Goal: Feedback & Contribution: Submit feedback/report problem

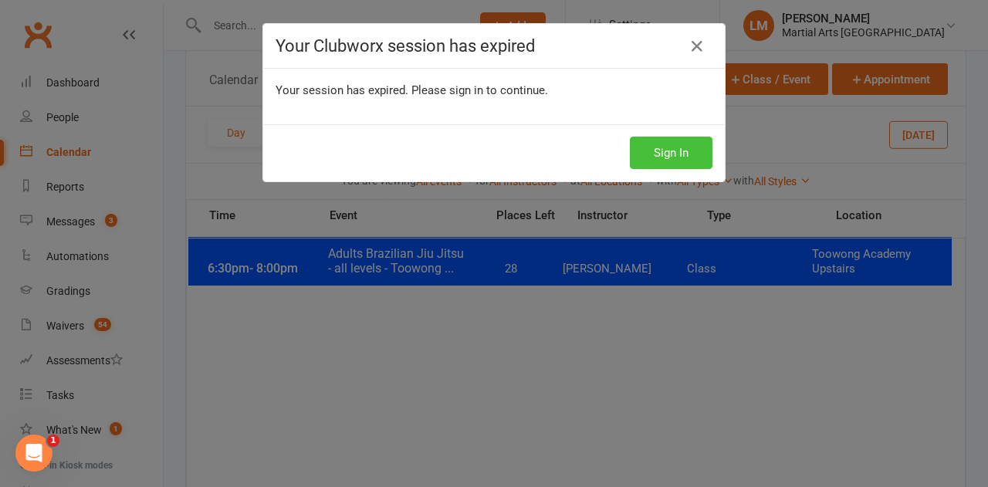
click at [659, 148] on button "Sign In" at bounding box center [671, 153] width 83 height 32
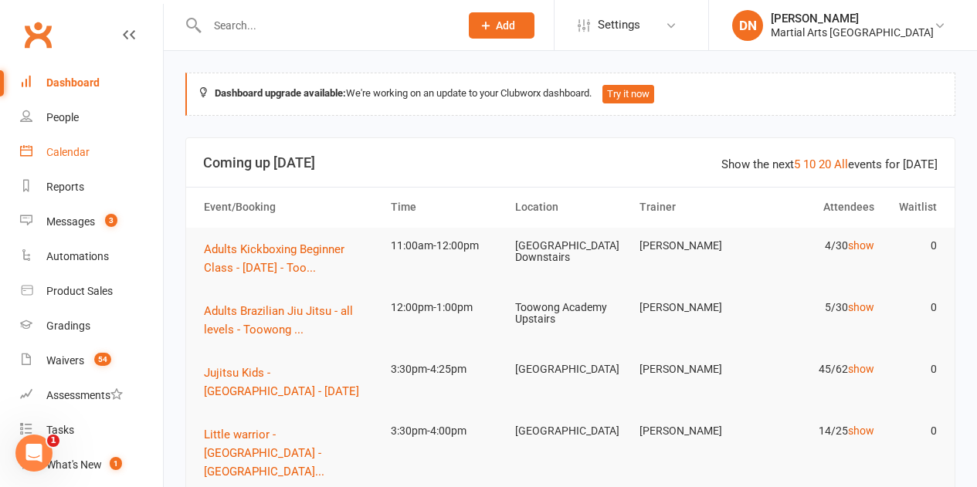
click at [53, 161] on link "Calendar" at bounding box center [91, 152] width 143 height 35
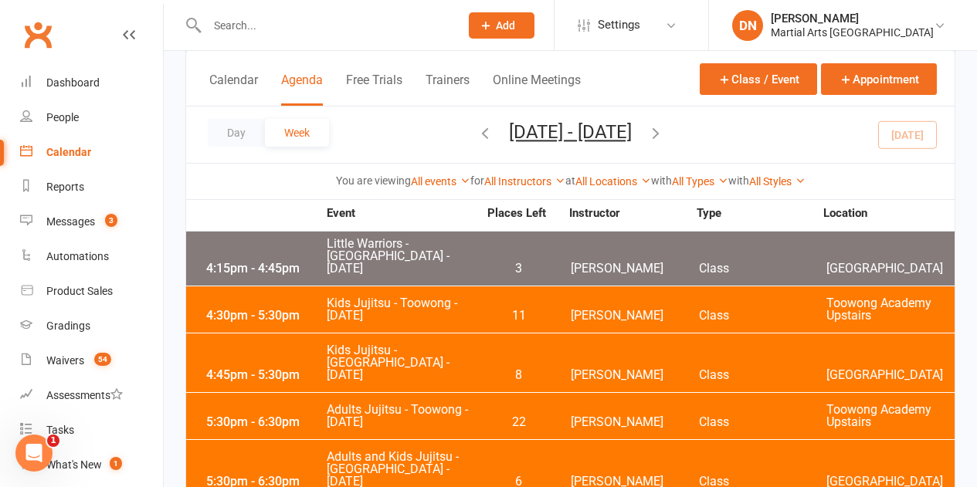
scroll to position [772, 0]
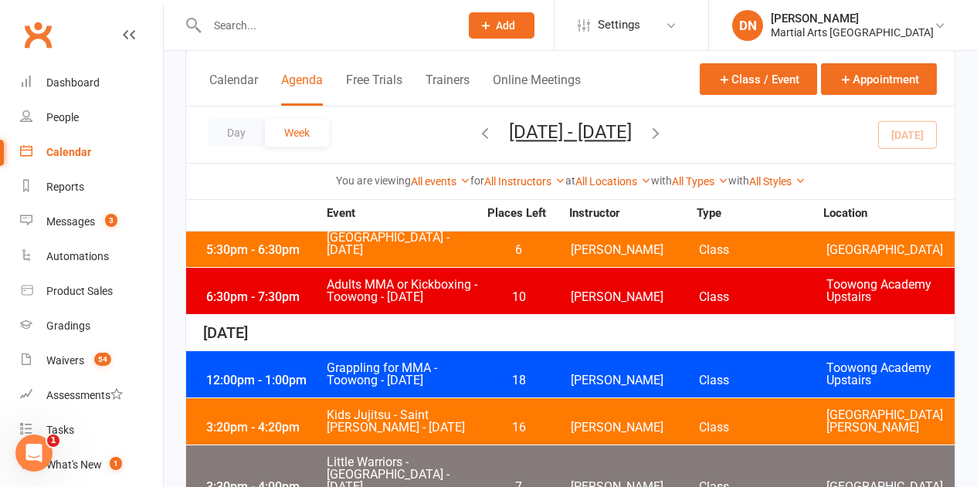
click at [532, 351] on div "12:00pm - 1:00pm Grappling for MMA - Toowong - Tuesday 18 Kieran Brammer Class …" at bounding box center [570, 374] width 768 height 46
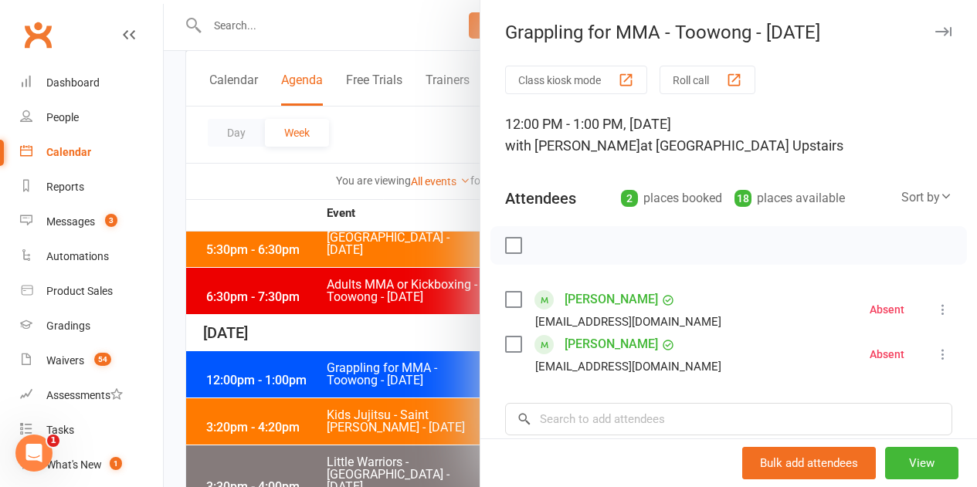
scroll to position [77, 0]
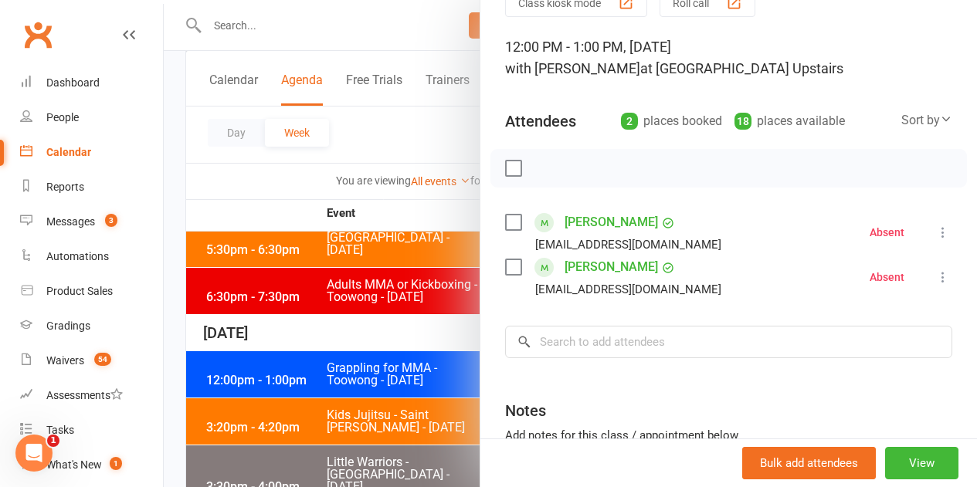
click at [437, 328] on div at bounding box center [570, 243] width 813 height 487
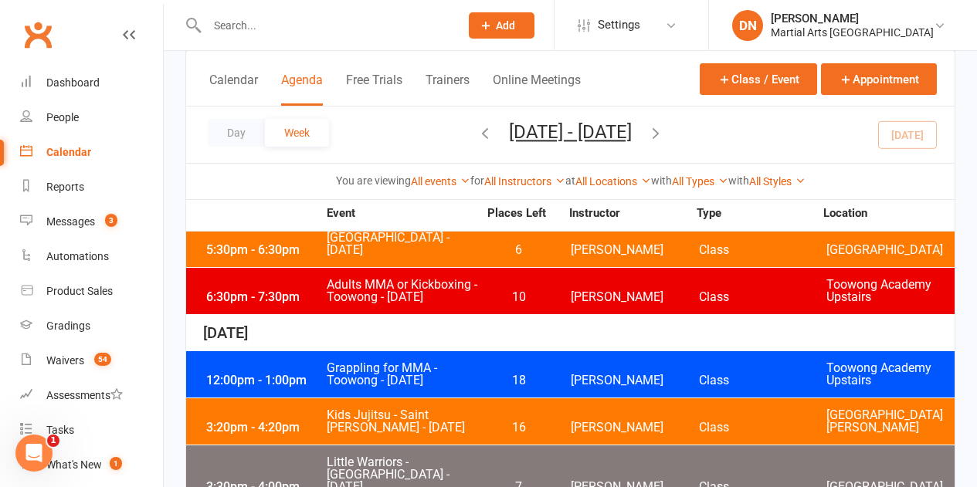
click at [486, 422] on span "16" at bounding box center [518, 428] width 81 height 12
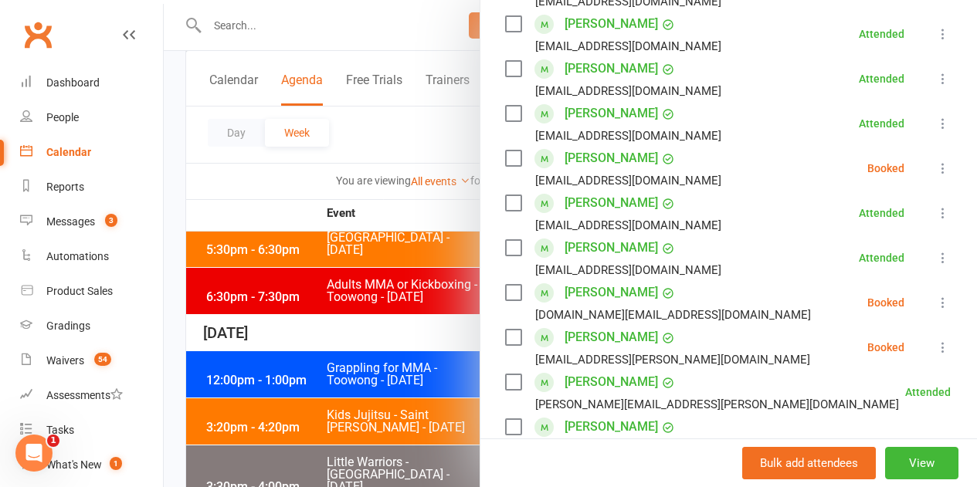
scroll to position [434, 0]
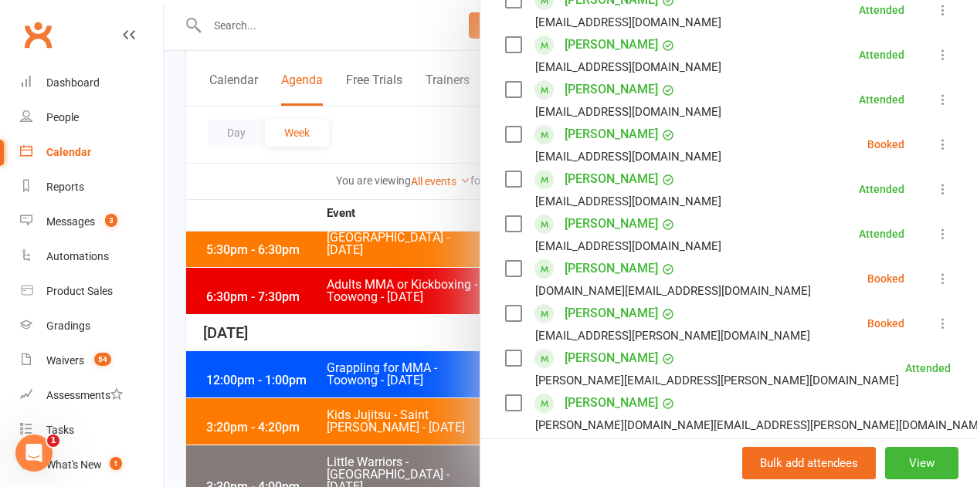
click at [935, 147] on icon at bounding box center [942, 144] width 15 height 15
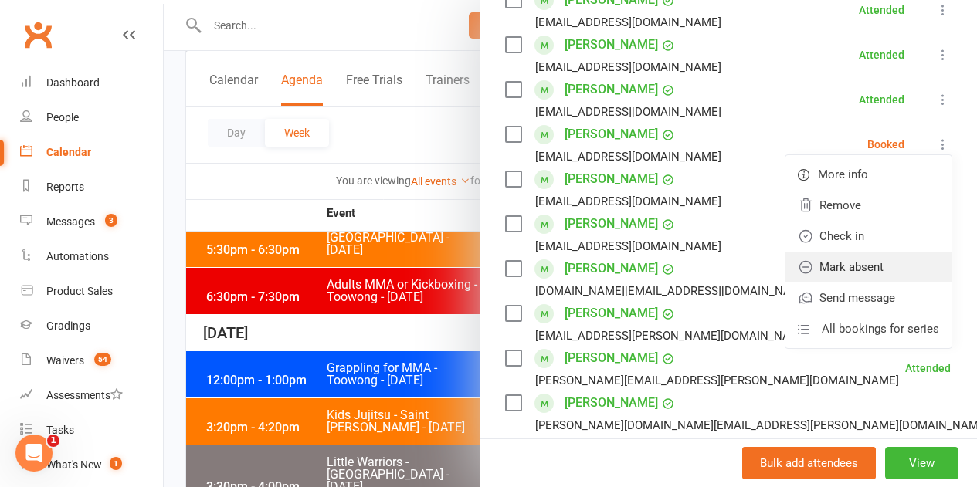
click at [878, 263] on link "Mark absent" at bounding box center [868, 267] width 166 height 31
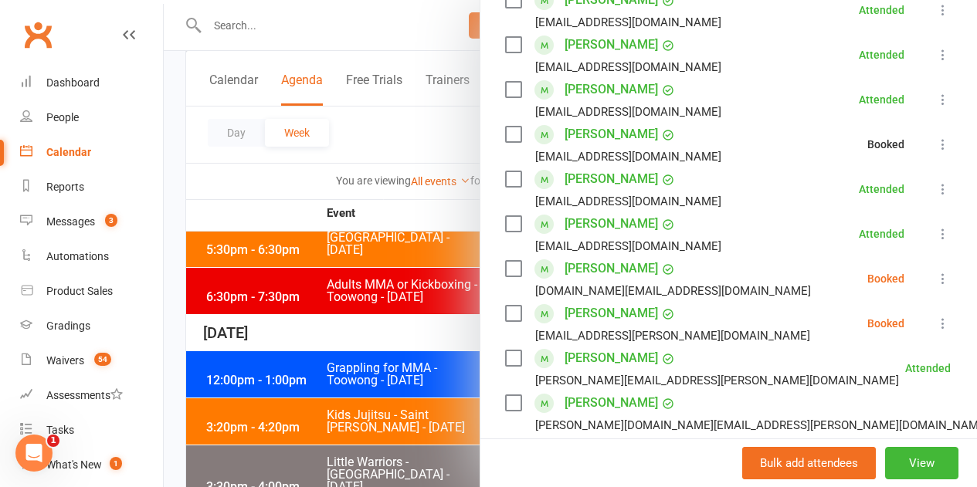
click at [935, 276] on icon at bounding box center [942, 278] width 15 height 15
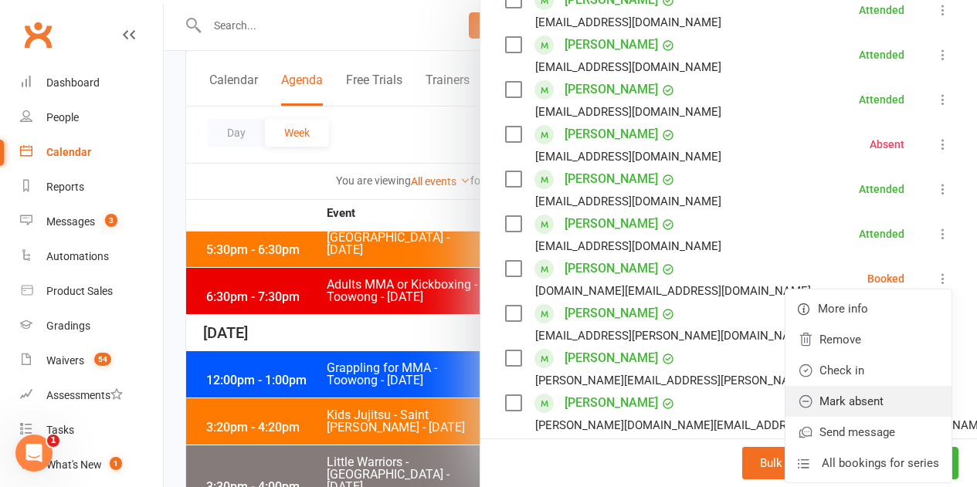
click at [886, 407] on link "Mark absent" at bounding box center [868, 401] width 166 height 31
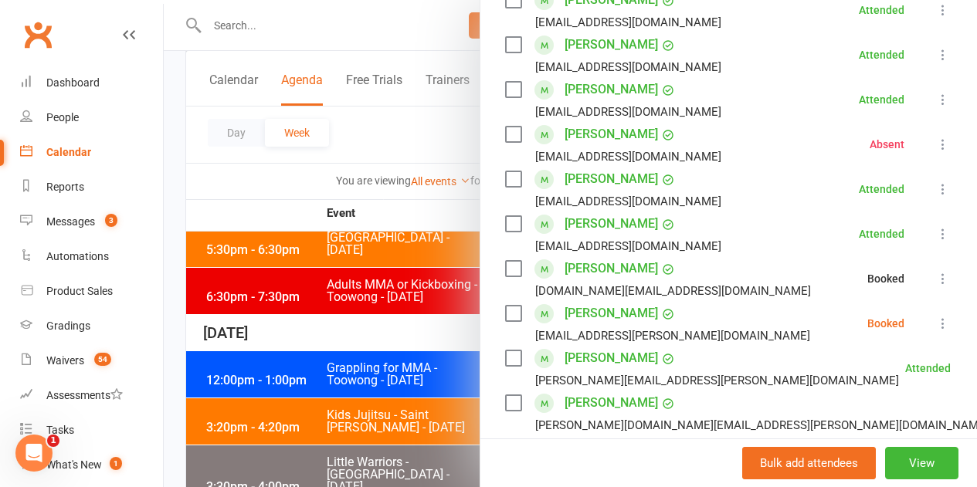
click at [905, 320] on li "Aidan Campos giovana.campos@outlook.com Booked More info Remove Check in Mark a…" at bounding box center [728, 323] width 447 height 45
click at [935, 323] on icon at bounding box center [942, 323] width 15 height 15
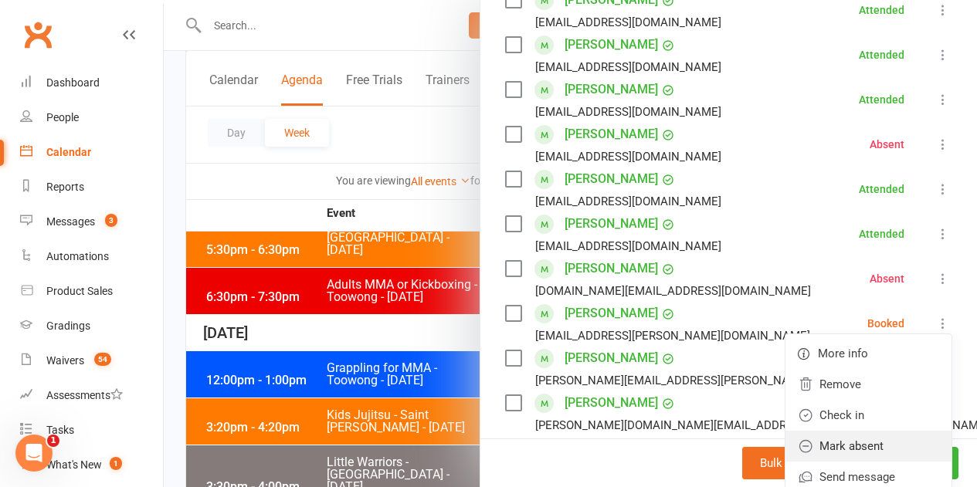
click at [879, 449] on link "Mark absent" at bounding box center [868, 446] width 166 height 31
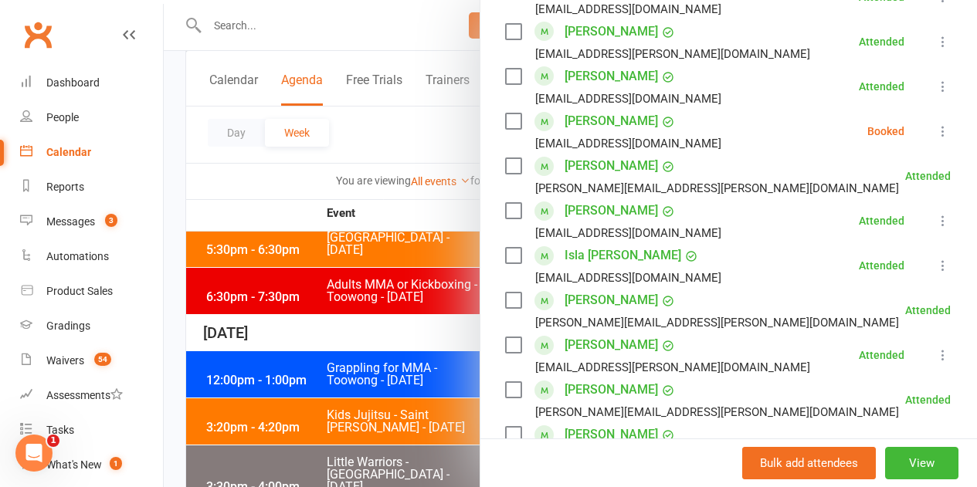
scroll to position [1592, 0]
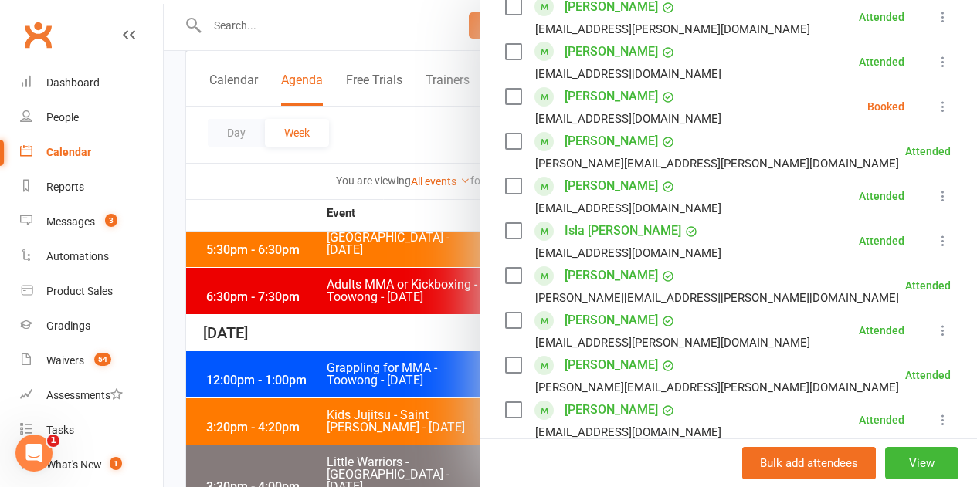
click at [935, 108] on icon at bounding box center [942, 106] width 15 height 15
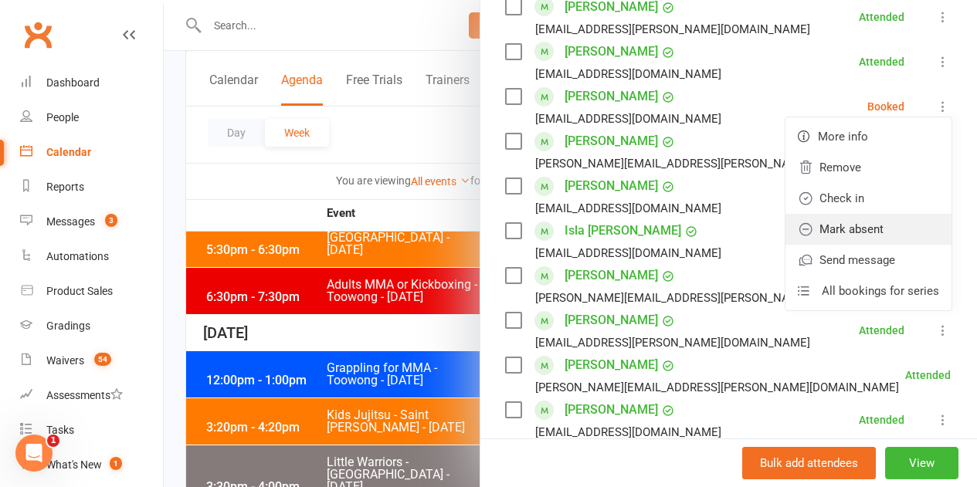
click at [873, 232] on link "Mark absent" at bounding box center [868, 229] width 166 height 31
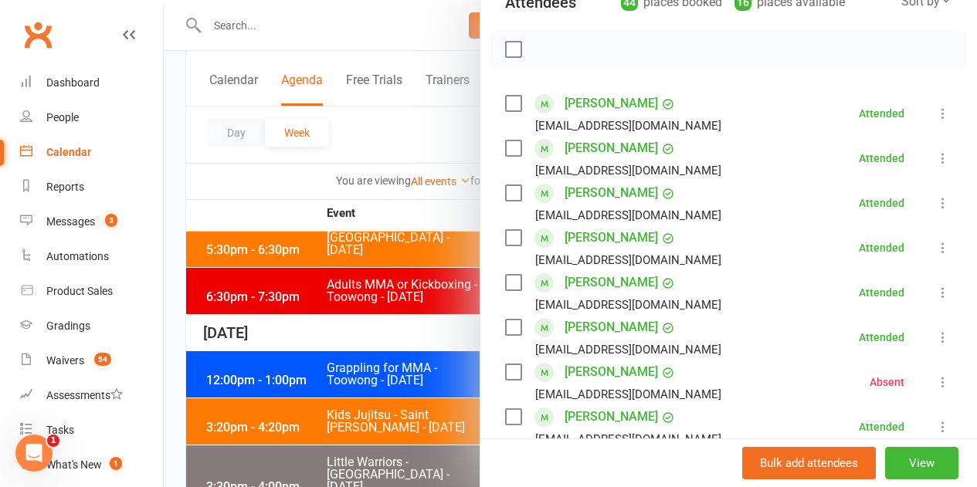
scroll to position [0, 0]
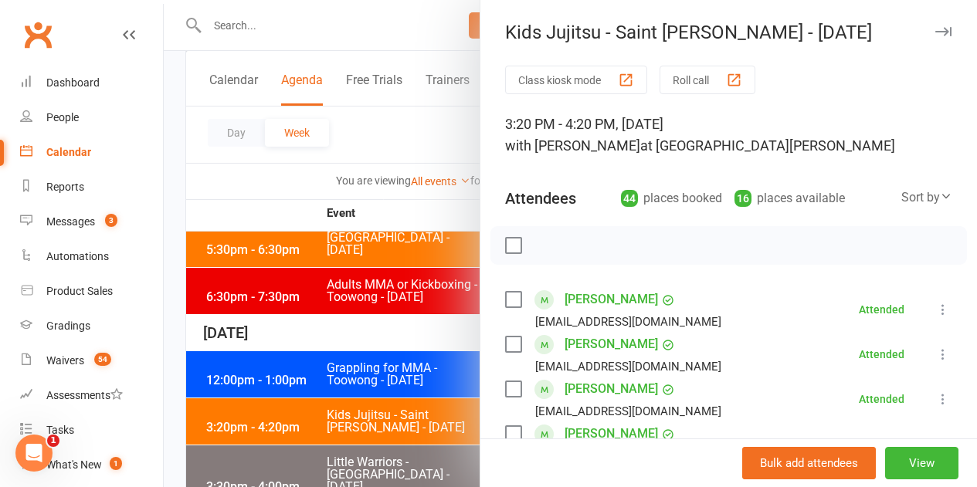
click at [331, 347] on div at bounding box center [570, 243] width 813 height 487
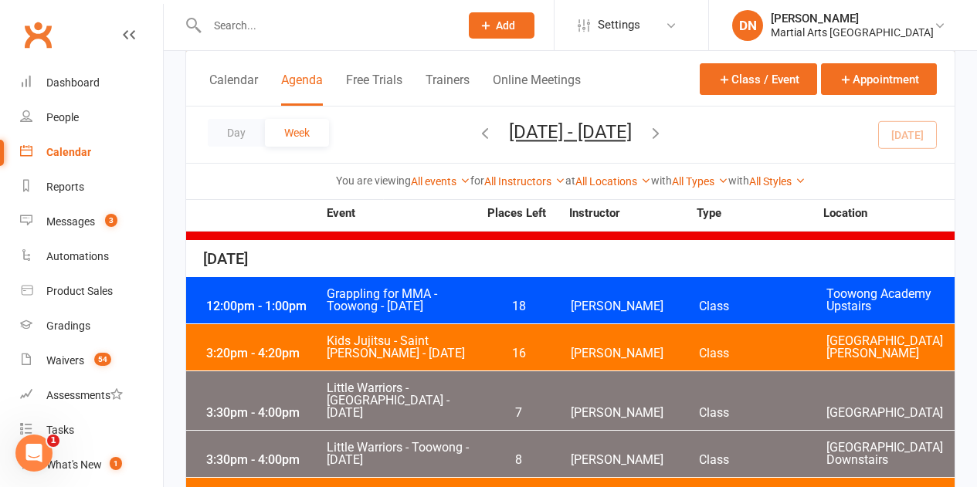
scroll to position [849, 0]
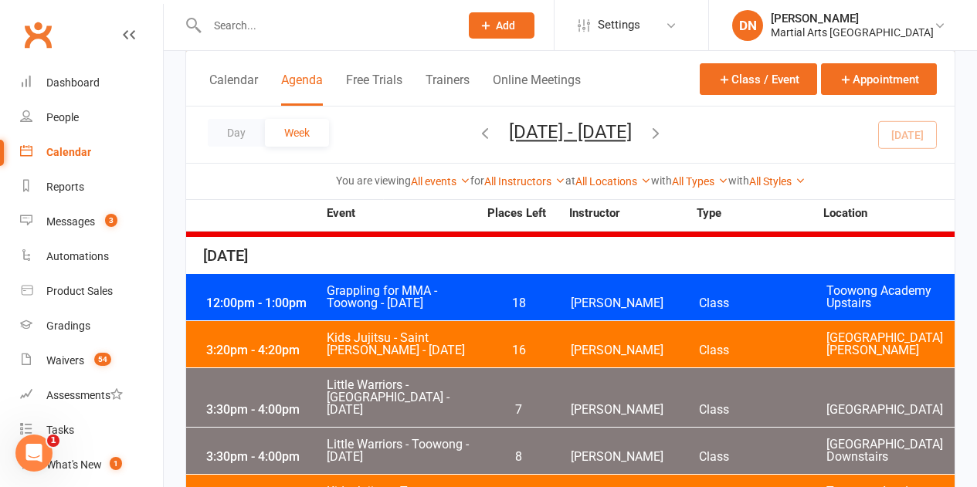
click at [577, 404] on span "[PERSON_NAME]" at bounding box center [635, 410] width 128 height 12
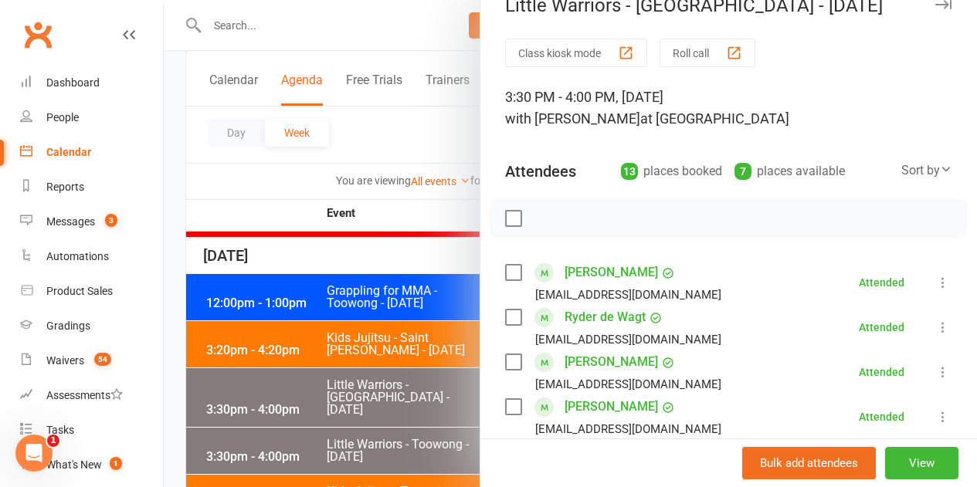
scroll to position [0, 0]
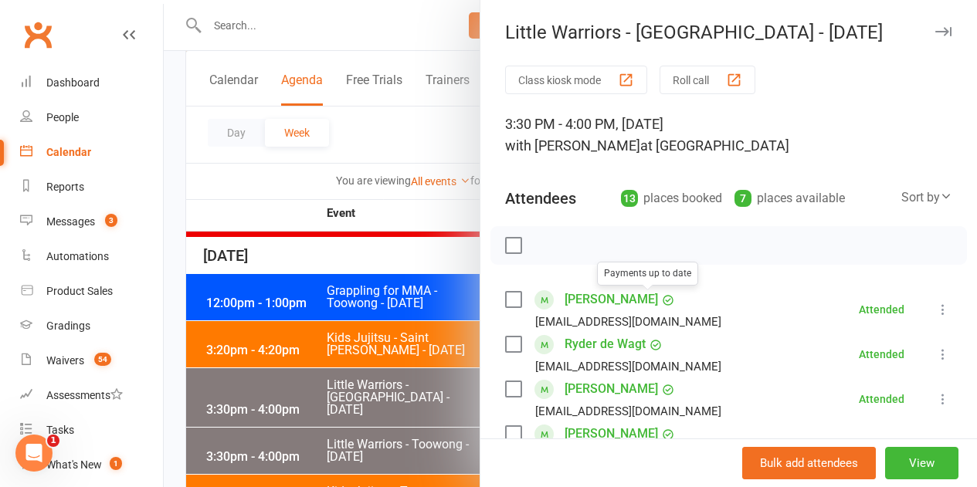
drag, startPoint x: 320, startPoint y: 323, endPoint x: 384, endPoint y: 330, distance: 63.8
click at [320, 324] on div at bounding box center [570, 243] width 813 height 487
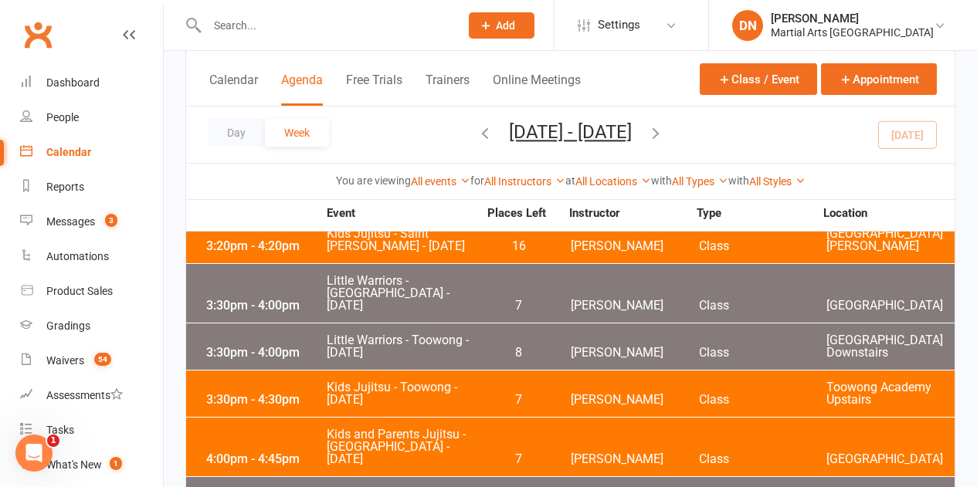
scroll to position [927, 0]
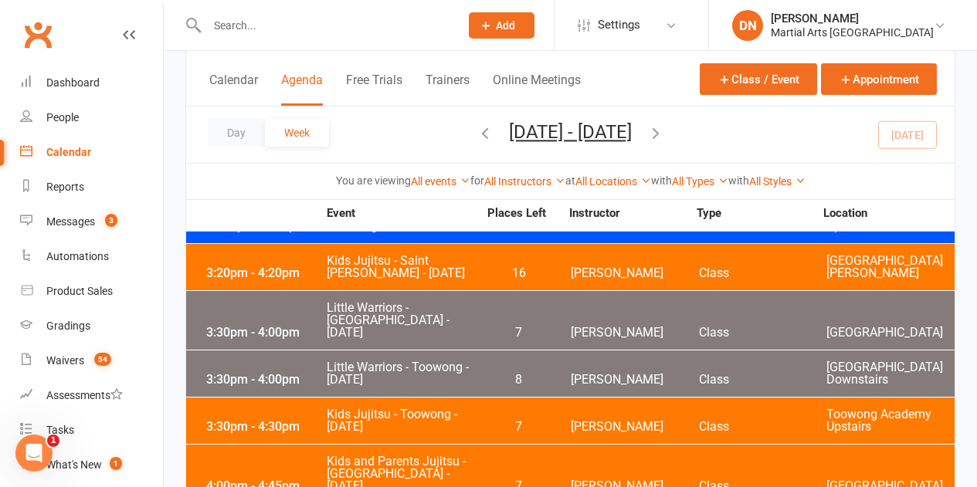
click at [546, 351] on div "3:30pm - 4:00pm Little Warriors - Toowong - Tuesday 8 Quinton Cugola Class Toow…" at bounding box center [570, 374] width 768 height 46
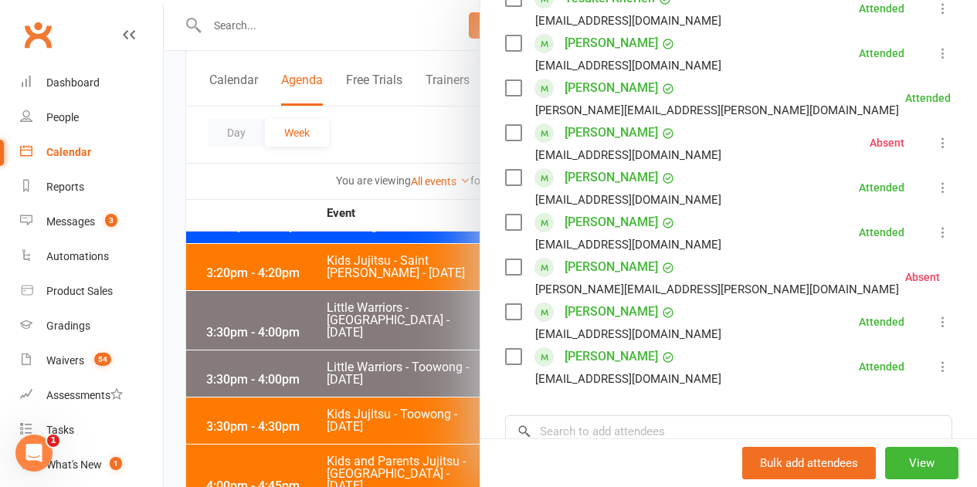
scroll to position [463, 0]
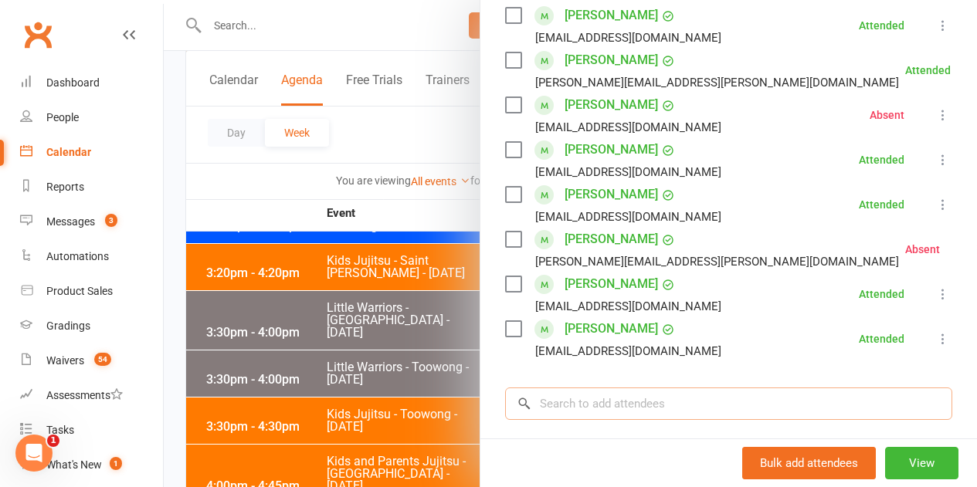
click at [584, 394] on input "search" at bounding box center [728, 404] width 447 height 32
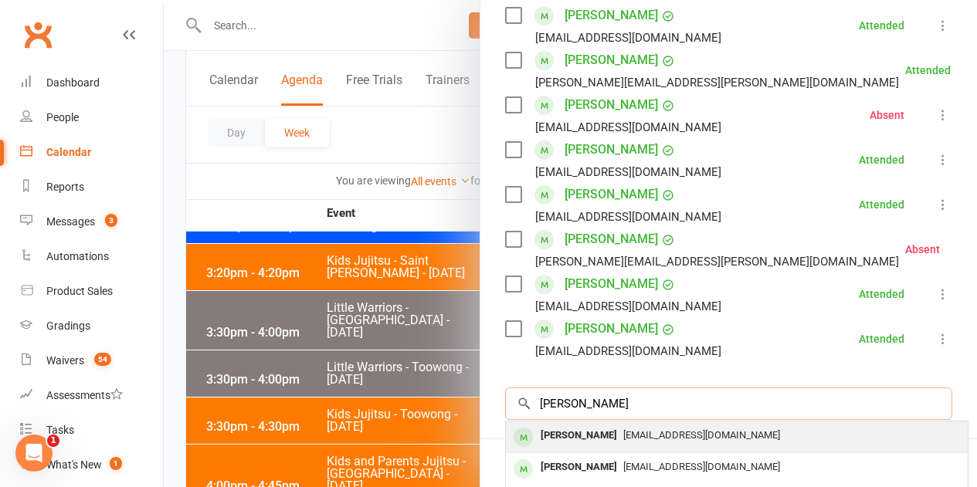
type input "Lillan Glynn"
click at [588, 443] on div "[PERSON_NAME]" at bounding box center [578, 436] width 89 height 22
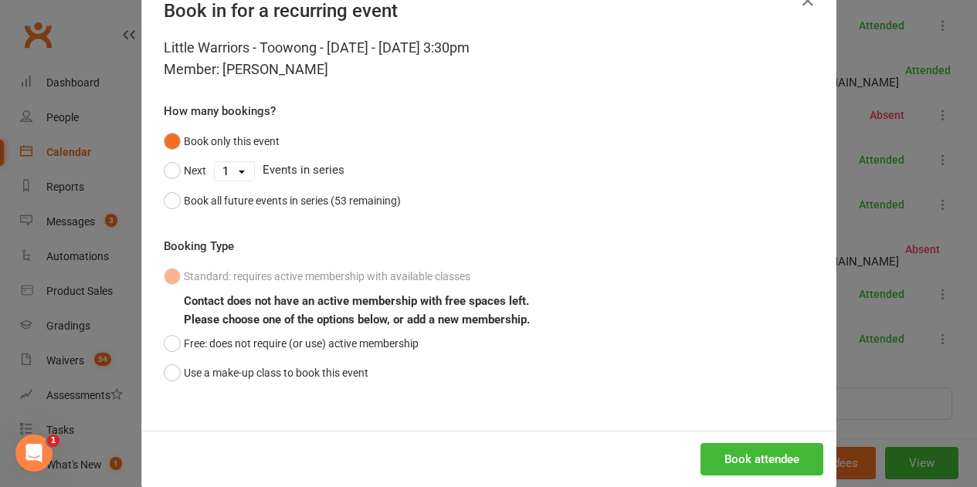
scroll to position [70, 0]
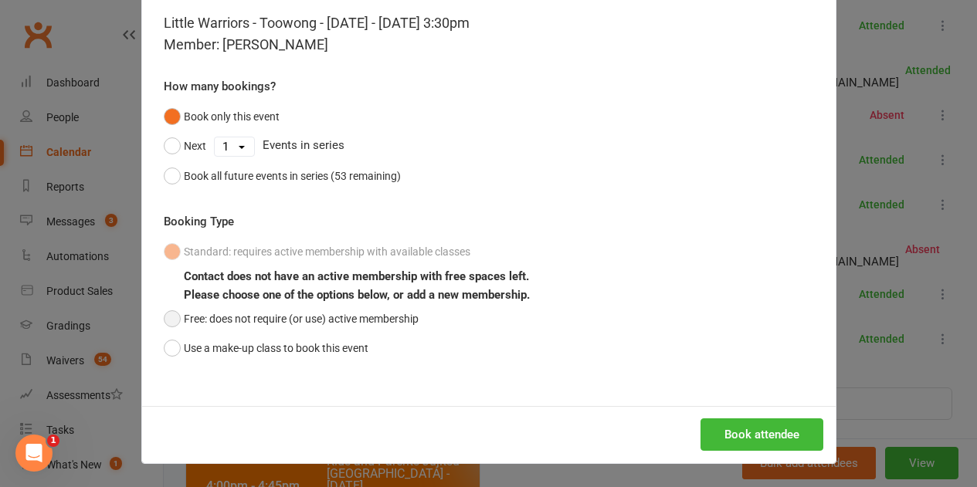
click at [204, 327] on button "Free: does not require (or use) active membership" at bounding box center [291, 318] width 255 height 29
click at [254, 344] on button "Use a make-up class to book this event" at bounding box center [266, 348] width 205 height 29
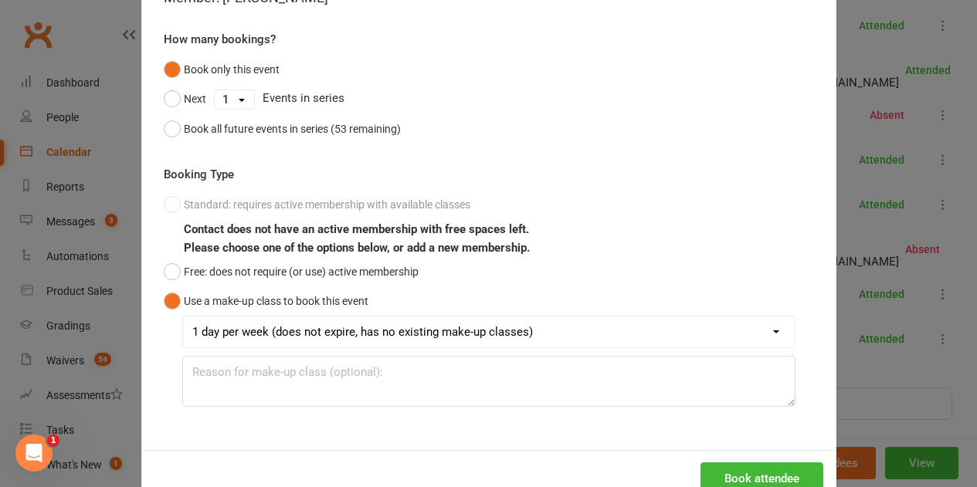
scroll to position [161, 0]
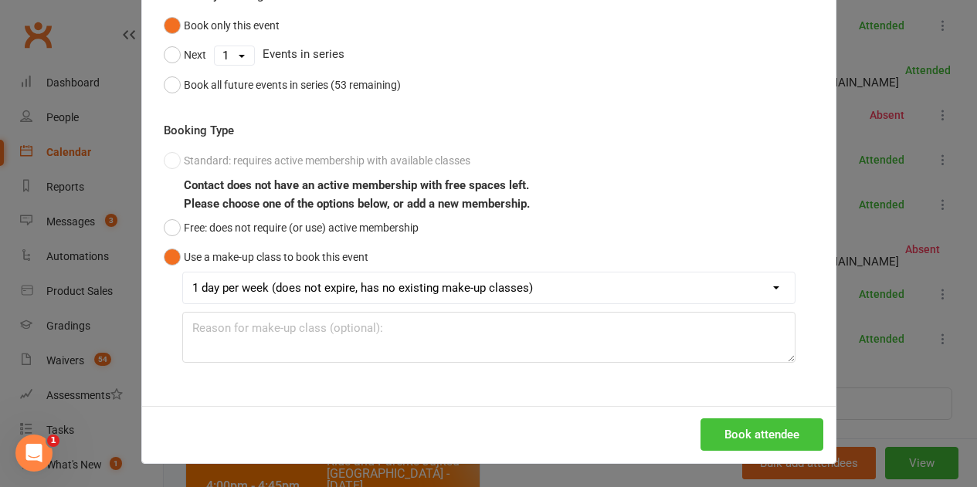
click at [761, 436] on button "Book attendee" at bounding box center [761, 434] width 123 height 32
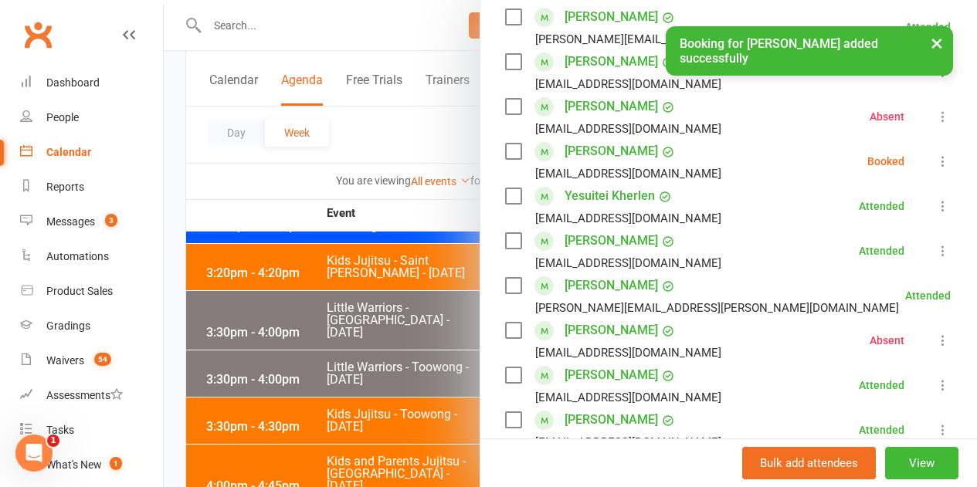
scroll to position [276, 0]
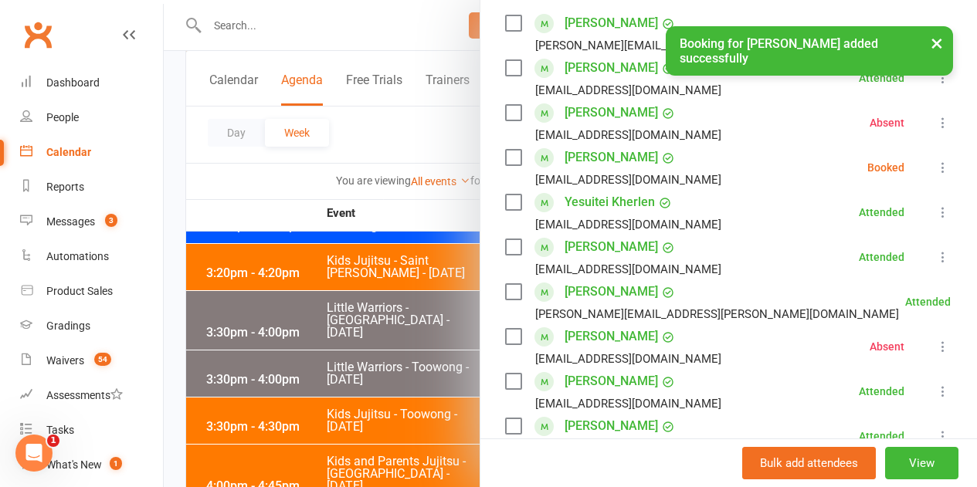
click at [935, 168] on icon at bounding box center [942, 167] width 15 height 15
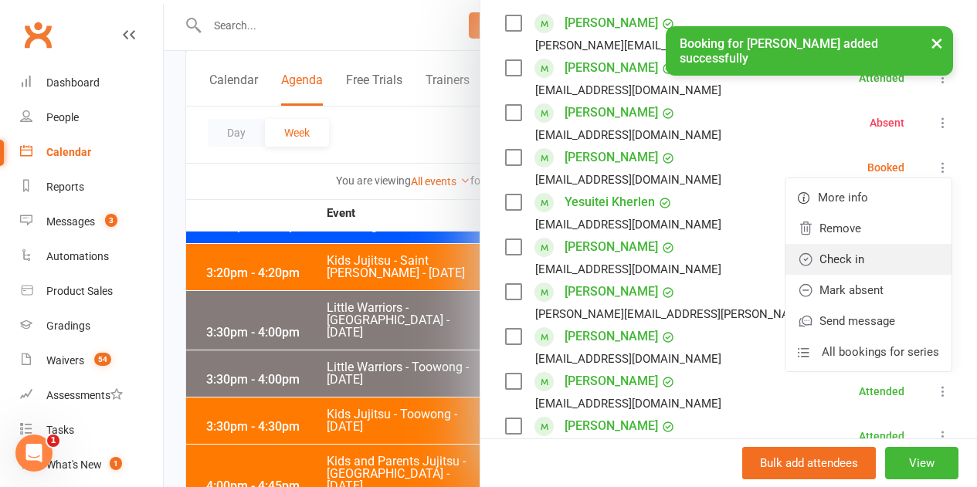
click at [878, 258] on link "Check in" at bounding box center [868, 259] width 166 height 31
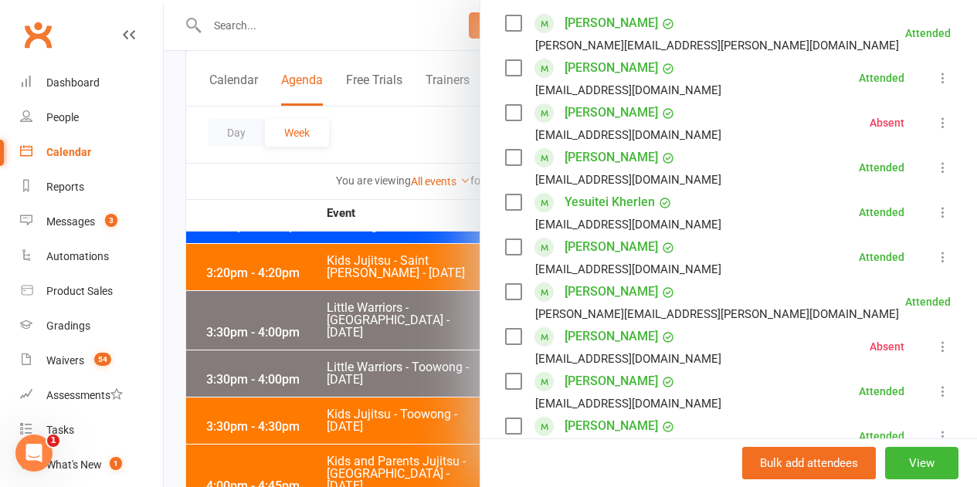
click at [935, 258] on icon at bounding box center [942, 256] width 15 height 15
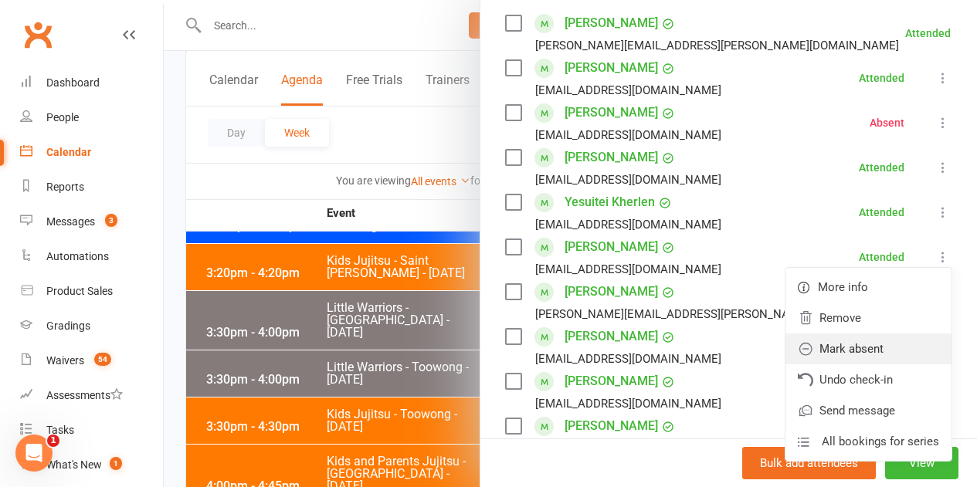
click at [839, 357] on link "Mark absent" at bounding box center [868, 349] width 166 height 31
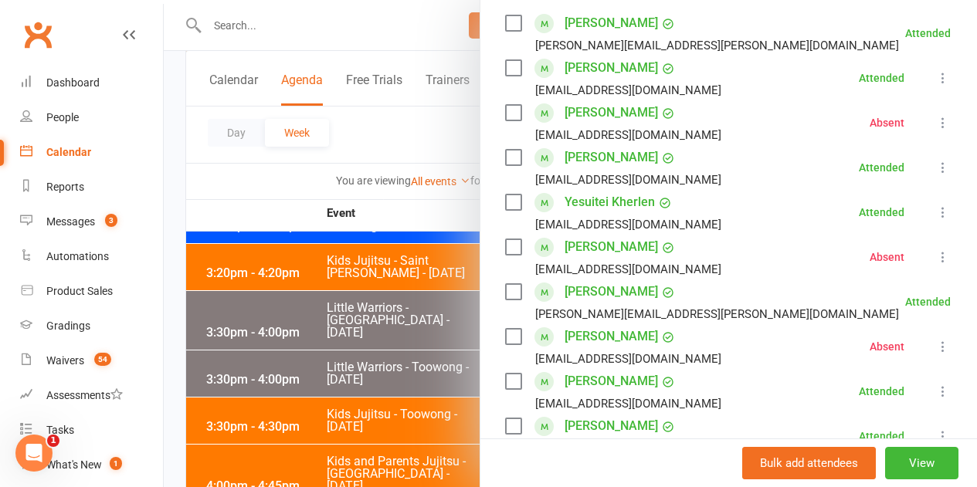
click at [935, 254] on icon at bounding box center [942, 256] width 15 height 15
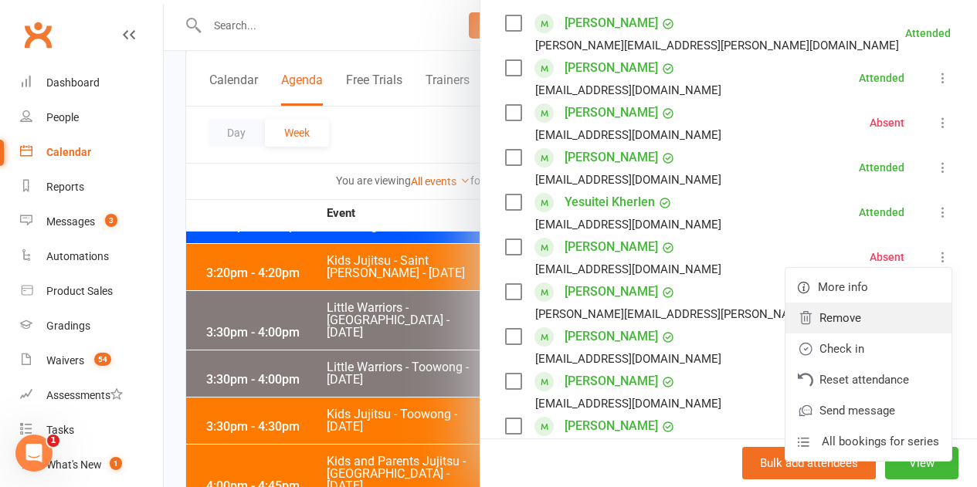
click at [850, 319] on link "Remove" at bounding box center [868, 318] width 166 height 31
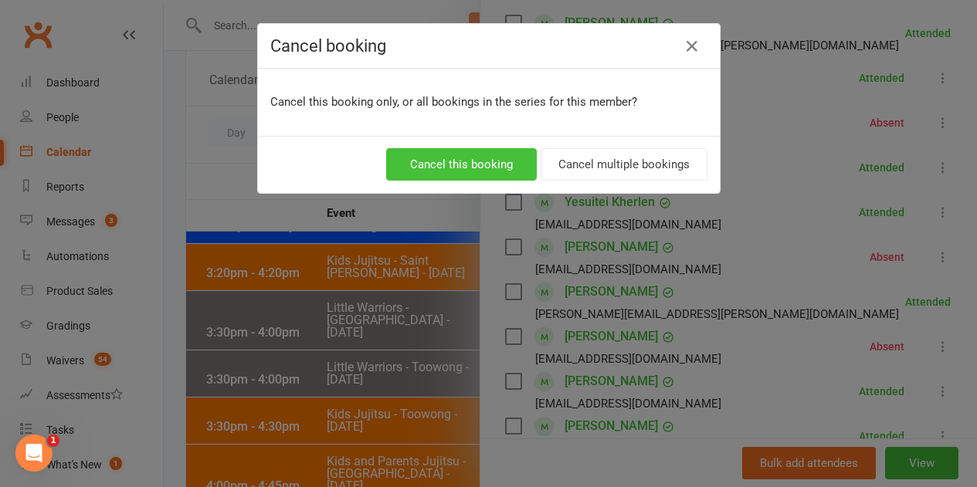
click at [444, 169] on button "Cancel this booking" at bounding box center [461, 164] width 151 height 32
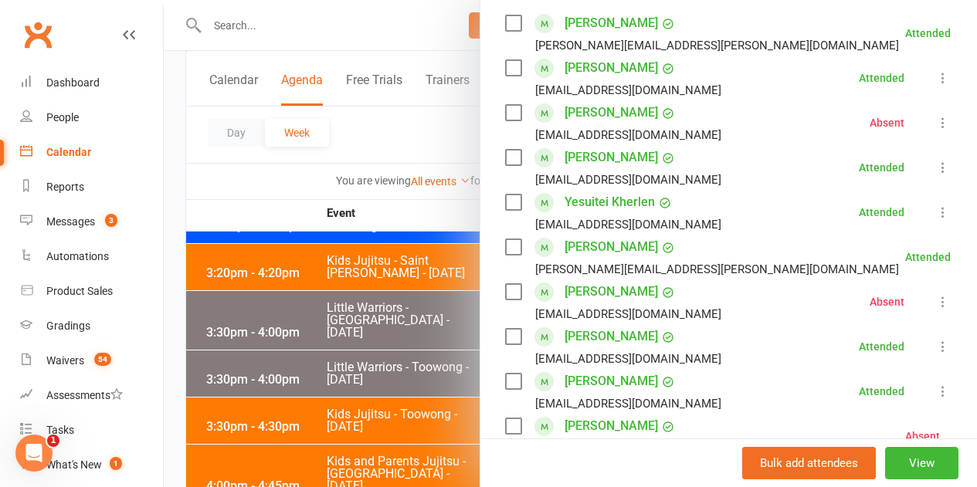
click at [405, 342] on div at bounding box center [570, 243] width 813 height 487
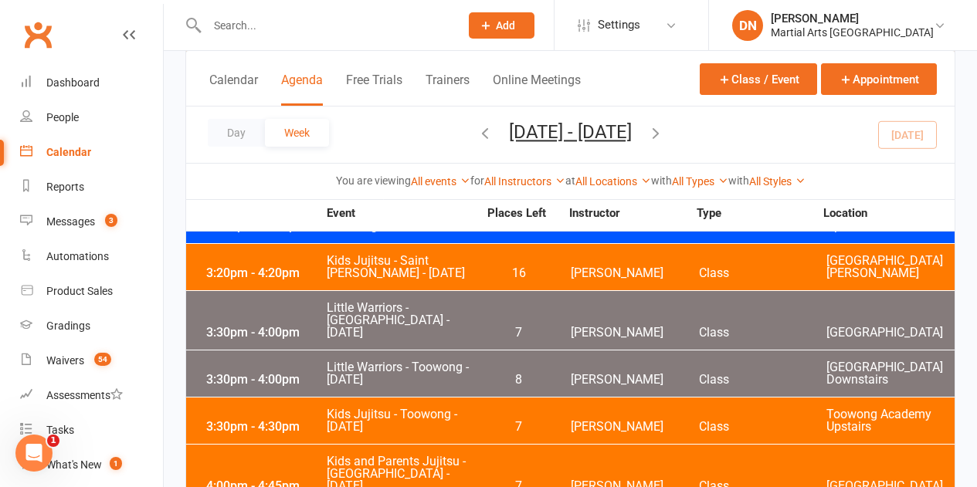
click at [562, 398] on div "3:30pm - 4:30pm Kids Jujitsu - Toowong - Tuesday 7 Robert Dupont Class Toowong …" at bounding box center [570, 421] width 768 height 46
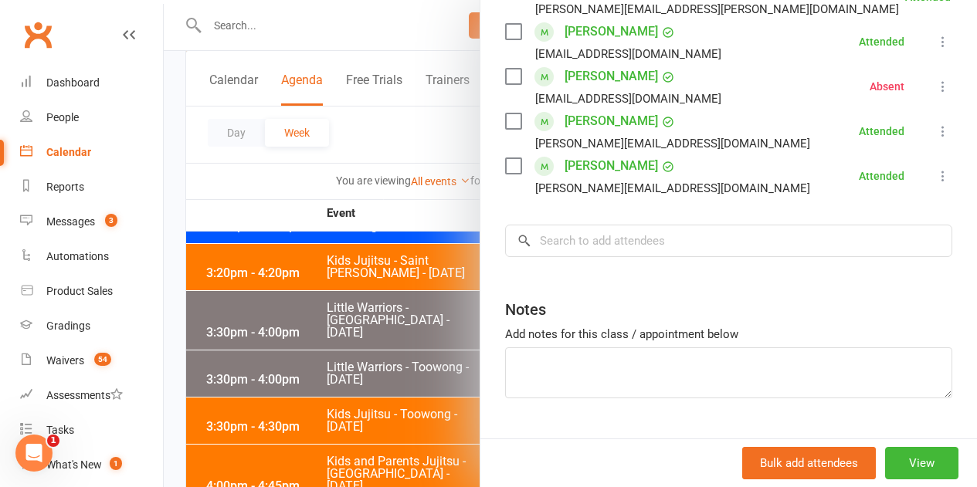
scroll to position [2277, 0]
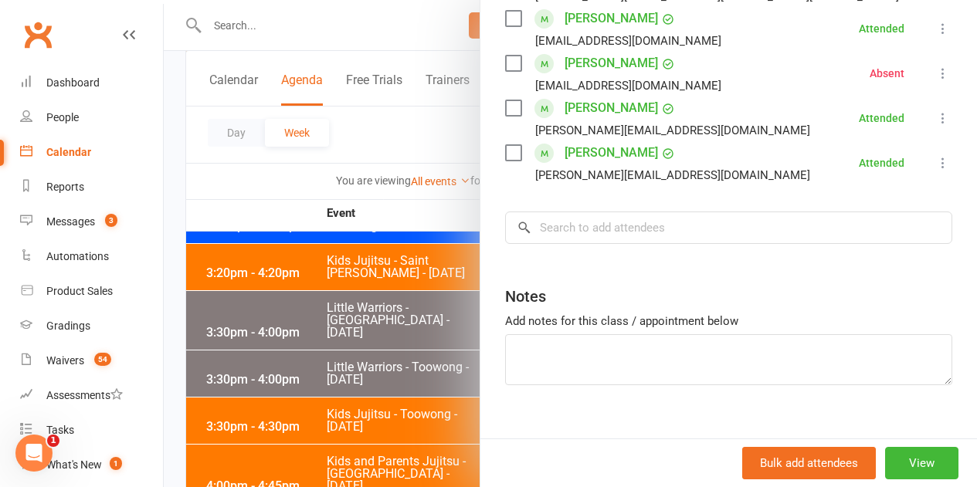
click at [432, 367] on div at bounding box center [570, 243] width 813 height 487
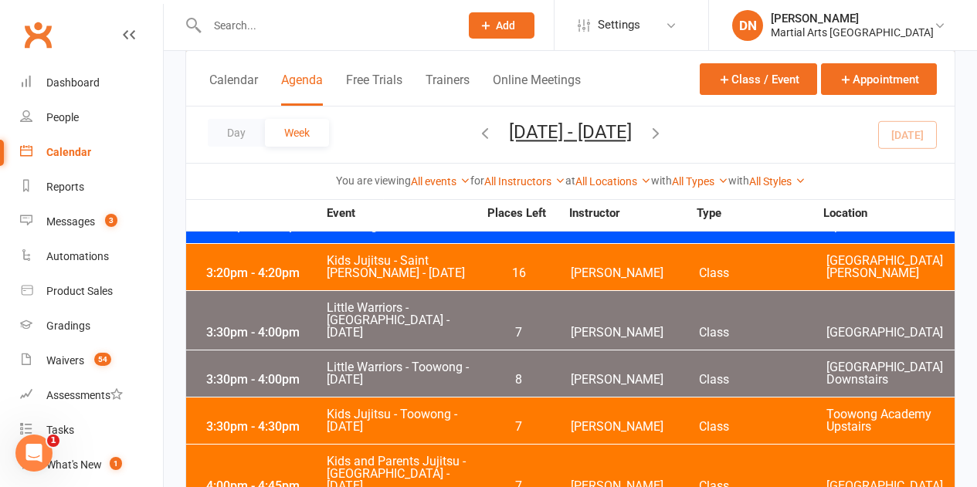
scroll to position [1004, 0]
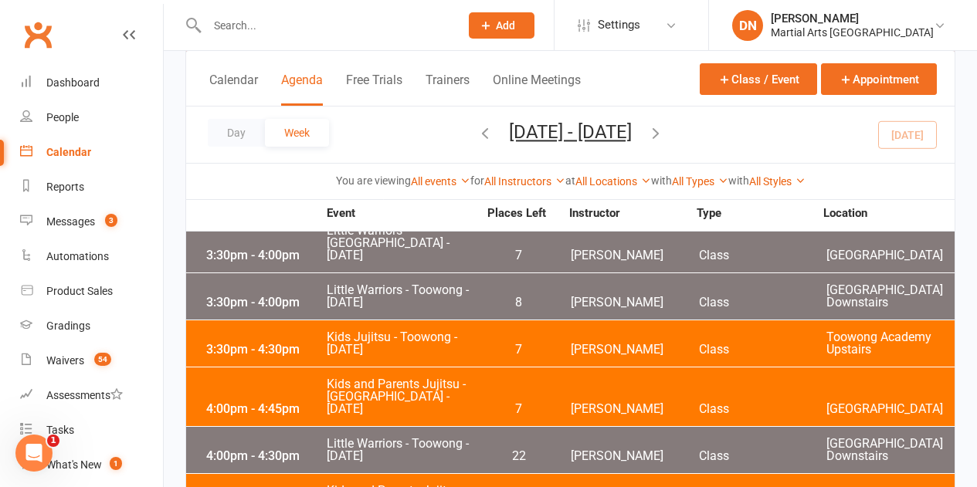
click at [587, 403] on span "Shane Philpot" at bounding box center [635, 409] width 128 height 12
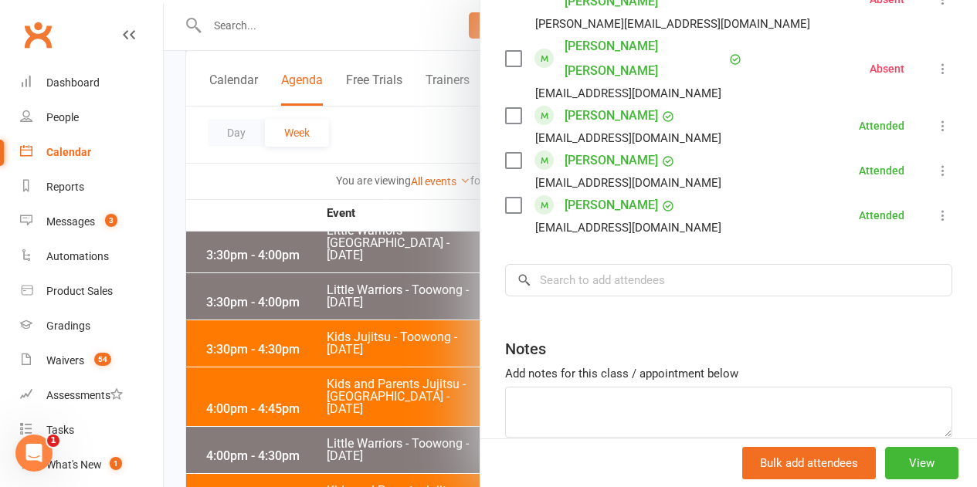
scroll to position [1157, 0]
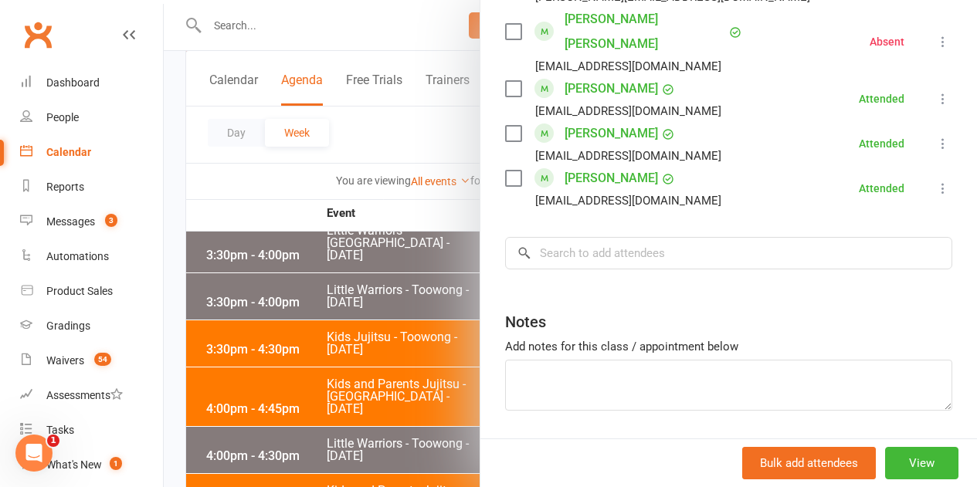
click at [415, 360] on div at bounding box center [570, 243] width 813 height 487
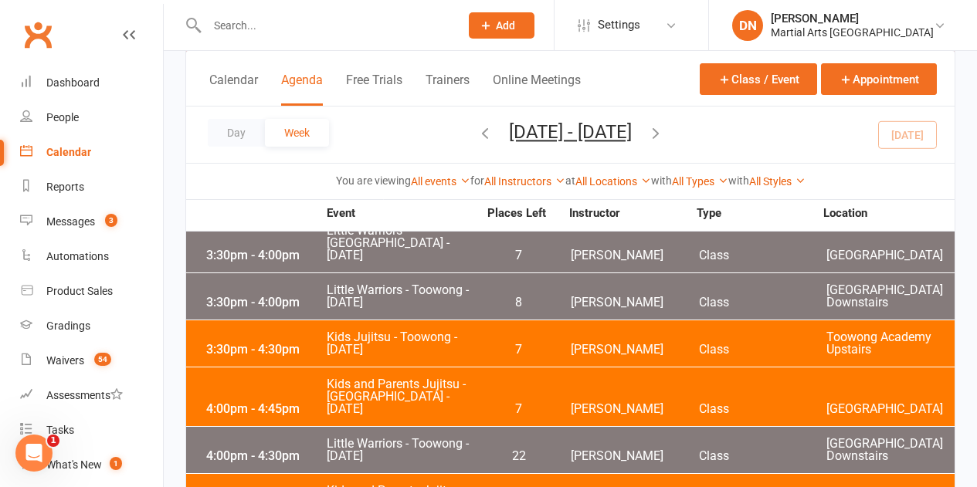
click at [601, 403] on span "Shane Philpot" at bounding box center [635, 409] width 128 height 12
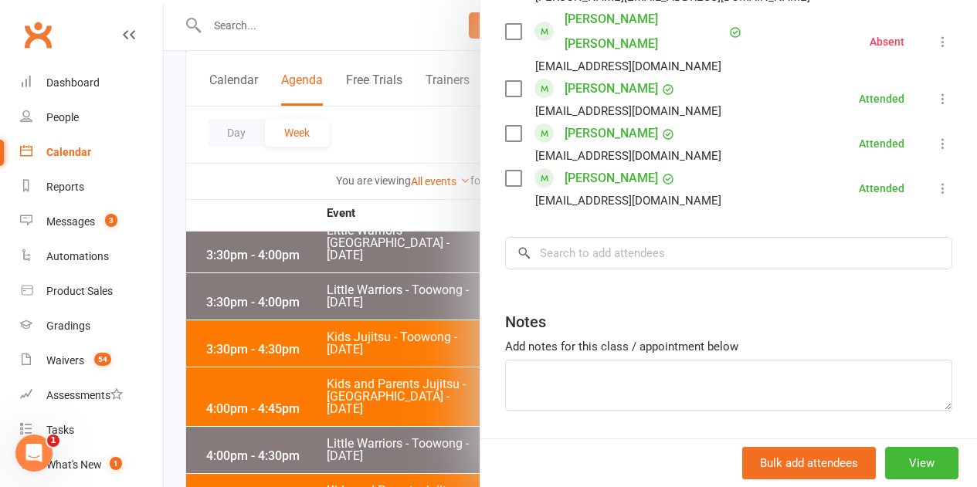
click at [432, 387] on div at bounding box center [570, 243] width 813 height 487
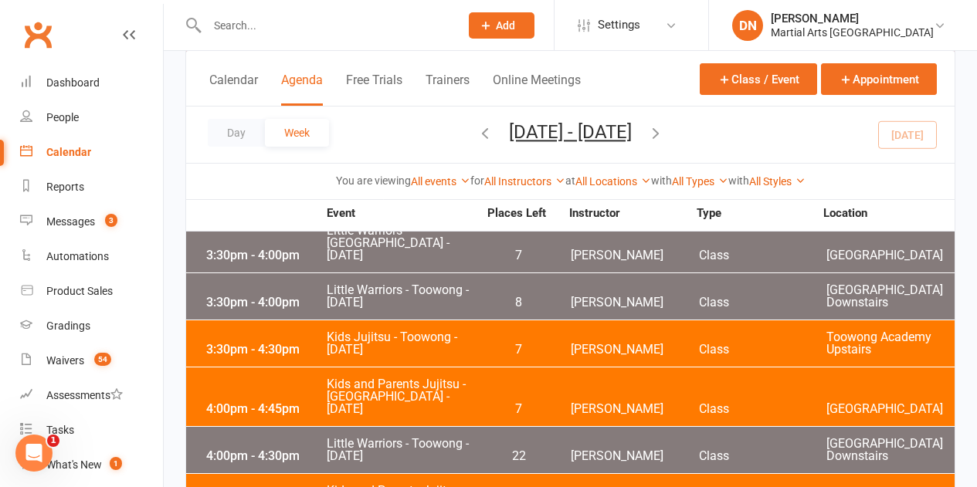
click at [510, 427] on div "4:00pm - 4:30pm Little Warriors - Toowong - Tuesday 22 Quinton Cugola Class Too…" at bounding box center [570, 450] width 768 height 46
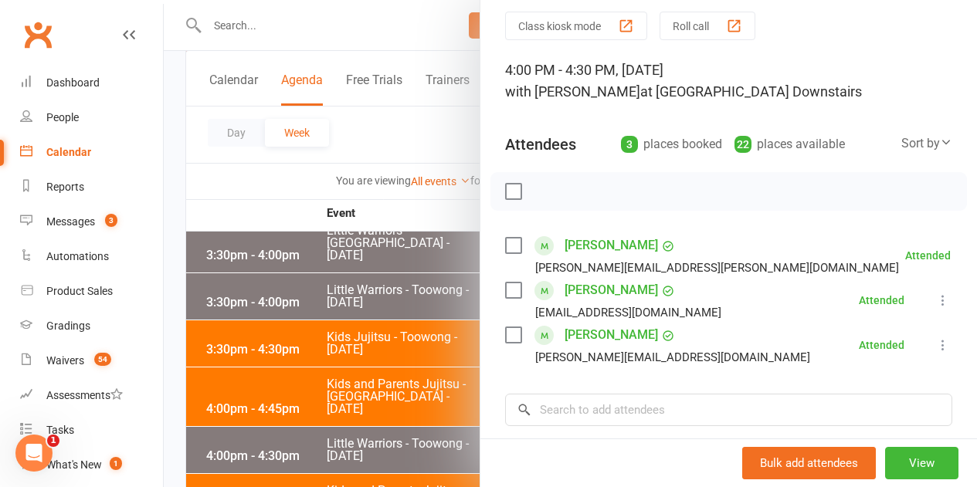
scroll to position [77, 0]
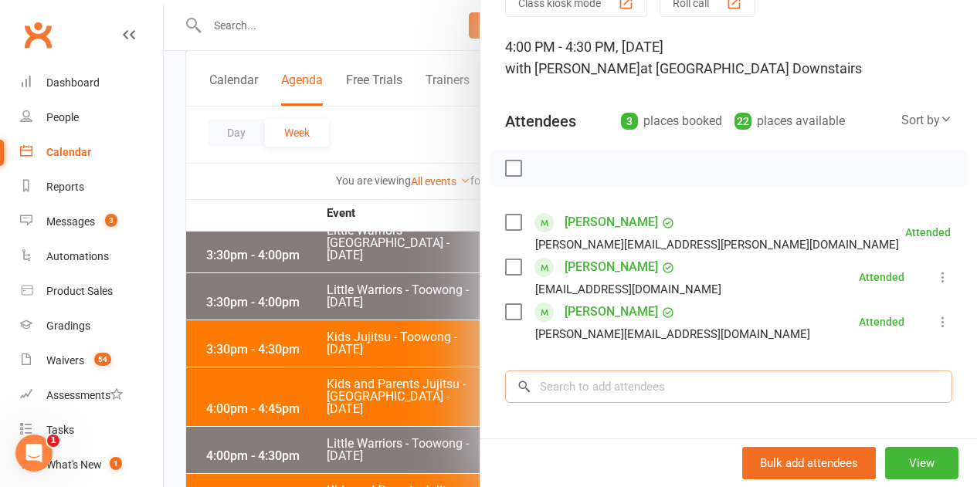
click at [652, 403] on input "search" at bounding box center [728, 387] width 447 height 32
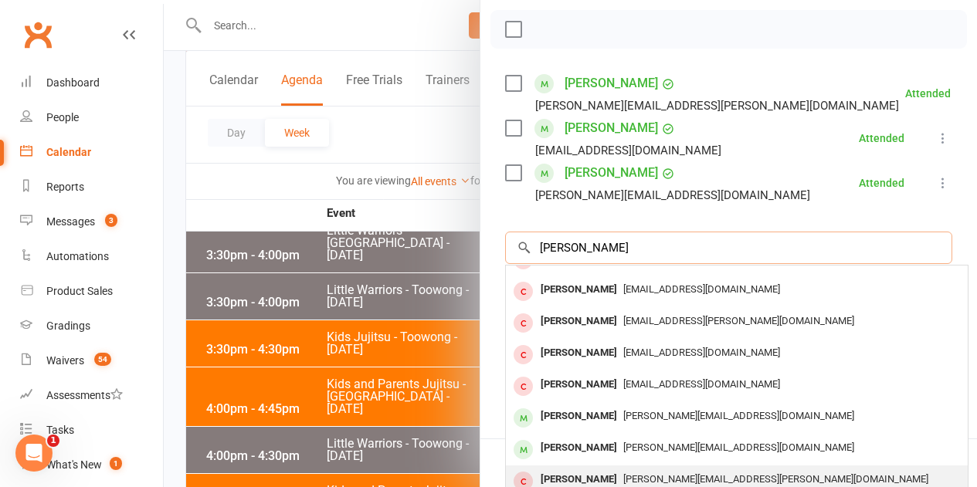
scroll to position [272, 0]
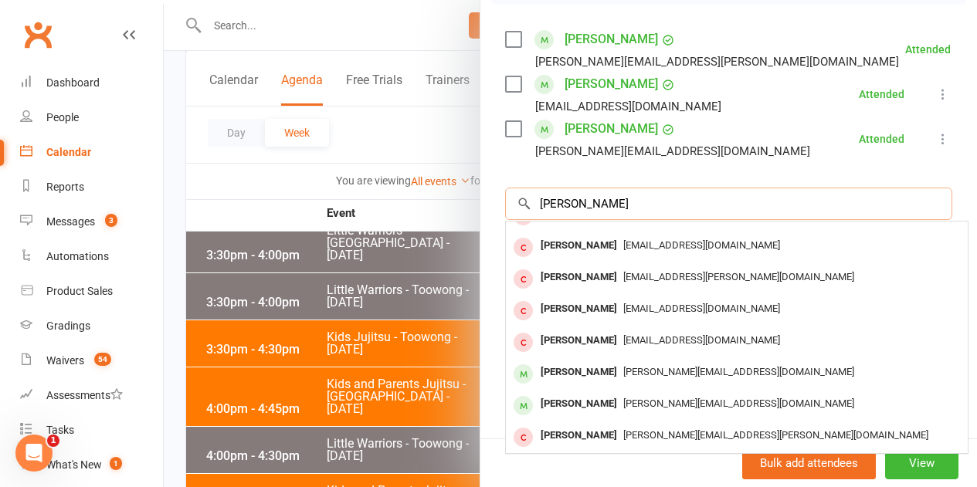
drag, startPoint x: 566, startPoint y: 191, endPoint x: 517, endPoint y: 188, distance: 48.7
click at [520, 188] on input "Victor Gal" at bounding box center [728, 204] width 447 height 32
type input "Victor Gal"
click at [327, 32] on div at bounding box center [570, 243] width 813 height 487
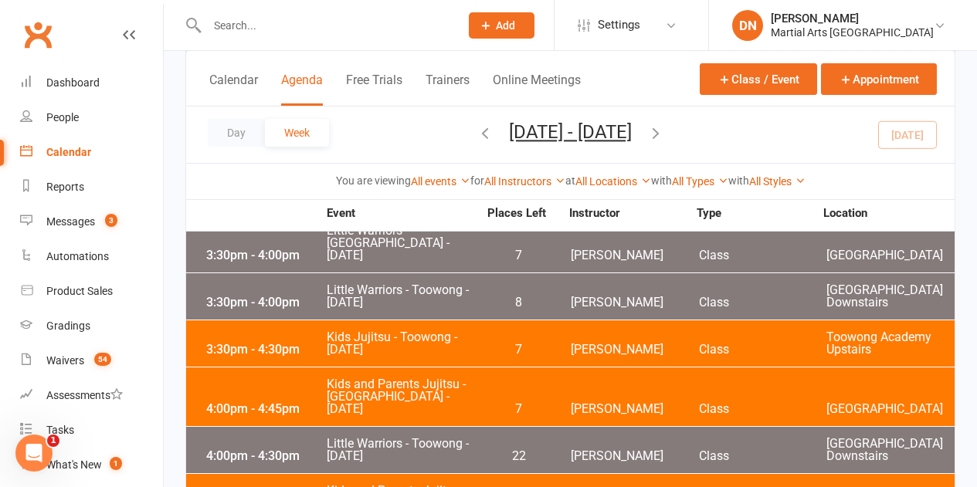
click at [325, 27] on input "text" at bounding box center [325, 26] width 246 height 22
paste input "Victor G"
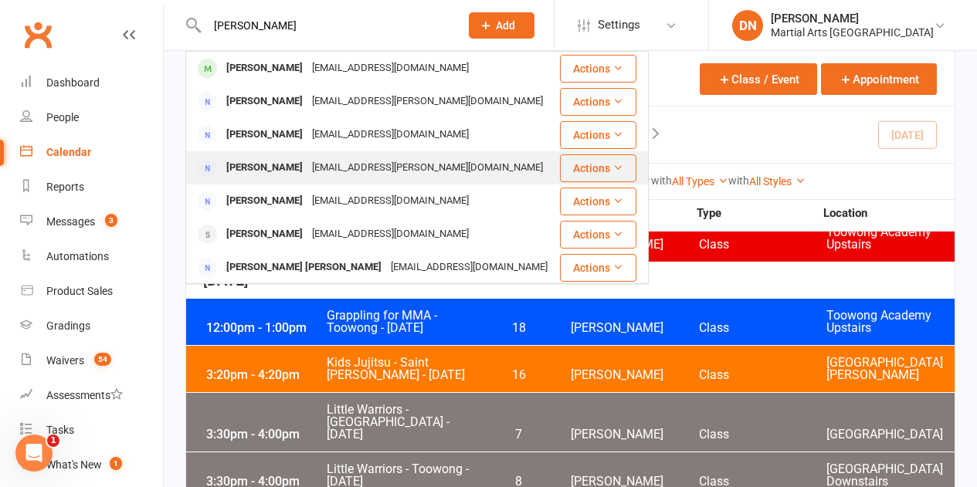
scroll to position [618, 0]
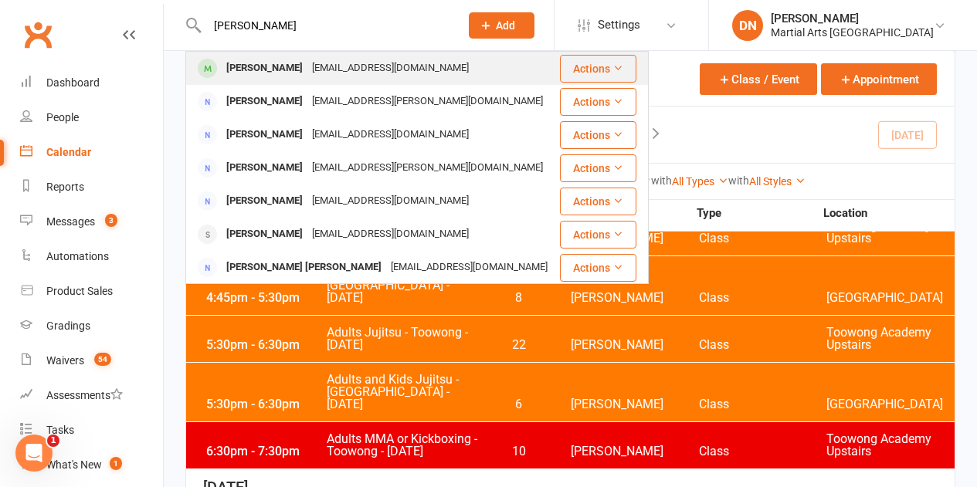
type input "Victor G"
click at [283, 69] on div "Victor Solstad" at bounding box center [265, 68] width 86 height 22
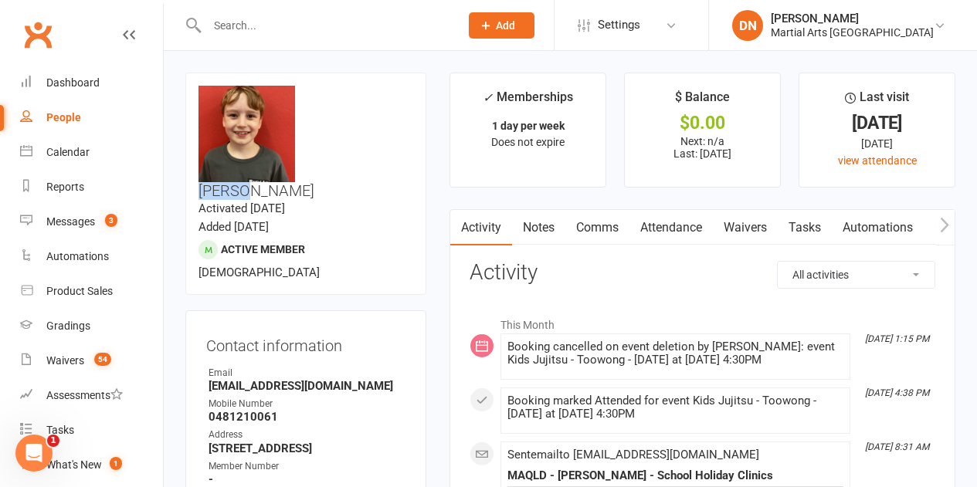
drag, startPoint x: 344, startPoint y: 97, endPoint x: 305, endPoint y: 96, distance: 39.4
click at [305, 96] on h3 "Victor Solstad" at bounding box center [305, 143] width 215 height 114
click at [269, 47] on div at bounding box center [316, 25] width 263 height 50
drag, startPoint x: 352, startPoint y: 88, endPoint x: 308, endPoint y: 94, distance: 44.4
click at [308, 94] on h3 "Victor Solstad" at bounding box center [305, 143] width 215 height 114
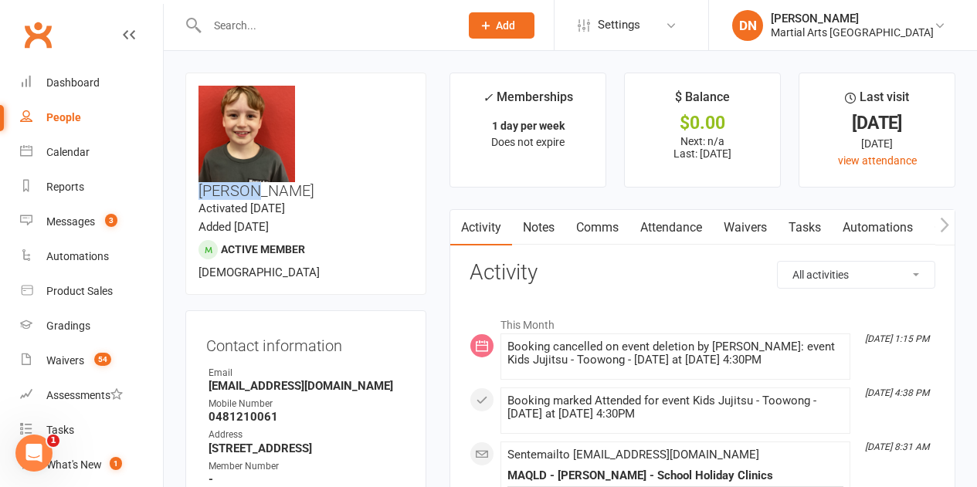
copy h3 "Victor"
click at [248, 25] on input "text" at bounding box center [325, 26] width 246 height 22
paste input "Victor"
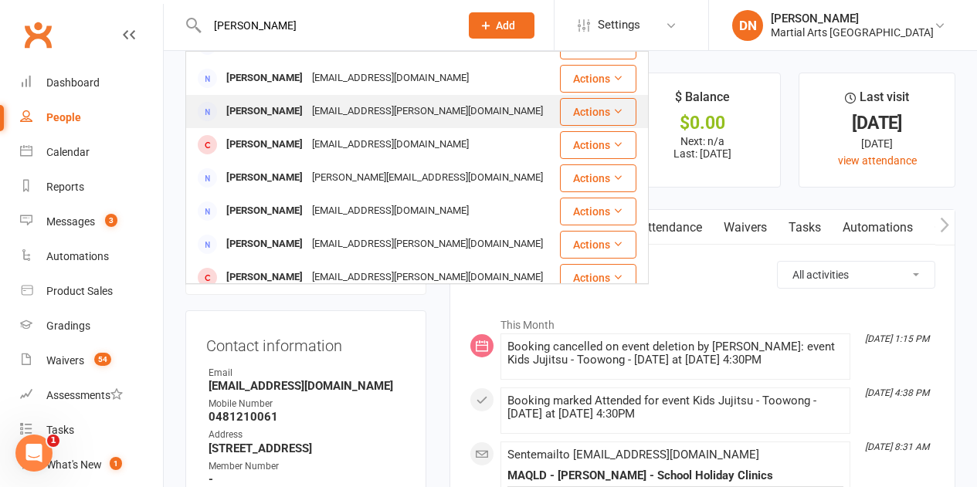
scroll to position [432, 0]
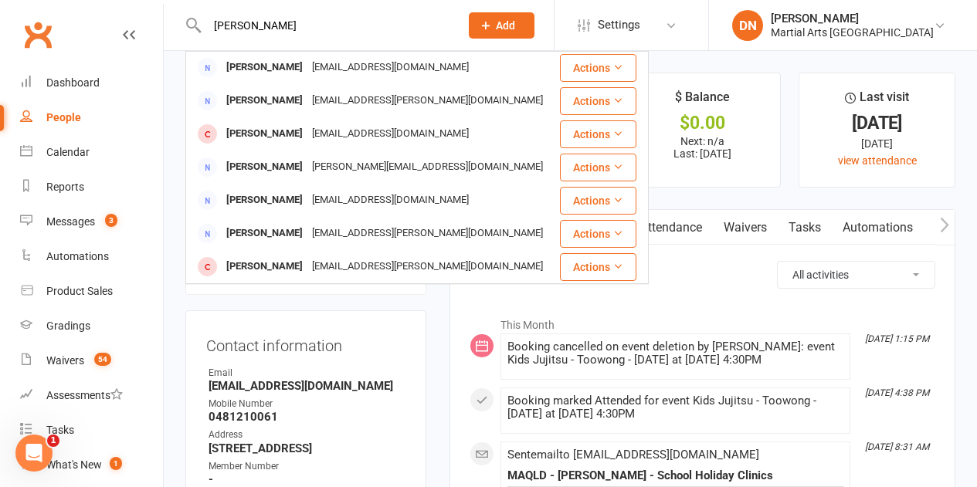
type input "Victor G"
click at [759, 283] on h3 "Activity" at bounding box center [702, 273] width 466 height 24
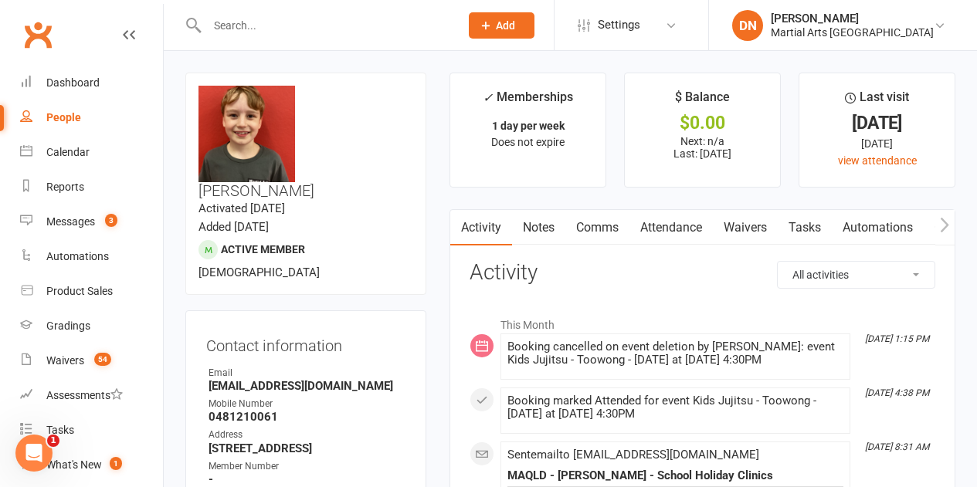
click at [724, 284] on h3 "Activity" at bounding box center [702, 273] width 466 height 24
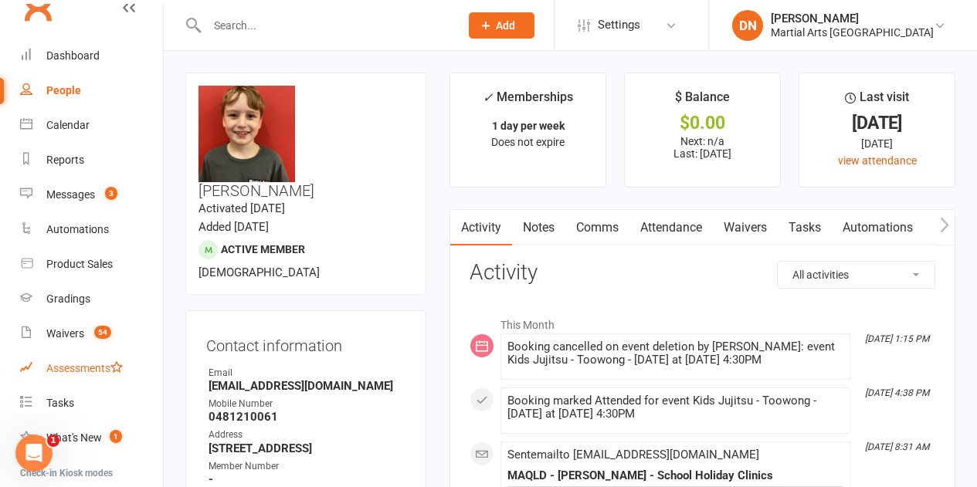
scroll to position [0, 0]
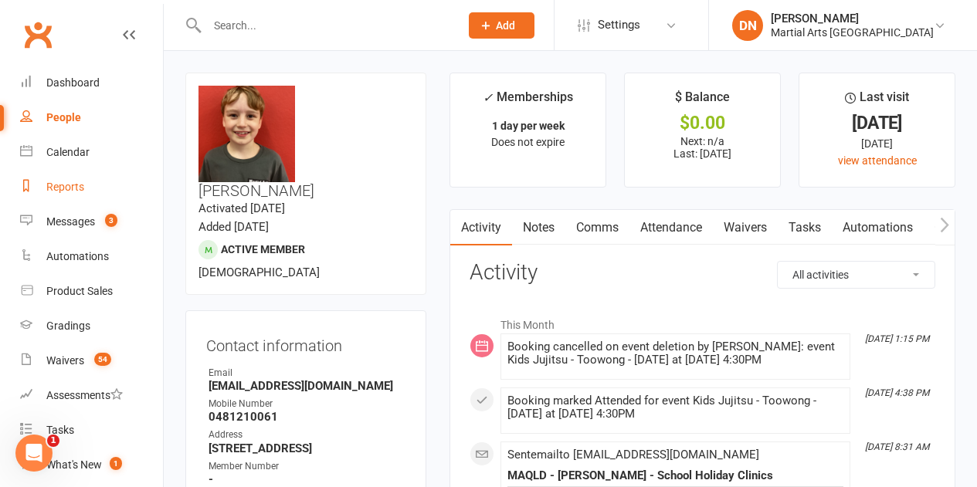
click at [66, 187] on div "Reports" at bounding box center [65, 187] width 38 height 12
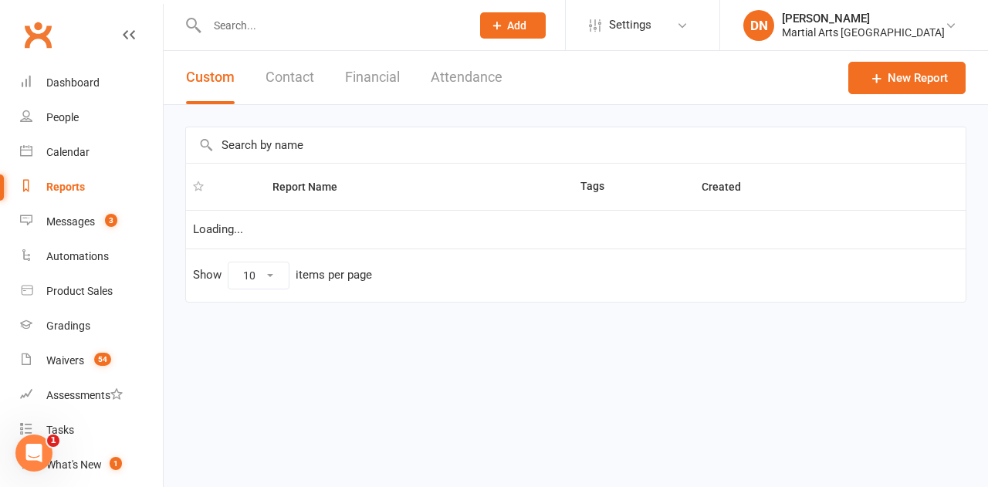
select select "100"
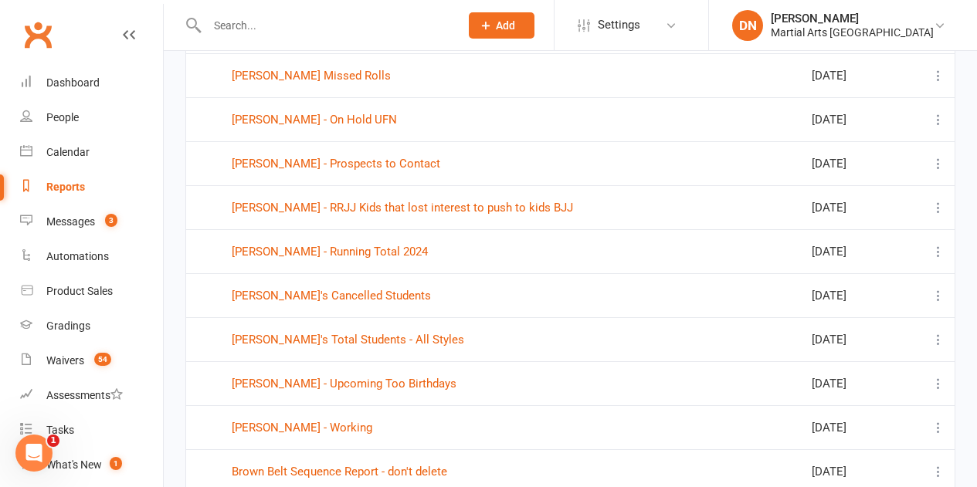
scroll to position [2394, 0]
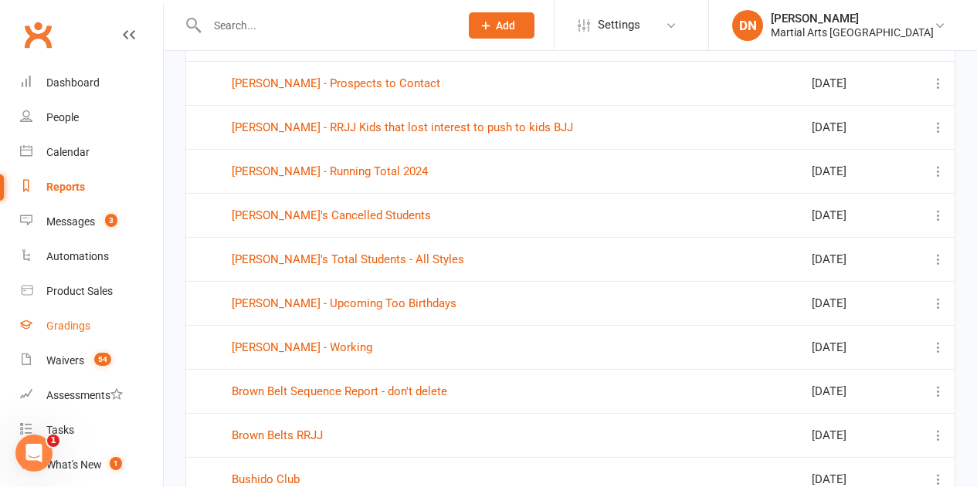
click at [86, 317] on link "Gradings" at bounding box center [91, 326] width 143 height 35
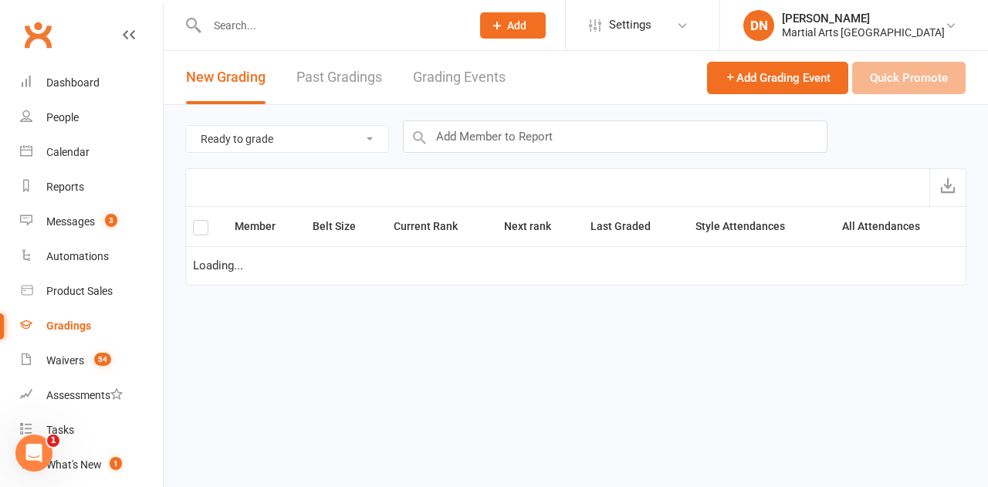
click at [84, 327] on div "Gradings" at bounding box center [68, 326] width 45 height 12
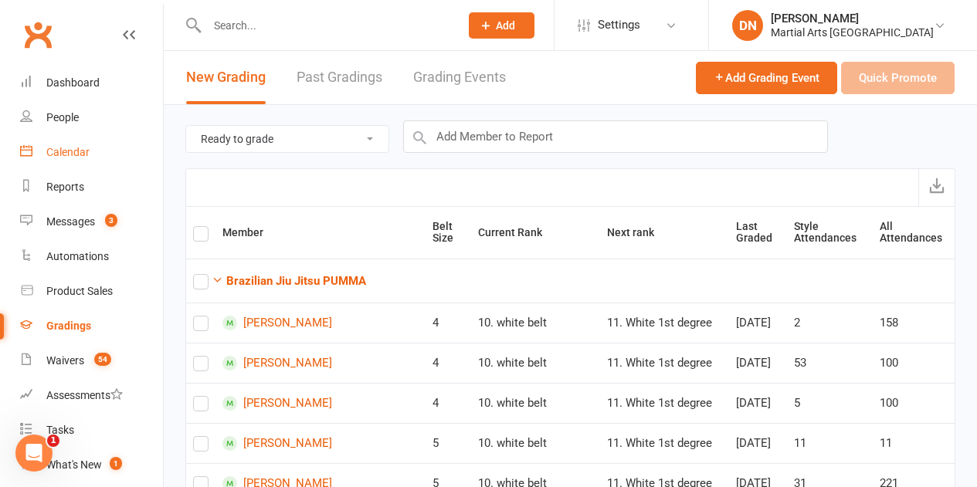
click at [64, 144] on link "Calendar" at bounding box center [91, 152] width 143 height 35
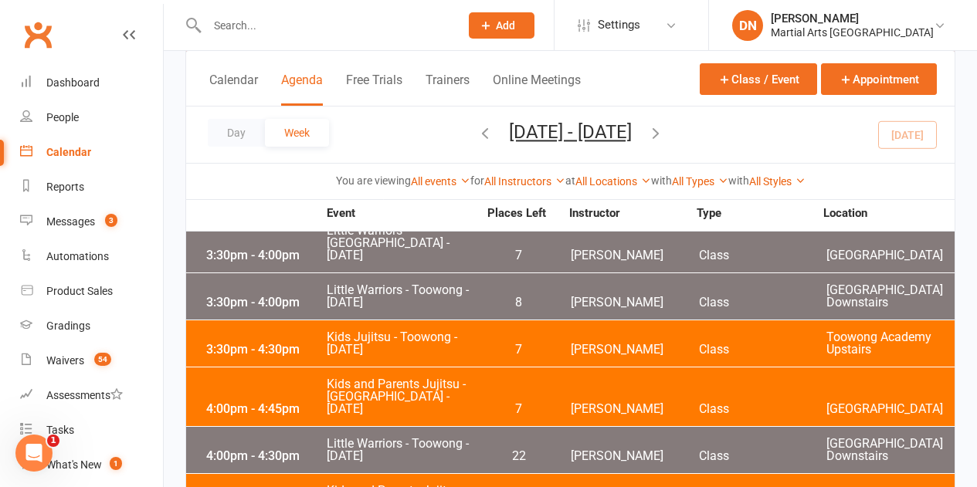
scroll to position [1081, 0]
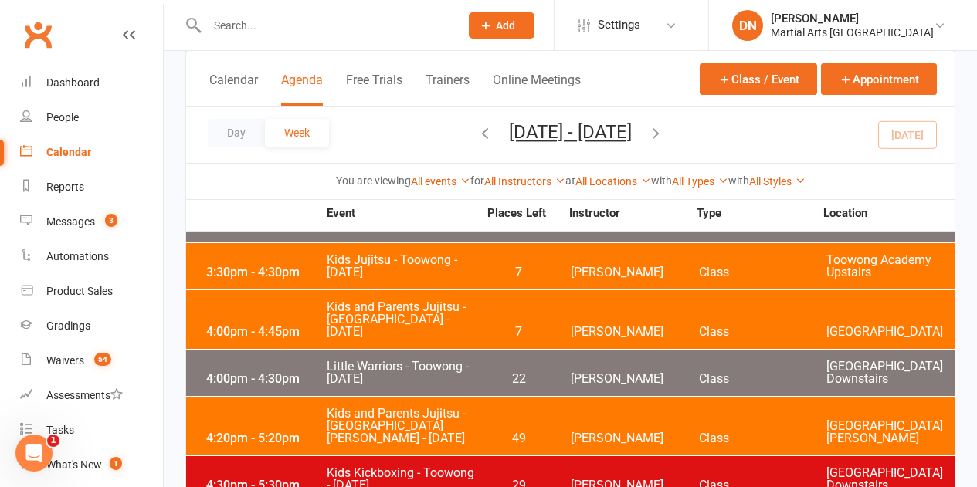
click at [547, 350] on div "4:00pm - 4:30pm Little Warriors - Toowong - Tuesday 22 Quinton Cugola Class Too…" at bounding box center [570, 373] width 768 height 46
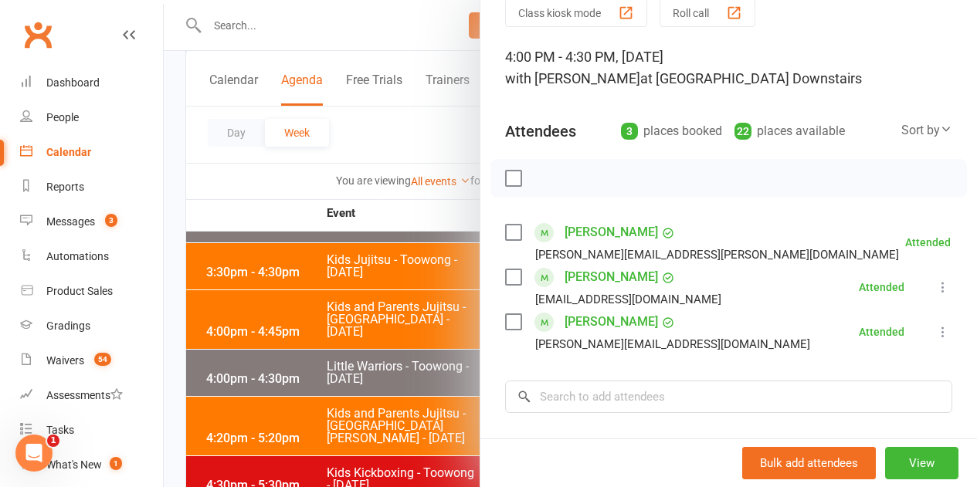
scroll to position [154, 0]
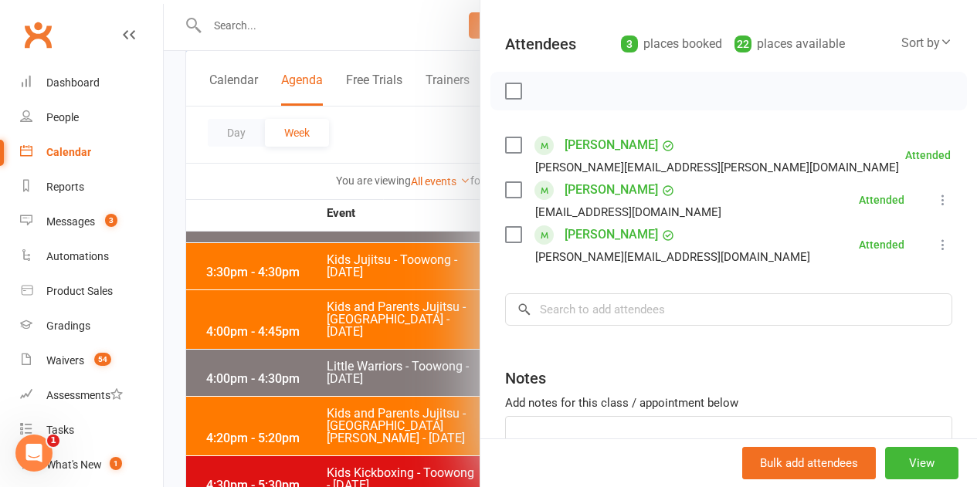
click at [623, 332] on div "Class kiosk mode Roll call 4:00 PM - 4:30 PM, Tuesday, September, 16, 2025 with…" at bounding box center [728, 227] width 496 height 633
click at [618, 314] on input "search" at bounding box center [728, 309] width 447 height 32
paste input "Goncalves"
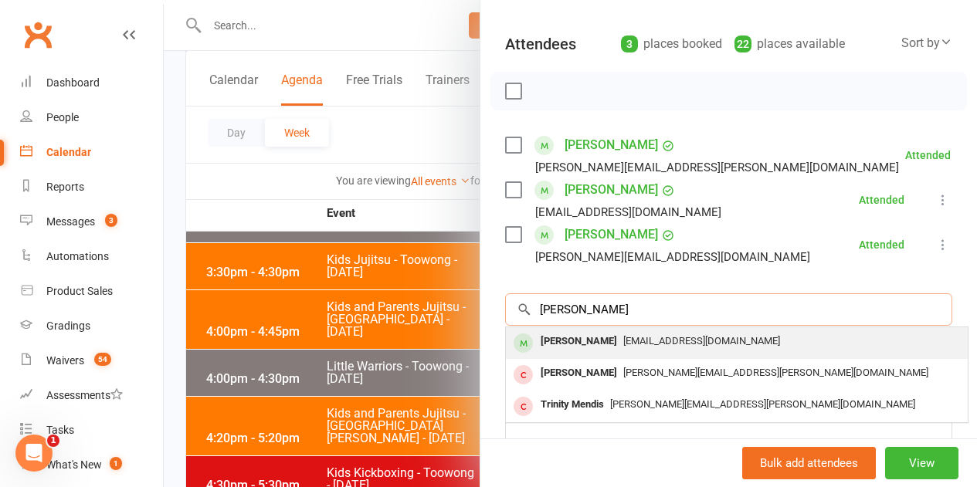
type input "Goncalves"
click at [568, 343] on div "Vitor Goncalves" at bounding box center [578, 341] width 89 height 22
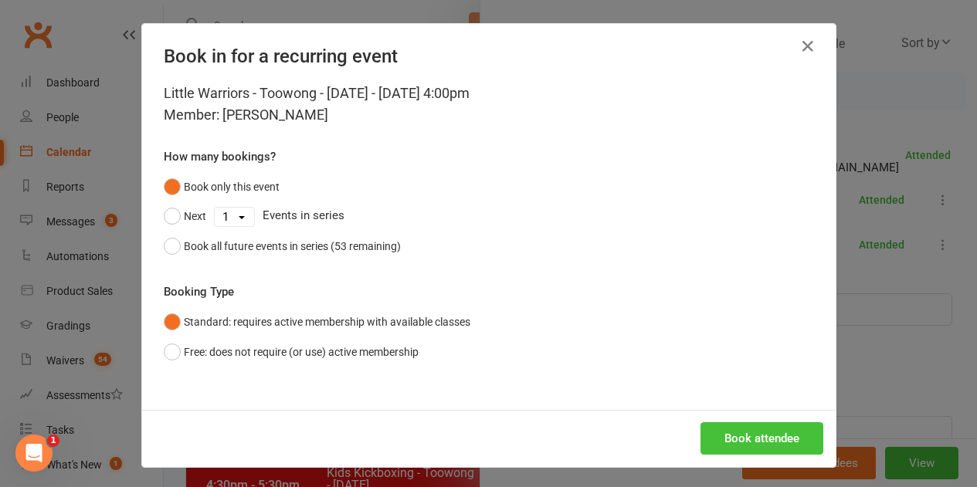
click at [730, 442] on button "Book attendee" at bounding box center [761, 438] width 123 height 32
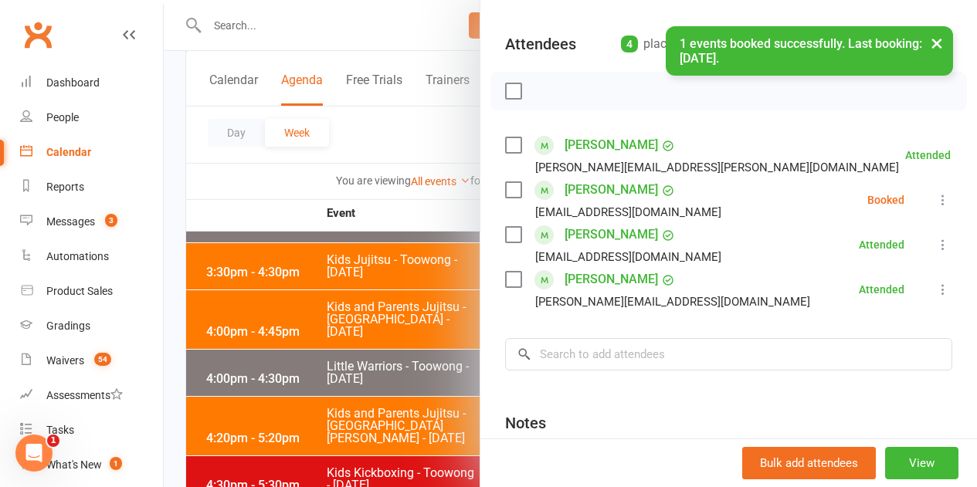
click at [935, 200] on icon at bounding box center [942, 199] width 15 height 15
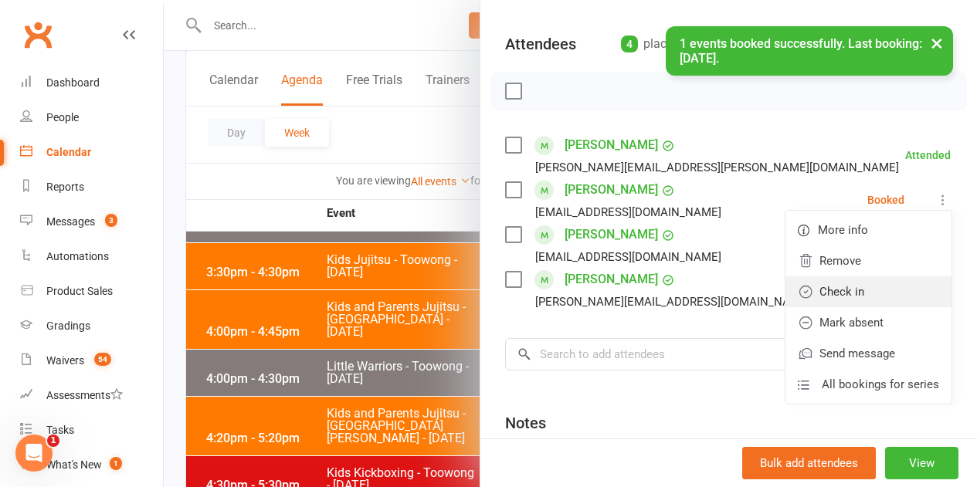
click at [837, 298] on link "Check in" at bounding box center [868, 291] width 166 height 31
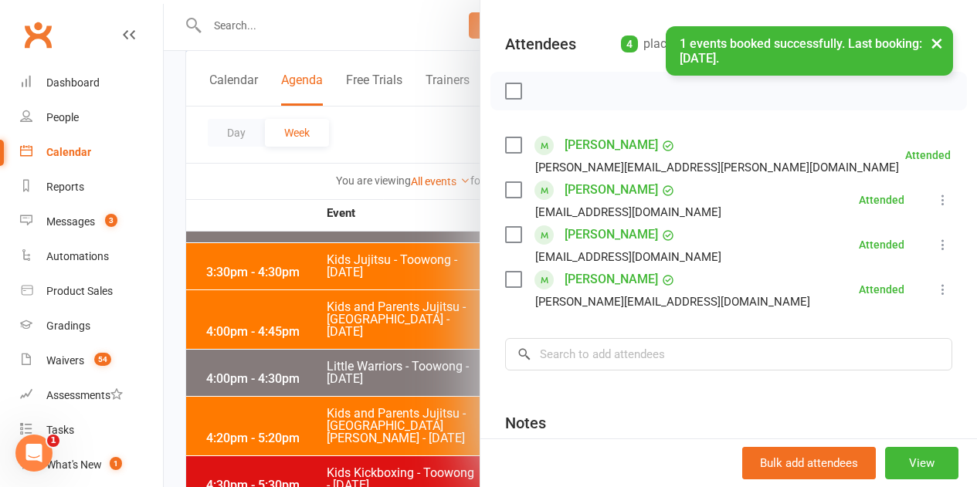
click at [300, 337] on div at bounding box center [570, 243] width 813 height 487
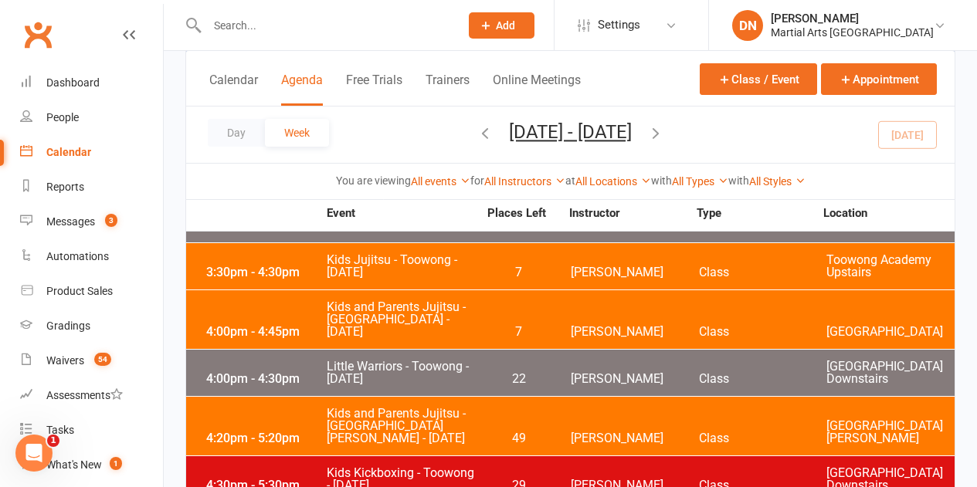
click at [452, 397] on div "4:20pm - 5:20pm Kids and Parents Jujitsu - St Williams - Tuesday 49 Brandon McN…" at bounding box center [570, 426] width 768 height 59
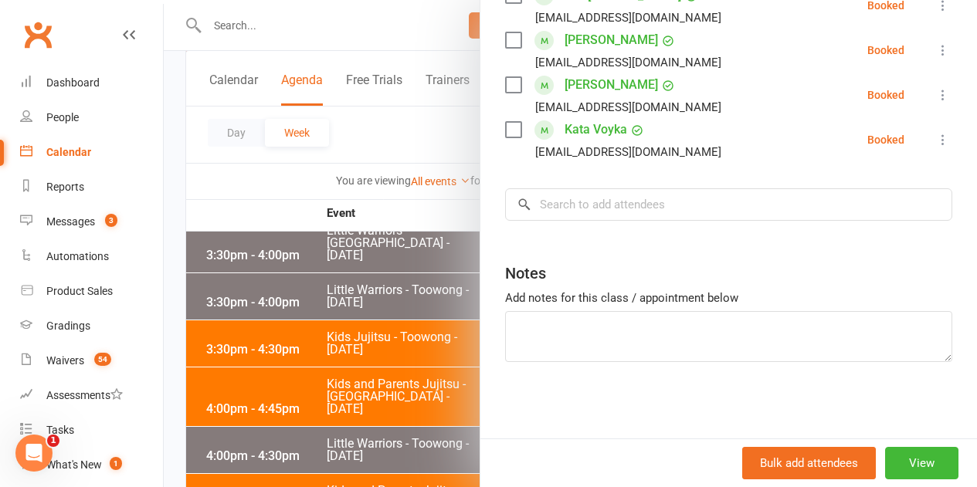
scroll to position [618, 0]
click at [373, 332] on div at bounding box center [570, 243] width 813 height 487
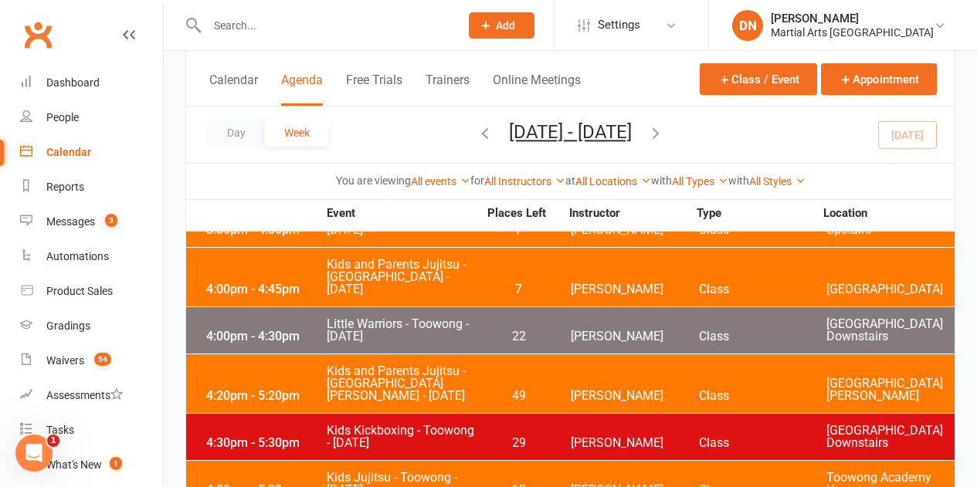
scroll to position [1158, 0]
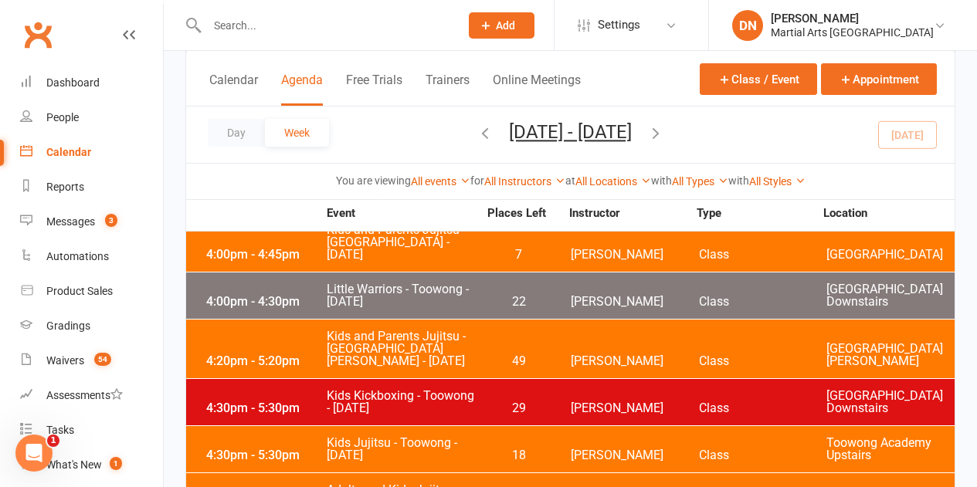
click at [584, 402] on span "[PERSON_NAME]" at bounding box center [635, 408] width 128 height 12
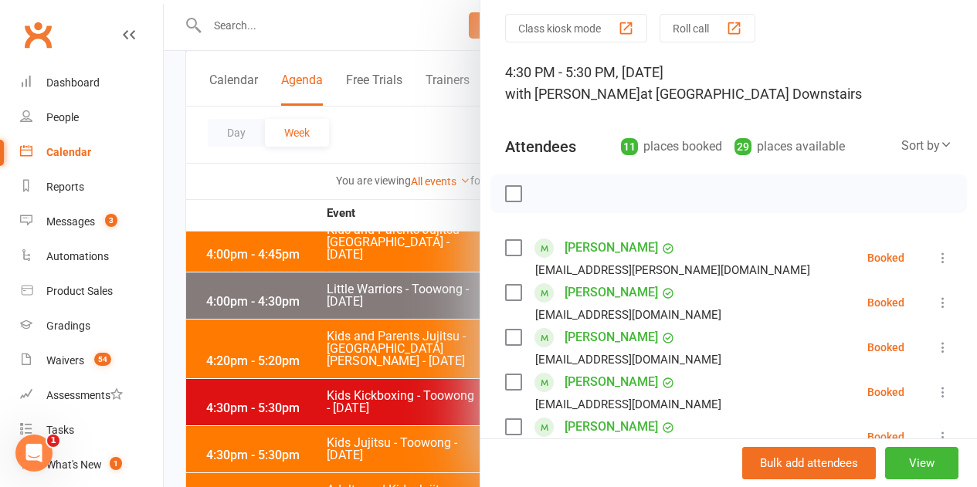
scroll to position [77, 0]
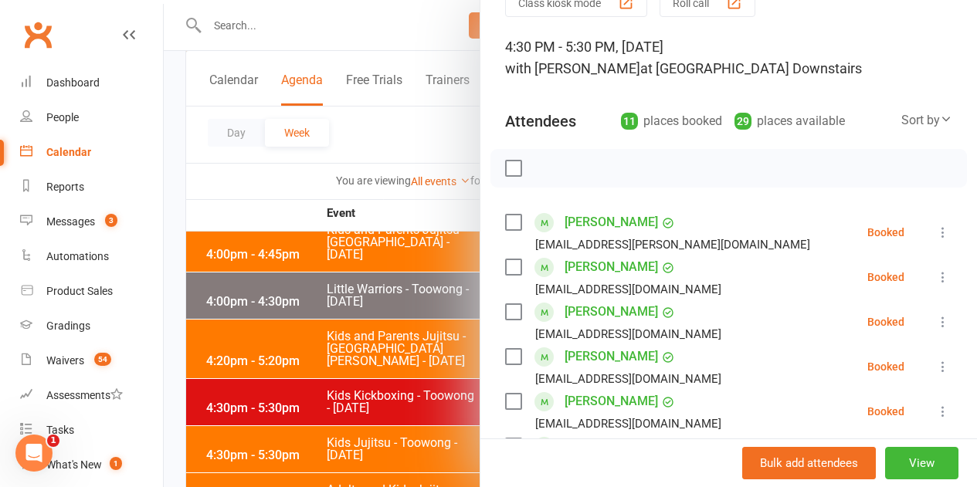
click at [935, 235] on icon at bounding box center [942, 232] width 15 height 15
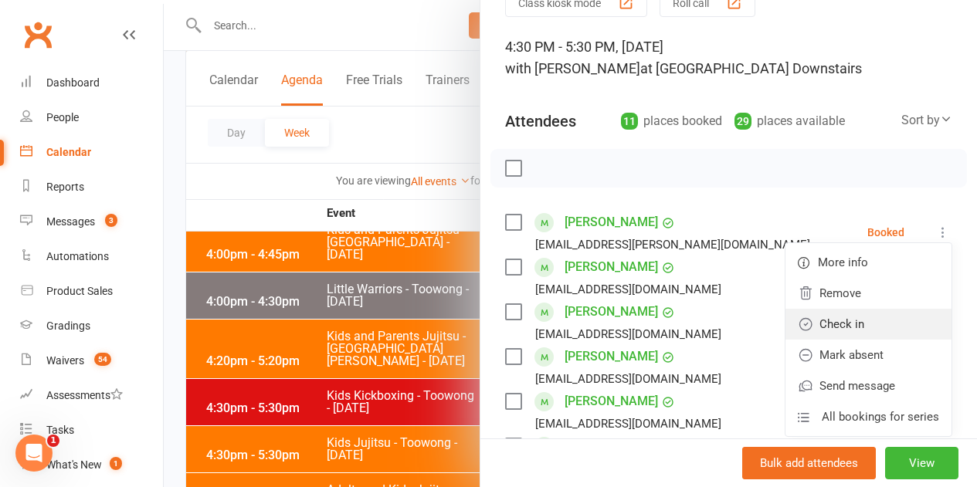
click at [893, 314] on link "Check in" at bounding box center [868, 324] width 166 height 31
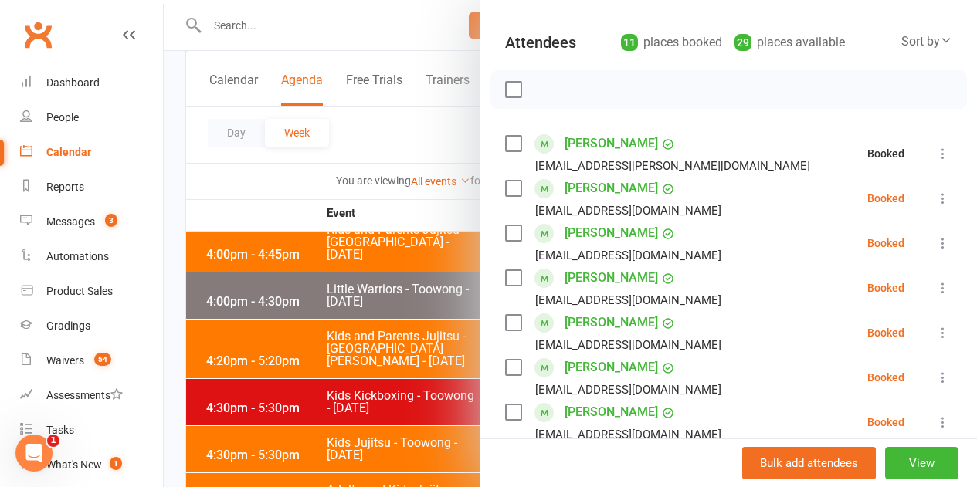
scroll to position [232, 0]
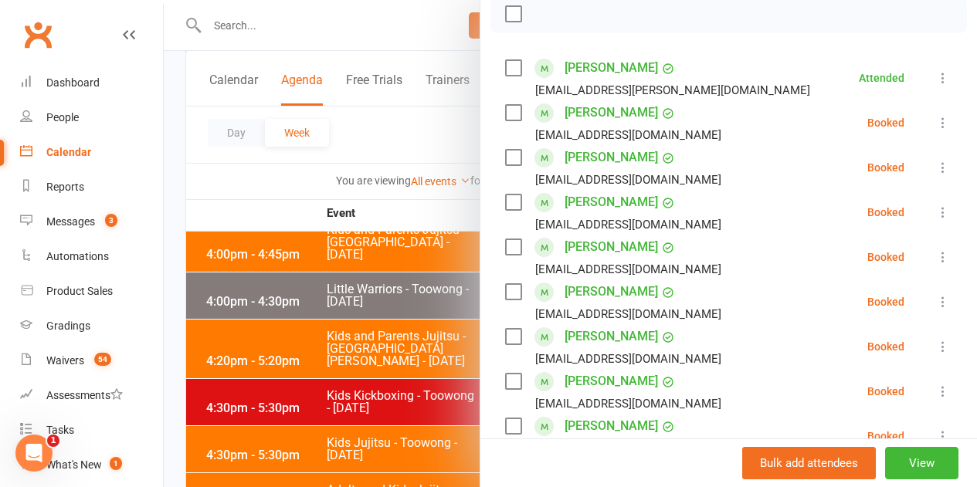
click at [935, 123] on icon at bounding box center [942, 122] width 15 height 15
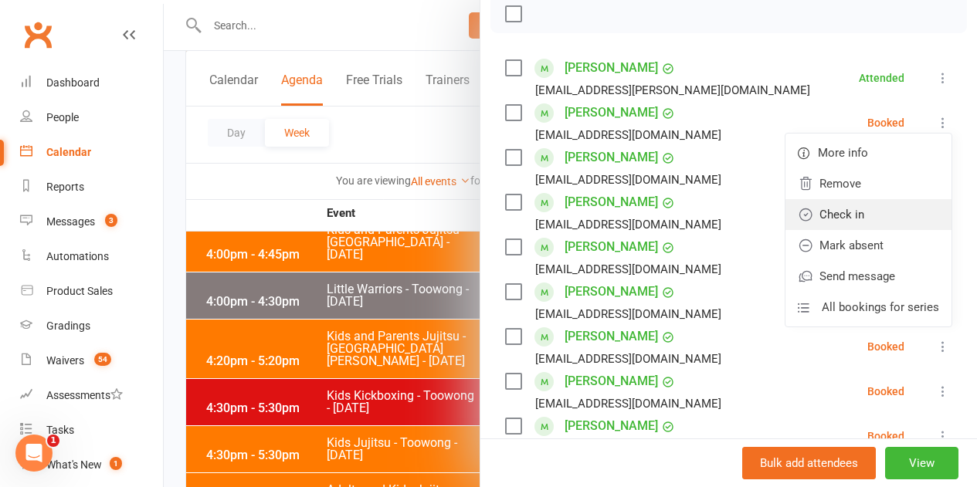
click at [897, 216] on link "Check in" at bounding box center [868, 214] width 166 height 31
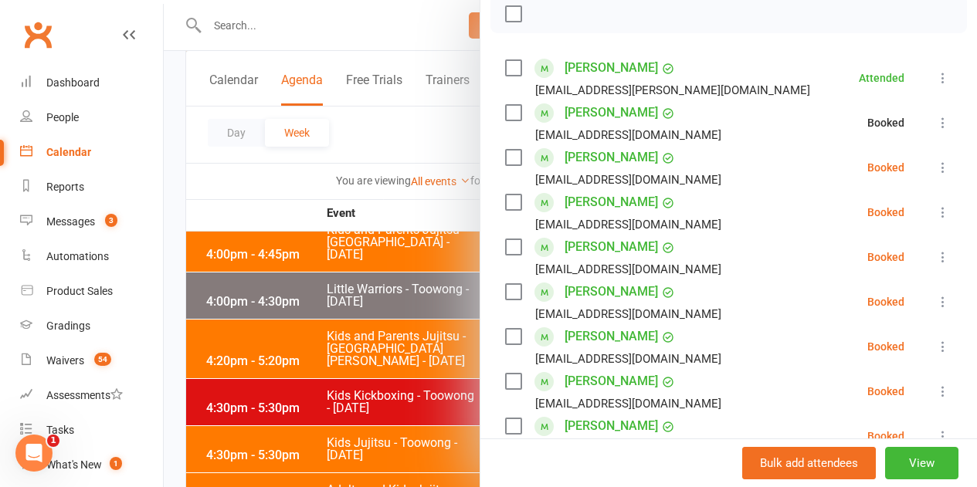
click at [935, 162] on icon at bounding box center [942, 167] width 15 height 15
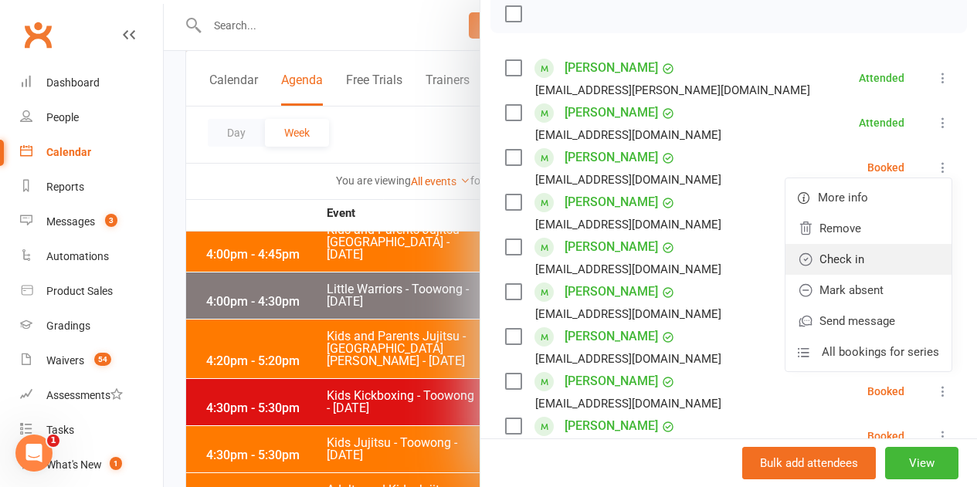
click at [880, 259] on link "Check in" at bounding box center [868, 259] width 166 height 31
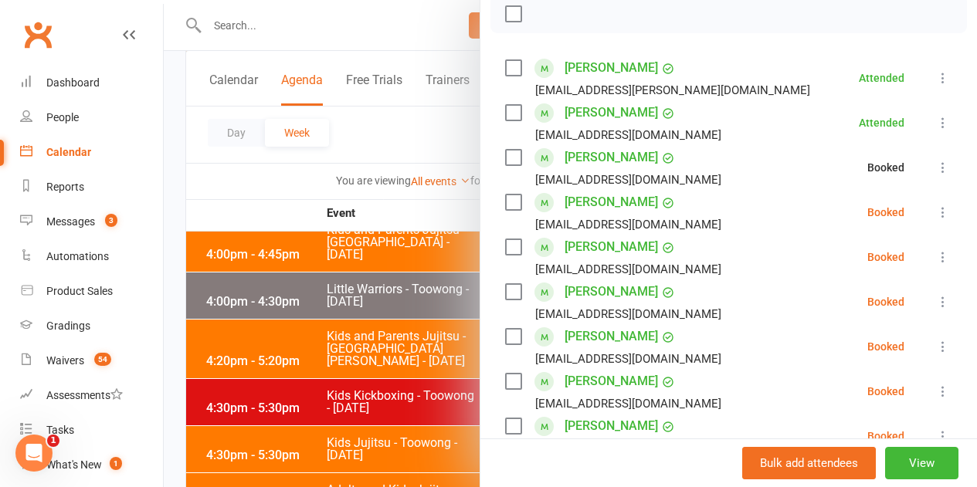
scroll to position [309, 0]
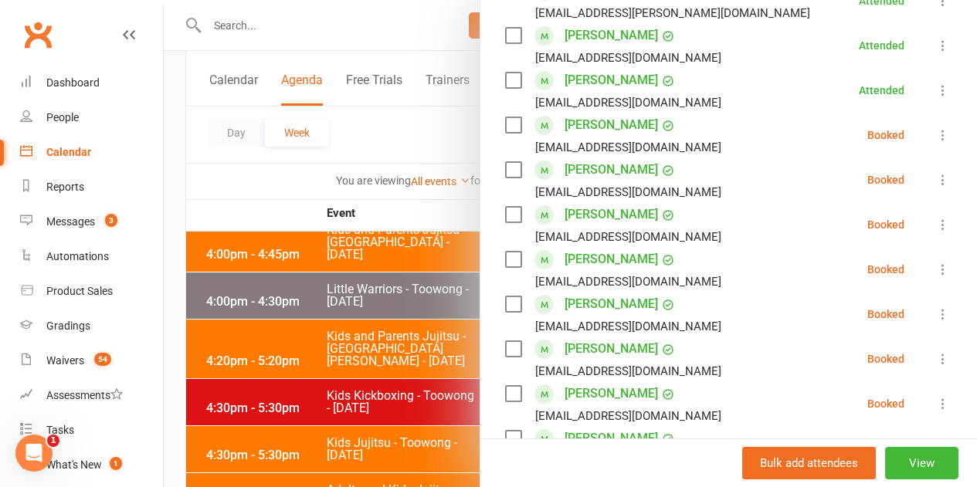
click at [935, 140] on icon at bounding box center [942, 134] width 15 height 15
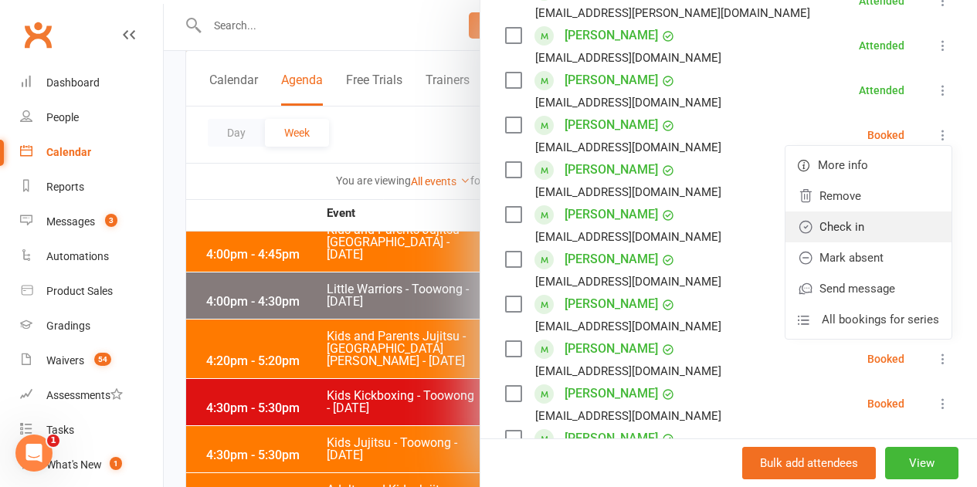
click at [857, 228] on link "Check in" at bounding box center [868, 227] width 166 height 31
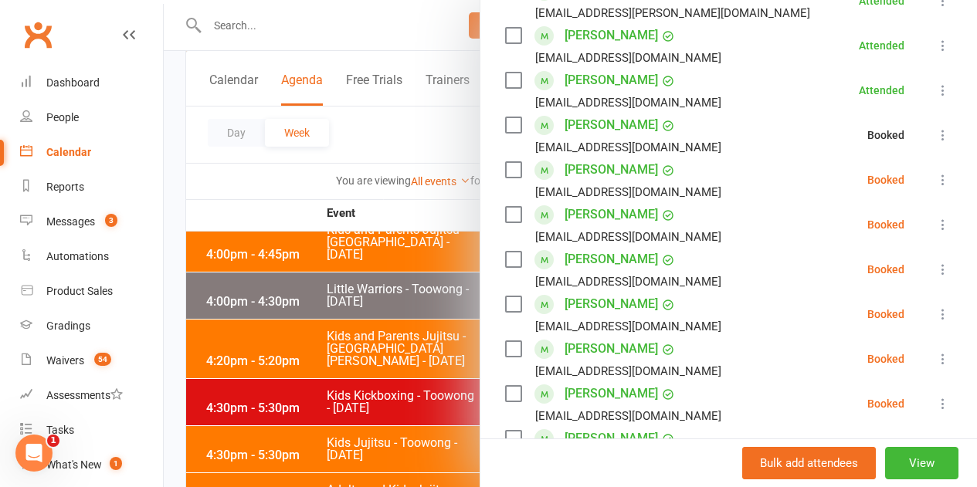
click at [935, 178] on icon at bounding box center [942, 179] width 15 height 15
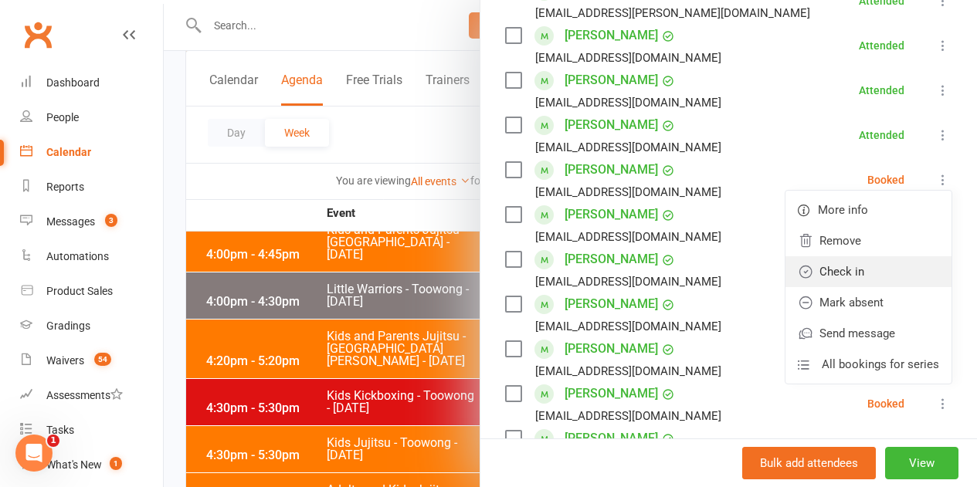
click at [856, 272] on link "Check in" at bounding box center [868, 271] width 166 height 31
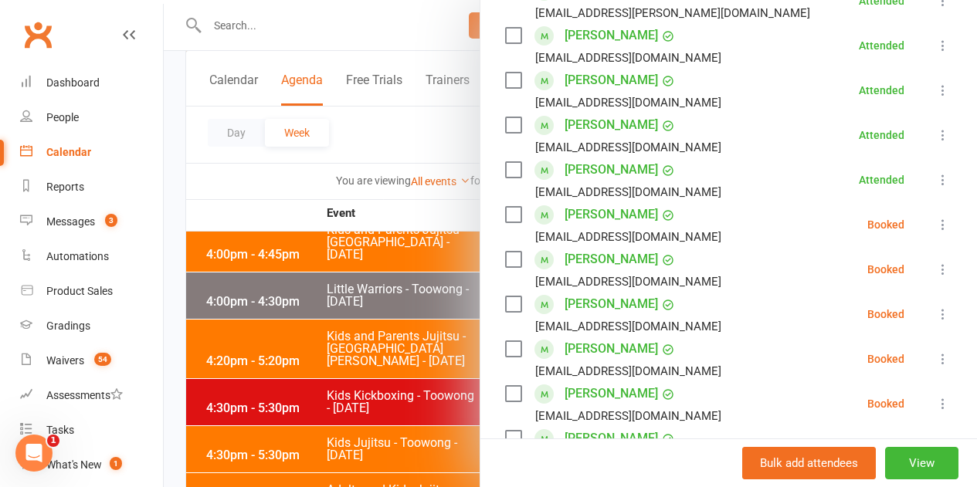
click at [935, 225] on icon at bounding box center [942, 224] width 15 height 15
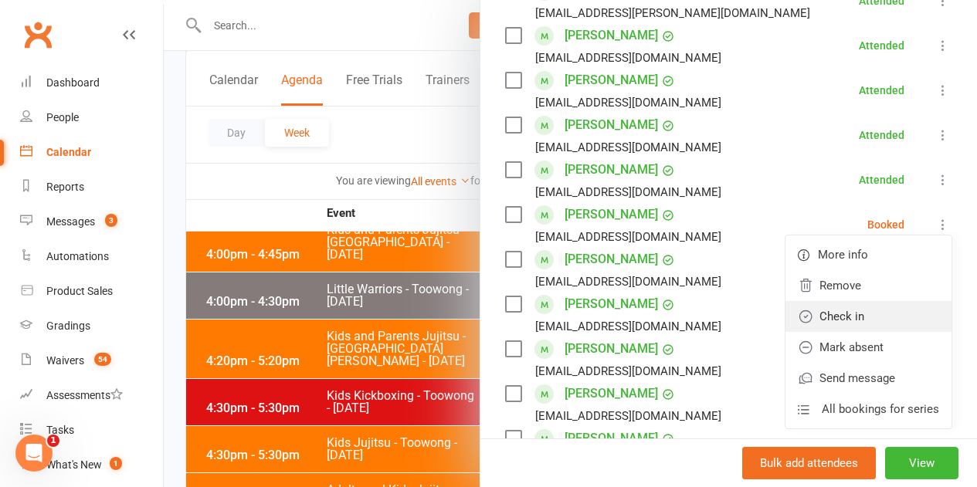
click at [860, 316] on link "Check in" at bounding box center [868, 316] width 166 height 31
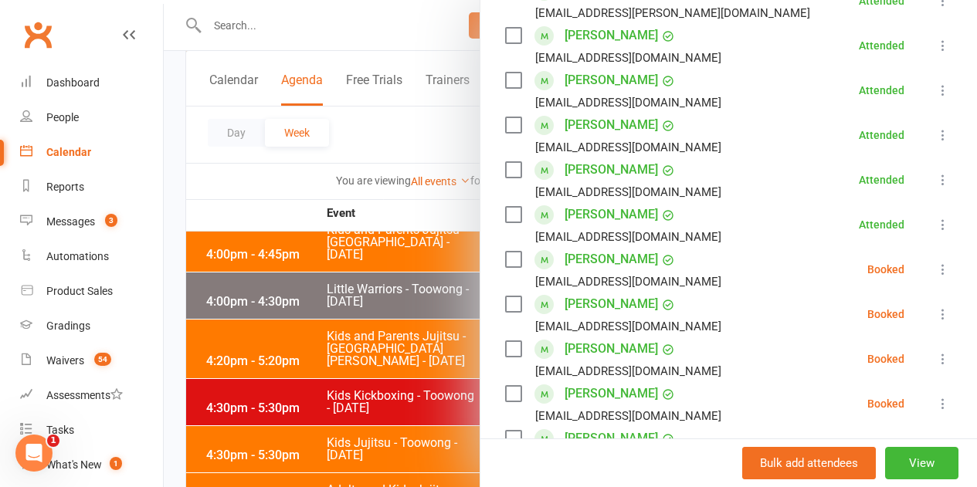
click at [935, 266] on icon at bounding box center [942, 269] width 15 height 15
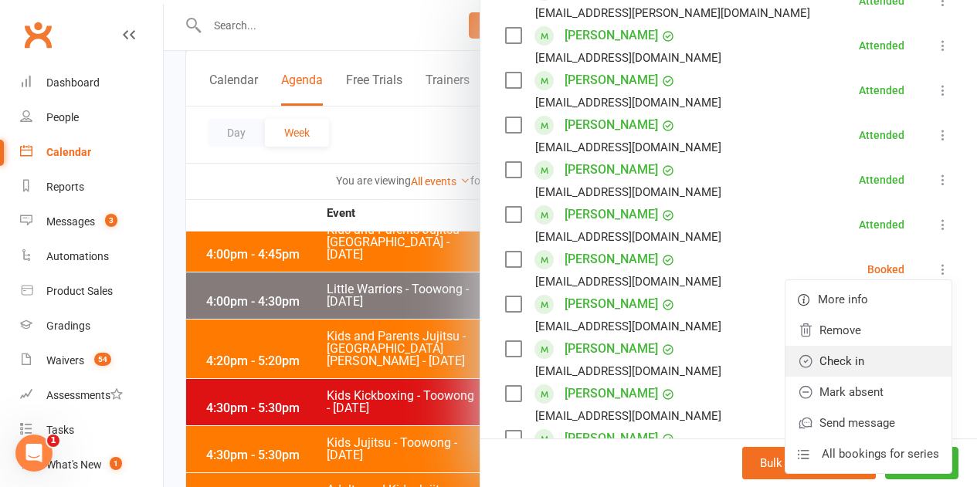
click at [834, 357] on link "Check in" at bounding box center [868, 361] width 166 height 31
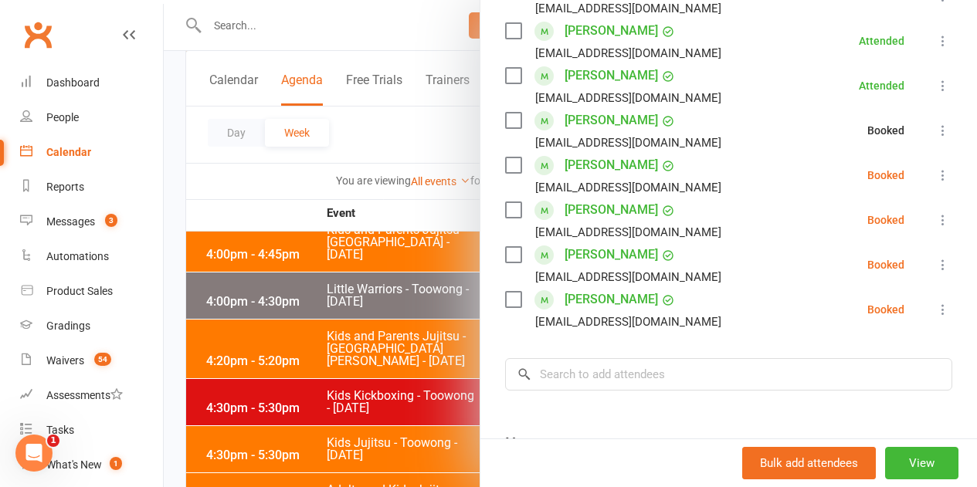
scroll to position [463, 0]
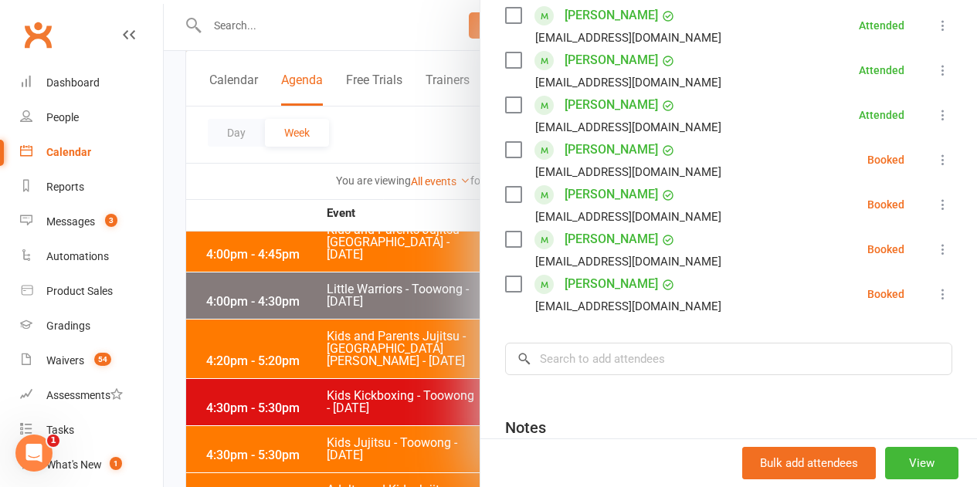
click at [935, 157] on icon at bounding box center [942, 159] width 15 height 15
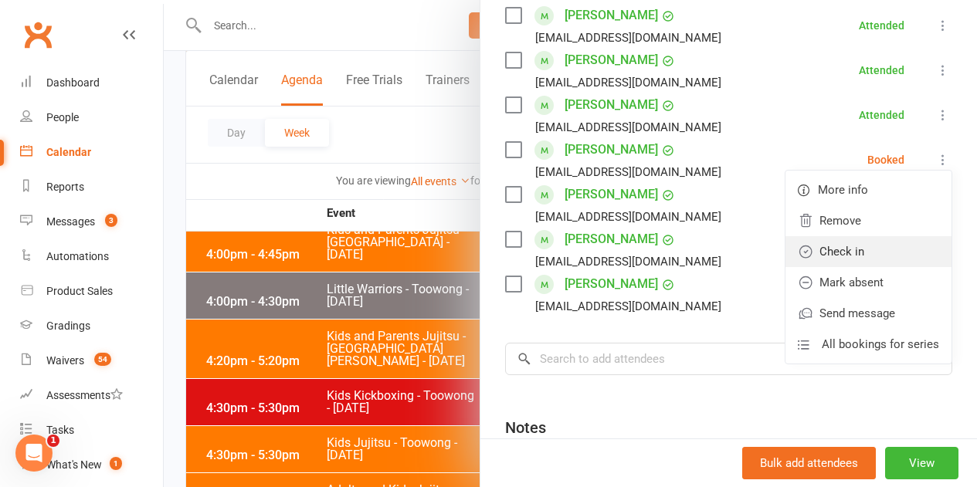
click at [866, 256] on link "Check in" at bounding box center [868, 251] width 166 height 31
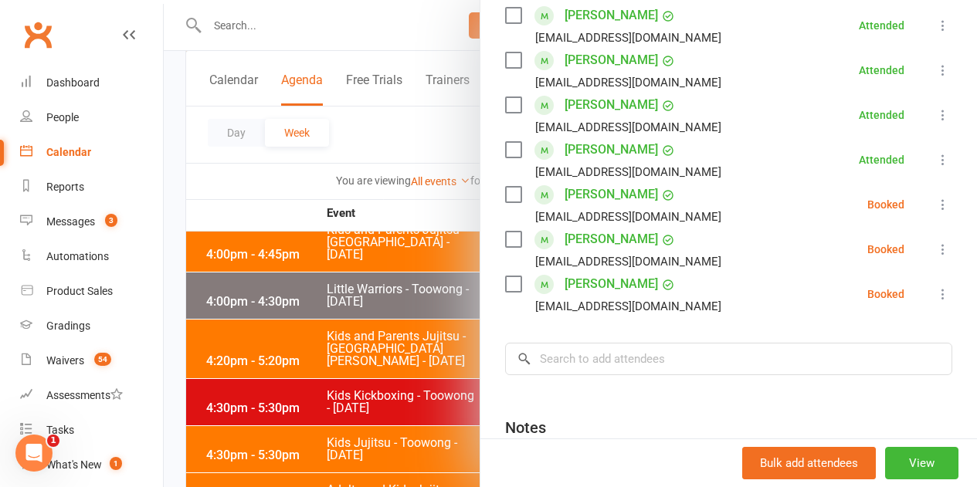
click at [935, 207] on icon at bounding box center [942, 204] width 15 height 15
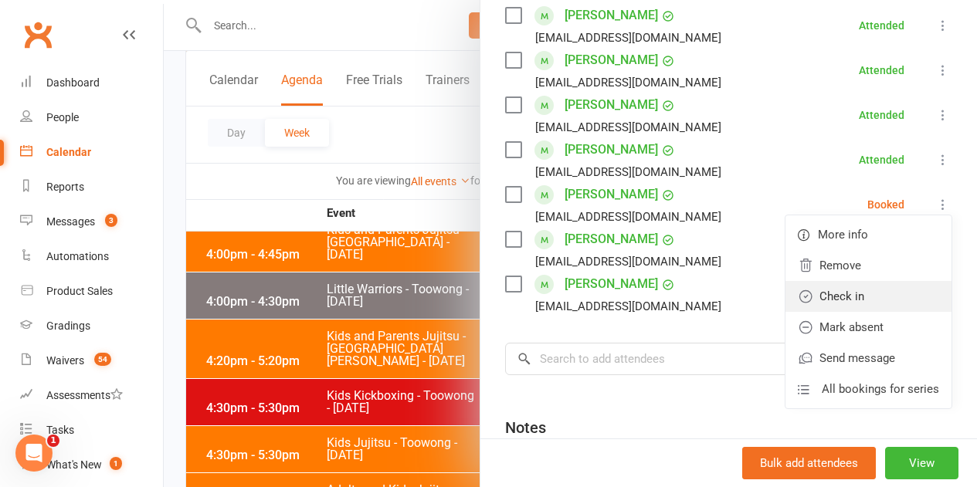
click at [854, 302] on link "Check in" at bounding box center [868, 296] width 166 height 31
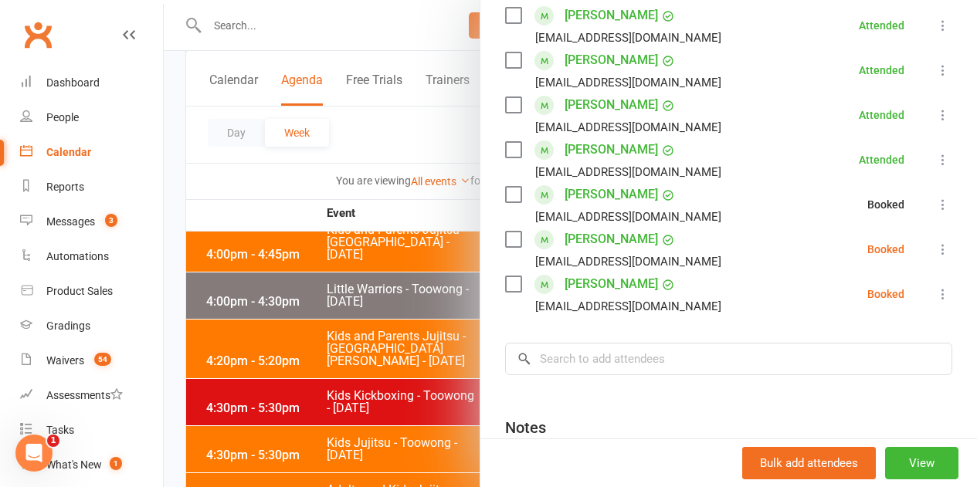
drag, startPoint x: 926, startPoint y: 252, endPoint x: 916, endPoint y: 255, distance: 10.5
click at [935, 252] on icon at bounding box center [942, 249] width 15 height 15
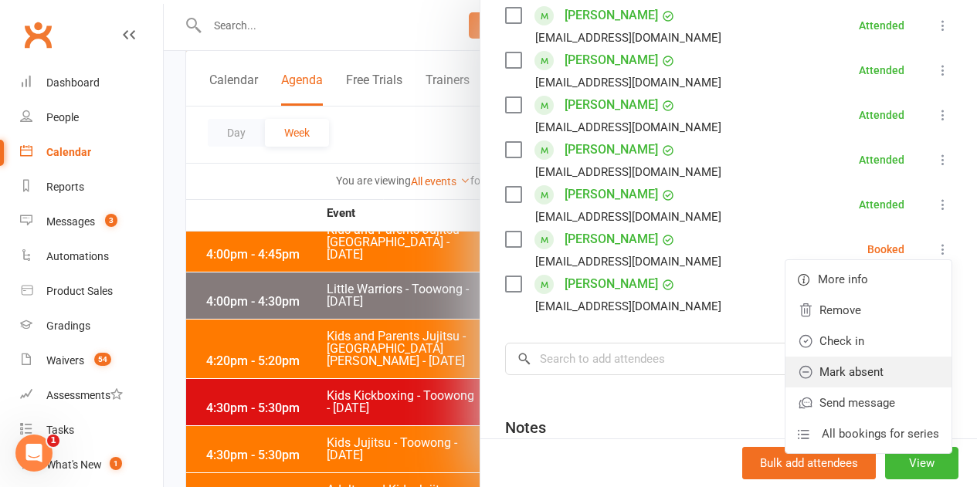
click at [858, 364] on link "Mark absent" at bounding box center [868, 372] width 166 height 31
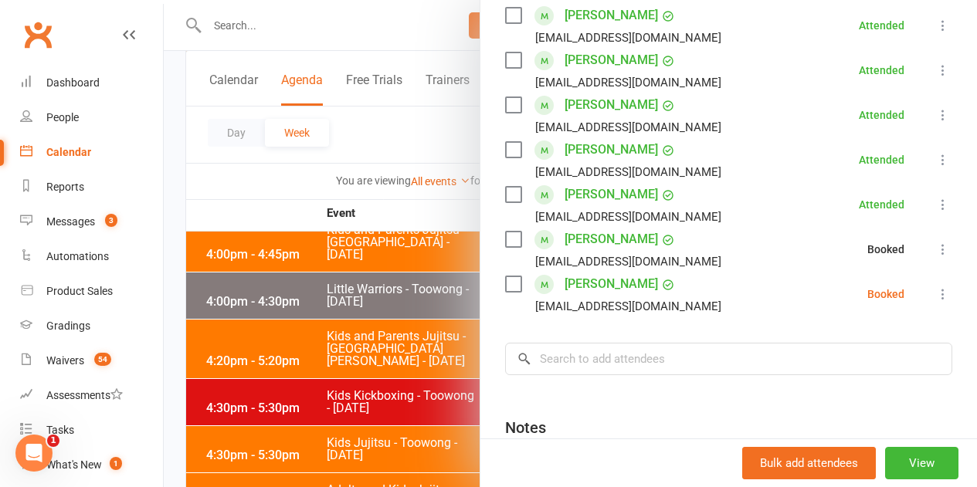
click at [934, 285] on button at bounding box center [943, 294] width 19 height 19
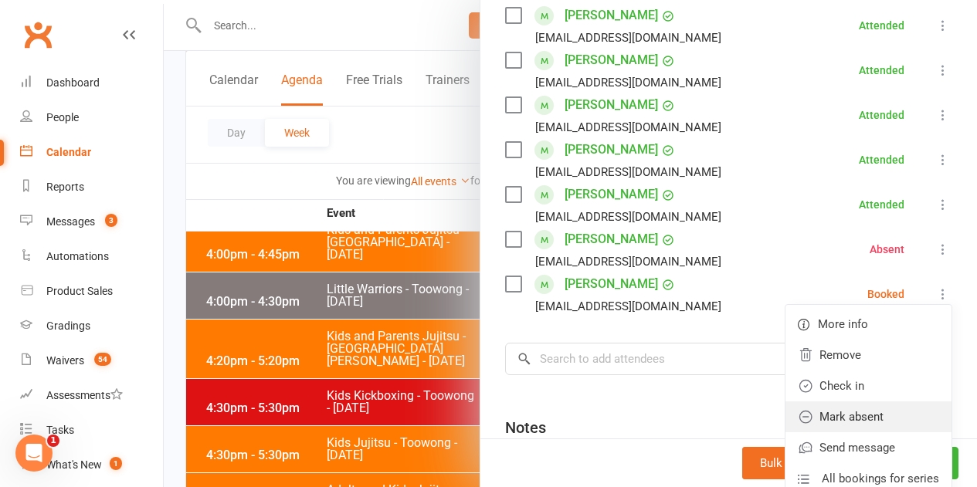
click at [854, 410] on link "Mark absent" at bounding box center [868, 417] width 166 height 31
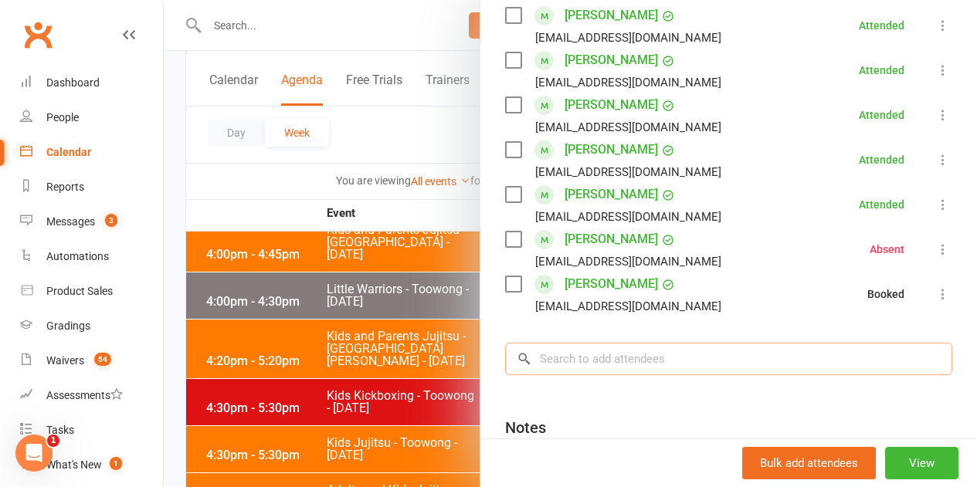
click at [792, 368] on input "search" at bounding box center [728, 359] width 447 height 32
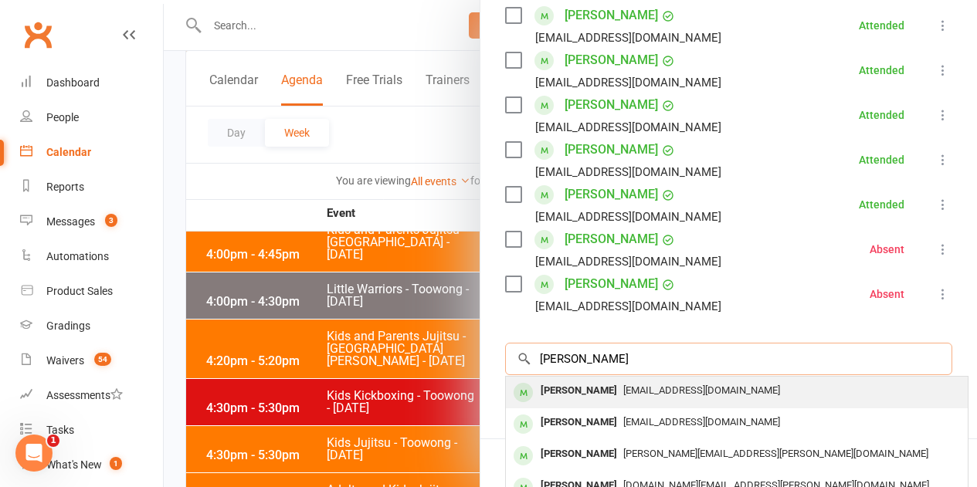
type input "Matilda Smith"
click at [689, 391] on span "layna_orange@hotmail.com" at bounding box center [701, 391] width 157 height 12
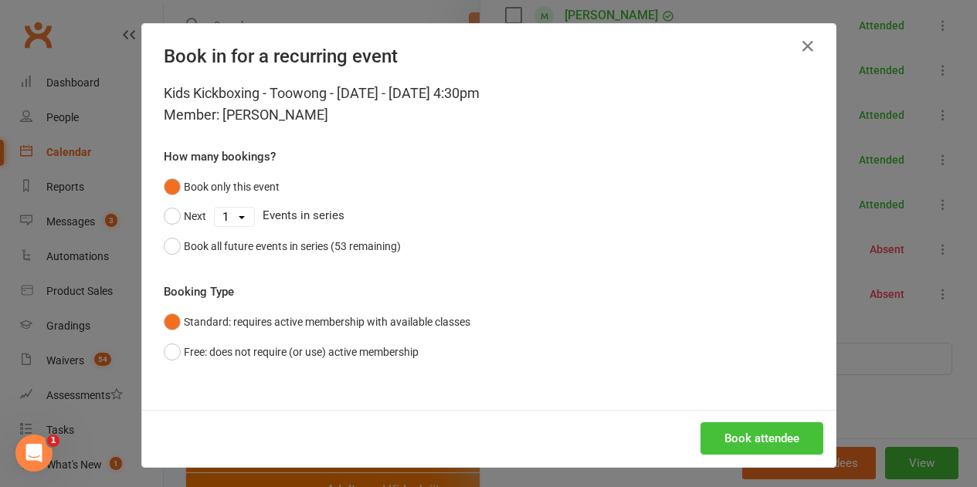
click at [731, 435] on button "Book attendee" at bounding box center [761, 438] width 123 height 32
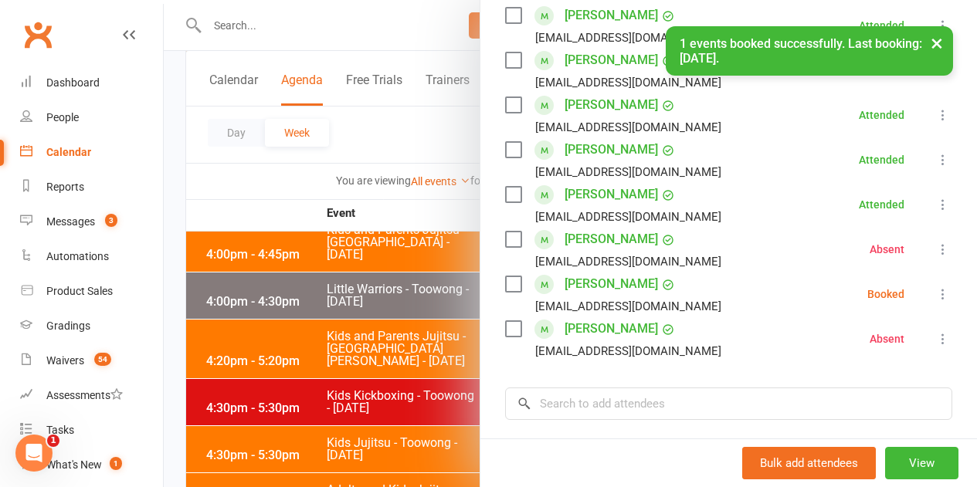
click at [930, 290] on div "Class kiosk mode Roll call 4:30 PM - 5:30 PM, Tuesday, September, 16, 2025 with…" at bounding box center [728, 120] width 496 height 1036
click at [935, 292] on icon at bounding box center [942, 293] width 15 height 15
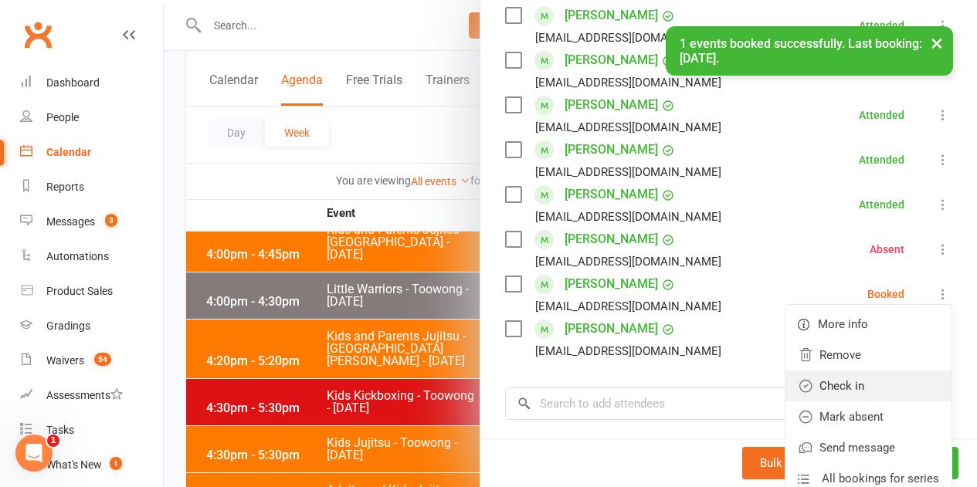
click at [849, 393] on link "Check in" at bounding box center [868, 386] width 166 height 31
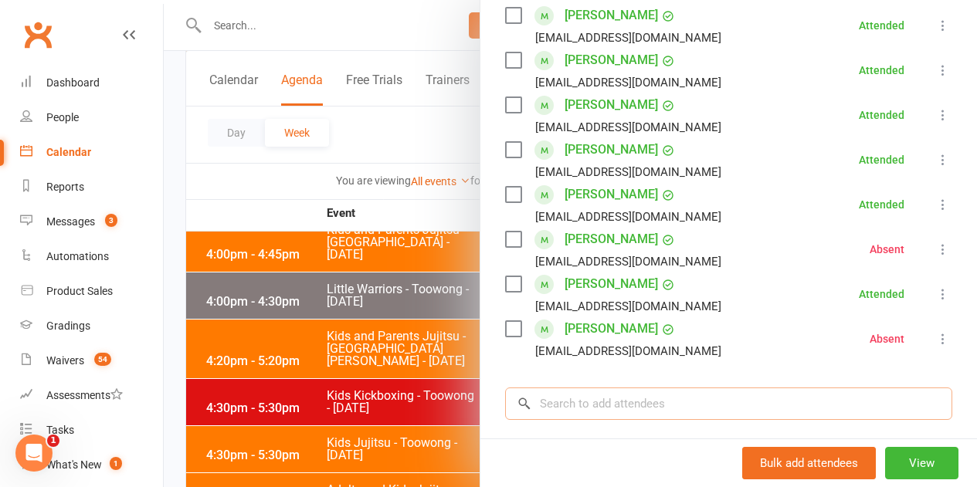
click at [639, 420] on input "search" at bounding box center [728, 404] width 447 height 32
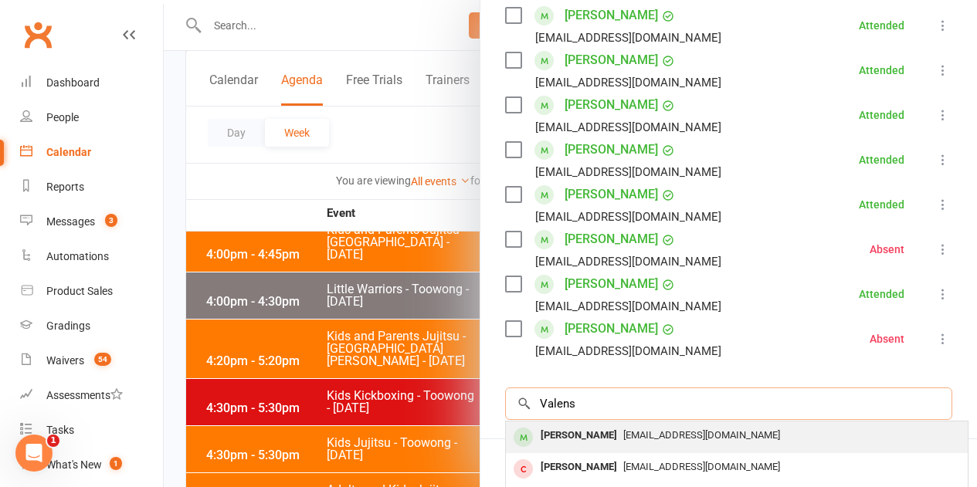
type input "Valens"
click at [672, 431] on span "TRACE@VCIA.COM.AU" at bounding box center [701, 435] width 157 height 12
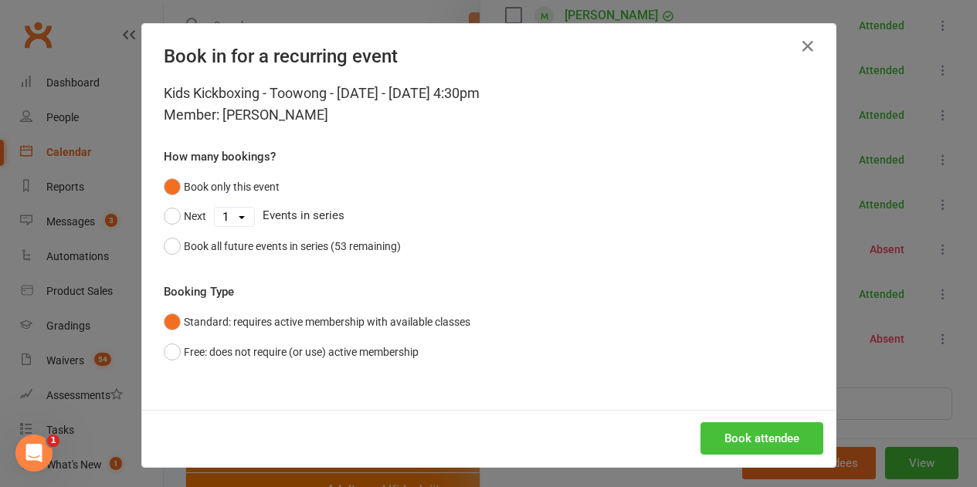
click at [708, 435] on button "Book attendee" at bounding box center [761, 438] width 123 height 32
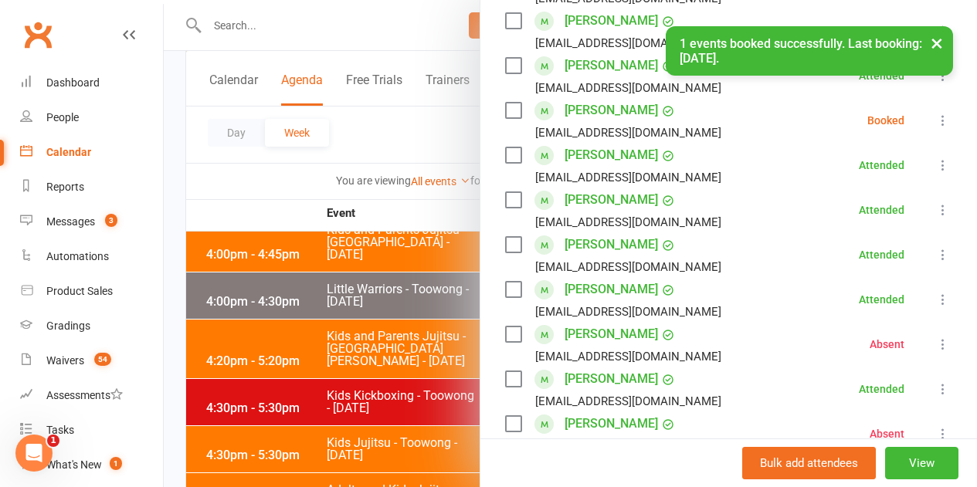
scroll to position [386, 0]
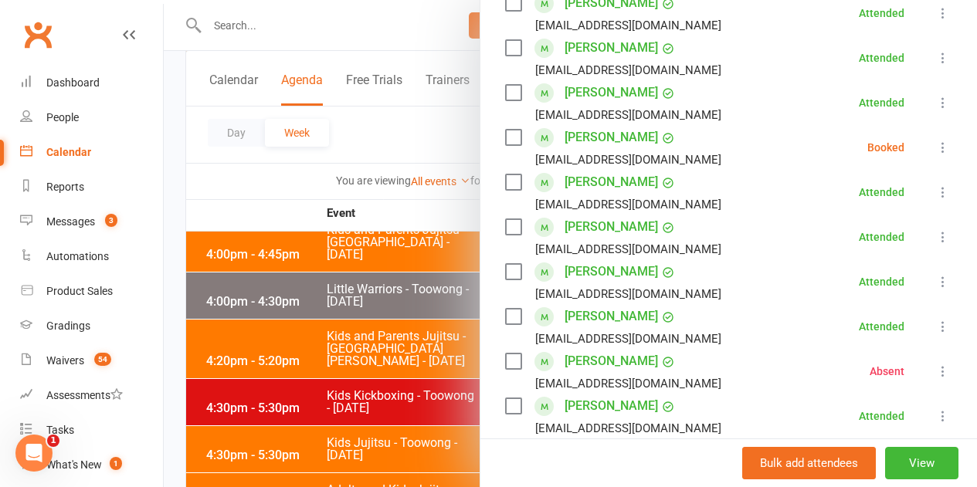
click at [935, 152] on icon at bounding box center [942, 147] width 15 height 15
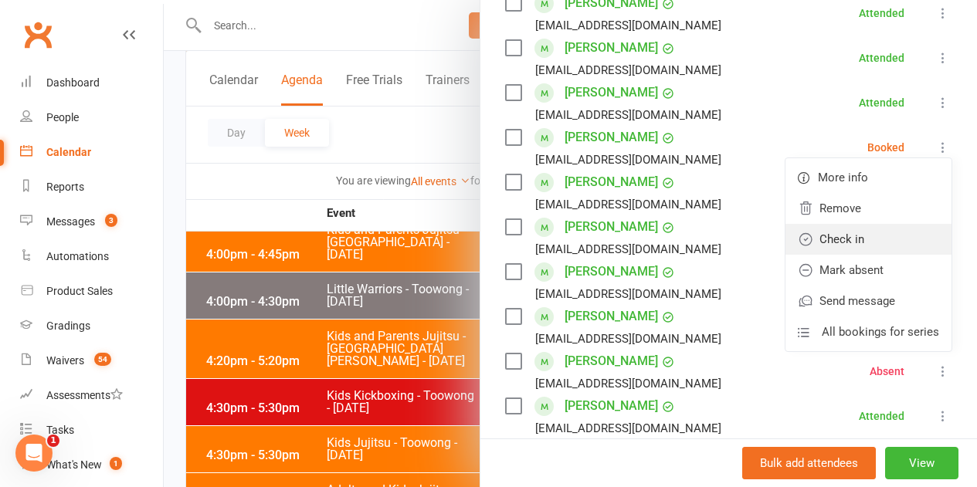
click at [822, 246] on link "Check in" at bounding box center [868, 239] width 166 height 31
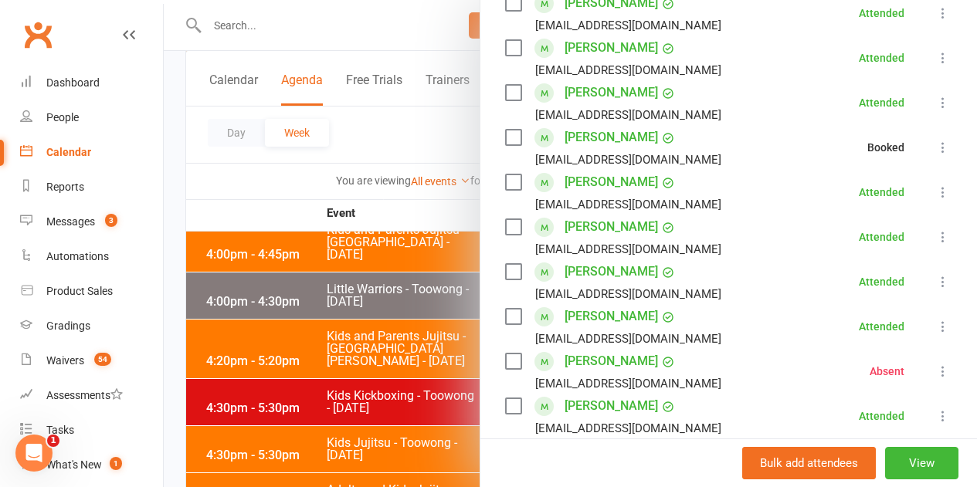
click at [454, 358] on div at bounding box center [570, 243] width 813 height 487
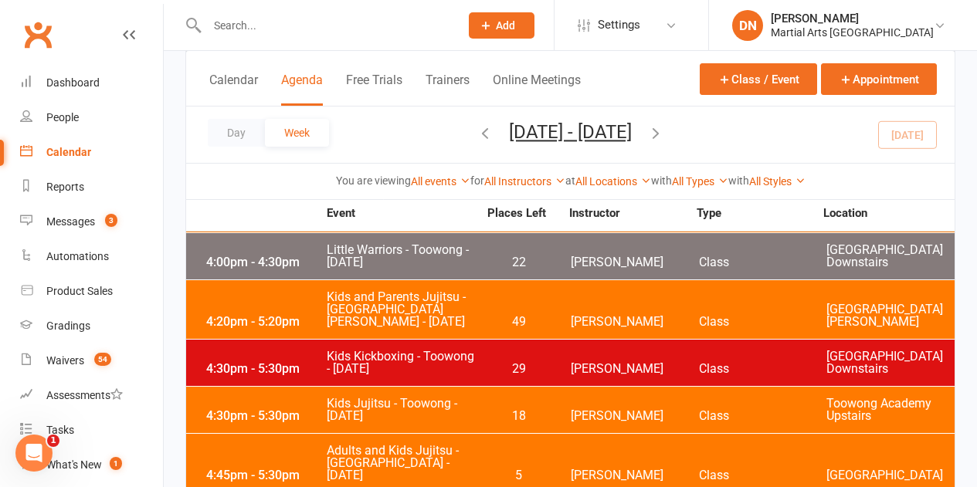
scroll to position [1235, 0]
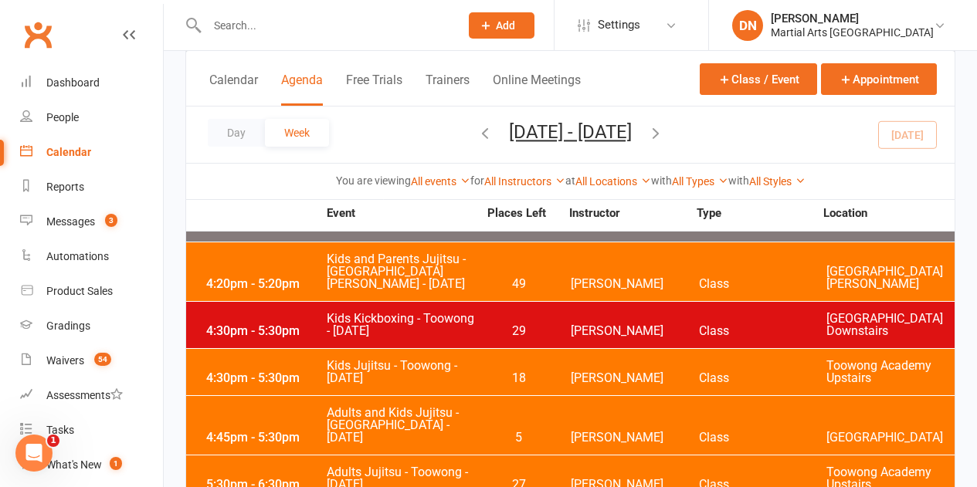
click at [544, 349] on div "4:30pm - 5:30pm Kids Jujitsu - Toowong - Tuesday 18 Robert Dupont Class Toowong…" at bounding box center [570, 372] width 768 height 46
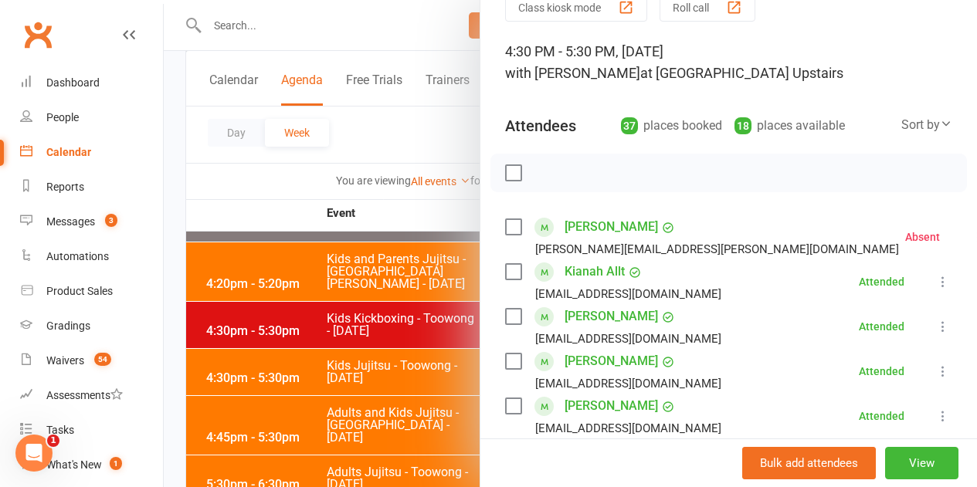
scroll to position [0, 0]
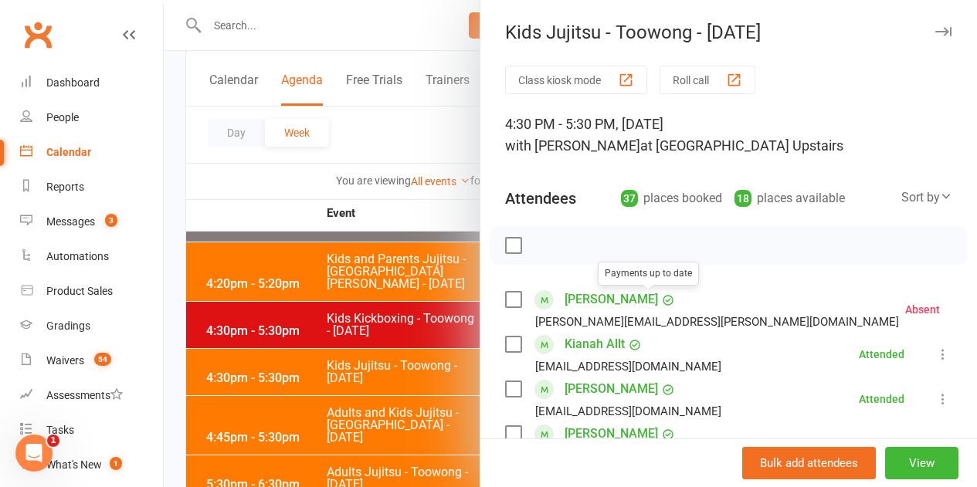
click at [312, 416] on div at bounding box center [570, 243] width 813 height 487
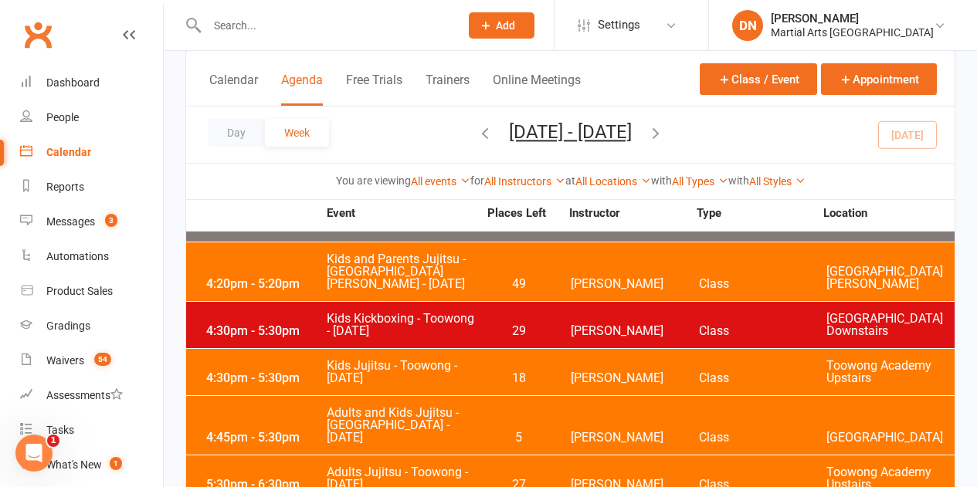
scroll to position [1313, 0]
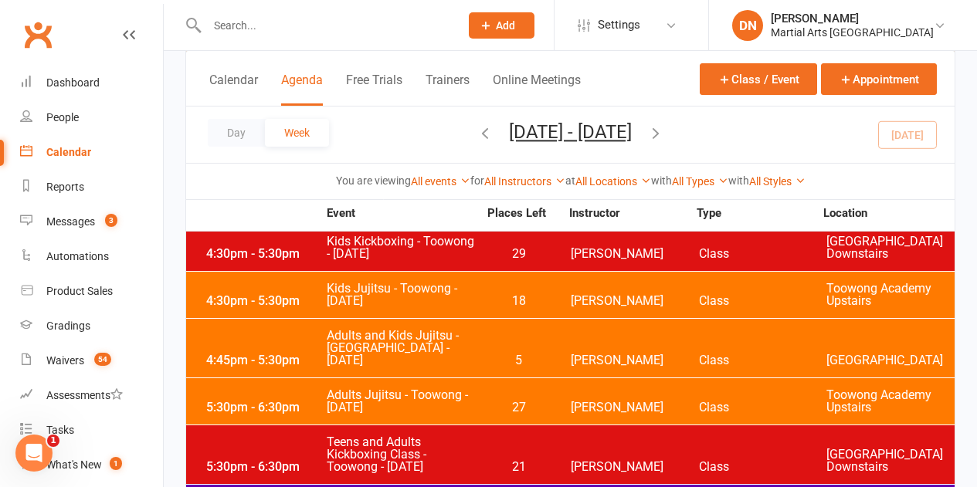
click at [554, 319] on div "4:45pm - 5:30pm Adults and Kids Jujitsu - Jamboree Heights - Tuesday 5 Shane Ph…" at bounding box center [570, 348] width 768 height 59
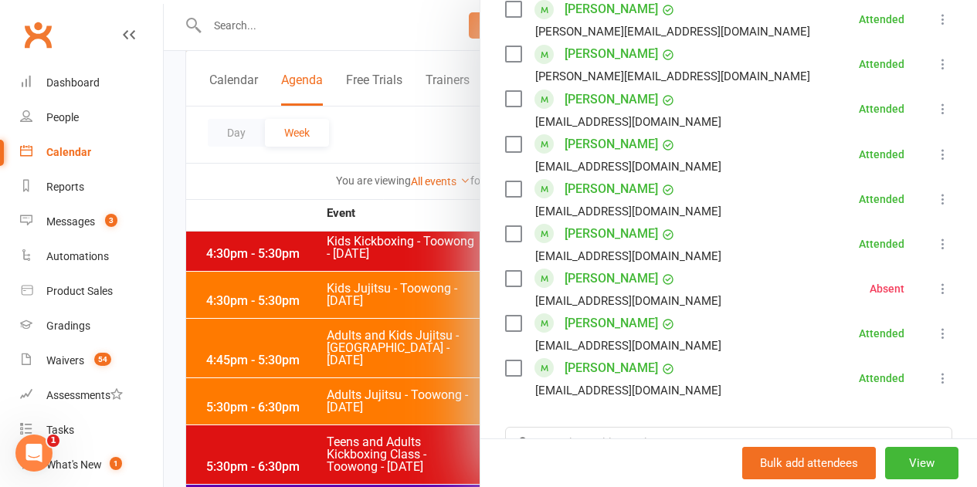
scroll to position [1246, 0]
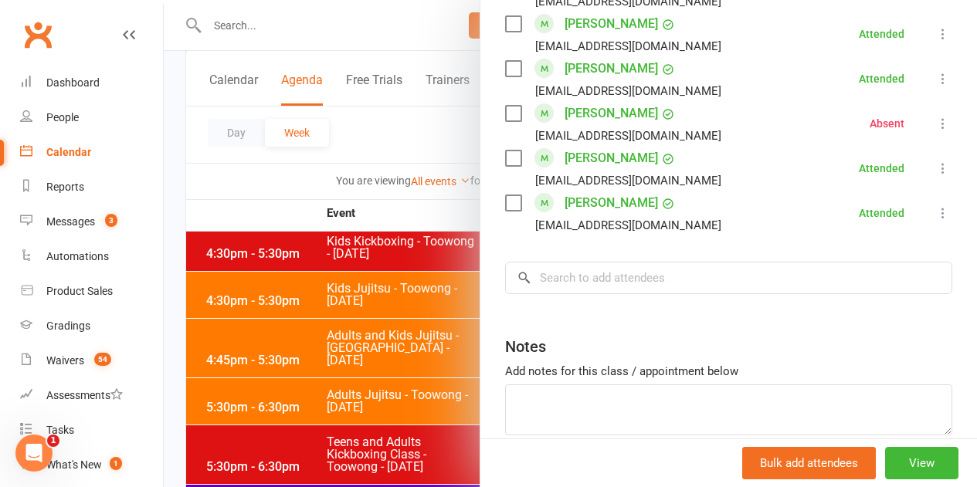
click at [323, 374] on div at bounding box center [570, 243] width 813 height 487
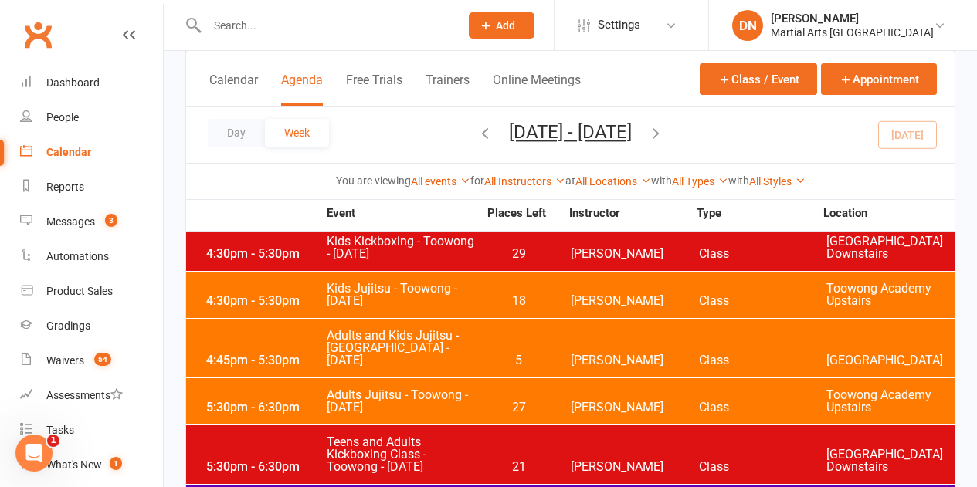
click at [581, 378] on div "5:30pm - 6:30pm Adults Jujitsu - Toowong - Tuesday 27 Robert Dupont Class Toowo…" at bounding box center [570, 401] width 768 height 46
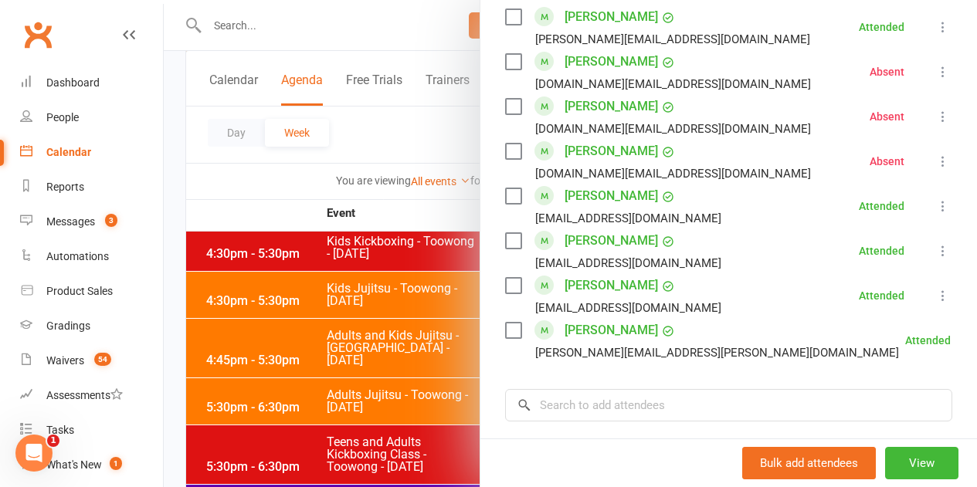
scroll to position [1381, 0]
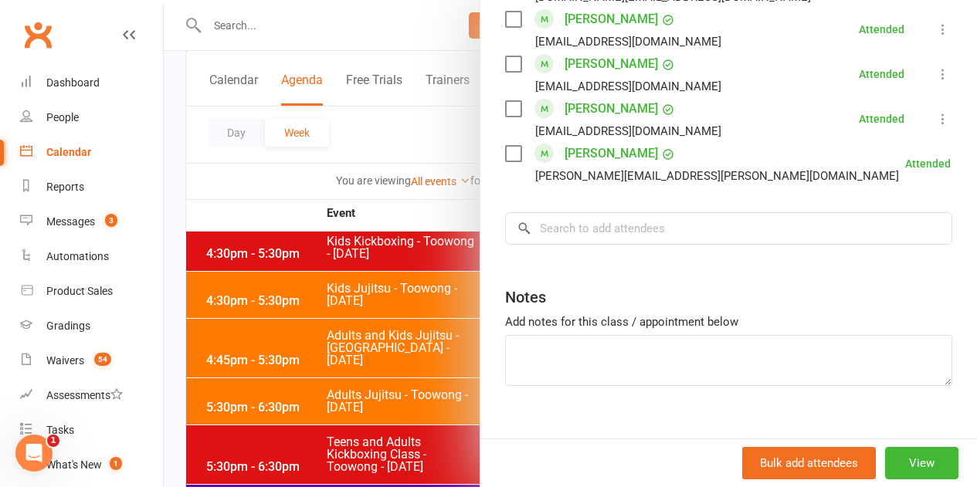
click at [312, 378] on div at bounding box center [570, 243] width 813 height 487
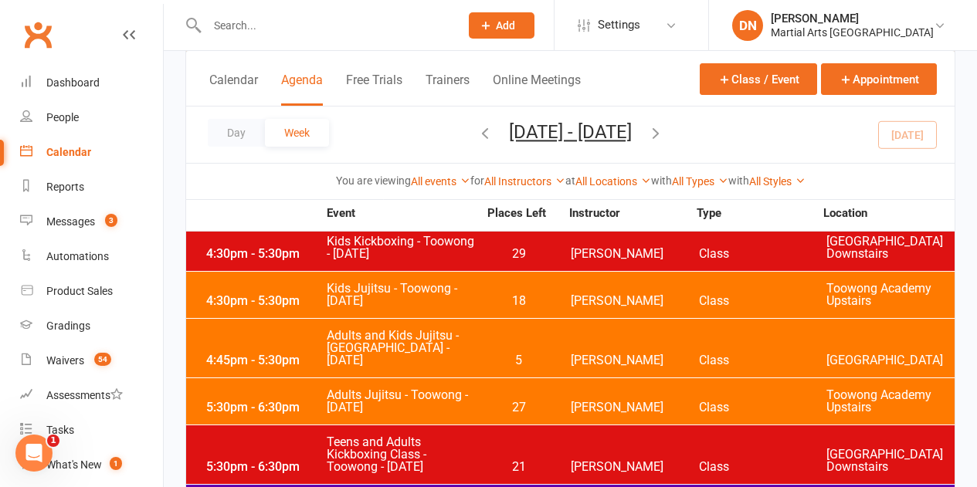
scroll to position [1390, 0]
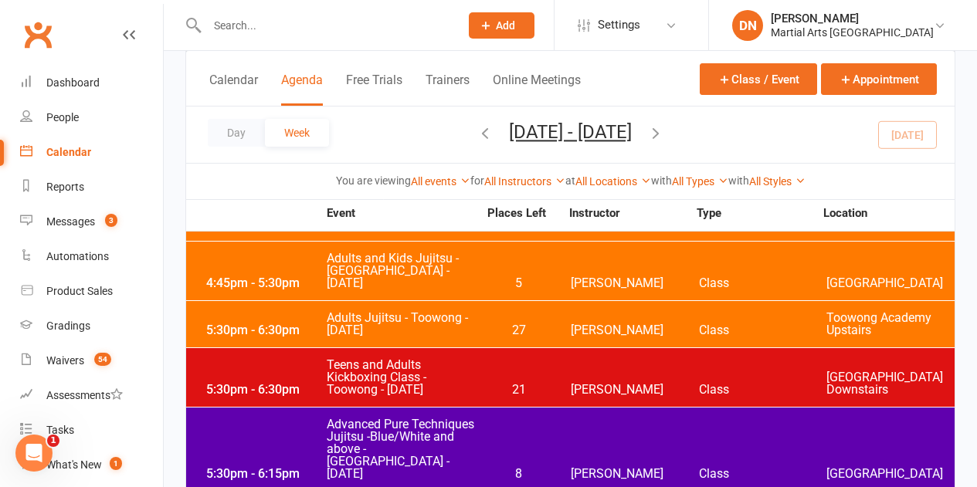
click at [585, 384] on span "[PERSON_NAME]" at bounding box center [635, 390] width 128 height 12
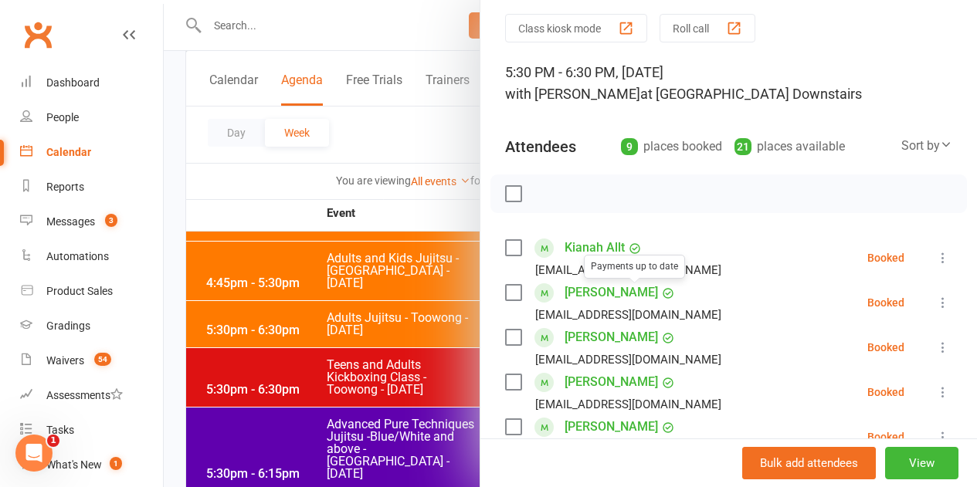
scroll to position [77, 0]
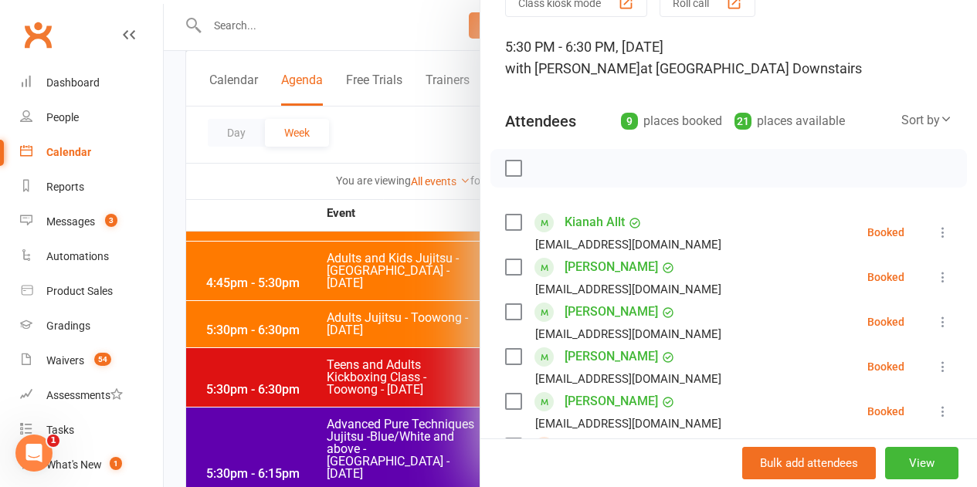
drag, startPoint x: 927, startPoint y: 232, endPoint x: 909, endPoint y: 239, distance: 18.8
click at [935, 235] on icon at bounding box center [942, 232] width 15 height 15
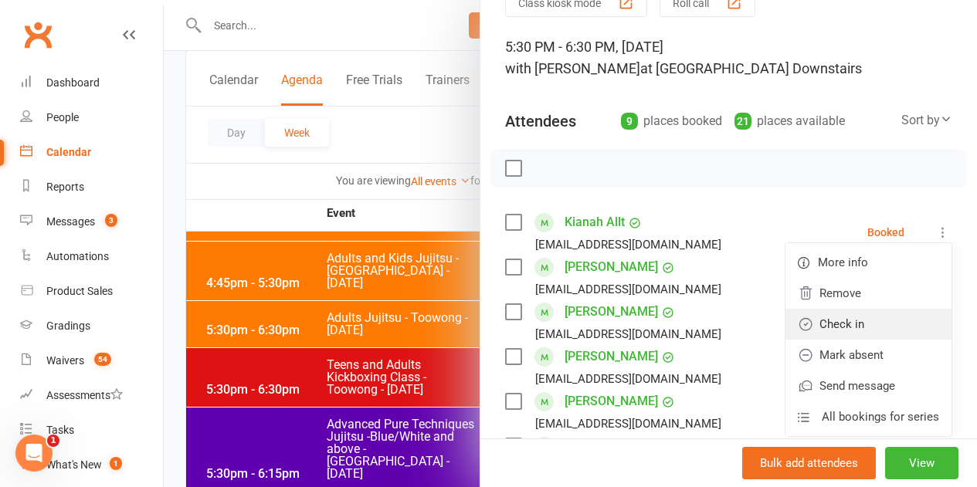
click at [841, 325] on link "Check in" at bounding box center [868, 324] width 166 height 31
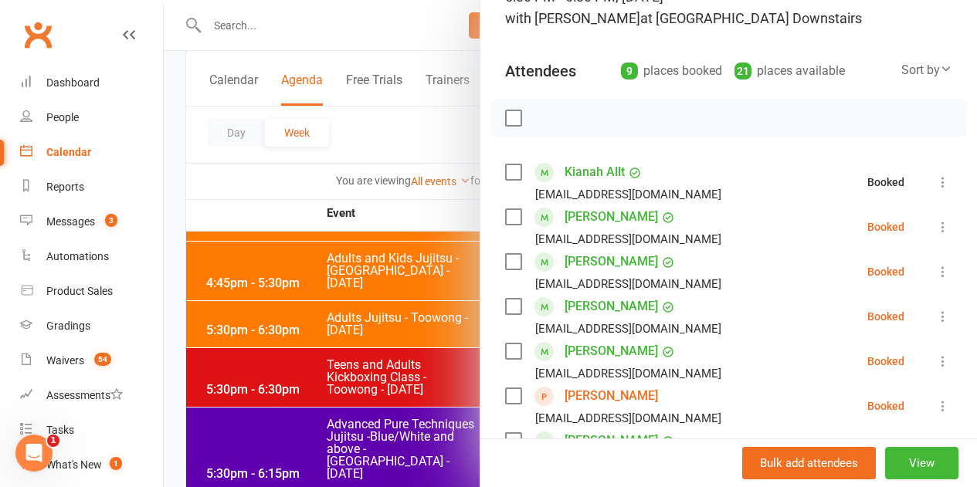
scroll to position [154, 0]
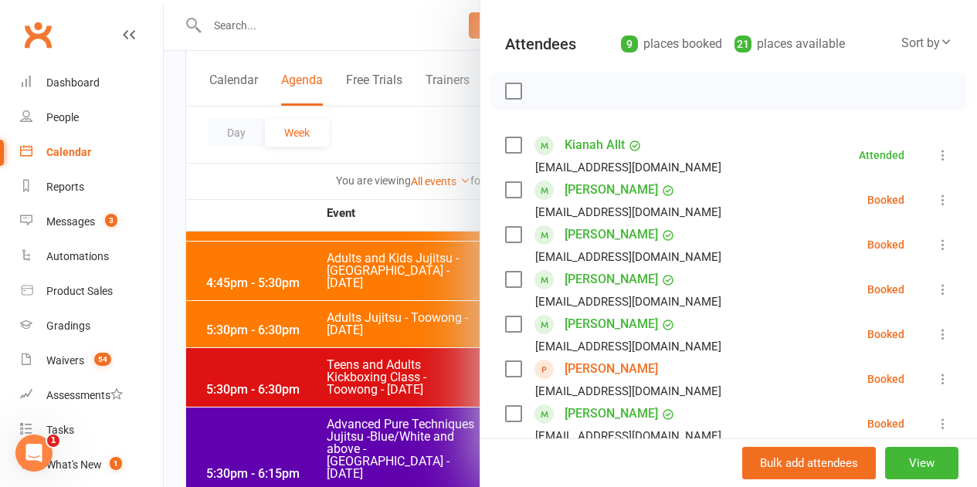
click at [935, 199] on icon at bounding box center [942, 199] width 15 height 15
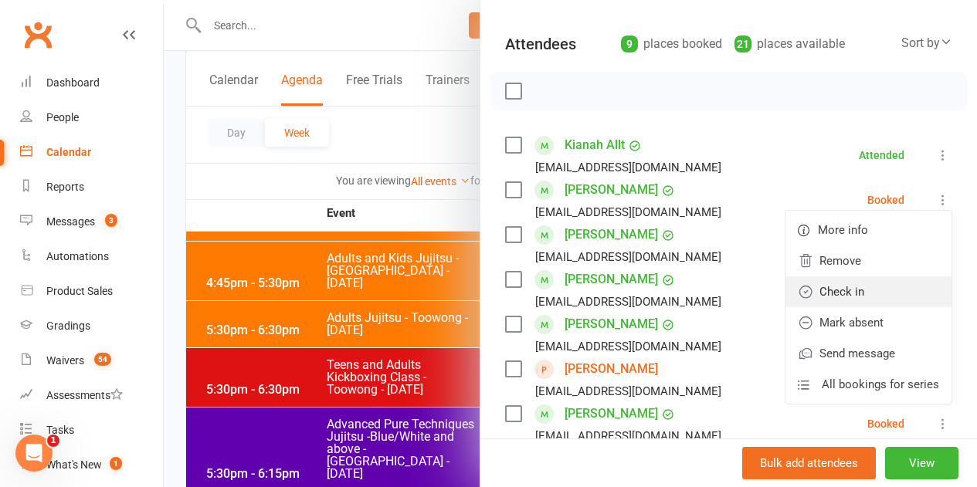
click at [853, 287] on link "Check in" at bounding box center [868, 291] width 166 height 31
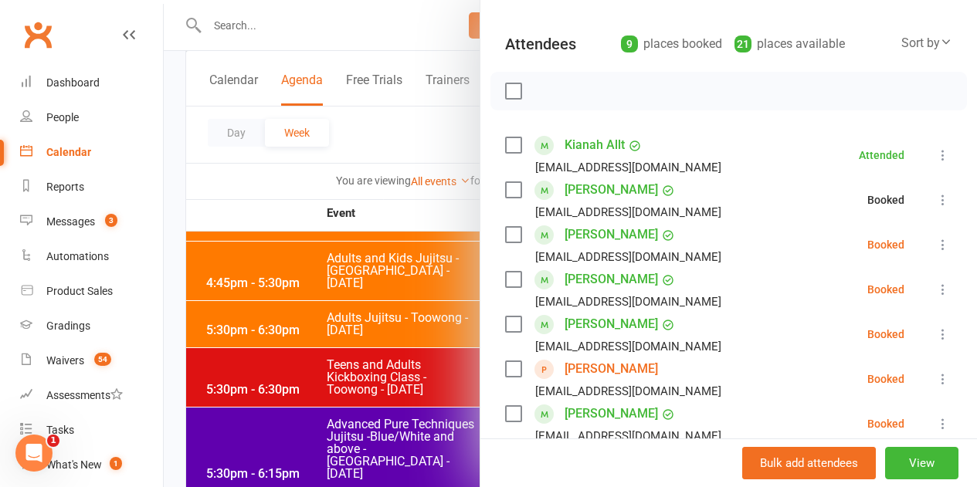
click at [935, 239] on icon at bounding box center [942, 244] width 15 height 15
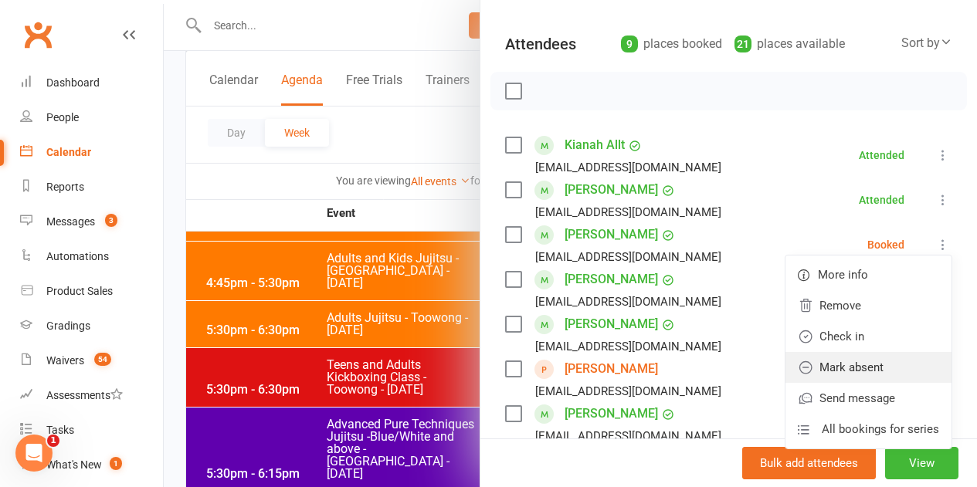
click at [852, 366] on link "Mark absent" at bounding box center [868, 367] width 166 height 31
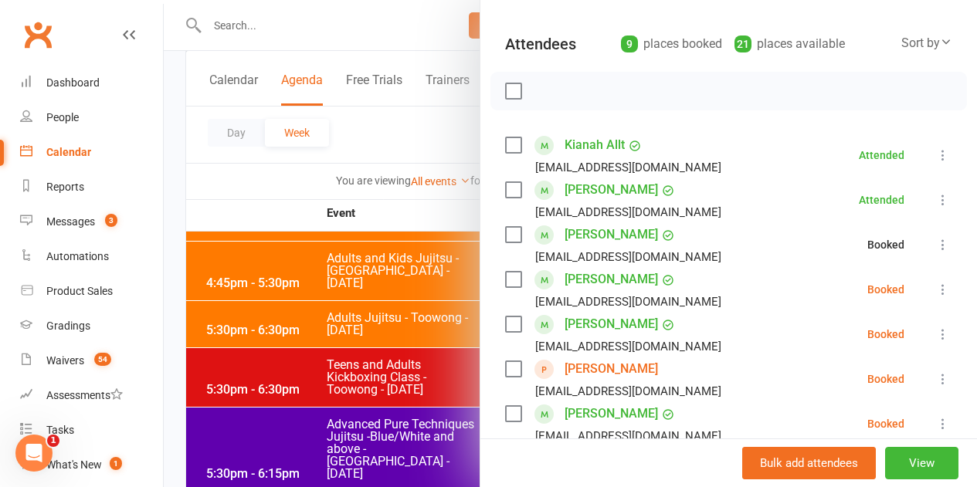
click at [935, 286] on icon at bounding box center [942, 289] width 15 height 15
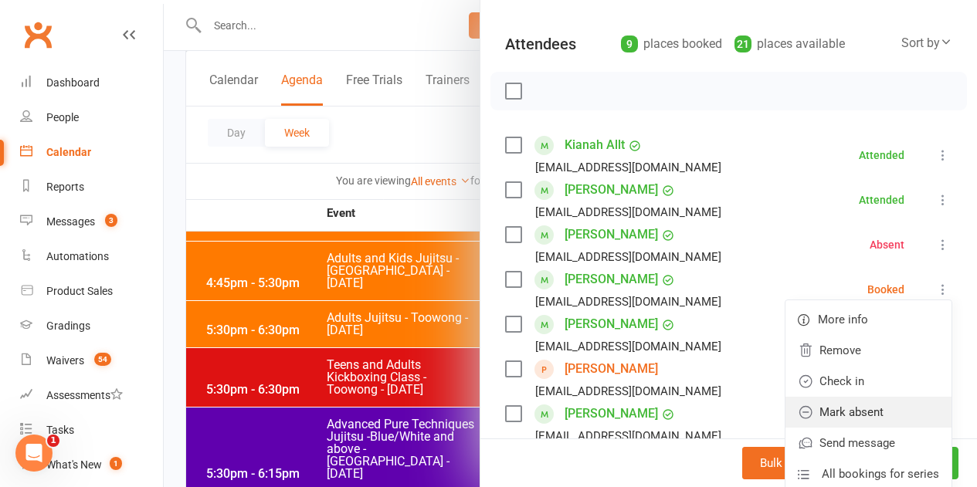
click at [852, 408] on link "Mark absent" at bounding box center [868, 412] width 166 height 31
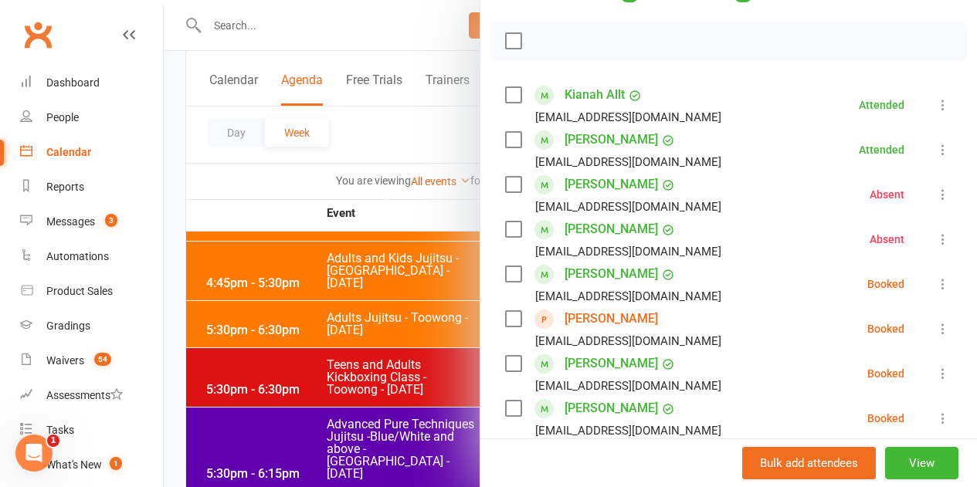
scroll to position [232, 0]
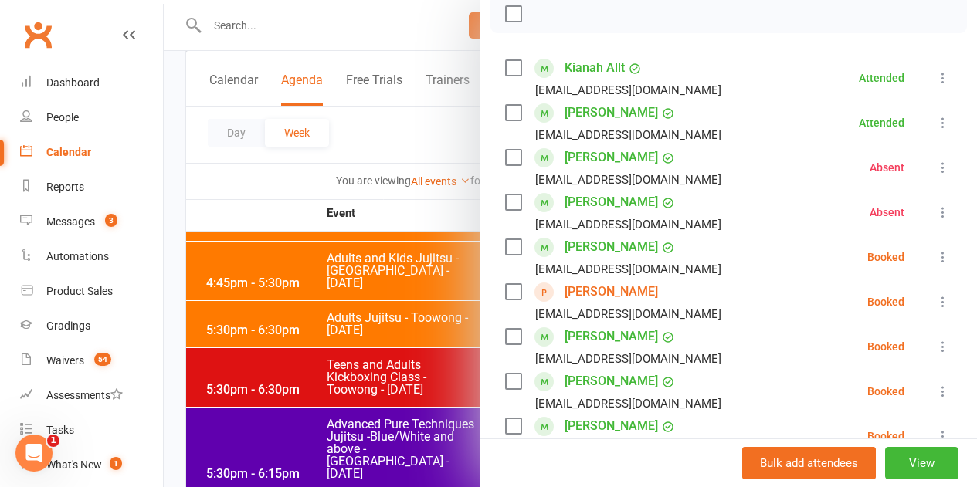
click at [909, 258] on li "Blake Nembach brenton_nembach@hotmail.com Booked More info Remove Check in Mark…" at bounding box center [728, 257] width 447 height 45
click at [935, 260] on icon at bounding box center [942, 256] width 15 height 15
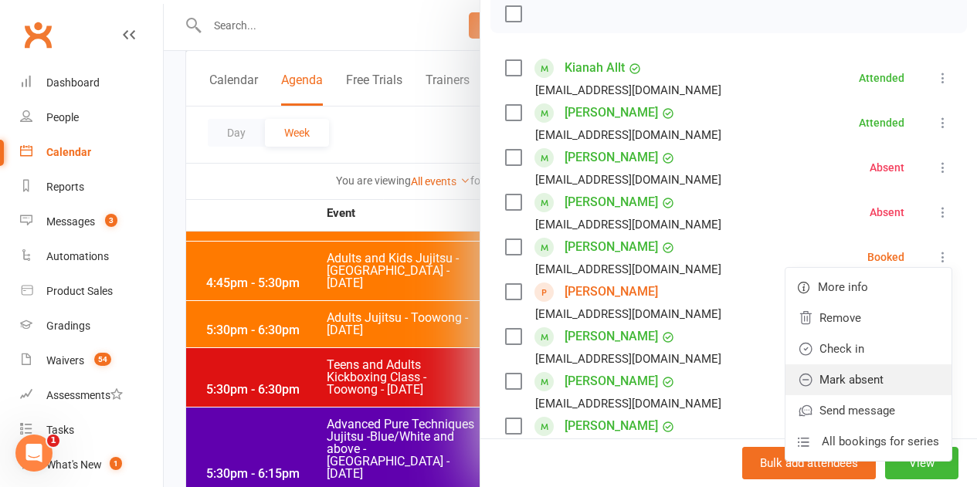
click at [872, 378] on link "Mark absent" at bounding box center [868, 379] width 166 height 31
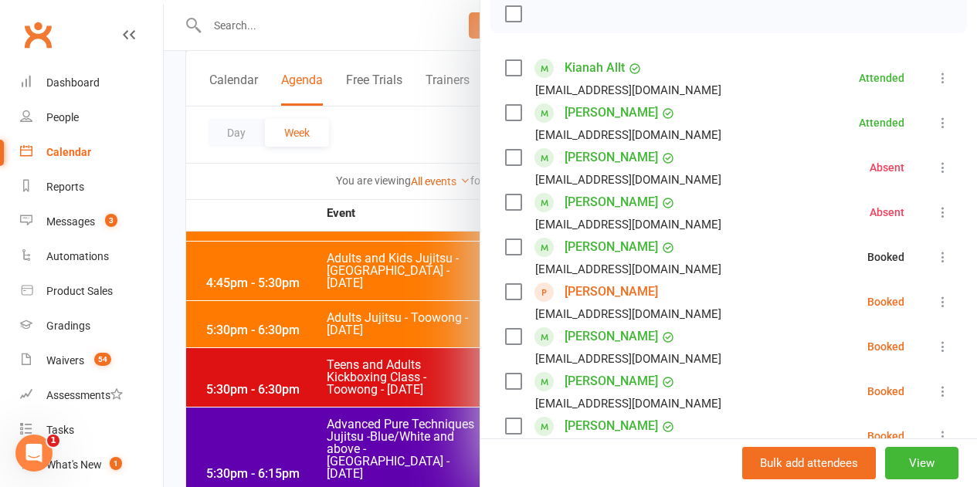
click at [935, 294] on icon at bounding box center [942, 301] width 15 height 15
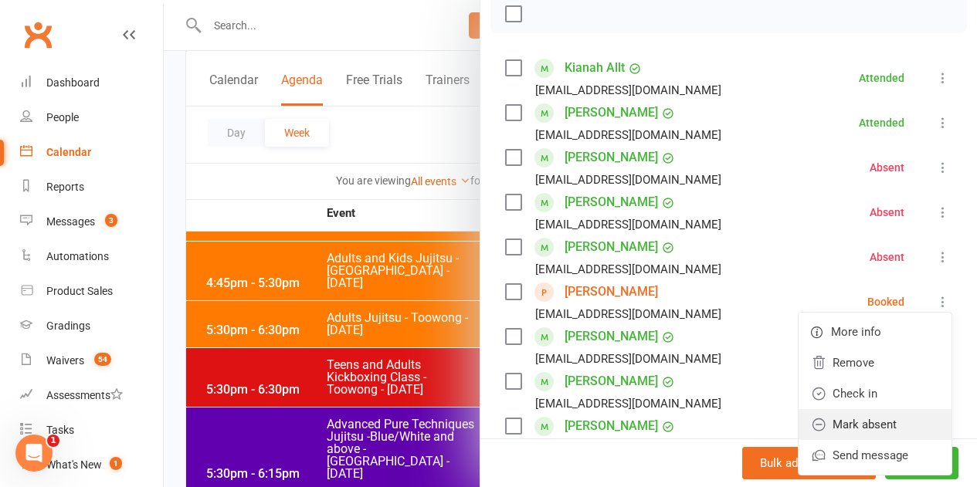
click at [881, 414] on link "Mark absent" at bounding box center [874, 424] width 153 height 31
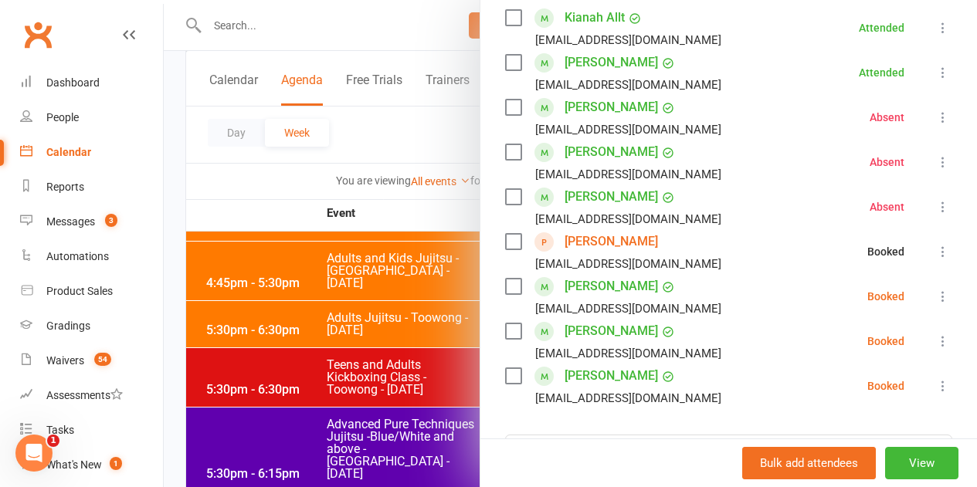
scroll to position [309, 0]
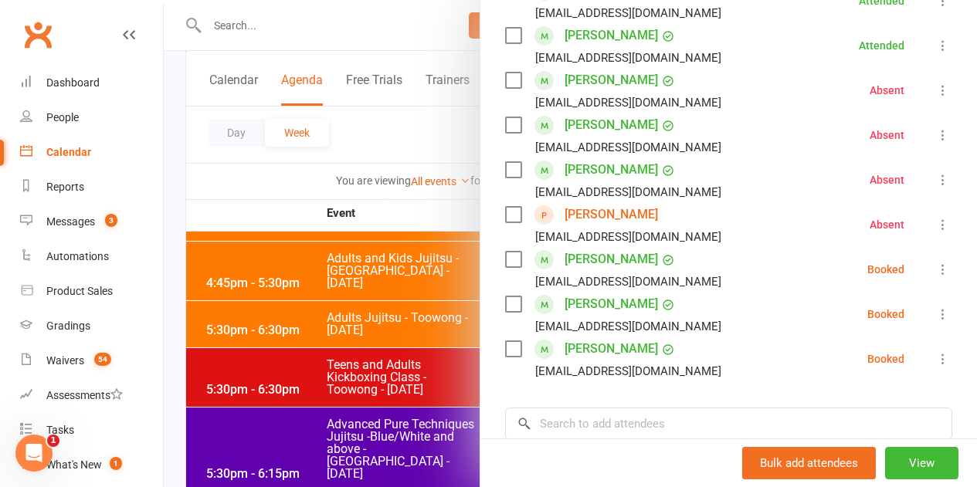
click at [935, 276] on icon at bounding box center [942, 269] width 15 height 15
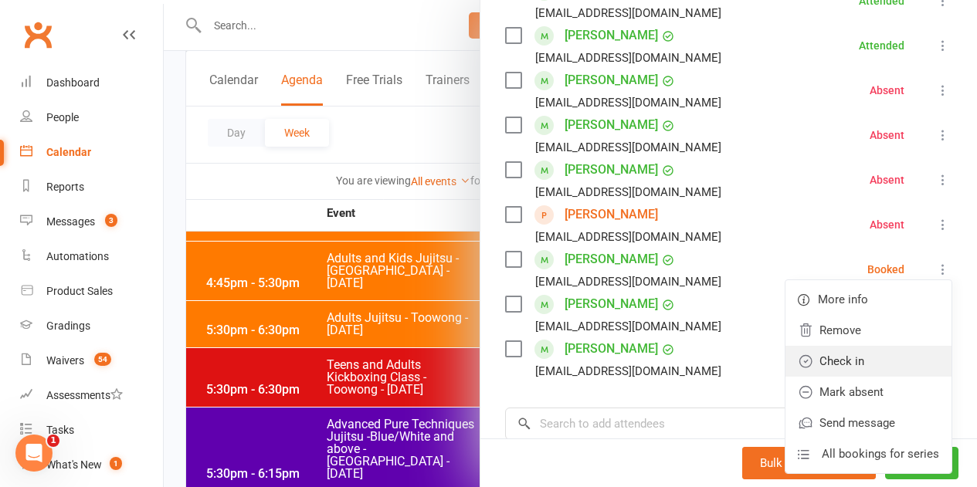
click at [862, 368] on link "Check in" at bounding box center [868, 361] width 166 height 31
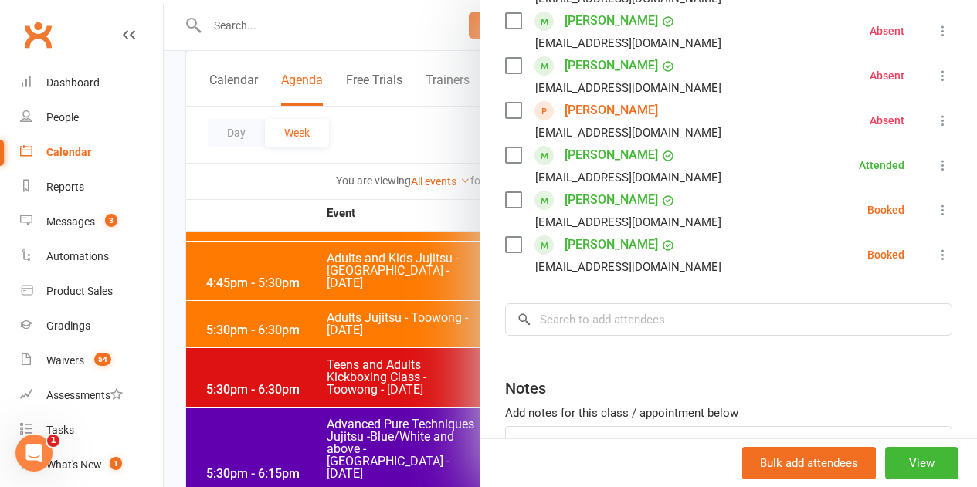
scroll to position [386, 0]
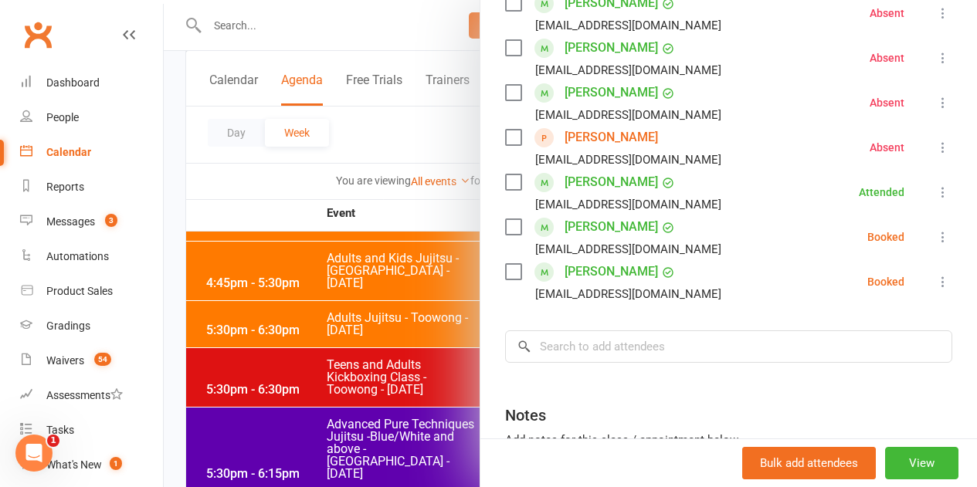
click at [935, 236] on icon at bounding box center [942, 236] width 15 height 15
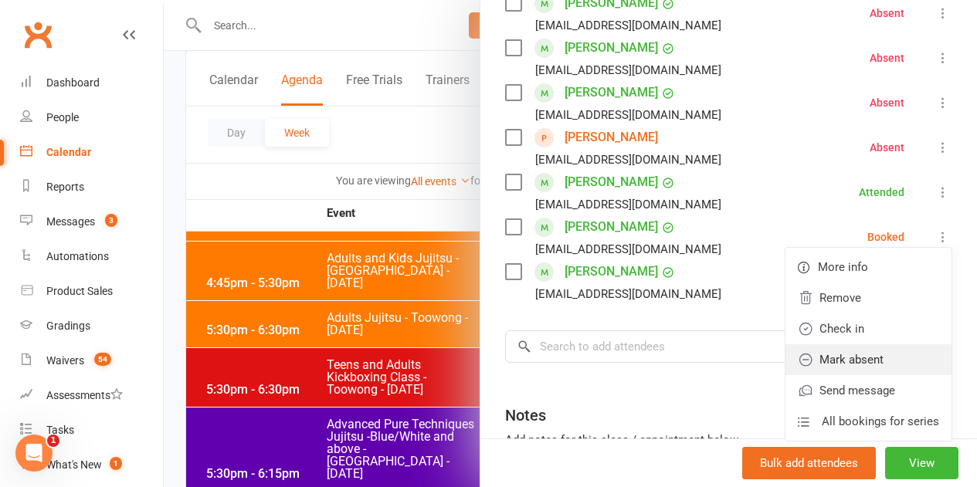
click at [883, 349] on link "Mark absent" at bounding box center [868, 359] width 166 height 31
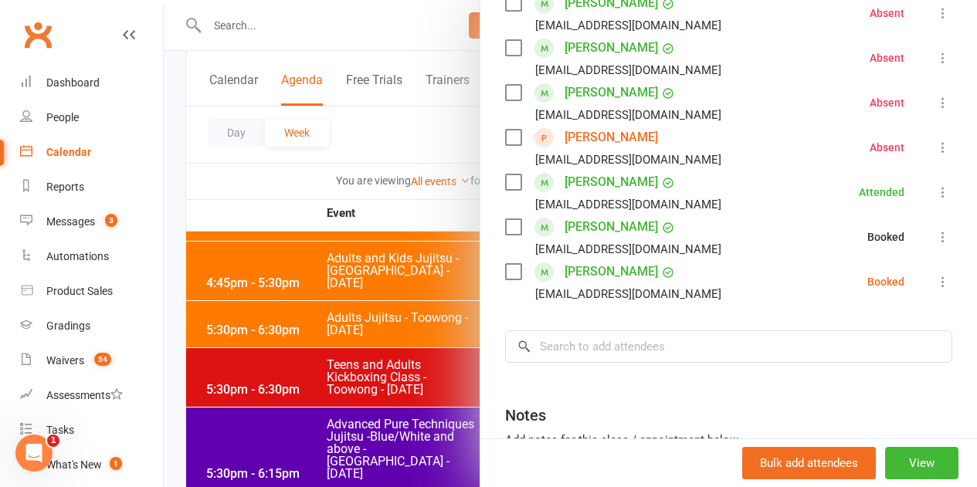
click at [935, 284] on icon at bounding box center [942, 281] width 15 height 15
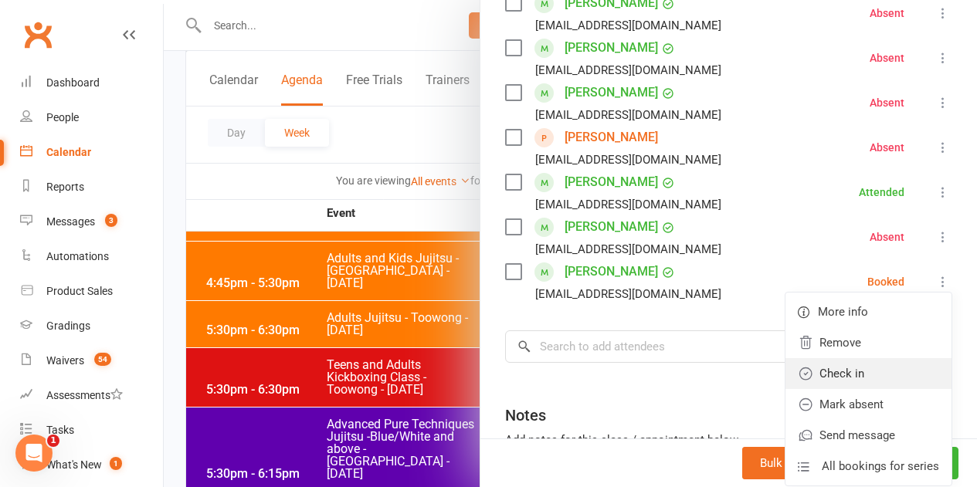
click at [877, 384] on link "Check in" at bounding box center [868, 373] width 166 height 31
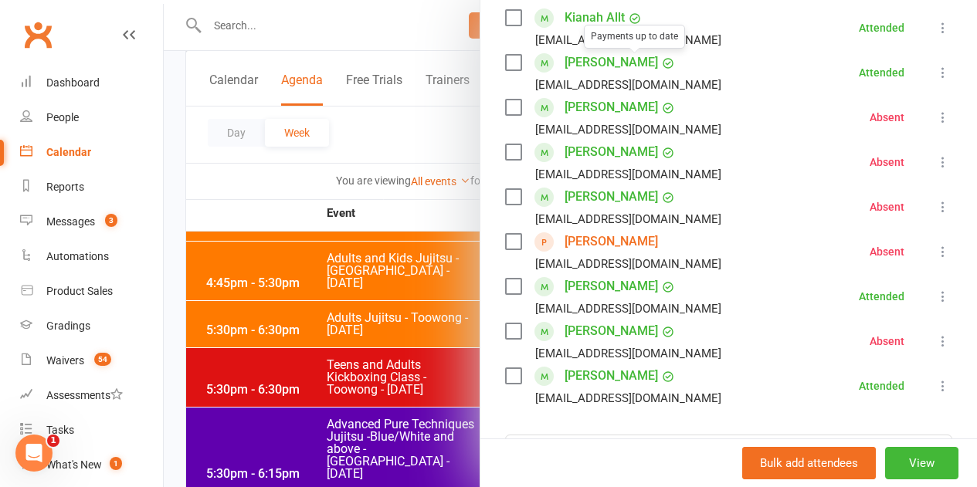
scroll to position [309, 0]
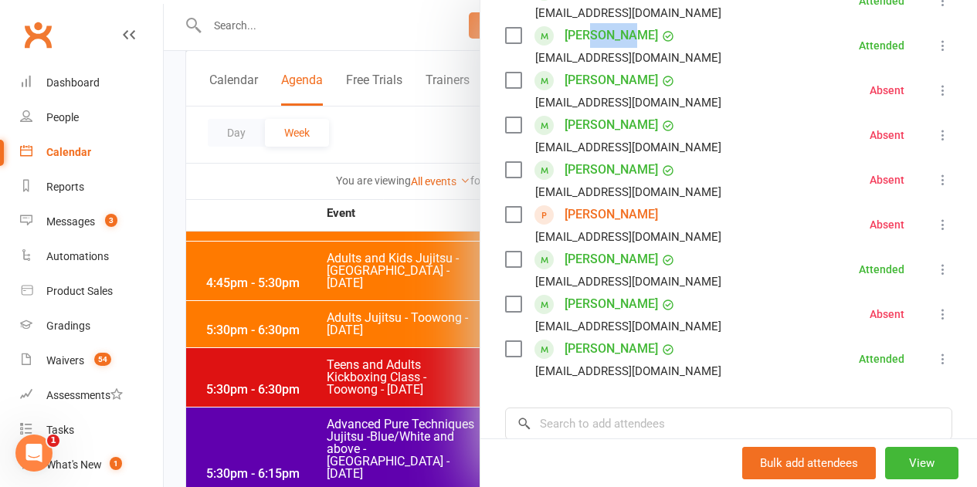
drag, startPoint x: 621, startPoint y: 32, endPoint x: 576, endPoint y: 39, distance: 45.2
click at [576, 39] on div "Leo Cassel" at bounding box center [619, 35] width 110 height 25
copy link "Cassel"
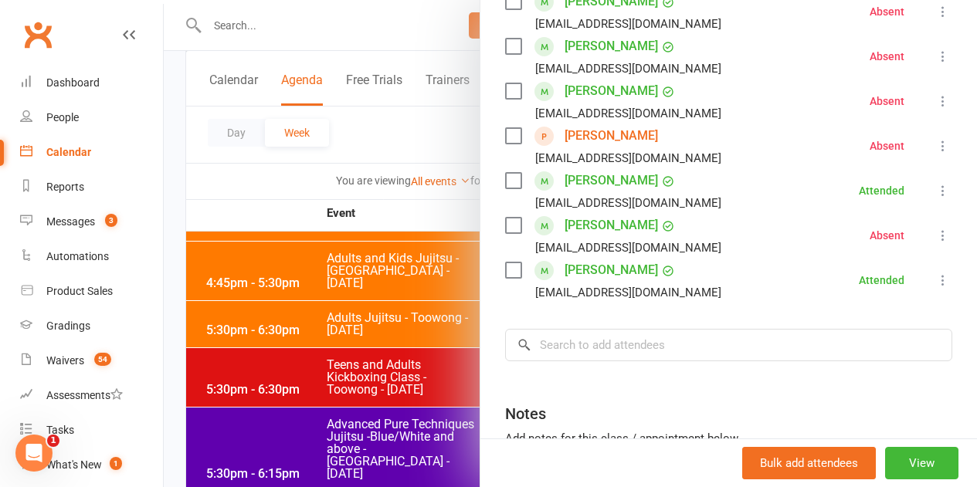
scroll to position [463, 0]
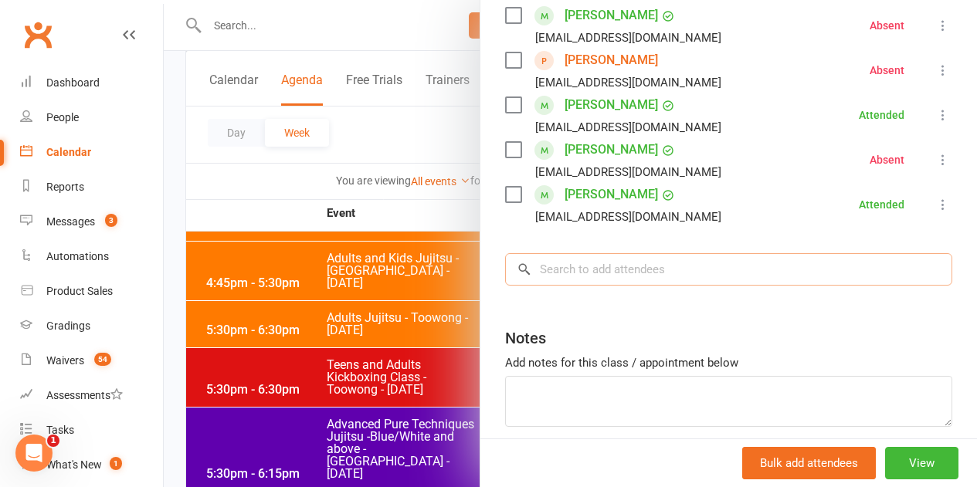
click at [595, 261] on input "search" at bounding box center [728, 269] width 447 height 32
paste input "Cassel"
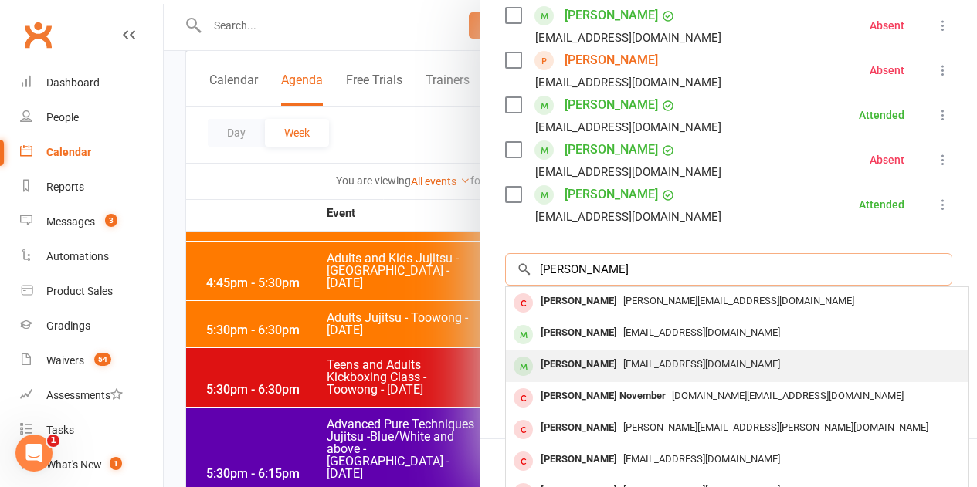
type input "Cassel"
click at [595, 368] on div "Jeremy Cassel" at bounding box center [578, 365] width 89 height 22
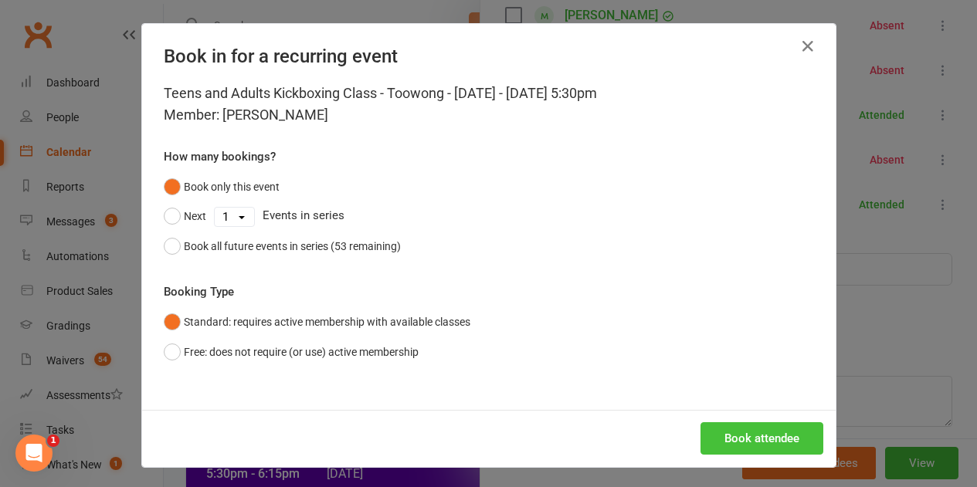
click at [710, 431] on button "Book attendee" at bounding box center [761, 438] width 123 height 32
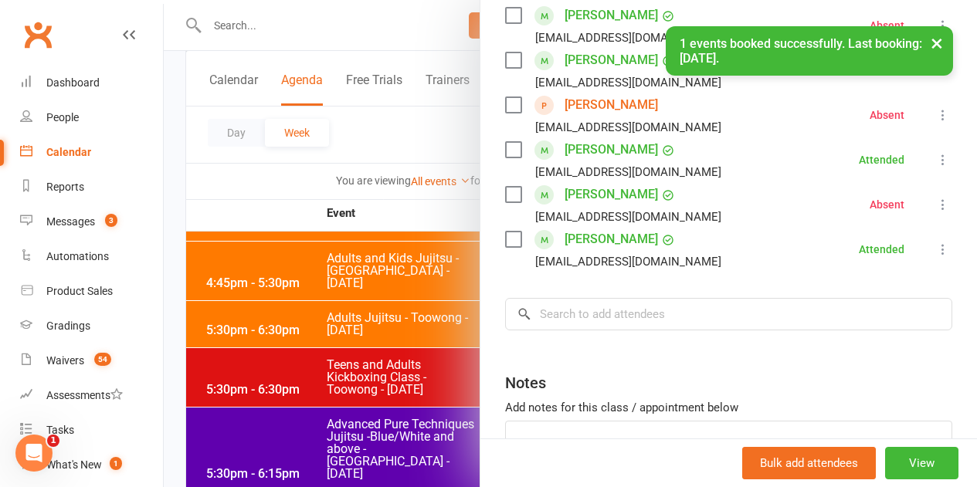
scroll to position [508, 0]
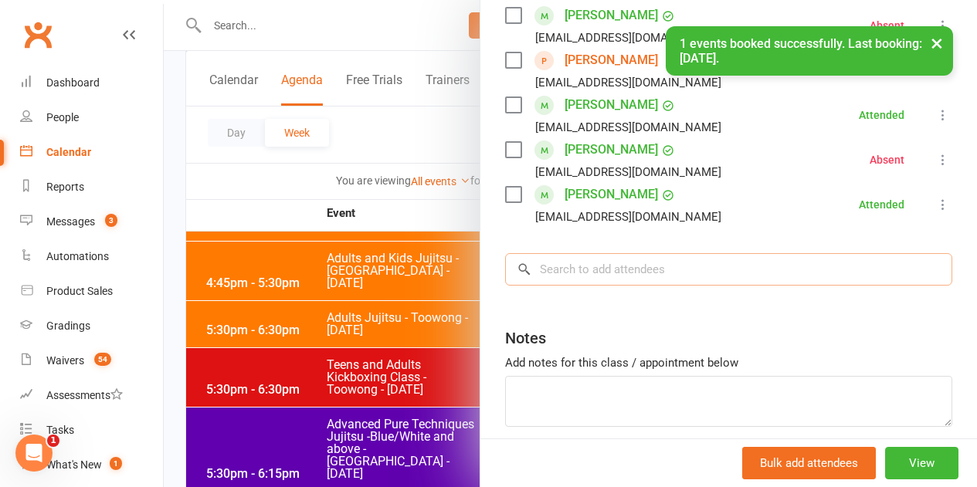
click at [646, 276] on input "search" at bounding box center [728, 269] width 447 height 32
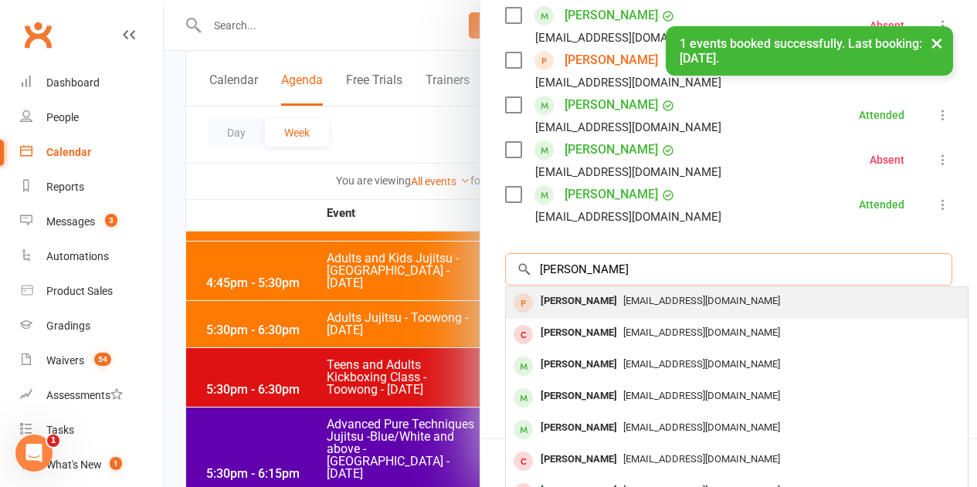
type input "Jansen"
click at [546, 312] on div "Damian Jansen" at bounding box center [578, 301] width 89 height 22
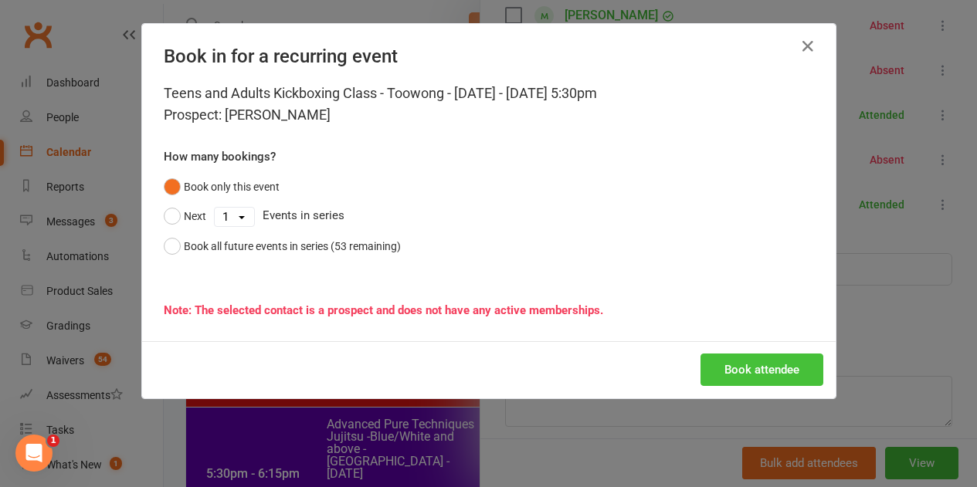
click at [748, 364] on button "Book attendee" at bounding box center [761, 370] width 123 height 32
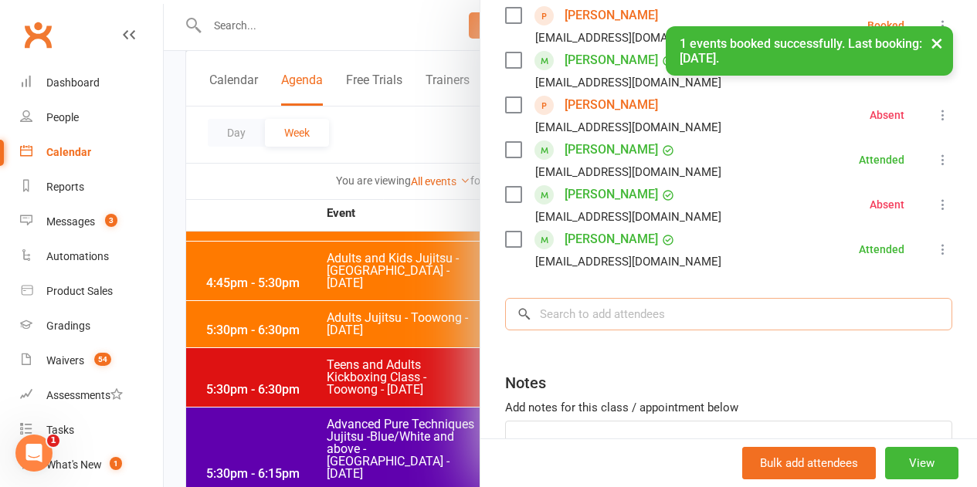
click at [602, 320] on input "search" at bounding box center [728, 314] width 447 height 32
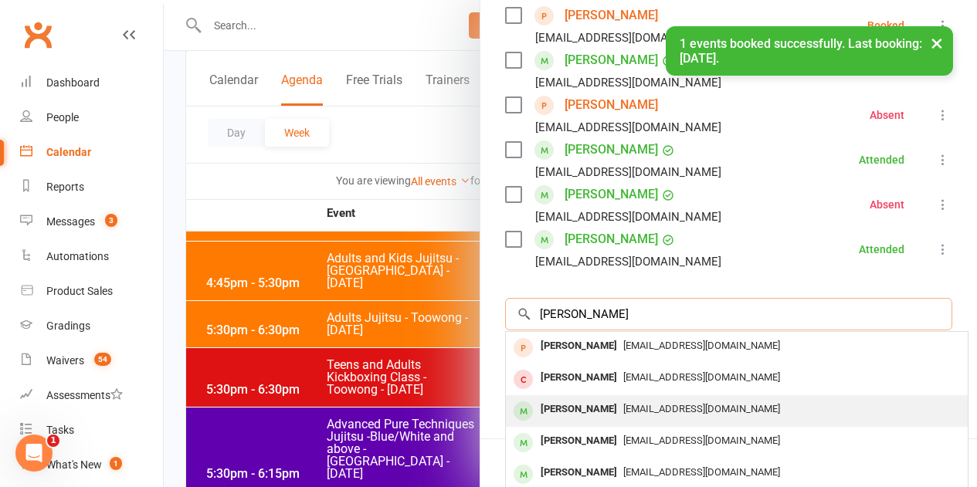
type input "Jansen"
click at [551, 405] on div "Kaelan Jansen" at bounding box center [578, 409] width 89 height 22
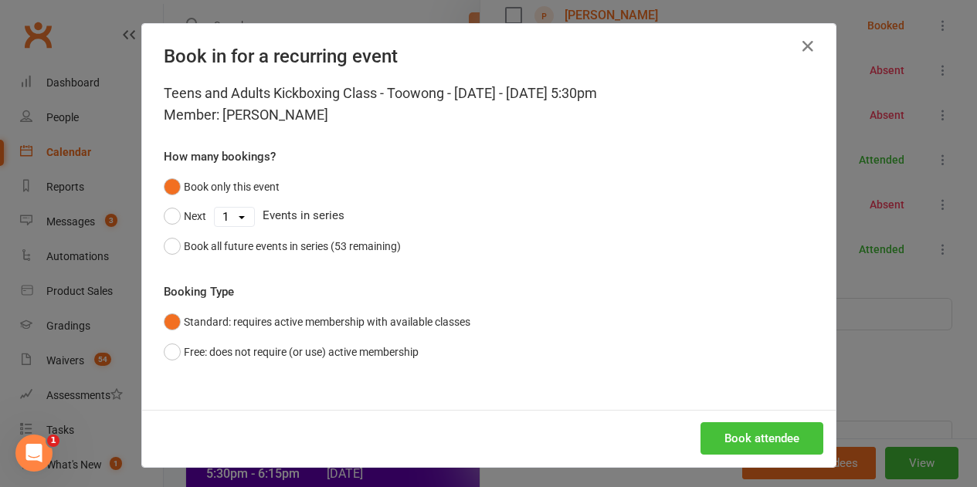
click at [730, 435] on button "Book attendee" at bounding box center [761, 438] width 123 height 32
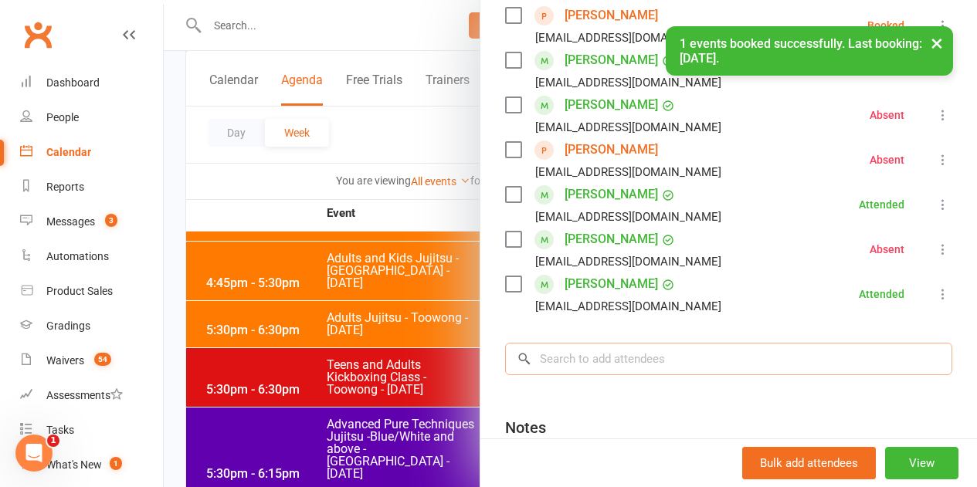
click at [584, 364] on input "search" at bounding box center [728, 359] width 447 height 32
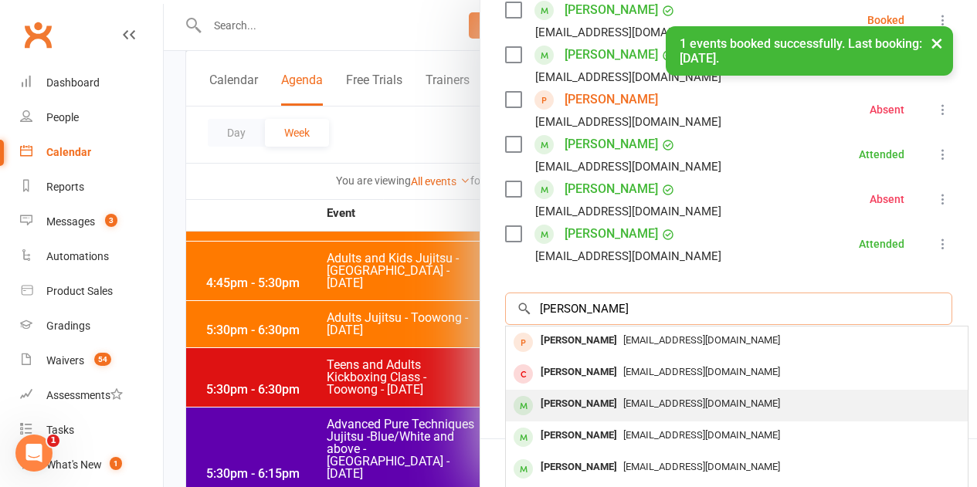
scroll to position [585, 0]
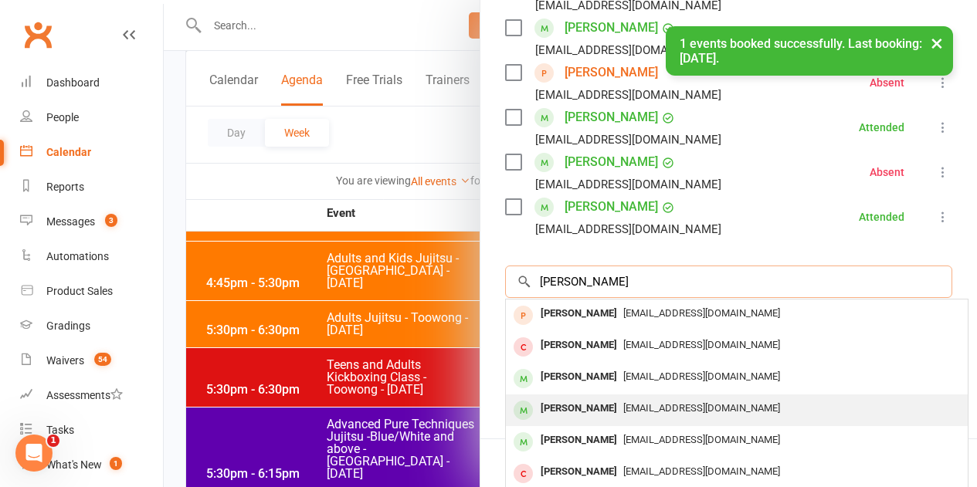
type input "Jansen"
click at [623, 408] on span "Sicokitty@gmail.com" at bounding box center [701, 408] width 157 height 12
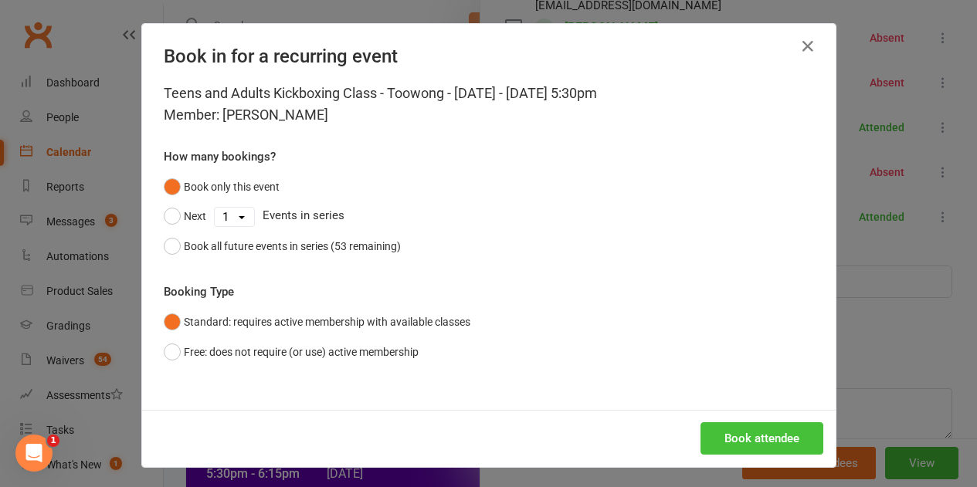
click at [734, 435] on button "Book attendee" at bounding box center [761, 438] width 123 height 32
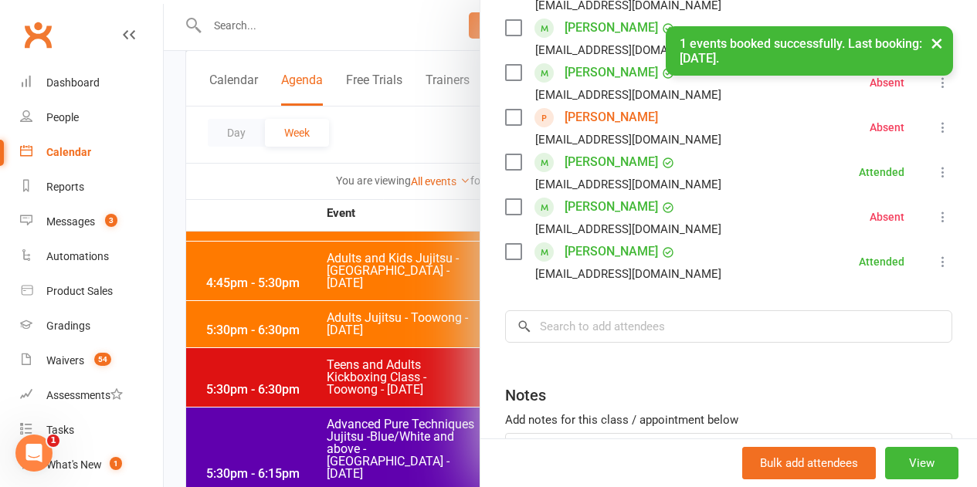
scroll to position [630, 0]
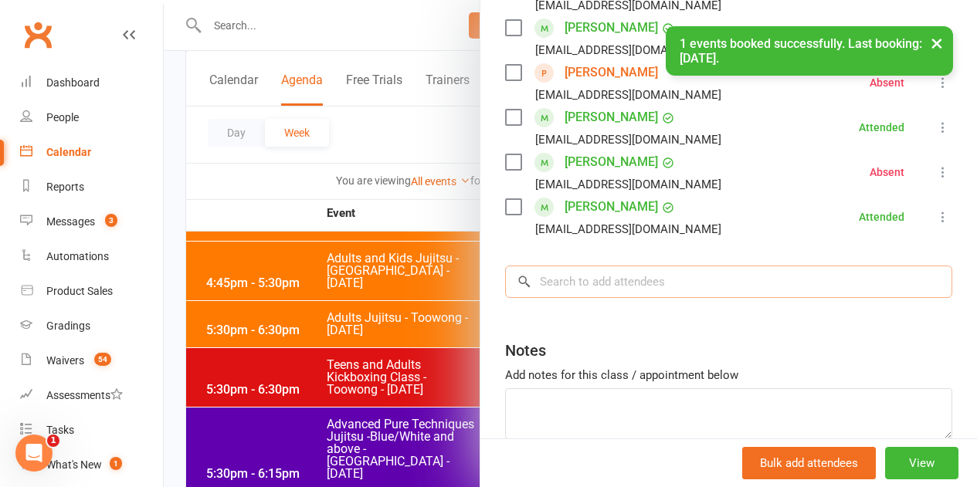
click at [611, 286] on input "search" at bounding box center [728, 282] width 447 height 32
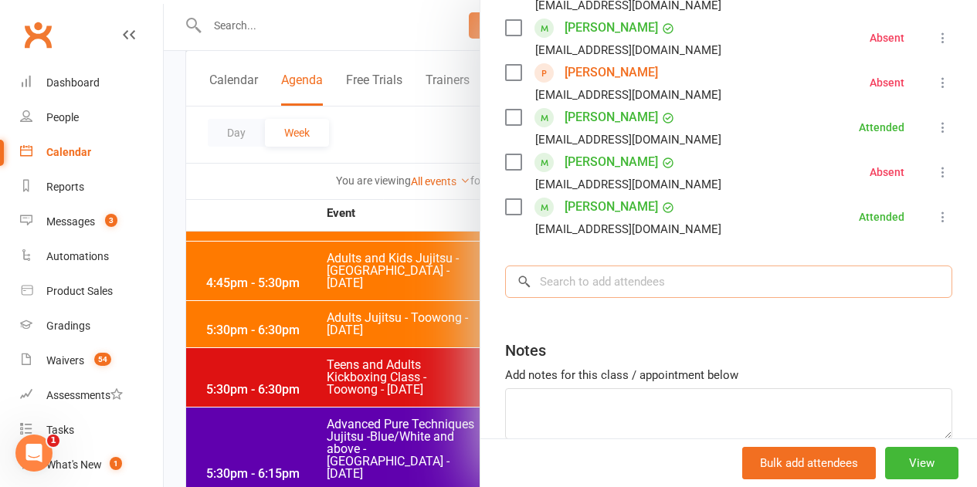
click at [571, 290] on input "search" at bounding box center [728, 282] width 447 height 32
type input "A"
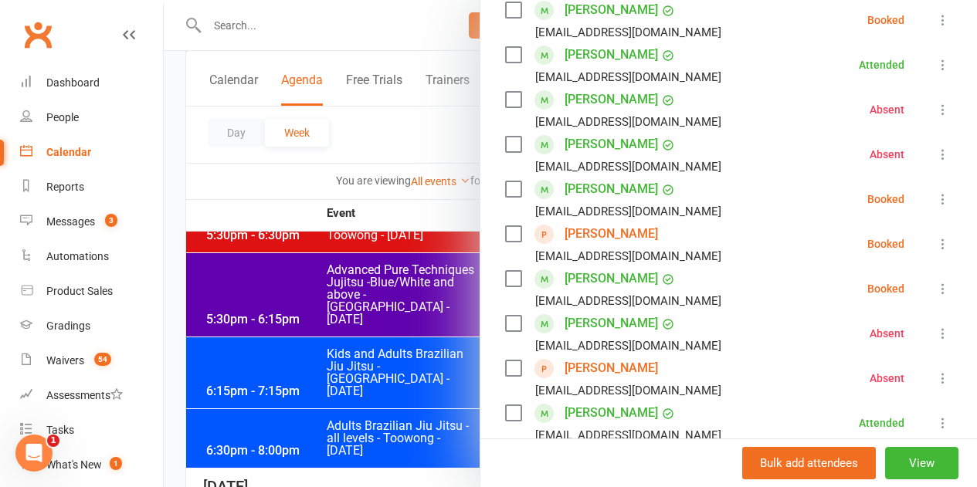
scroll to position [334, 0]
type input "Baker"
drag, startPoint x: 270, startPoint y: 192, endPoint x: 281, endPoint y: 160, distance: 34.2
click at [270, 192] on div at bounding box center [570, 243] width 813 height 487
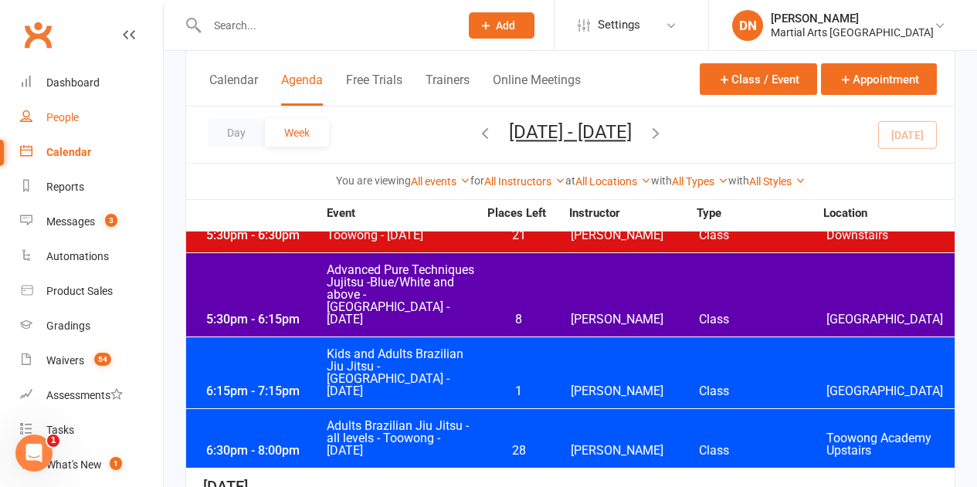
click at [36, 101] on link "People" at bounding box center [91, 117] width 143 height 35
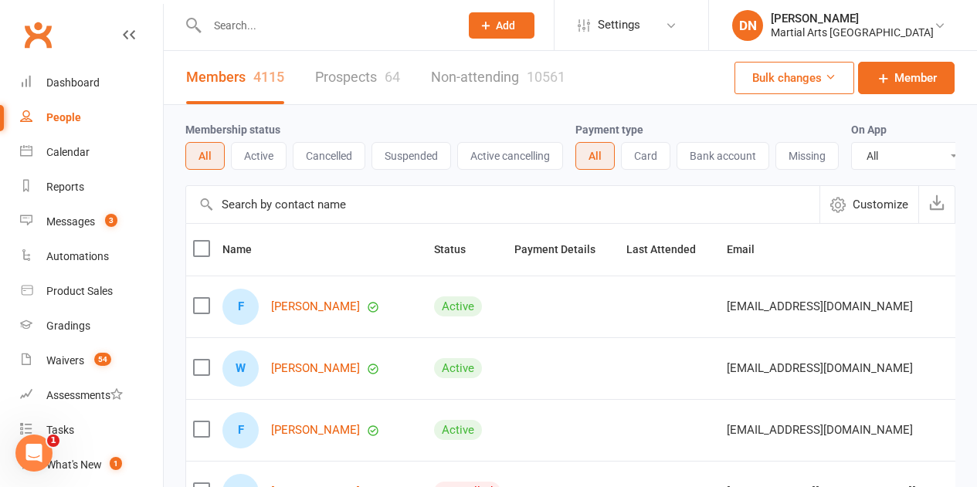
click at [376, 85] on link "Prospects 64" at bounding box center [357, 77] width 85 height 53
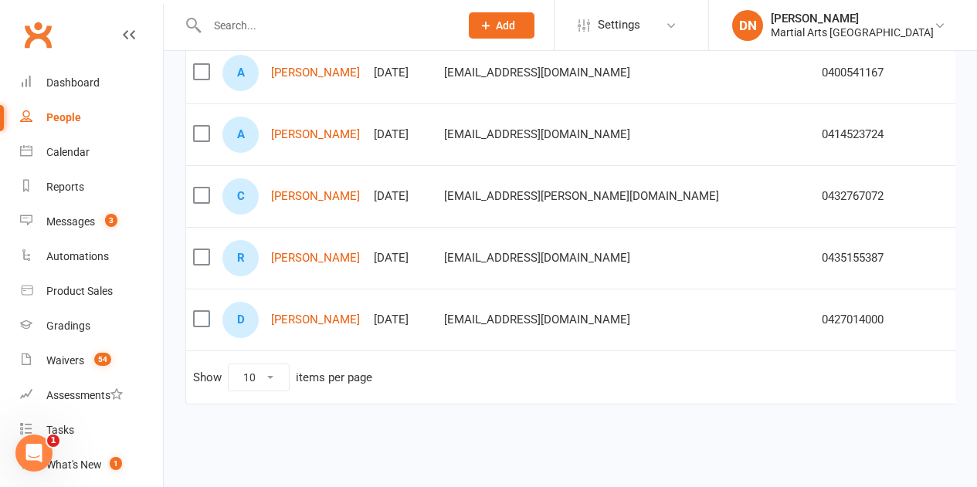
scroll to position [0, 155]
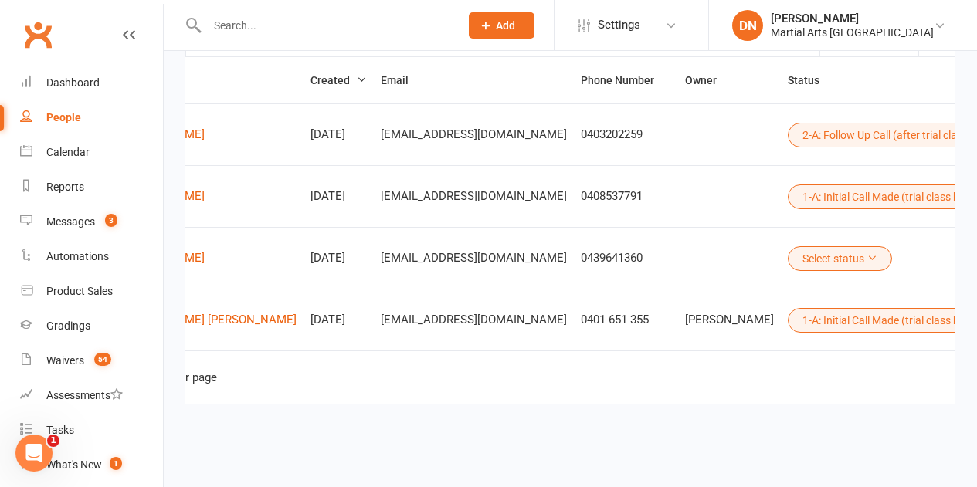
scroll to position [0, 0]
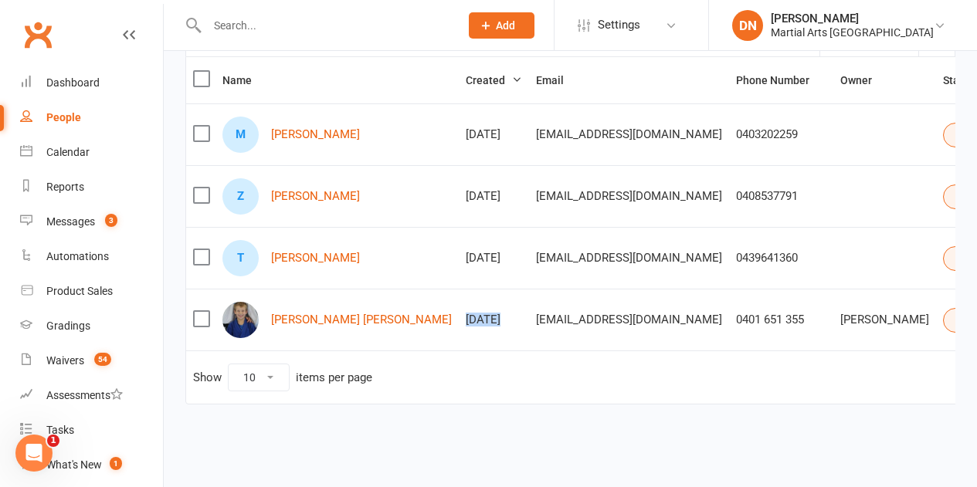
drag, startPoint x: 354, startPoint y: 303, endPoint x: 432, endPoint y: 330, distance: 82.5
click at [432, 330] on tr "Cooper Baker Feb 14, 2018 tmhill9@hotmail.com 0401 651 355 Angelique Cugola 1-A…" at bounding box center [729, 320] width 1086 height 62
drag, startPoint x: 581, startPoint y: 347, endPoint x: 371, endPoint y: 211, distance: 250.2
click at [578, 351] on td "Show 10 25 50 100 items per page 1 … 5 6 7" at bounding box center [729, 377] width 1086 height 53
click at [87, 147] on div "Calendar" at bounding box center [67, 152] width 43 height 12
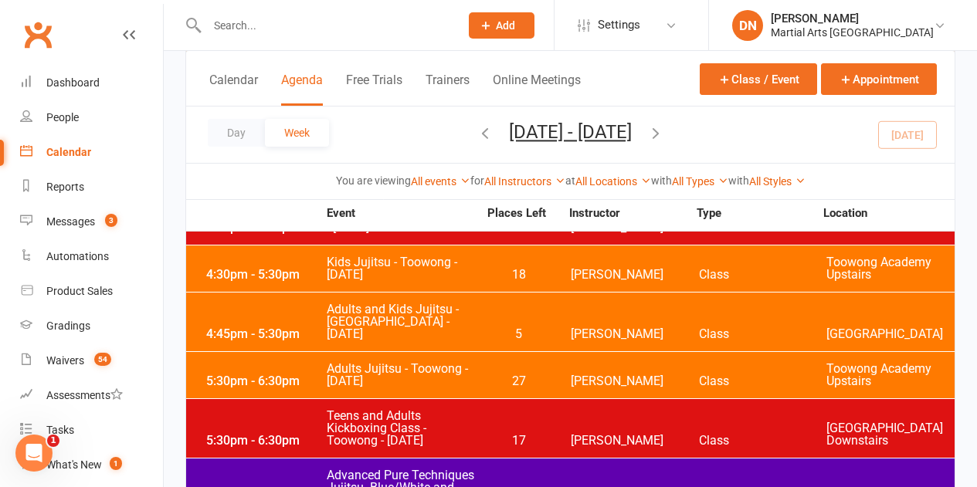
scroll to position [1313, 0]
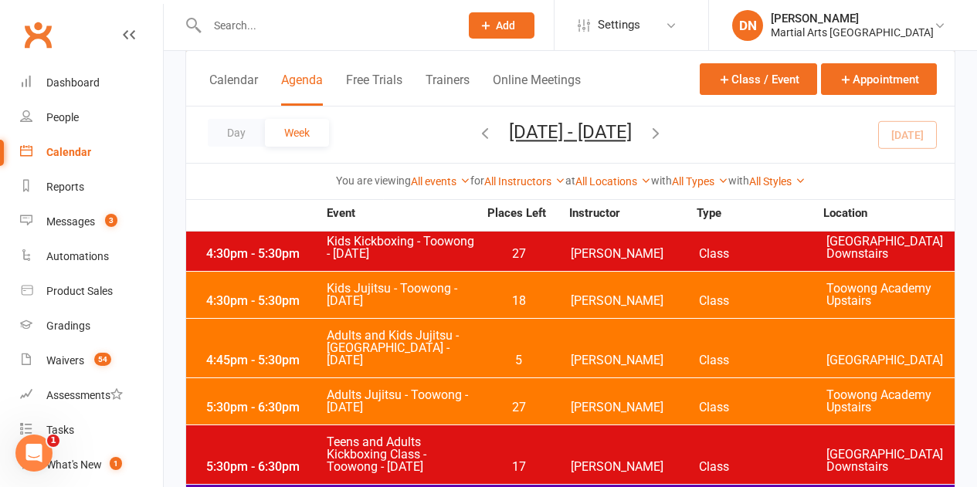
click at [540, 461] on span "17" at bounding box center [518, 467] width 81 height 12
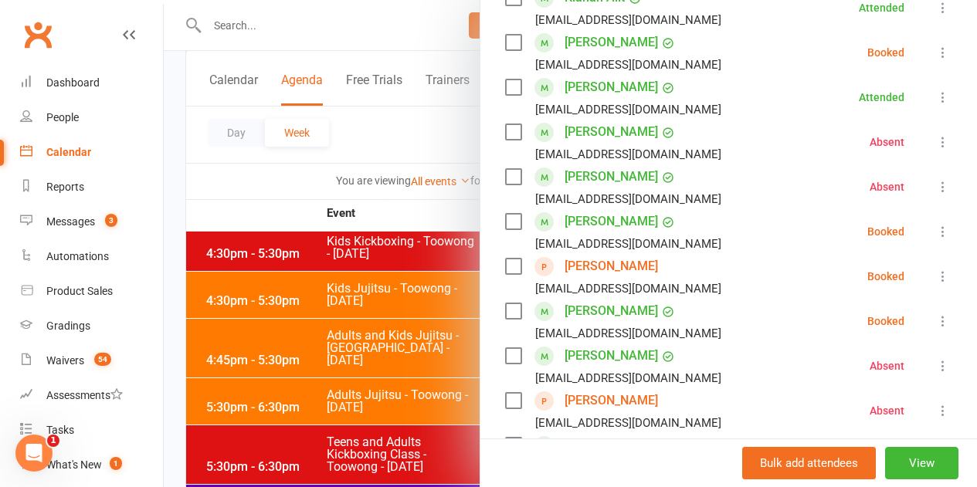
scroll to position [309, 0]
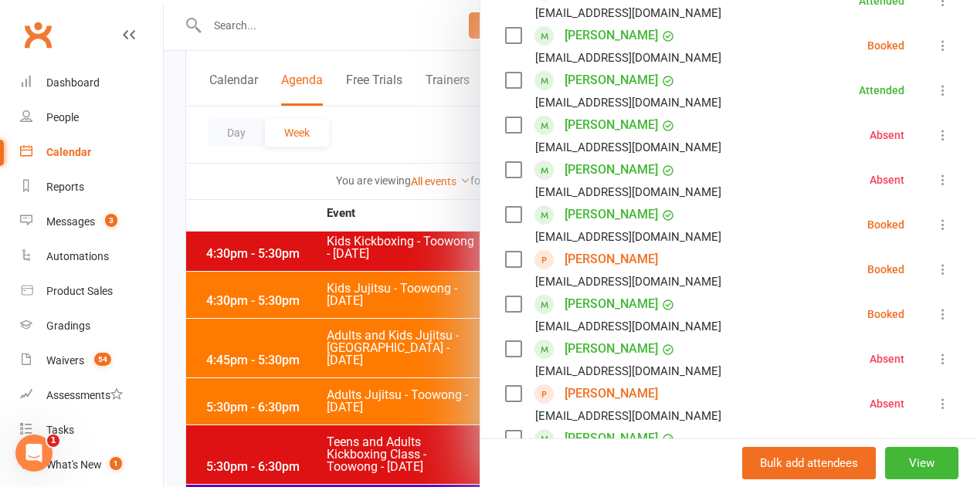
click at [935, 227] on icon at bounding box center [942, 224] width 15 height 15
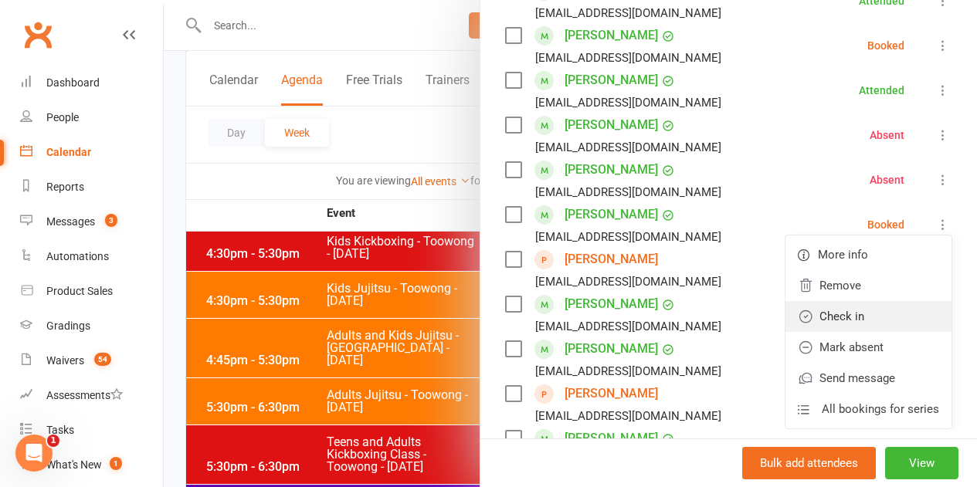
click at [855, 322] on link "Check in" at bounding box center [868, 316] width 166 height 31
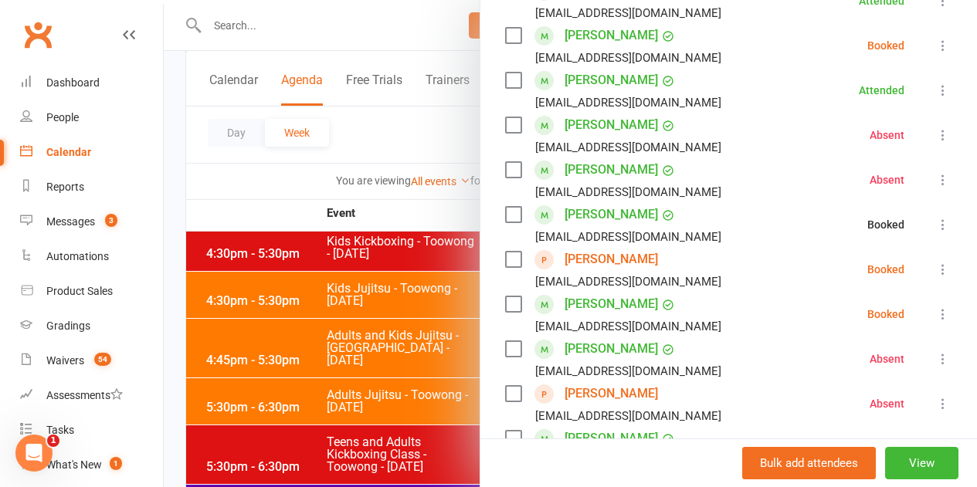
click at [935, 267] on icon at bounding box center [942, 269] width 15 height 15
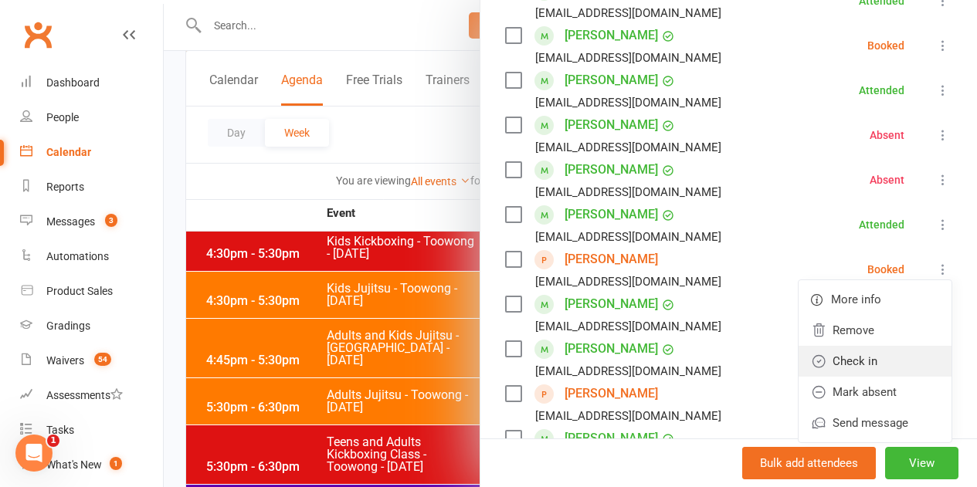
click at [855, 354] on link "Check in" at bounding box center [874, 361] width 153 height 31
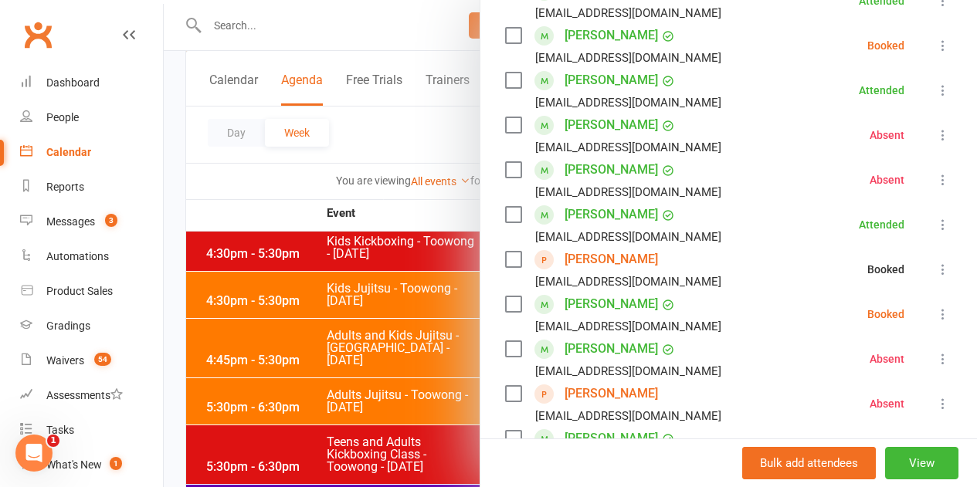
click at [935, 317] on icon at bounding box center [942, 314] width 15 height 15
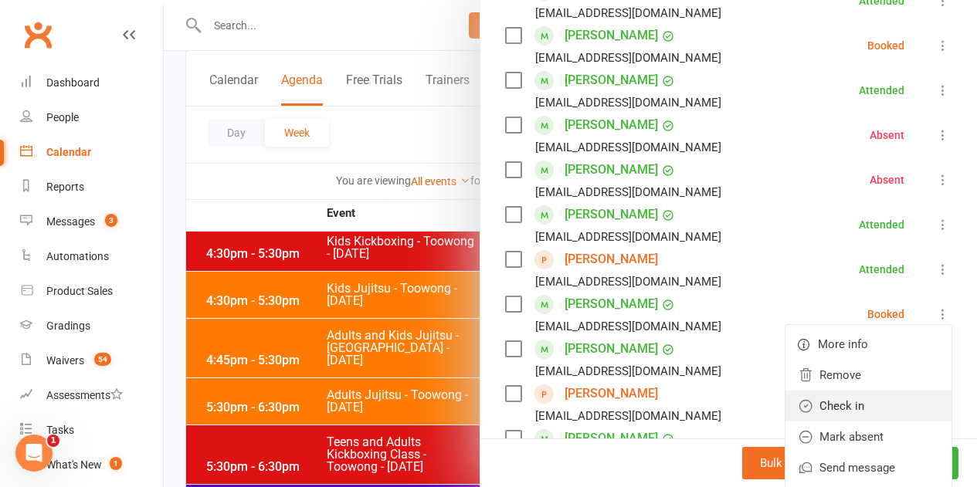
click at [836, 407] on link "Check in" at bounding box center [868, 406] width 166 height 31
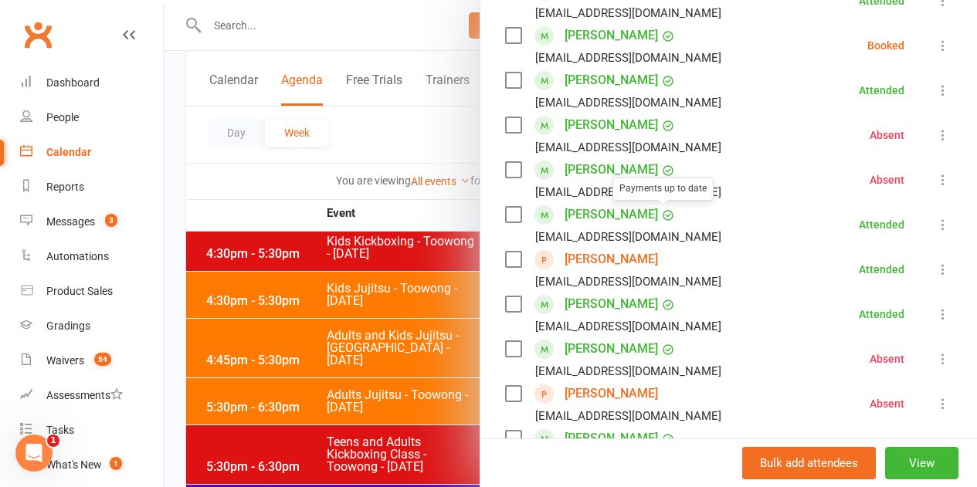
scroll to position [232, 0]
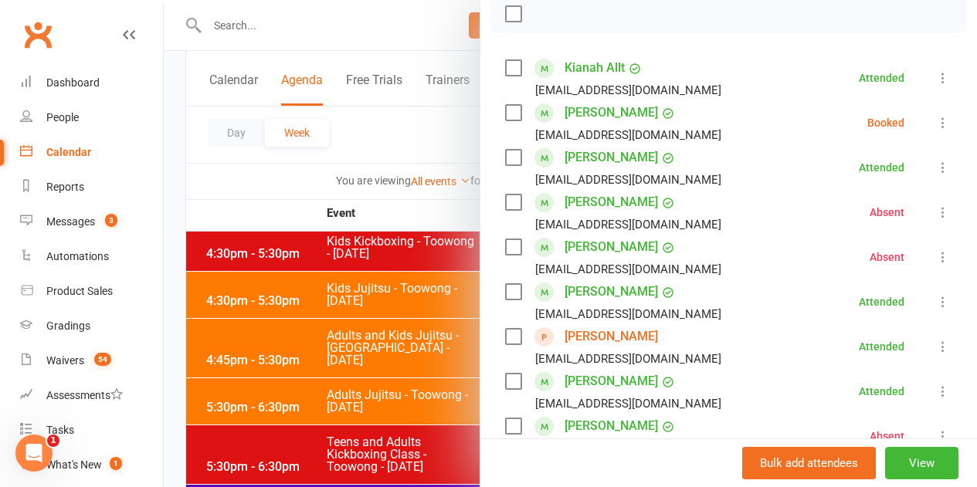
click at [935, 124] on icon at bounding box center [942, 122] width 15 height 15
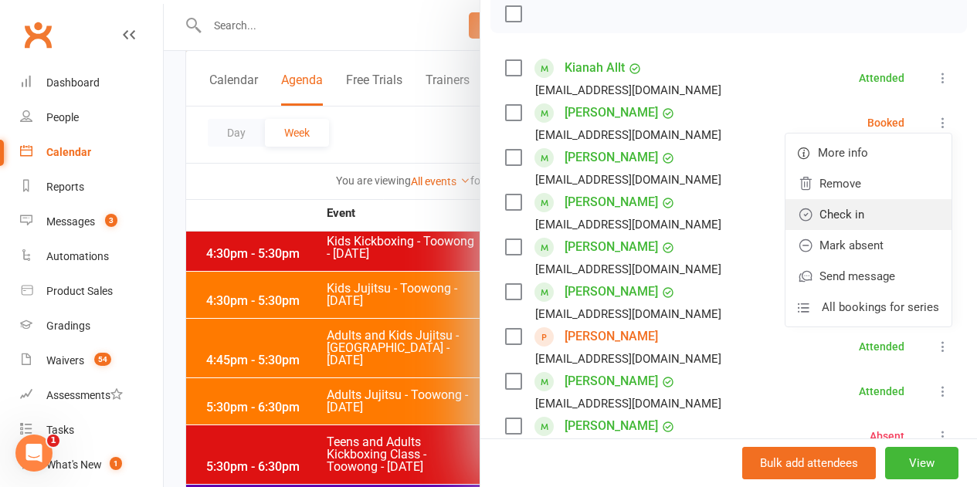
click at [871, 207] on link "Check in" at bounding box center [868, 214] width 166 height 31
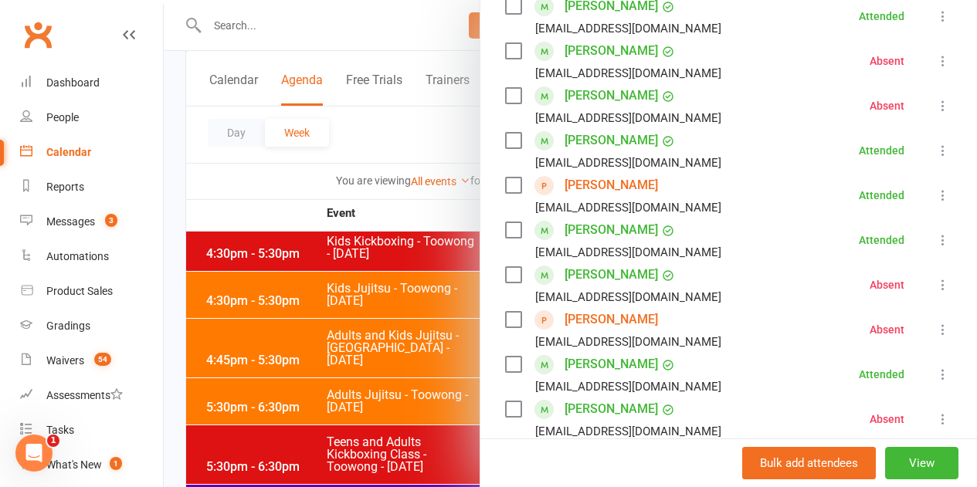
scroll to position [463, 0]
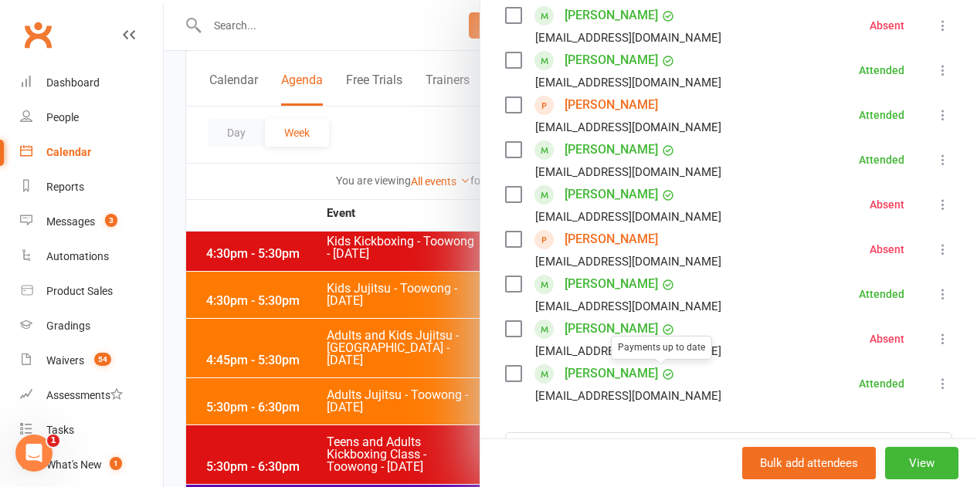
click at [300, 425] on div at bounding box center [570, 243] width 813 height 487
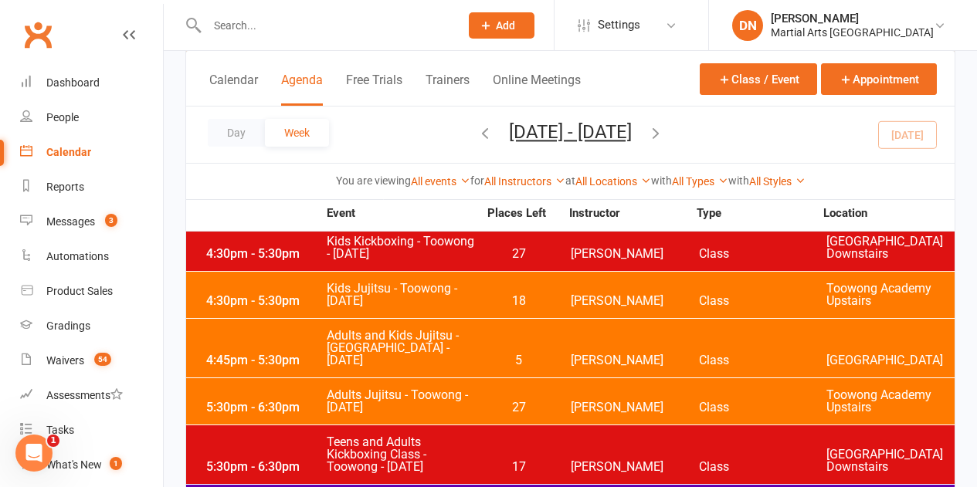
scroll to position [1390, 0]
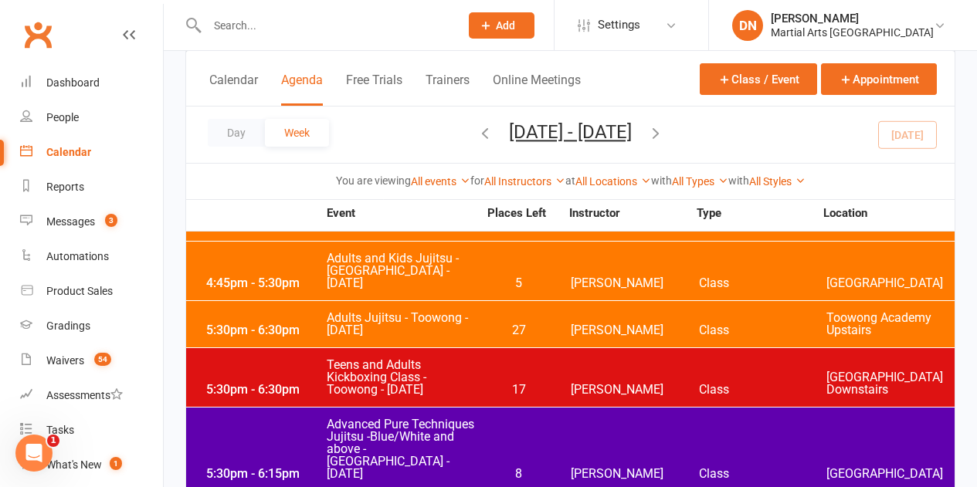
click at [456, 418] on span "Advanced Pure Techniques Jujitsu -Blue/White and above - Jamboree Heights - Tue…" at bounding box center [402, 449] width 152 height 62
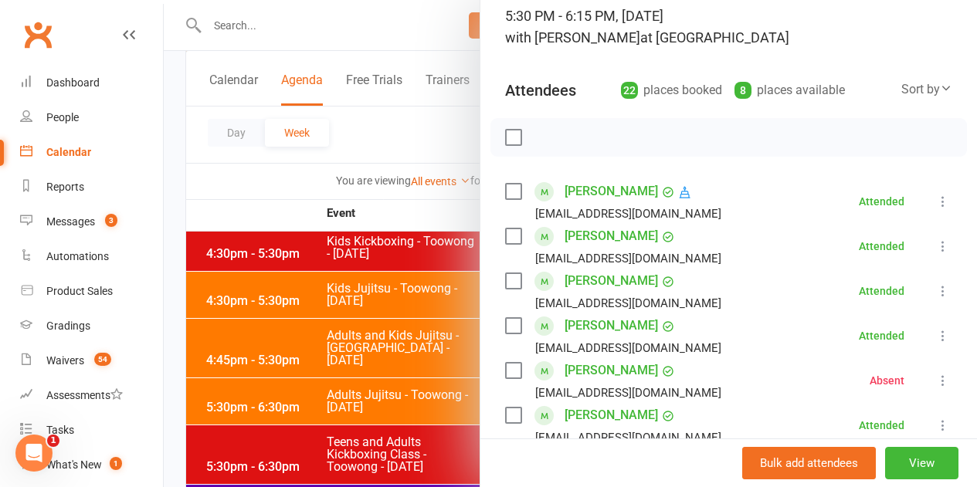
scroll to position [0, 0]
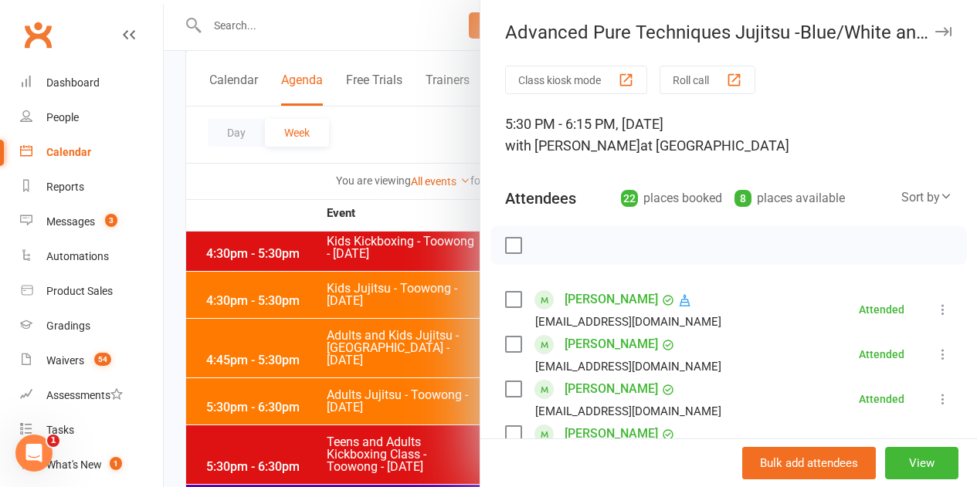
click at [382, 380] on div at bounding box center [570, 243] width 813 height 487
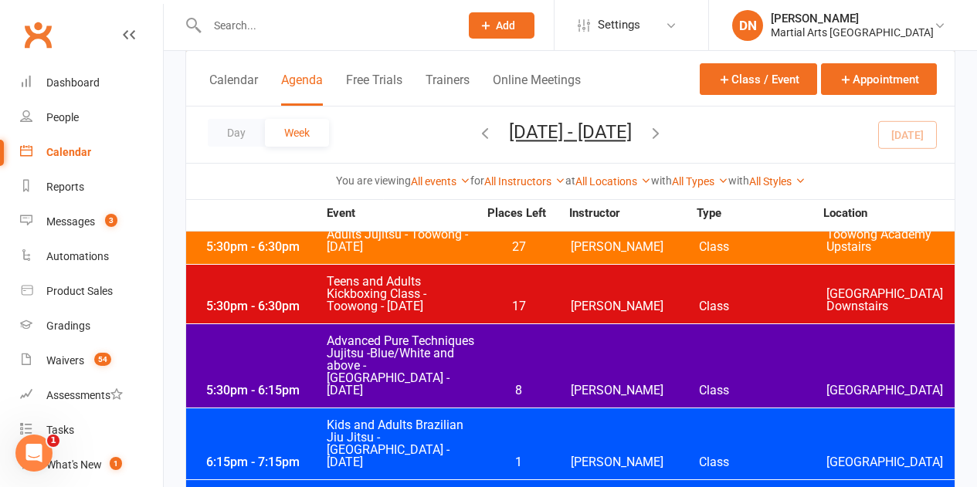
scroll to position [1544, 0]
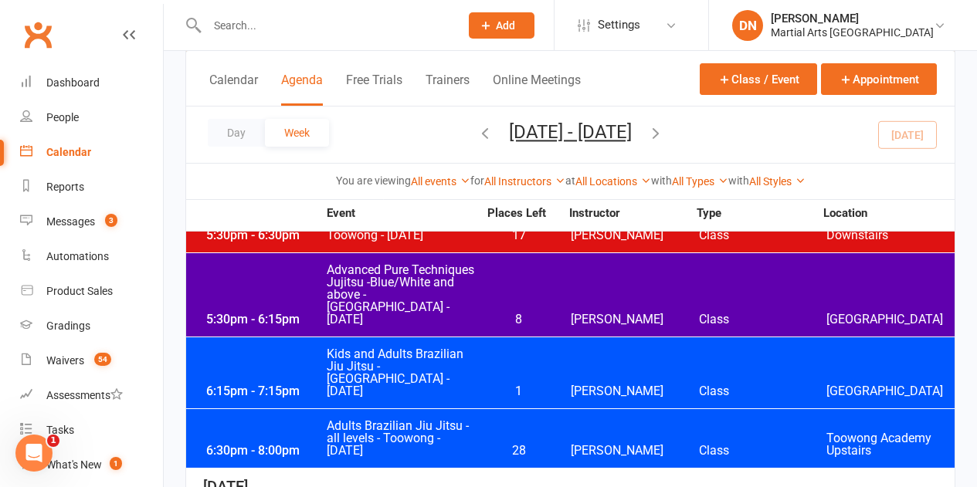
click at [519, 385] on span "1" at bounding box center [518, 391] width 81 height 12
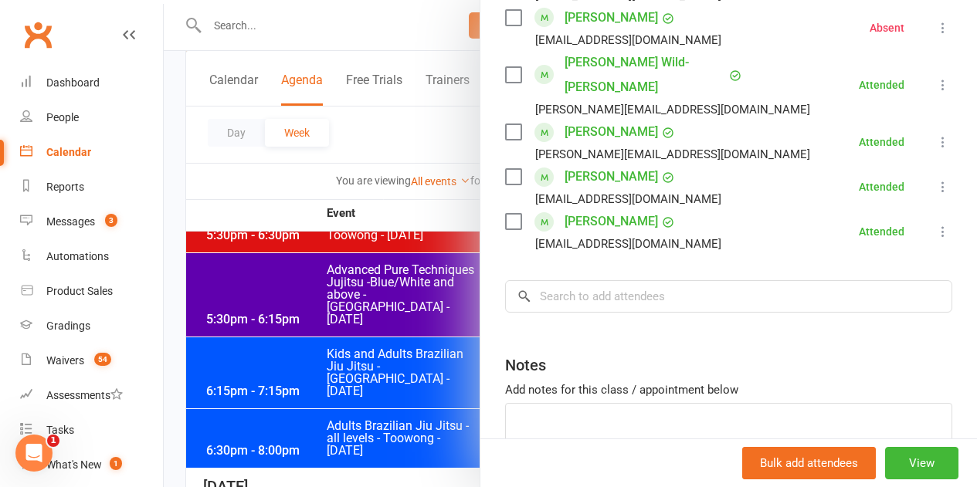
scroll to position [1694, 0]
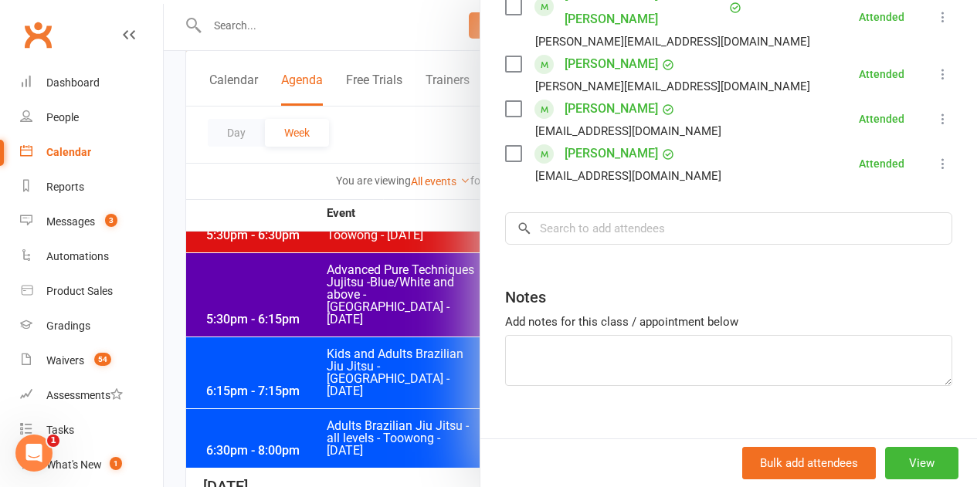
click at [388, 353] on div at bounding box center [570, 243] width 813 height 487
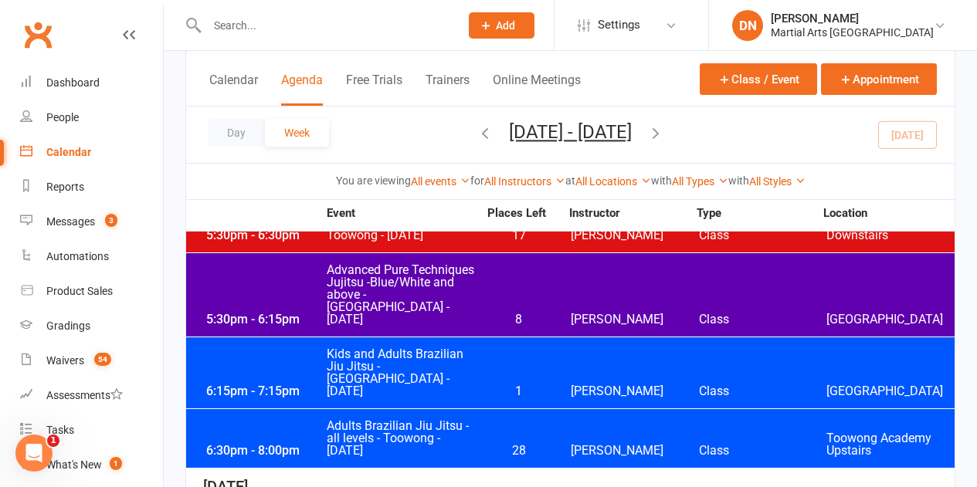
click at [536, 409] on div "6:30pm - 8:00pm Adults Brazilian Jiu Jitsu - all levels - Toowong - Tuesday 28 …" at bounding box center [570, 438] width 768 height 59
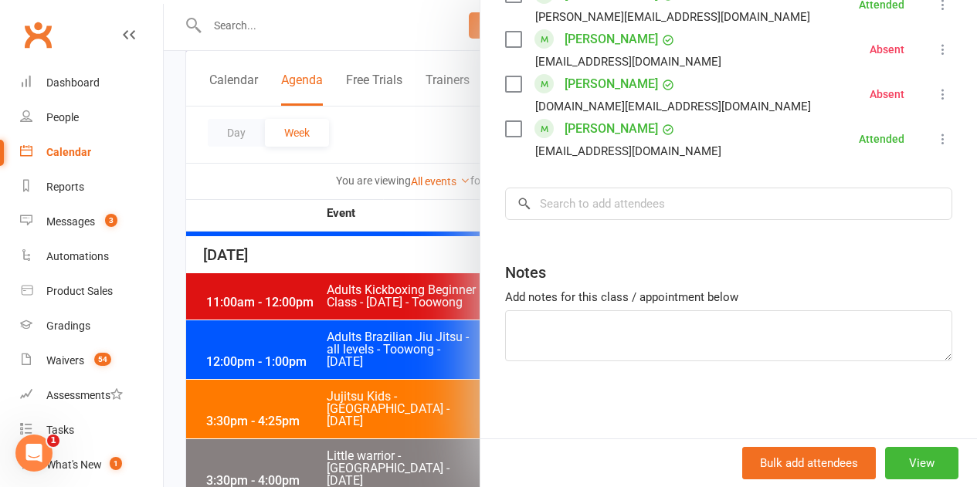
scroll to position [1621, 0]
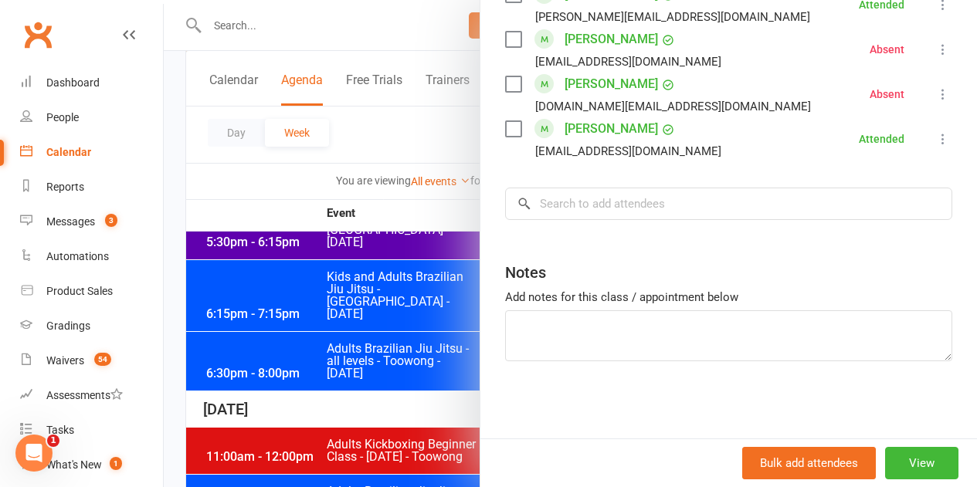
click at [343, 344] on div at bounding box center [570, 243] width 813 height 487
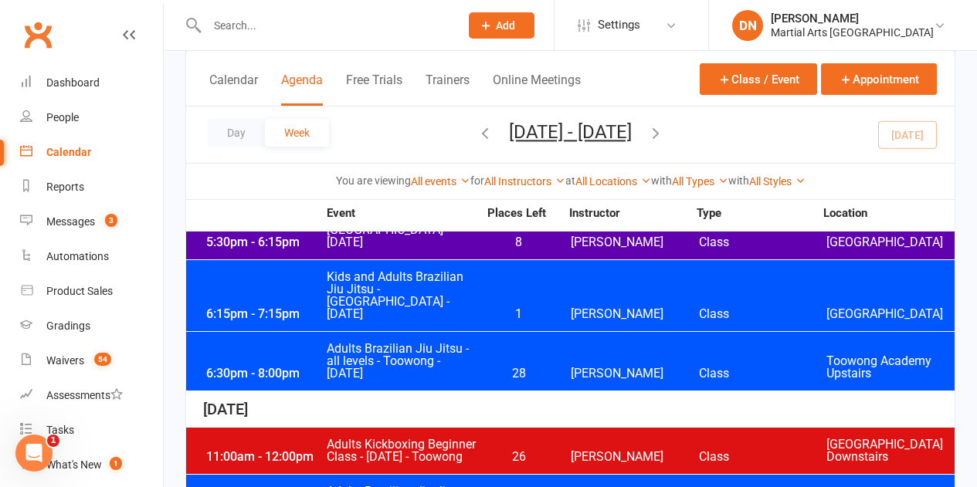
click at [517, 451] on span "26" at bounding box center [518, 457] width 81 height 12
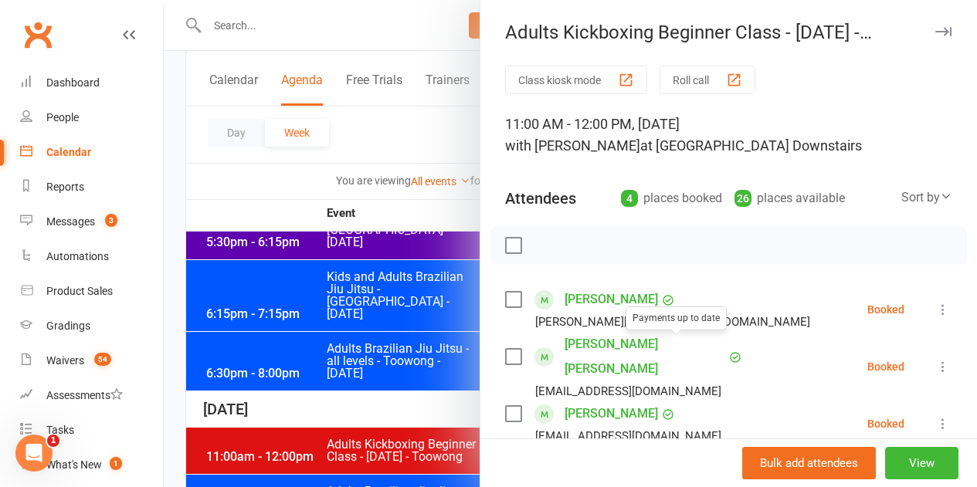
scroll to position [154, 0]
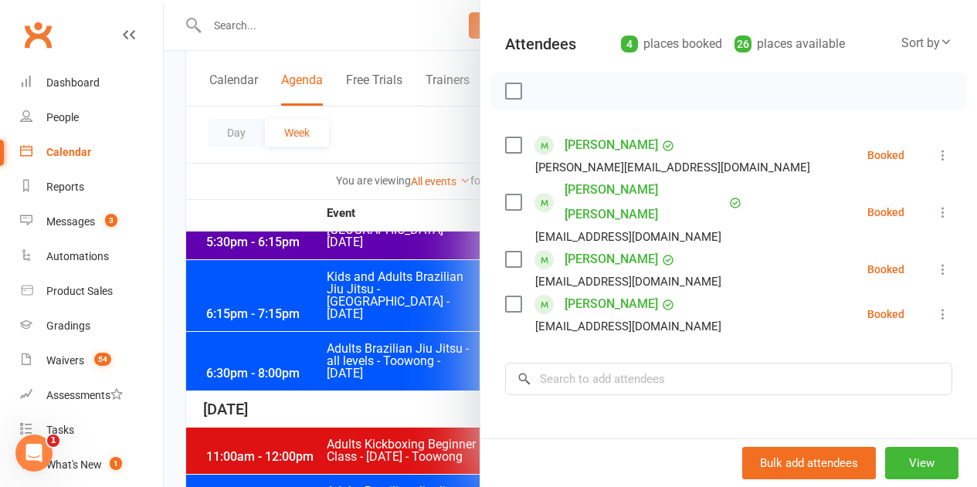
click at [344, 337] on div at bounding box center [570, 243] width 813 height 487
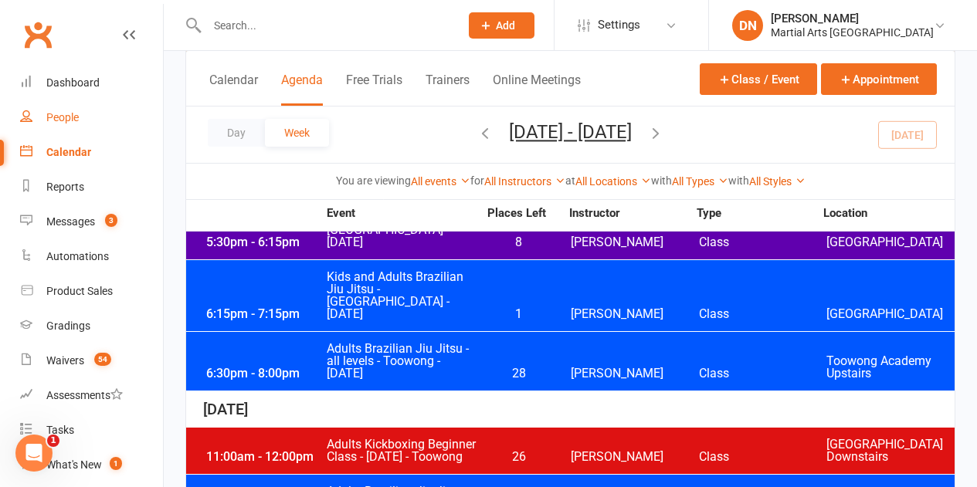
click at [68, 118] on div "People" at bounding box center [62, 117] width 32 height 12
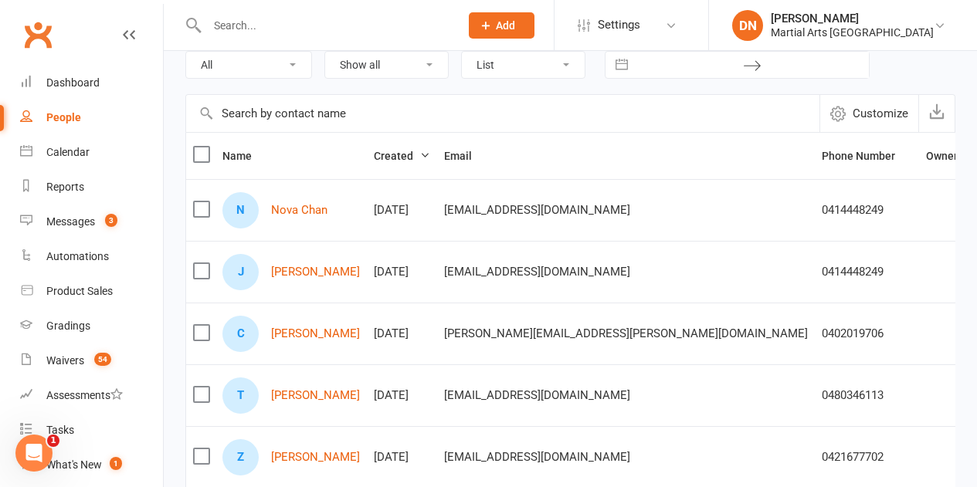
scroll to position [77, 0]
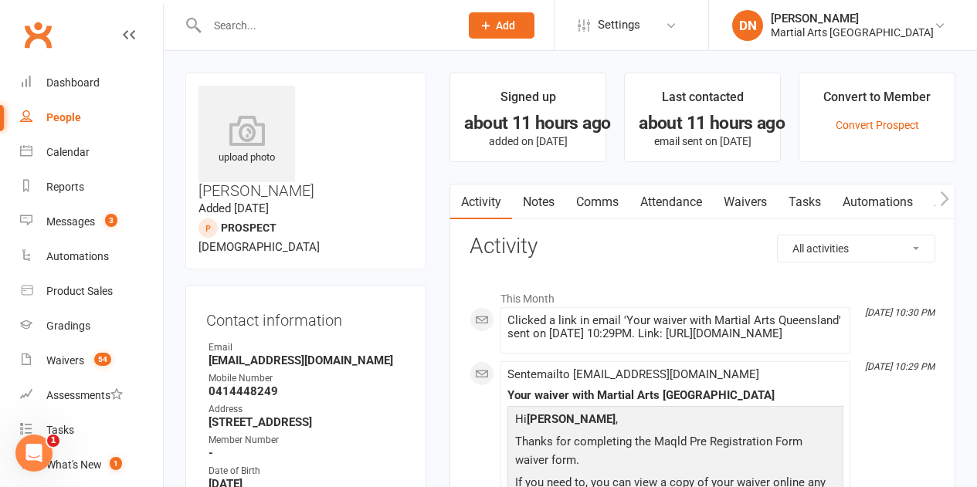
click at [589, 204] on link "Comms" at bounding box center [597, 203] width 64 height 36
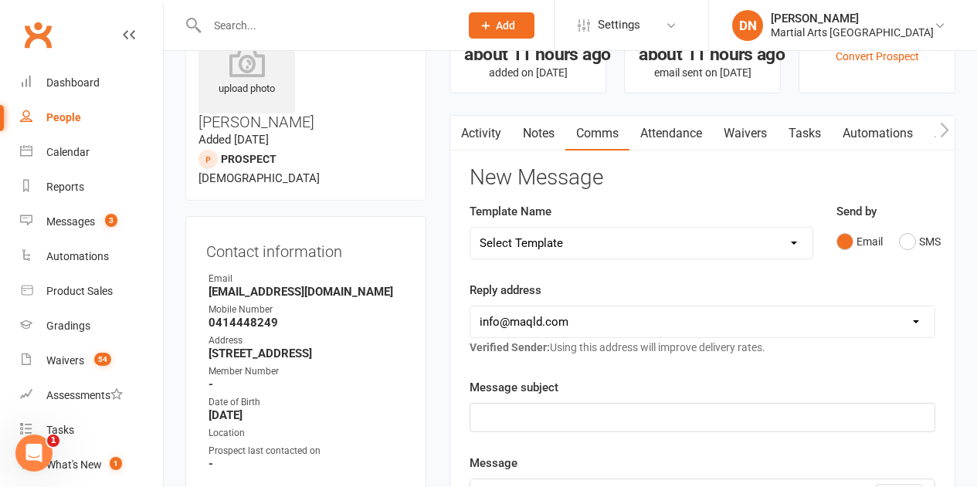
scroll to position [77, 0]
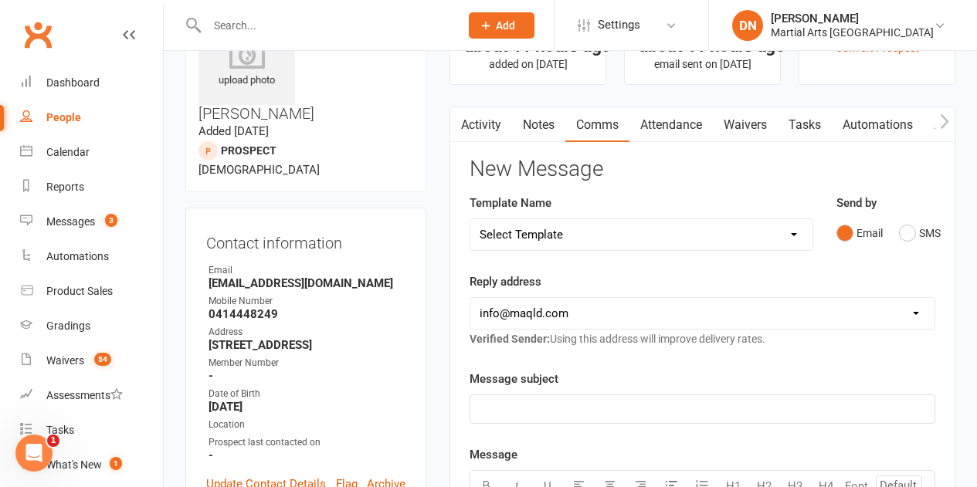
click at [793, 235] on select "Select Template [Email] Black Belt 1st degree [Email] Bushido Seminar [Email] K…" at bounding box center [640, 234] width 341 height 31
select select "10"
click at [470, 219] on select "Select Template [Email] Black Belt 1st degree [Email] Bushido Seminar [Email] K…" at bounding box center [640, 234] width 341 height 31
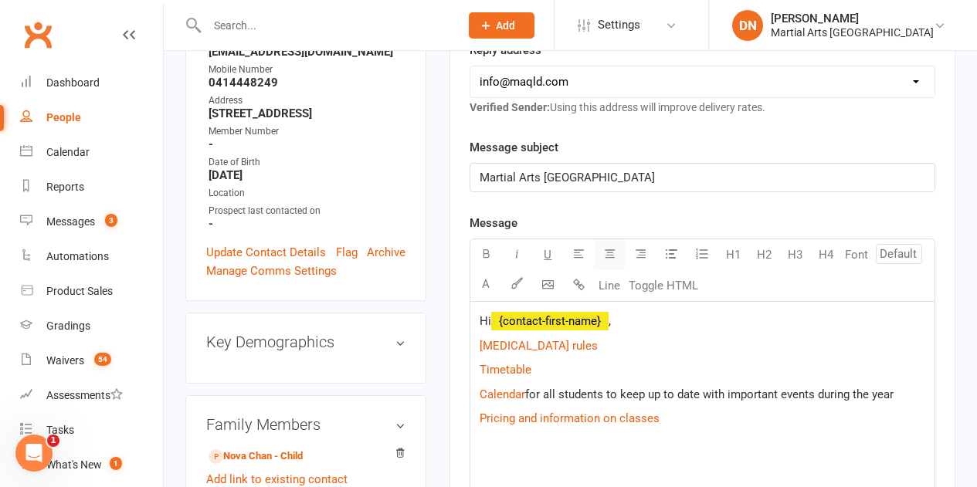
scroll to position [463, 0]
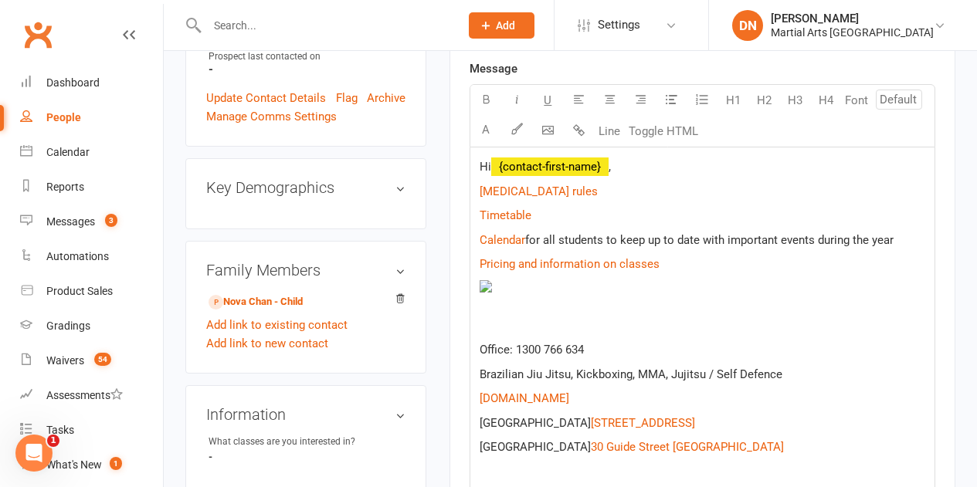
click at [648, 174] on p "Hi ﻿ {contact-first-name} ," at bounding box center [702, 167] width 446 height 19
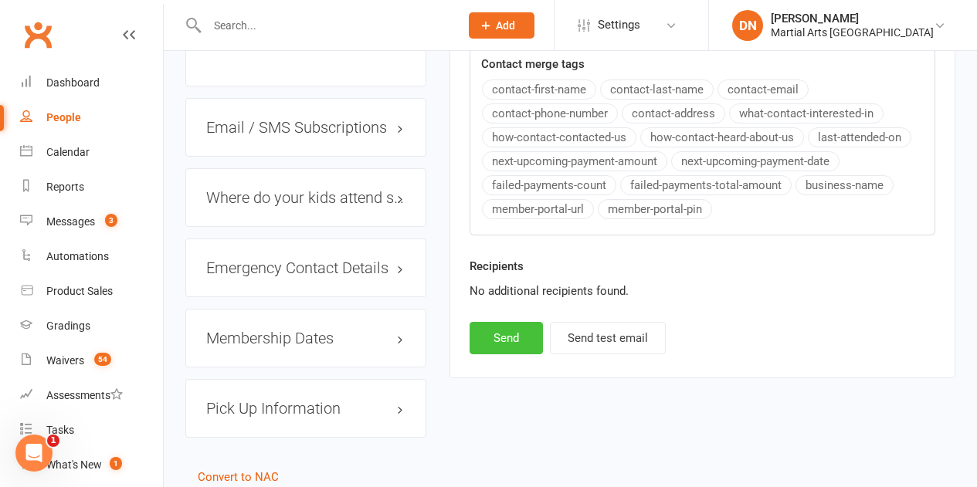
click at [516, 341] on button "Send" at bounding box center [505, 338] width 73 height 32
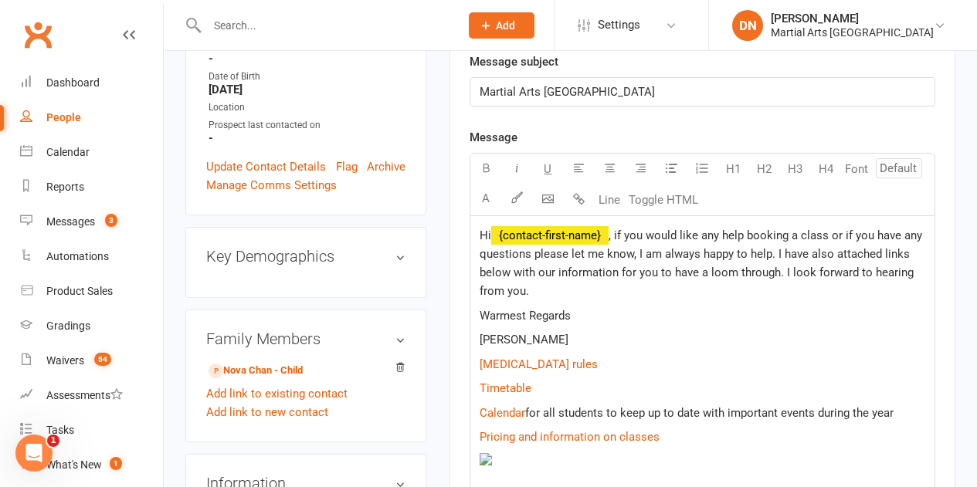
select select
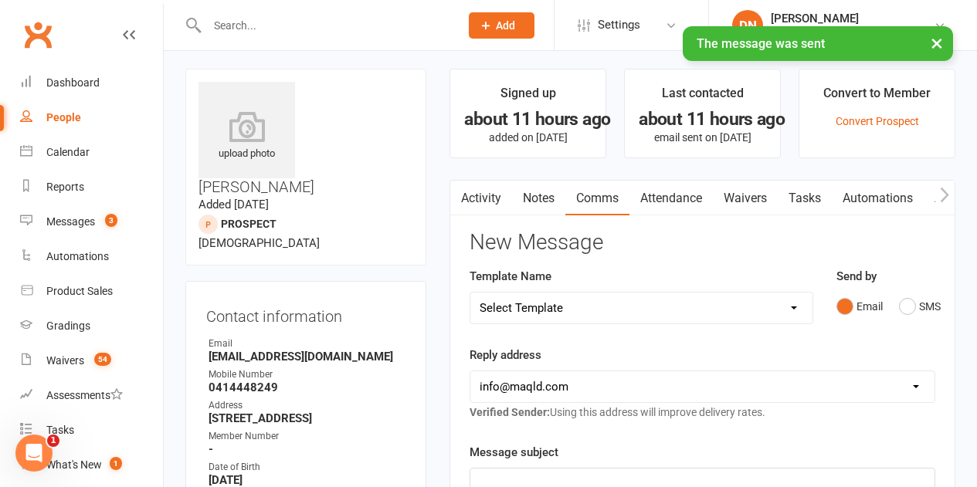
scroll to position [0, 0]
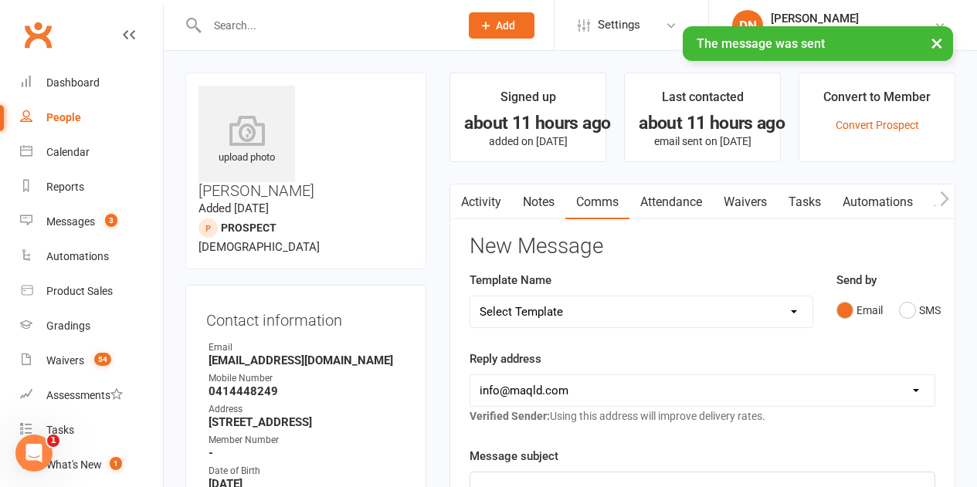
click at [520, 200] on link "Notes" at bounding box center [538, 203] width 53 height 36
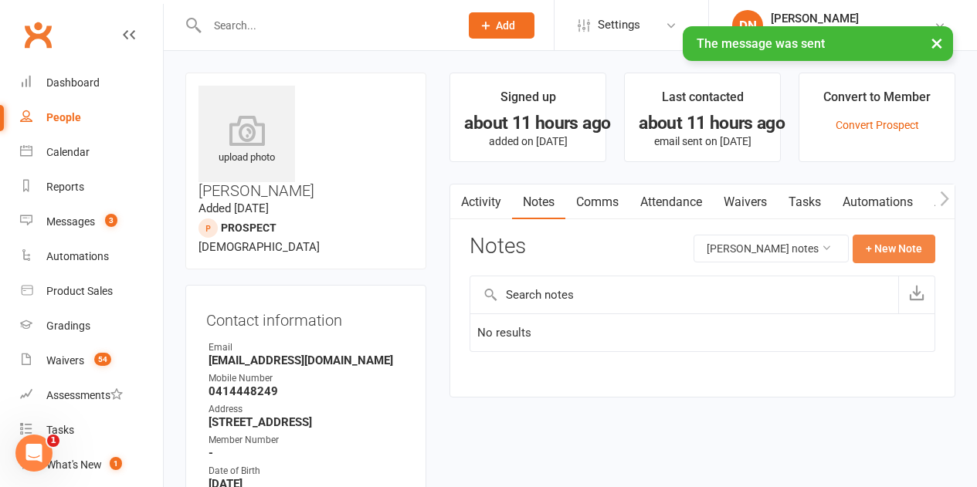
click at [880, 241] on button "+ New Note" at bounding box center [893, 249] width 83 height 28
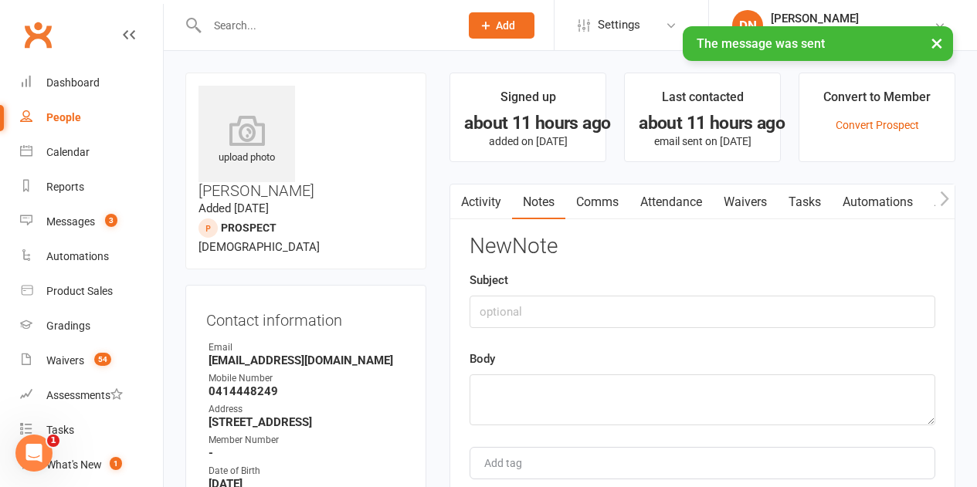
click at [638, 291] on div "Subject" at bounding box center [702, 299] width 466 height 57
click at [613, 306] on input "text" at bounding box center [702, 312] width 466 height 32
type input "E"
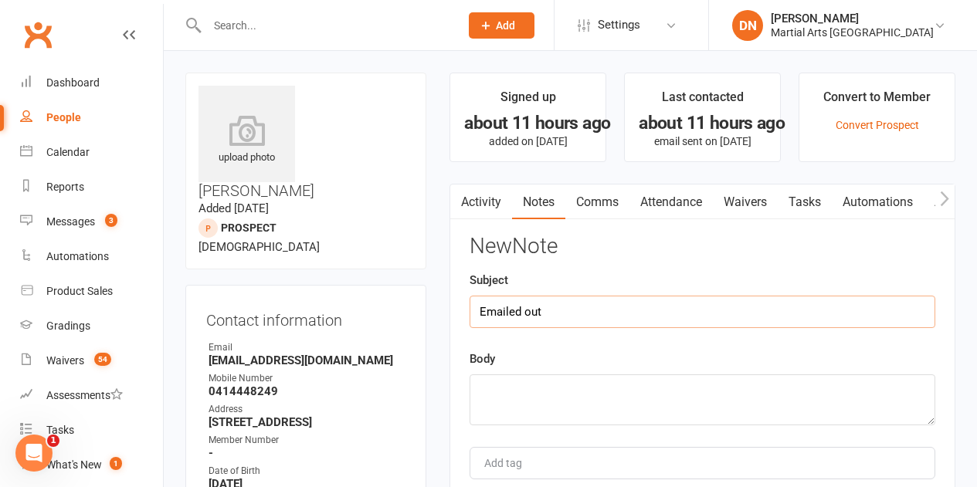
type input "Emailed out"
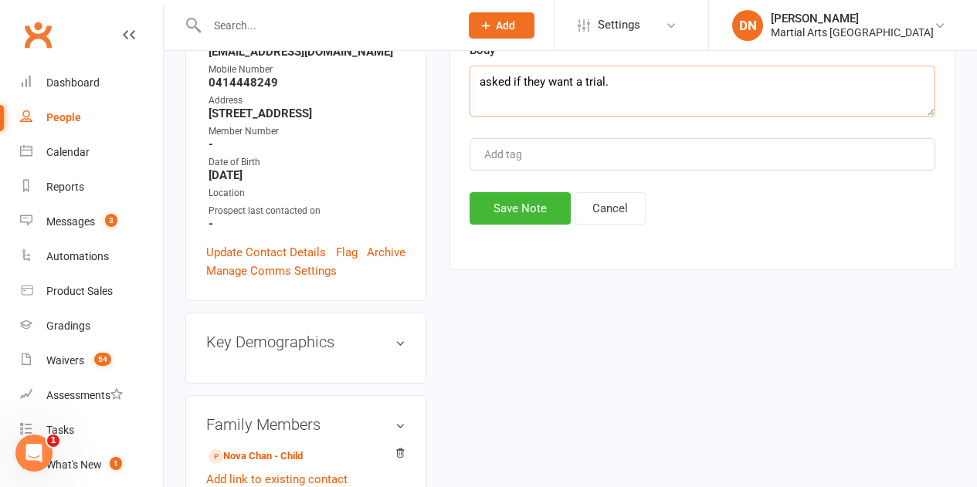
type textarea "asked if they want a trial."
click at [530, 171] on div "Add tag" at bounding box center [702, 154] width 466 height 32
click at [525, 201] on button "Save Note" at bounding box center [519, 208] width 101 height 32
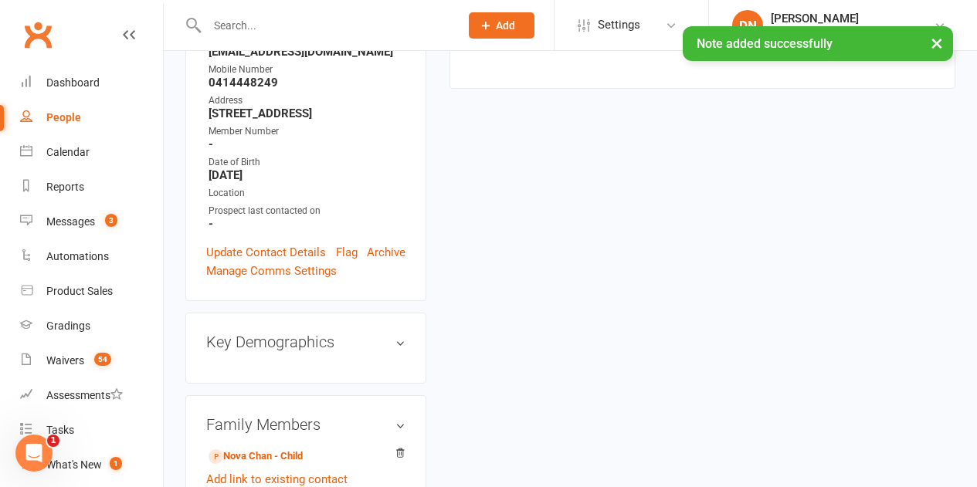
scroll to position [0, 0]
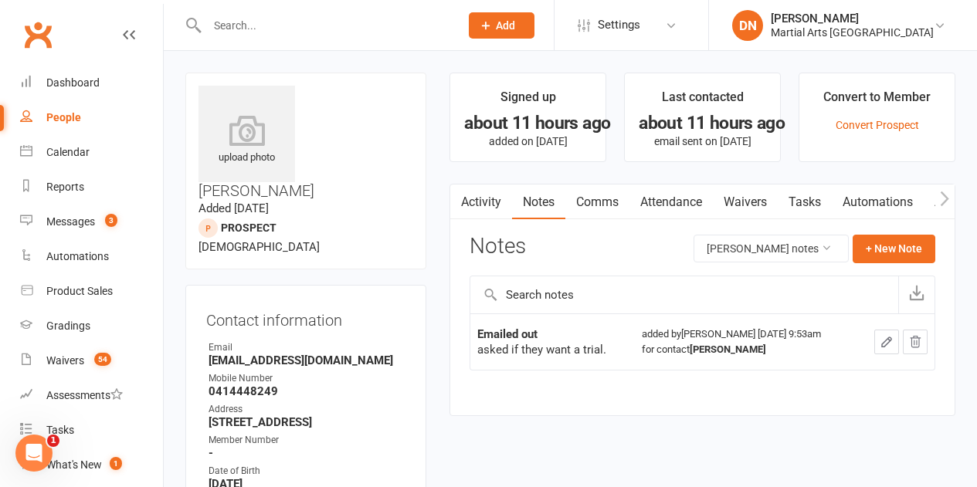
drag, startPoint x: 617, startPoint y: 340, endPoint x: 621, endPoint y: 353, distance: 13.7
click at [621, 353] on td "Emailed out asked if they want a trial." at bounding box center [552, 341] width 164 height 56
copy div "asked if they want a trial."
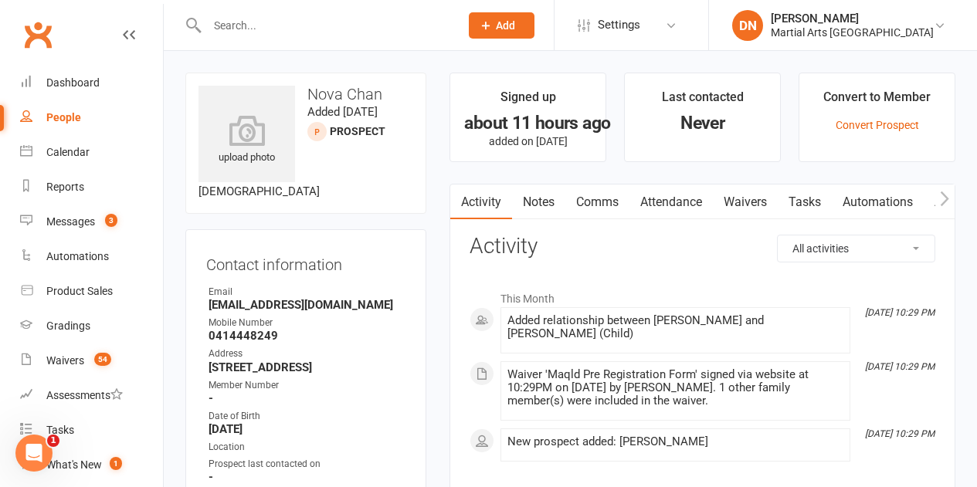
click at [548, 208] on link "Notes" at bounding box center [538, 203] width 53 height 36
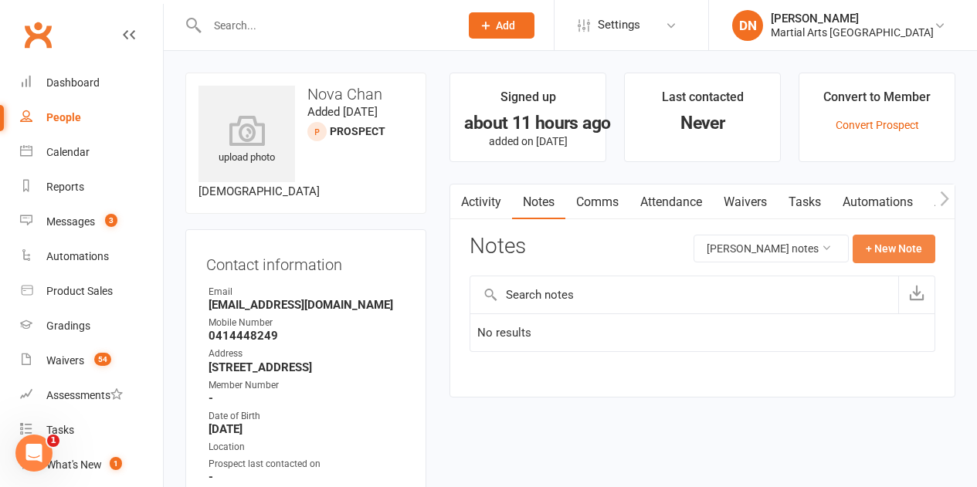
click at [881, 258] on button "+ New Note" at bounding box center [893, 249] width 83 height 28
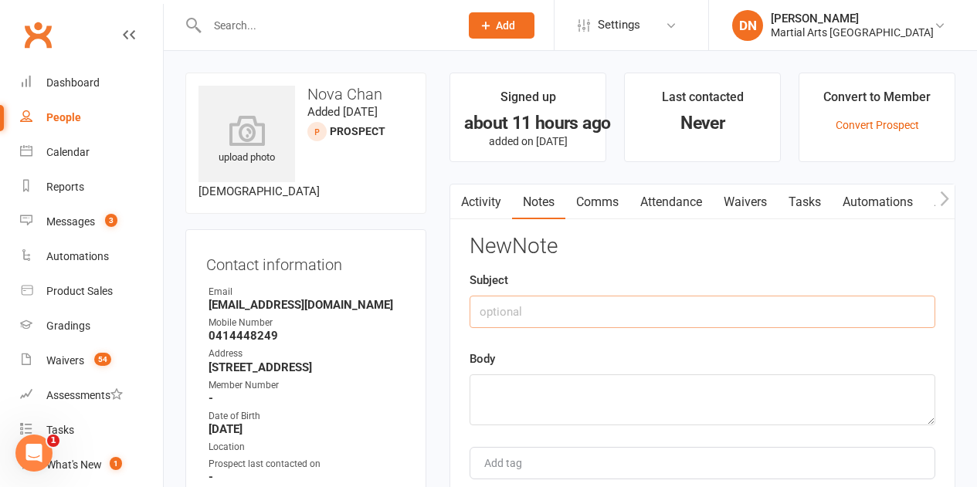
click at [732, 327] on input "text" at bounding box center [702, 312] width 466 height 32
type input "Emailed out"
paste textarea "asked if they want a trial."
type textarea "a"
type textarea "v"
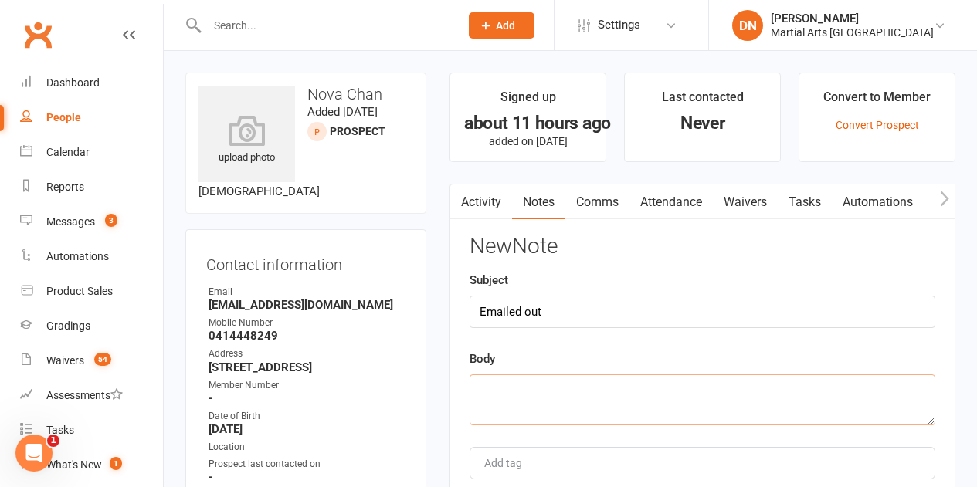
paste textarea "asked if they want a trial."
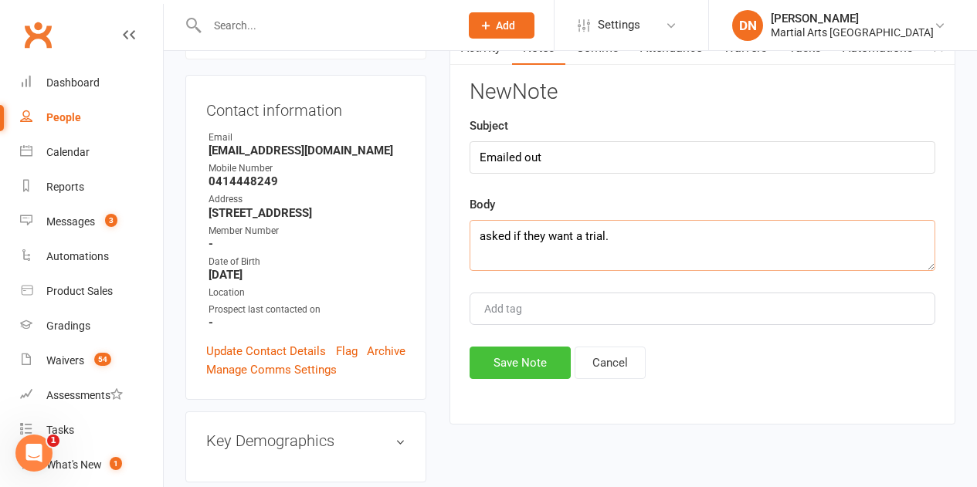
type textarea "asked if they want a trial."
click at [520, 357] on button "Save Note" at bounding box center [519, 363] width 101 height 32
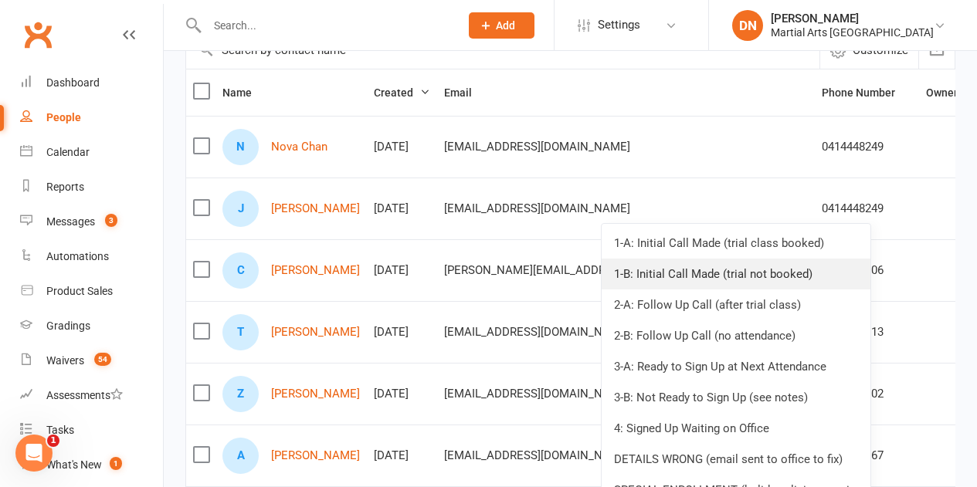
click at [804, 276] on link "1-B: Initial Call Made (trial not booked)" at bounding box center [735, 274] width 269 height 31
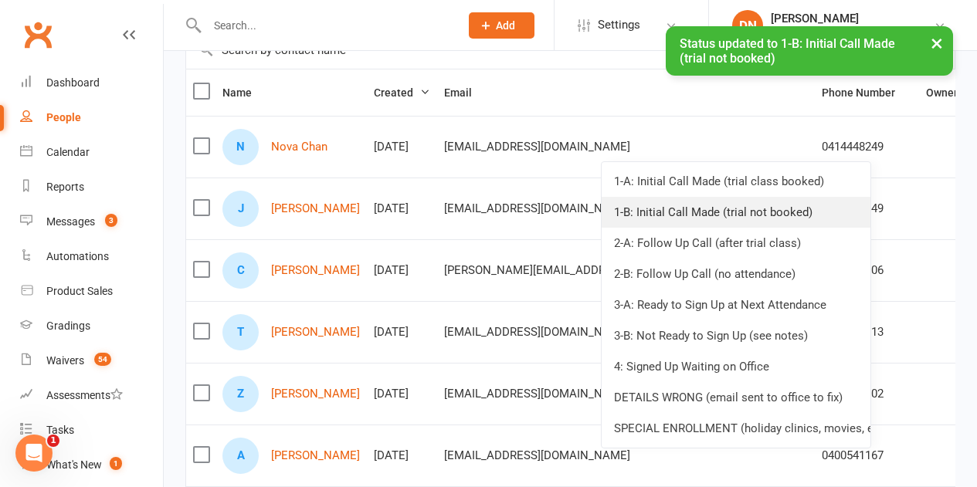
click at [791, 223] on link "1-B: Initial Call Made (trial not booked)" at bounding box center [735, 212] width 269 height 31
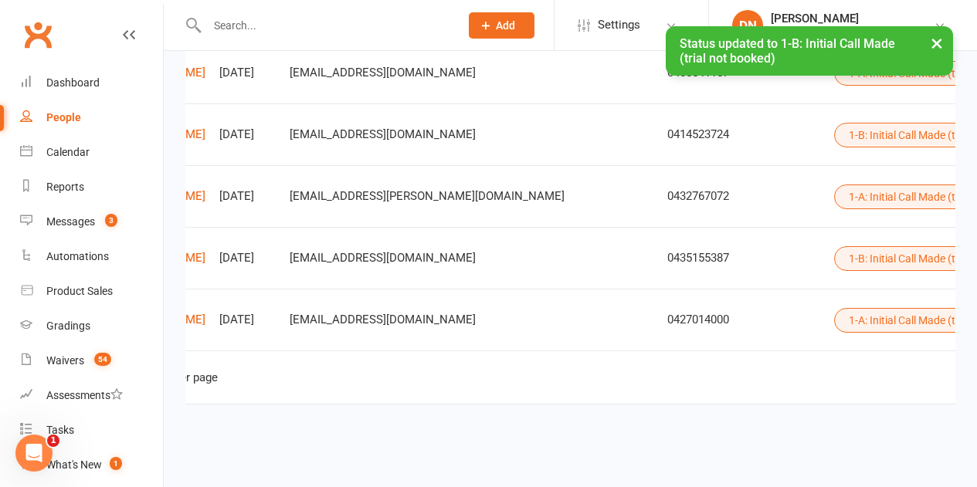
scroll to position [0, 155]
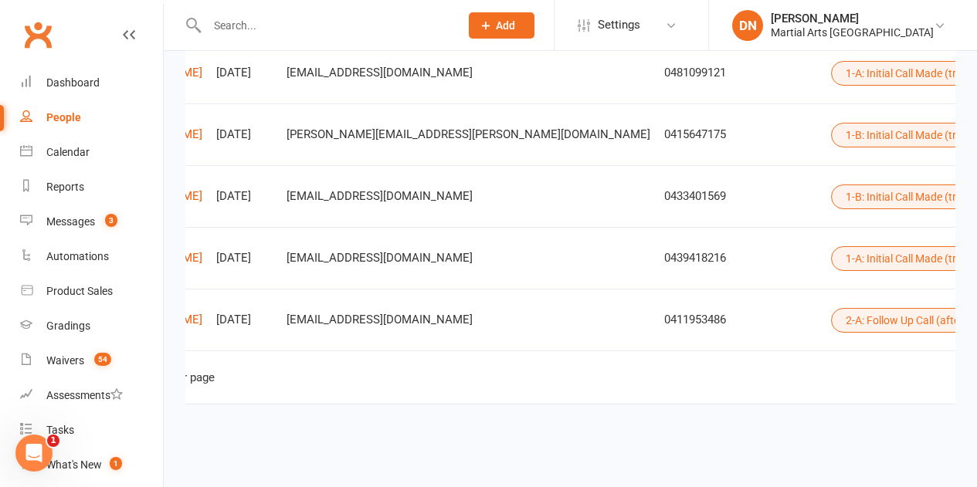
scroll to position [0, 181]
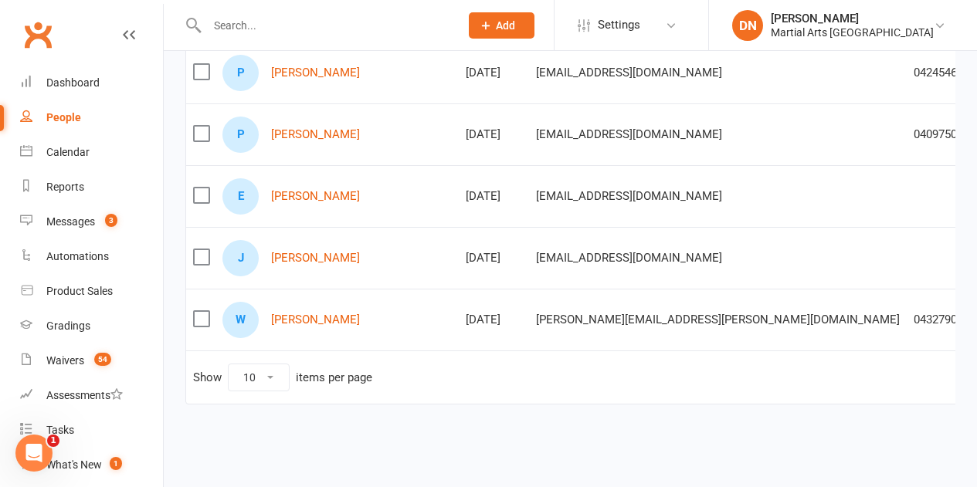
scroll to position [0, 163]
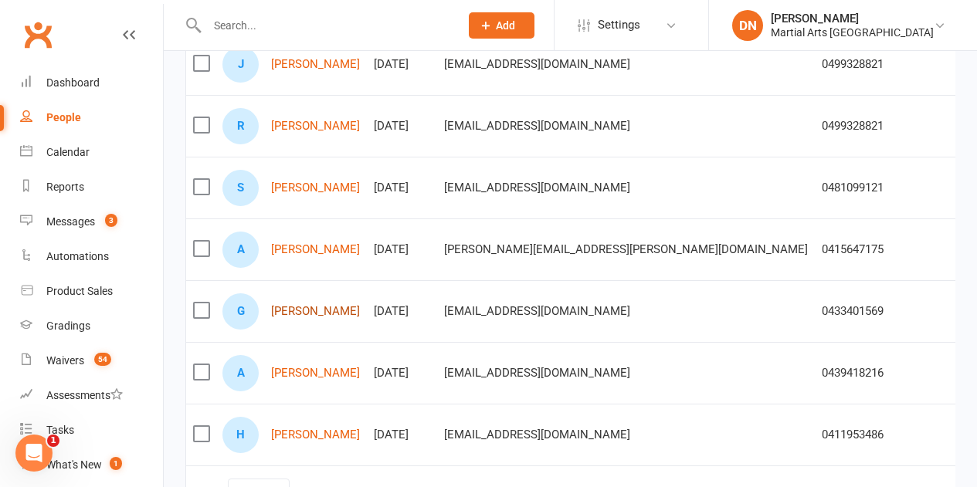
scroll to position [395, 0]
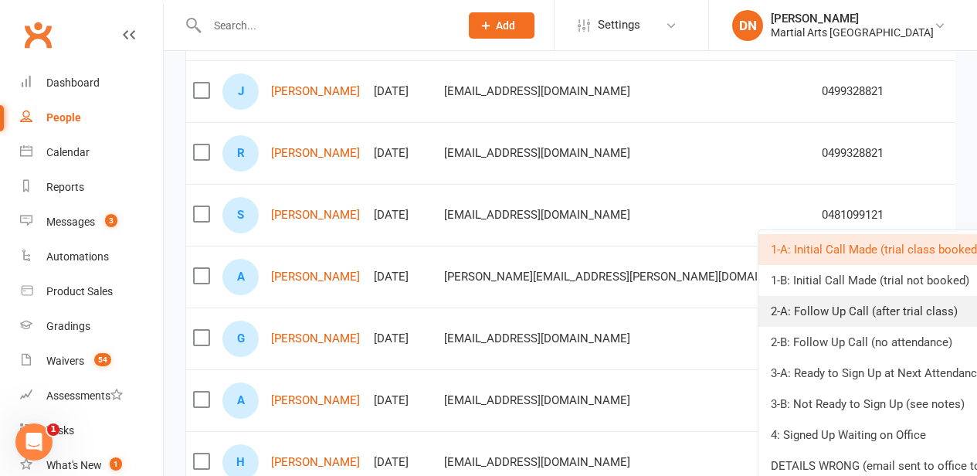
click at [807, 305] on link "2-A: Follow Up Call (after trial class)" at bounding box center [892, 311] width 269 height 31
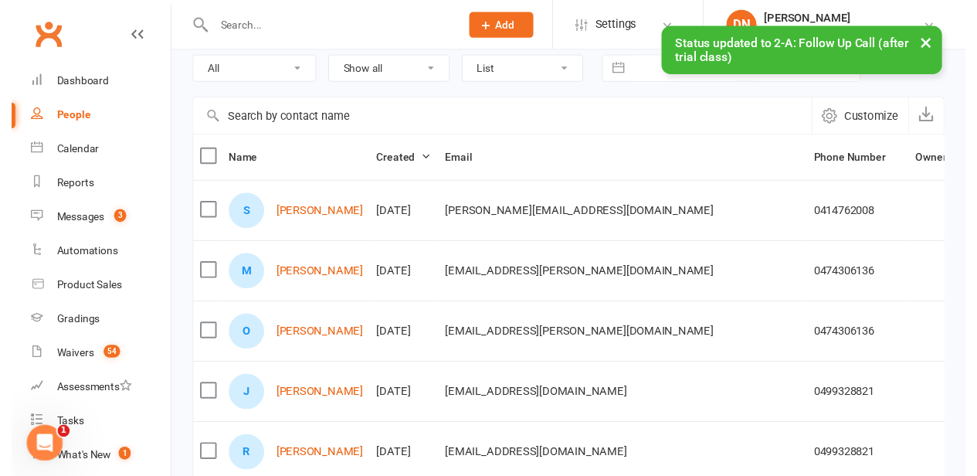
scroll to position [164, 0]
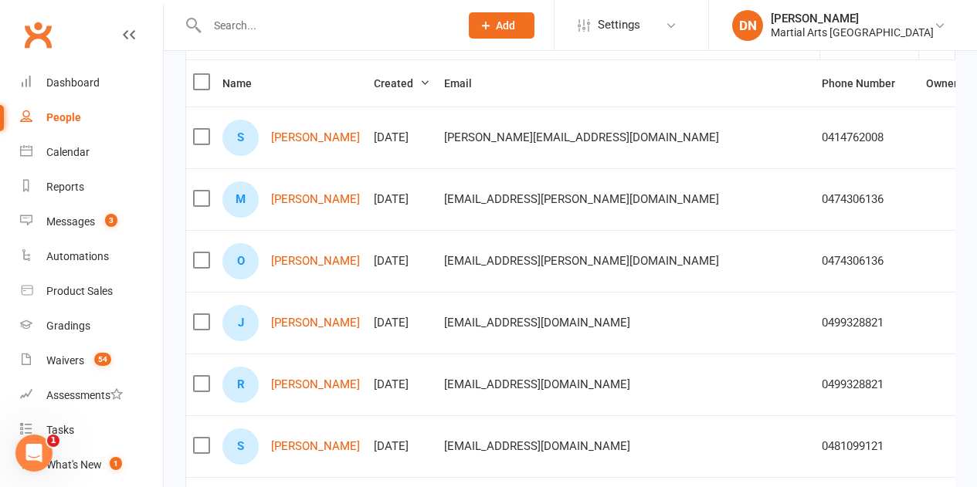
drag, startPoint x: 884, startPoint y: 395, endPoint x: 868, endPoint y: 398, distance: 16.5
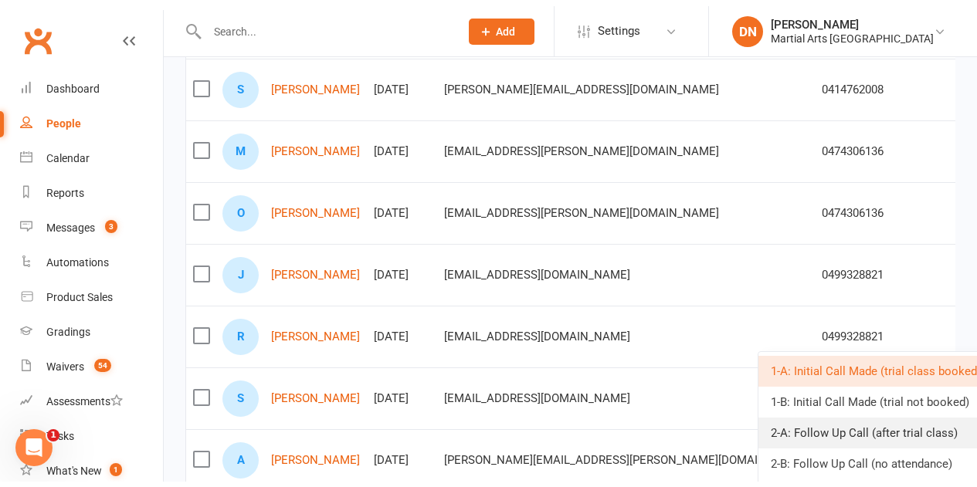
scroll to position [241, 0]
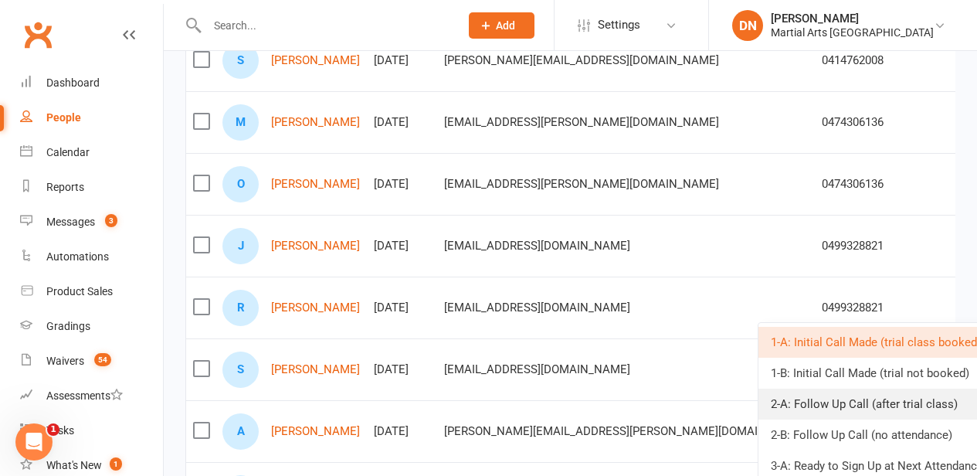
click at [812, 398] on link "2-A: Follow Up Call (after trial class)" at bounding box center [892, 403] width 269 height 31
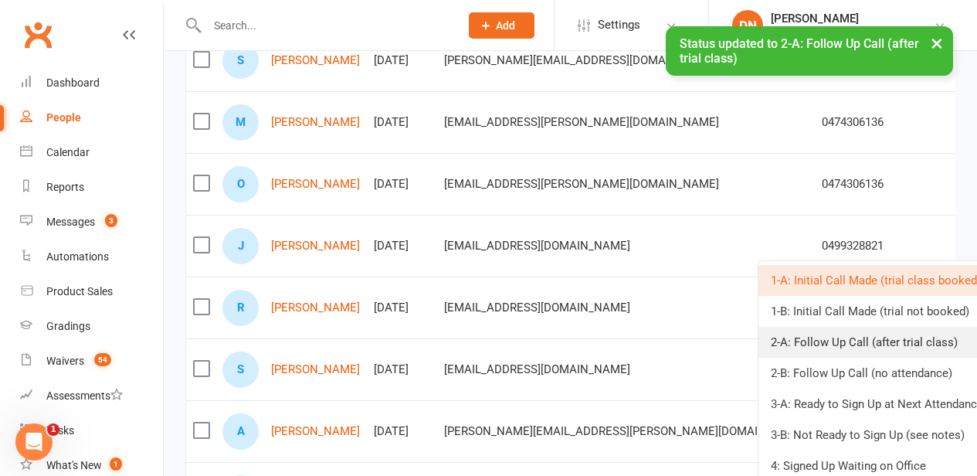
click at [811, 346] on link "2-A: Follow Up Call (after trial class)" at bounding box center [892, 342] width 269 height 31
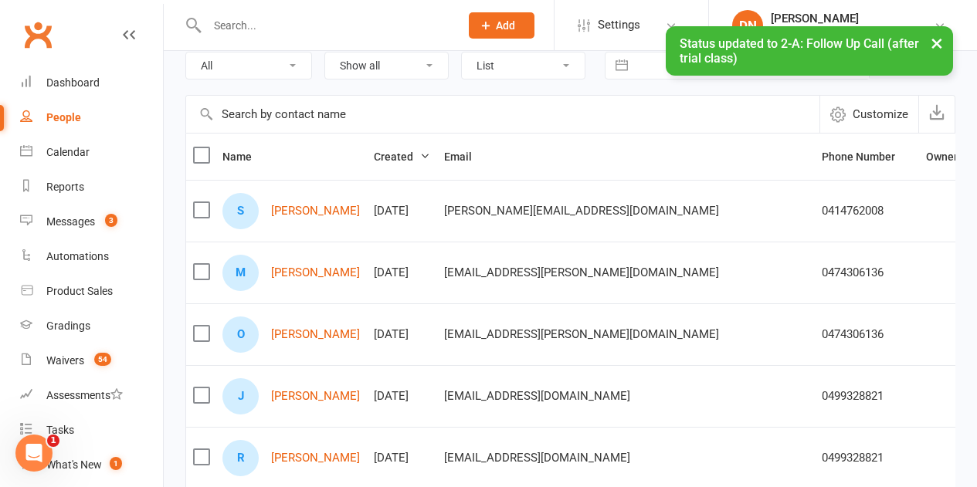
scroll to position [86, 0]
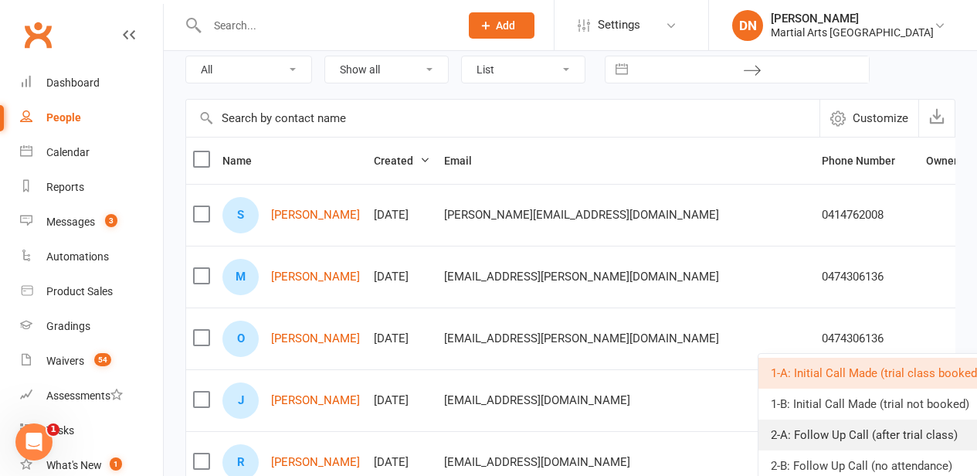
click at [801, 425] on link "2-A: Follow Up Call (after trial class)" at bounding box center [892, 434] width 269 height 31
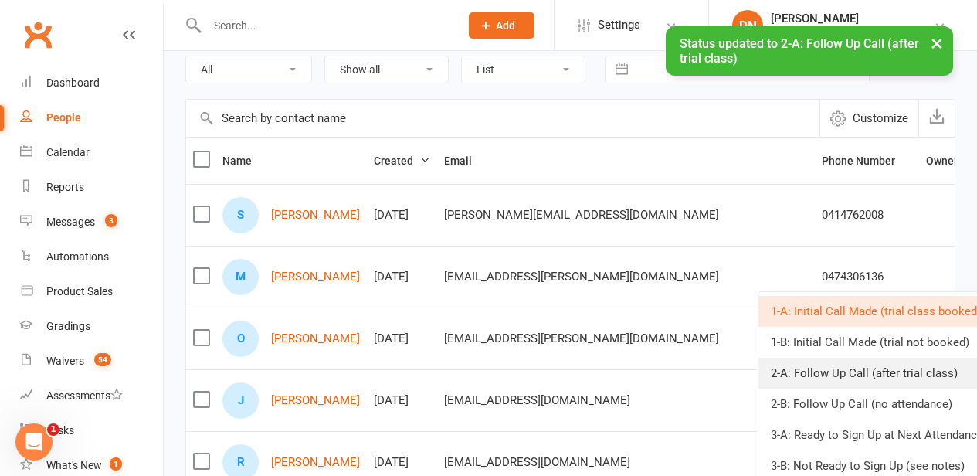
click at [808, 376] on link "2-A: Follow Up Call (after trial class)" at bounding box center [892, 372] width 269 height 31
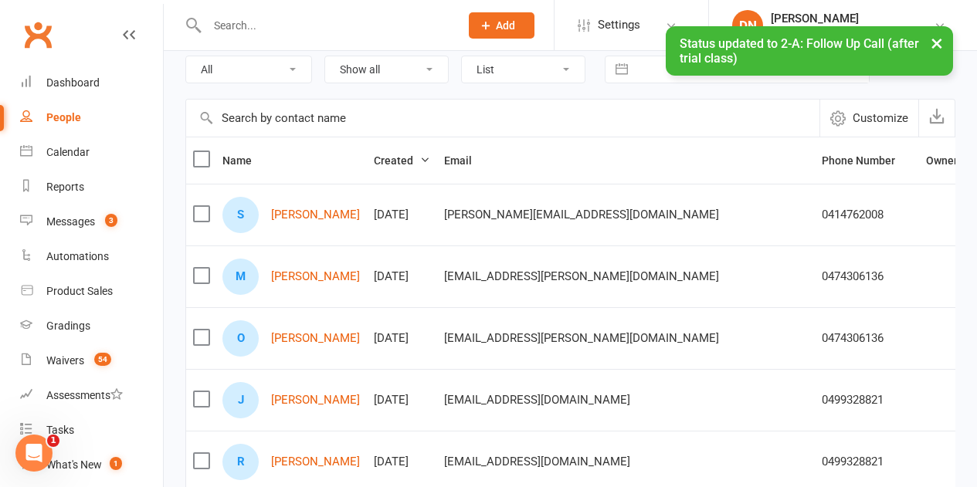
scroll to position [9, 0]
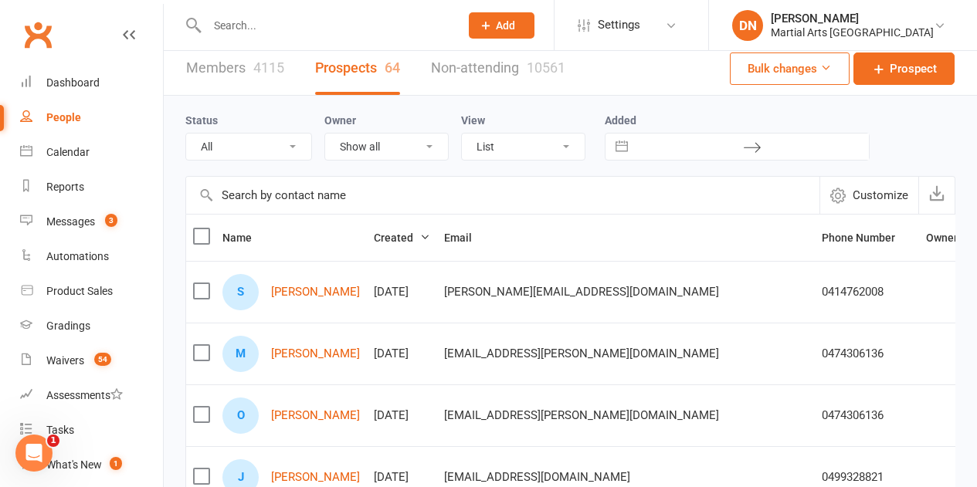
click at [268, 33] on input "text" at bounding box center [325, 26] width 246 height 22
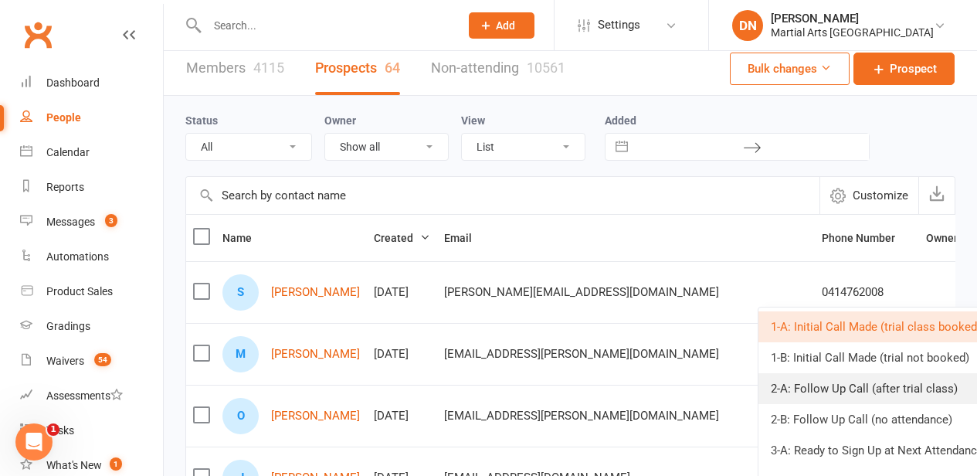
click at [815, 393] on link "2-A: Follow Up Call (after trial class)" at bounding box center [892, 388] width 269 height 31
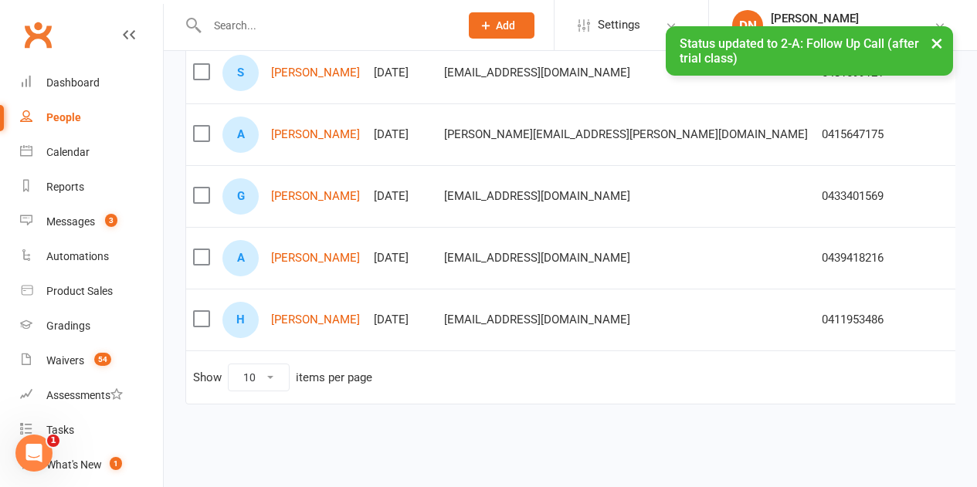
scroll to position [0, 181]
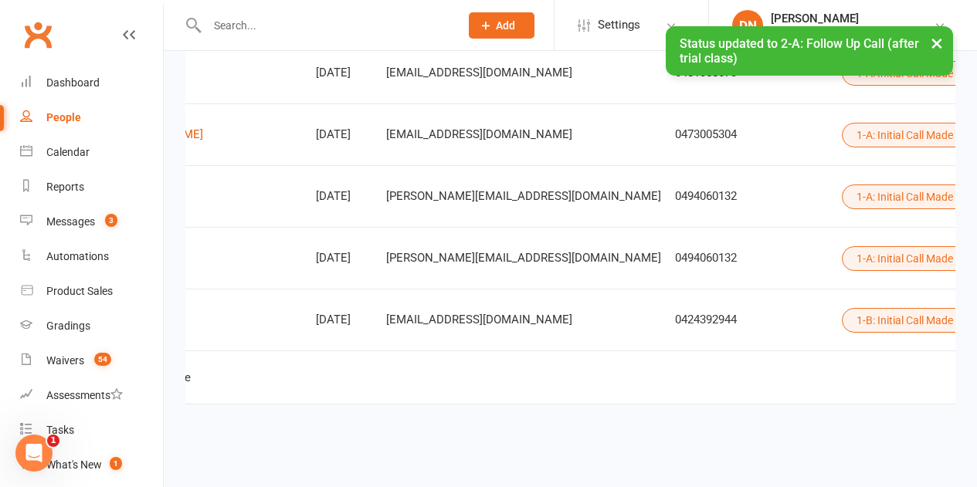
scroll to position [0, 0]
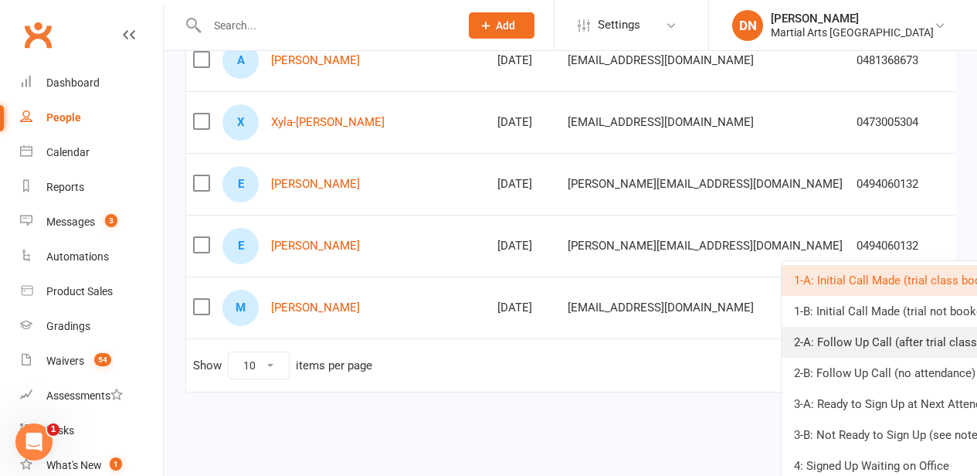
click at [831, 341] on link "2-A: Follow Up Call (after trial class)" at bounding box center [915, 342] width 269 height 31
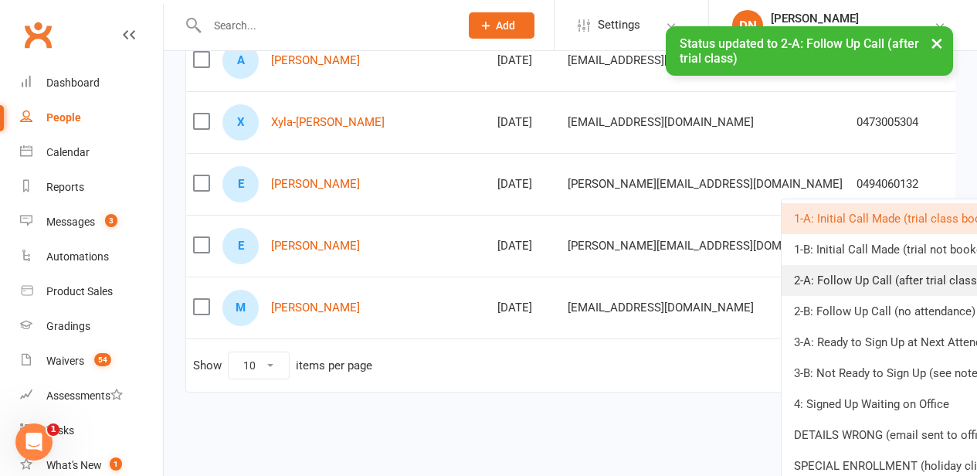
click at [835, 279] on link "2-A: Follow Up Call (after trial class)" at bounding box center [915, 280] width 269 height 31
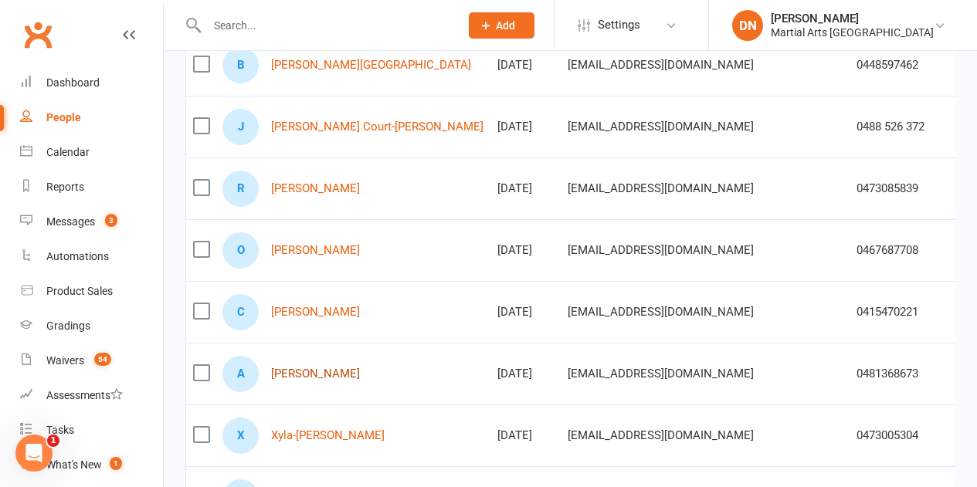
scroll to position [164, 0]
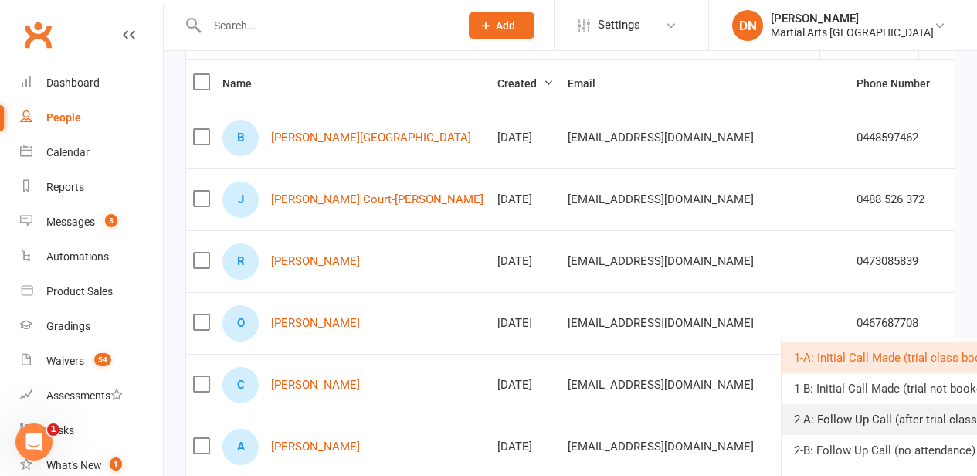
click at [859, 420] on link "2-A: Follow Up Call (after trial class)" at bounding box center [915, 419] width 269 height 31
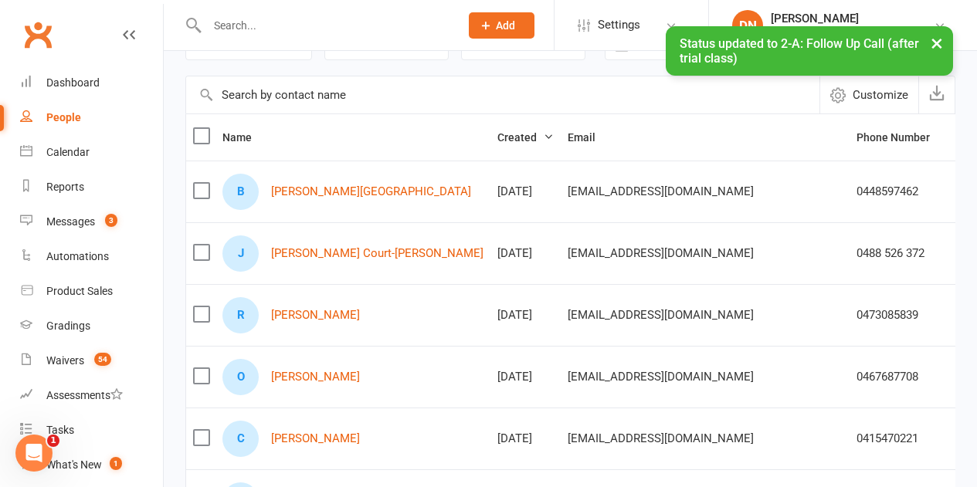
scroll to position [86, 0]
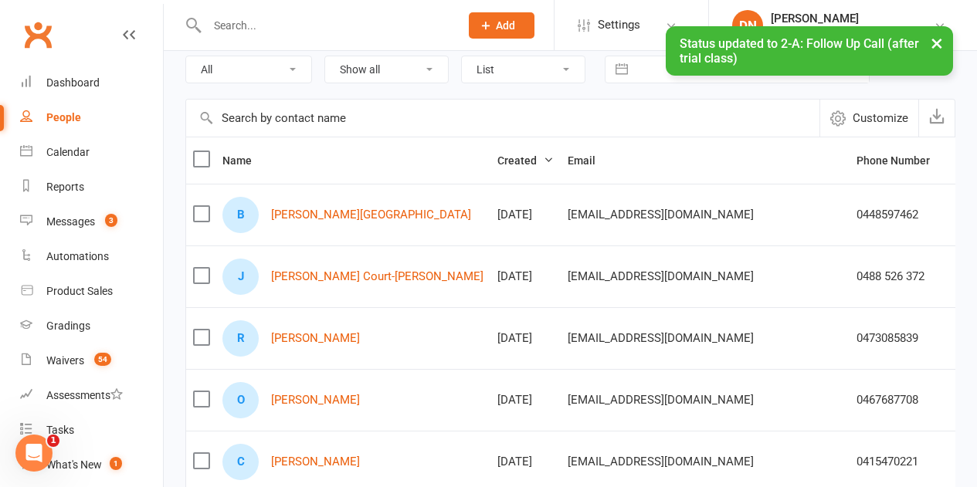
drag, startPoint x: 316, startPoint y: 337, endPoint x: 398, endPoint y: 149, distance: 205.7
click at [490, 149] on th "Created" at bounding box center [525, 160] width 70 height 46
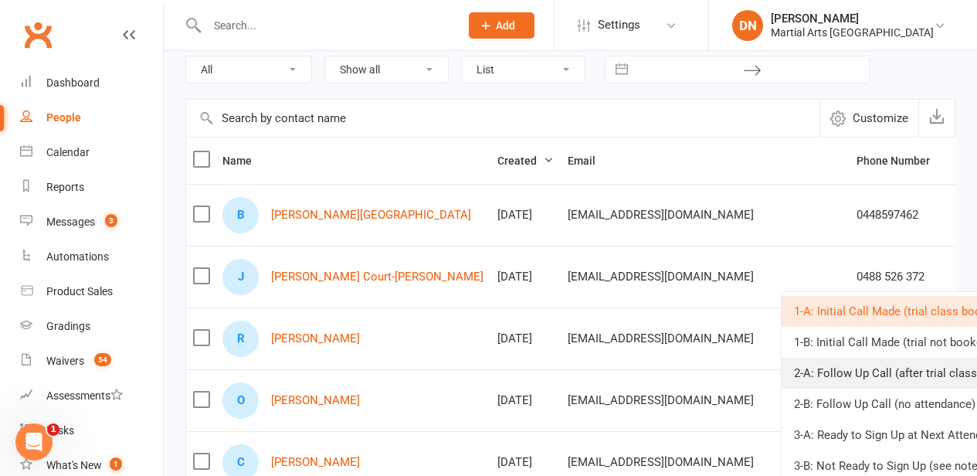
click at [832, 372] on link "2-A: Follow Up Call (after trial class)" at bounding box center [915, 372] width 269 height 31
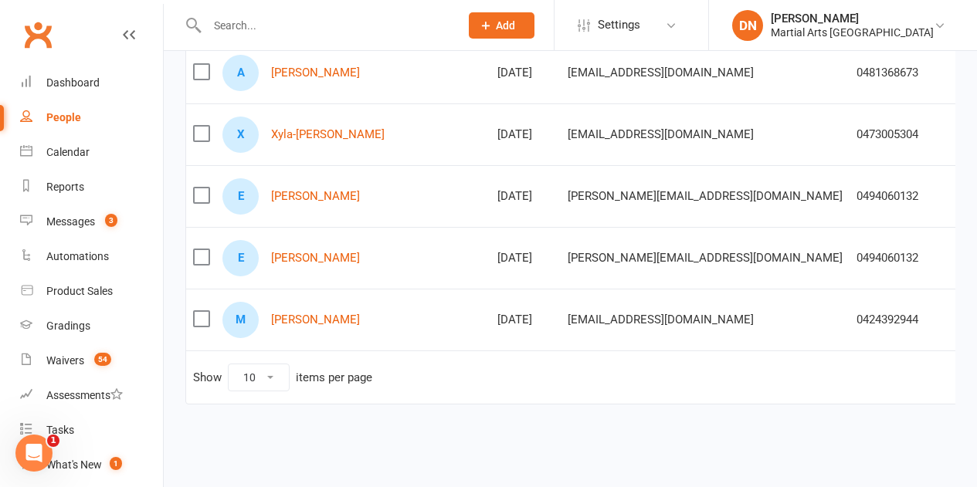
scroll to position [0, 205]
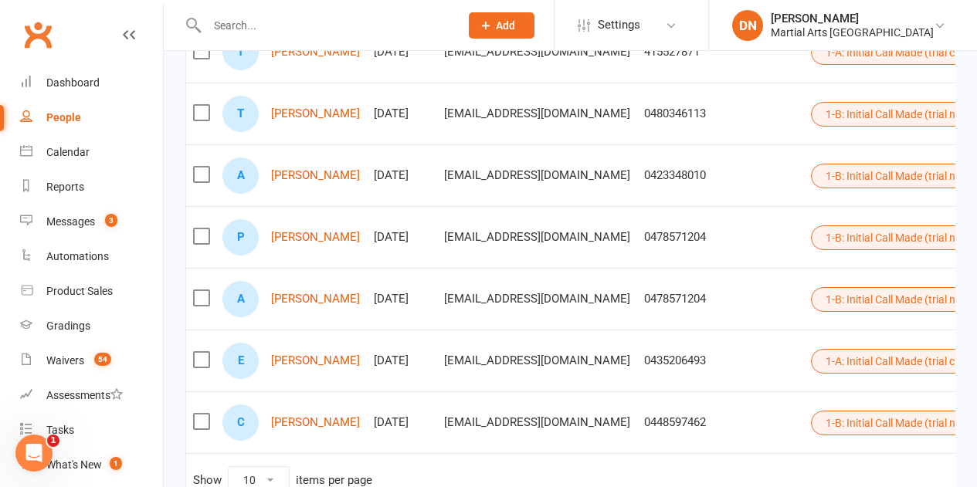
scroll to position [473, 0]
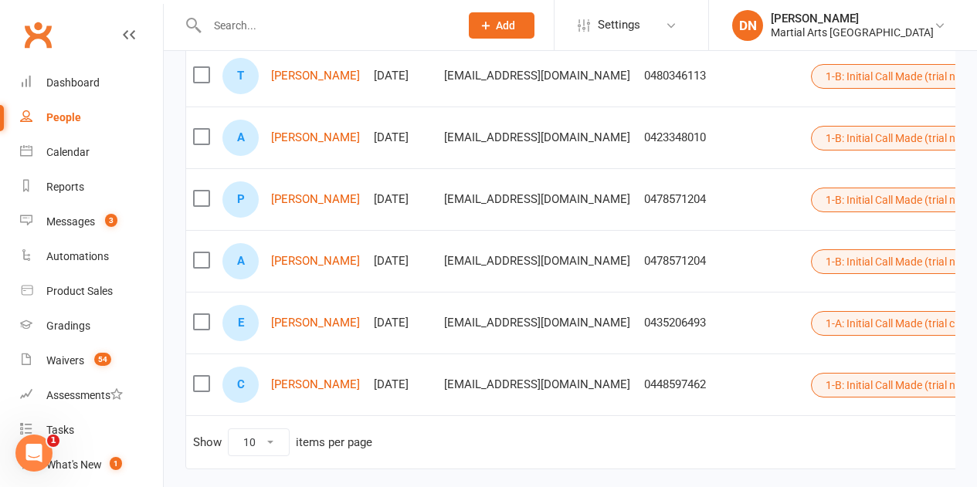
click at [881, 315] on button "1-A: Initial Call Made (trial class booked)" at bounding box center [927, 323] width 232 height 25
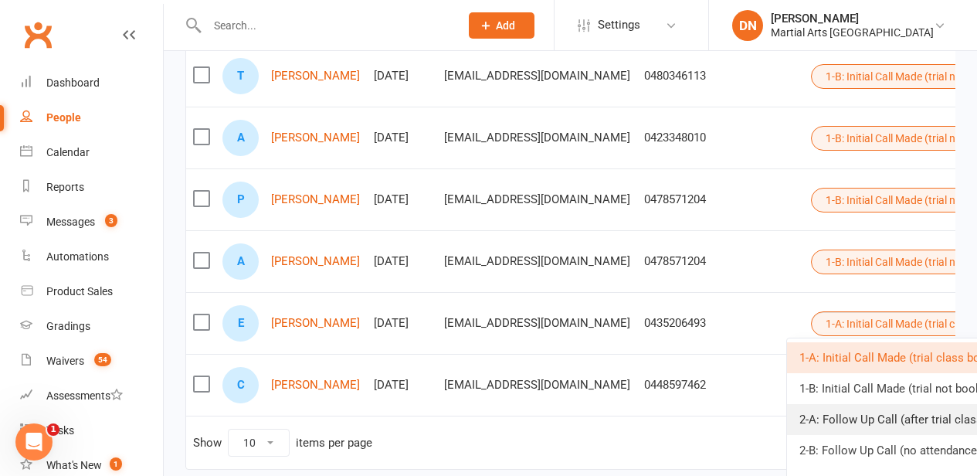
click at [845, 415] on link "2-A: Follow Up Call (after trial class)" at bounding box center [921, 419] width 269 height 31
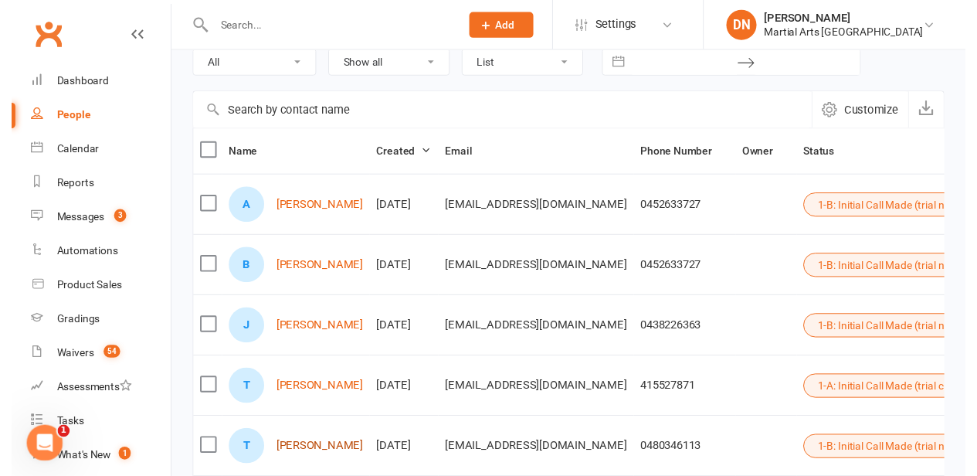
scroll to position [86, 0]
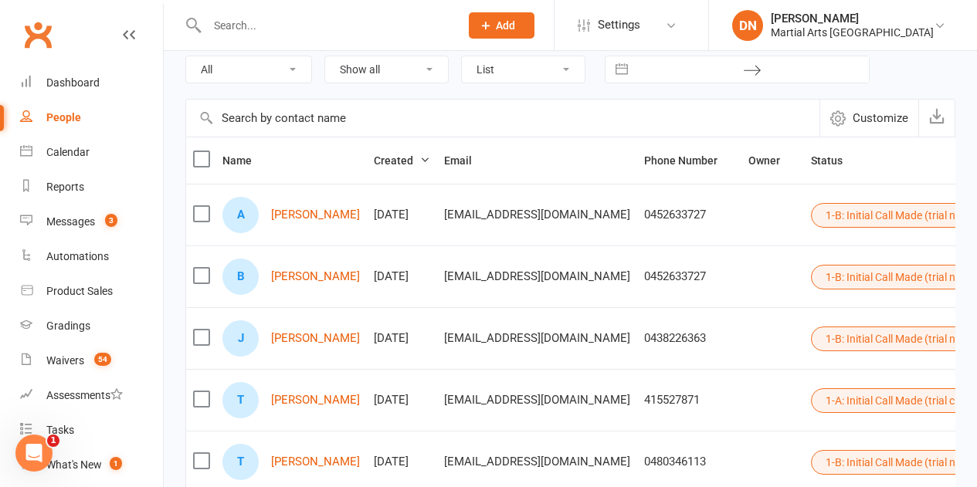
click at [896, 403] on button "1-A: Initial Call Made (trial class booked)" at bounding box center [927, 400] width 232 height 25
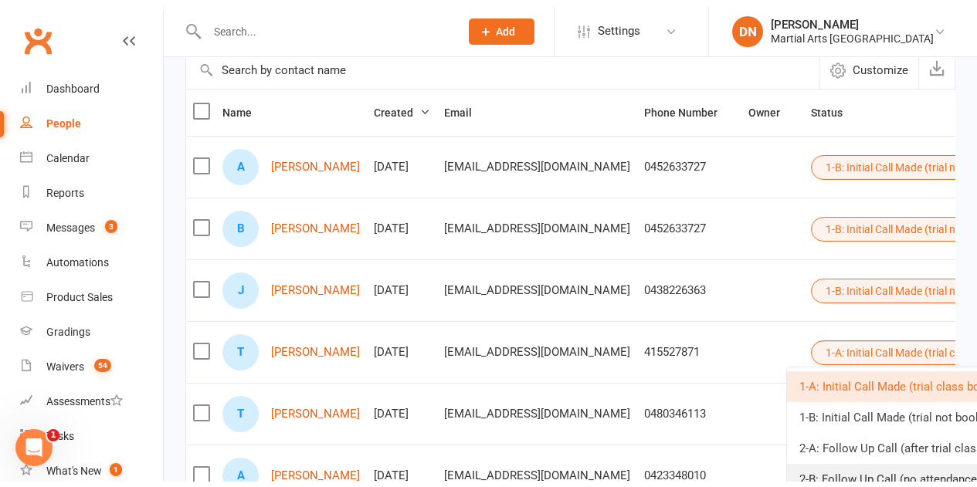
scroll to position [164, 0]
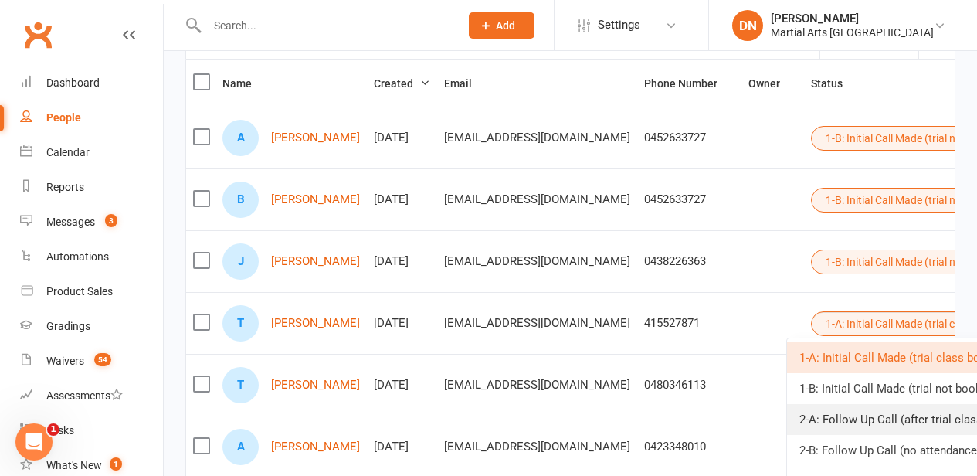
click at [850, 415] on link "2-A: Follow Up Call (after trial class)" at bounding box center [921, 419] width 269 height 31
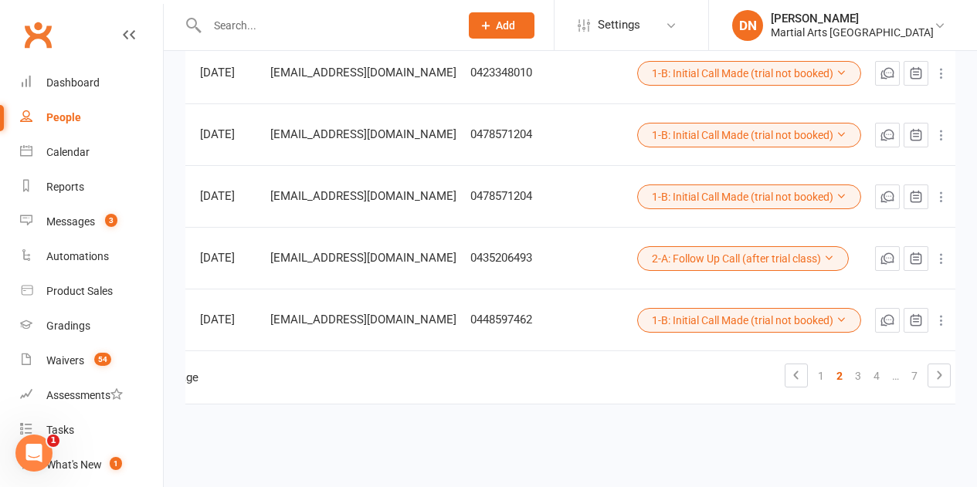
scroll to position [0, 200]
click at [824, 365] on link "1" at bounding box center [817, 376] width 19 height 22
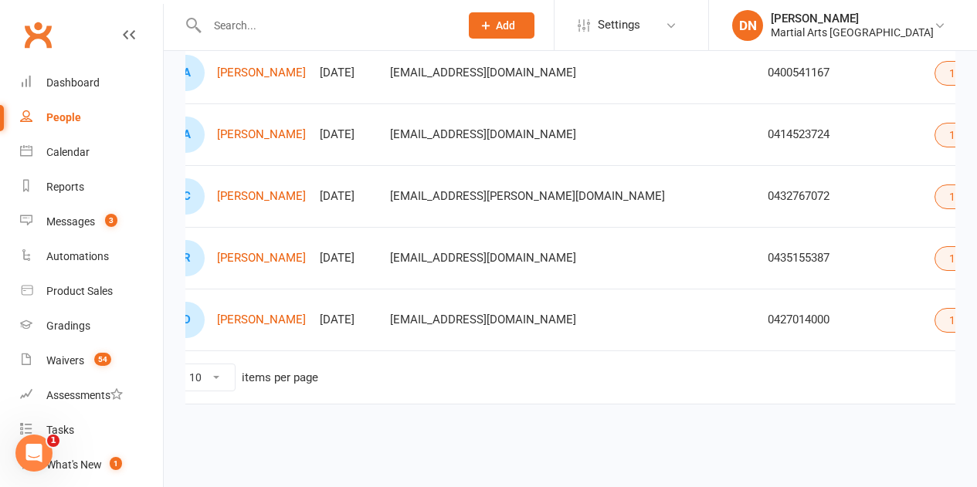
scroll to position [0, 0]
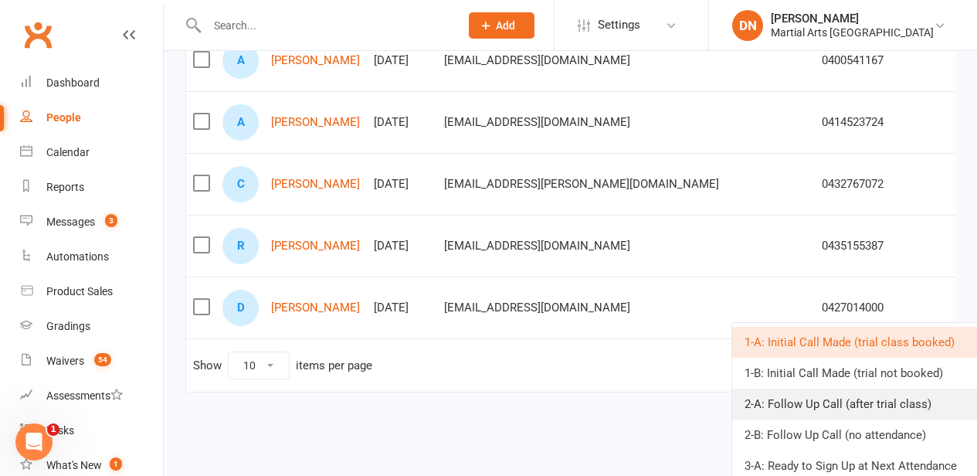
click at [775, 407] on link "2-A: Follow Up Call (after trial class)" at bounding box center [866, 403] width 269 height 31
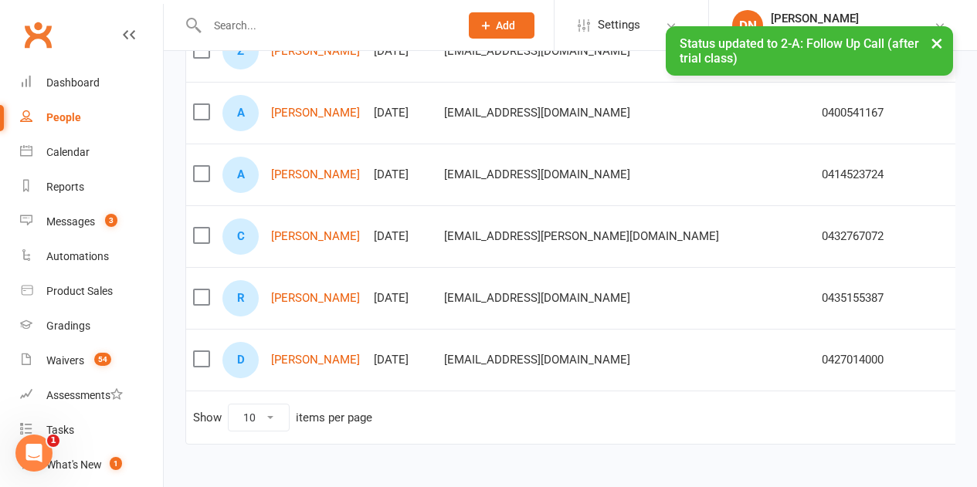
scroll to position [473, 0]
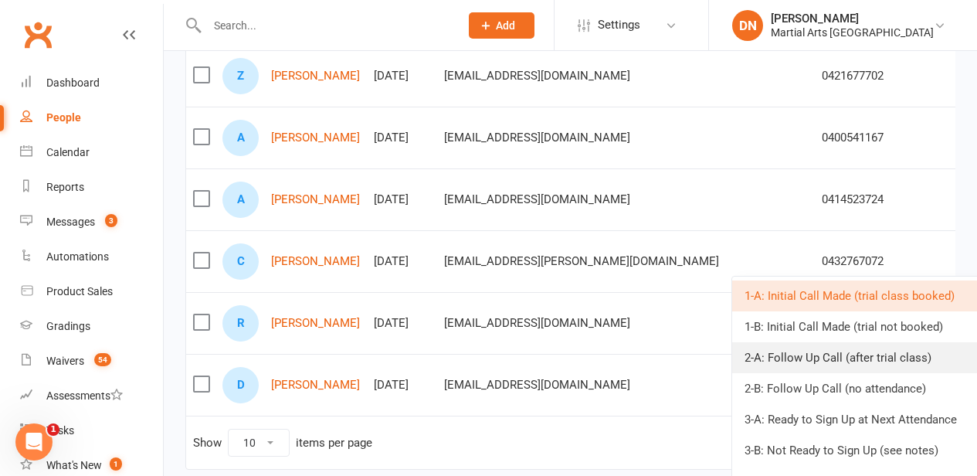
click at [821, 356] on link "2-A: Follow Up Call (after trial class)" at bounding box center [866, 357] width 269 height 31
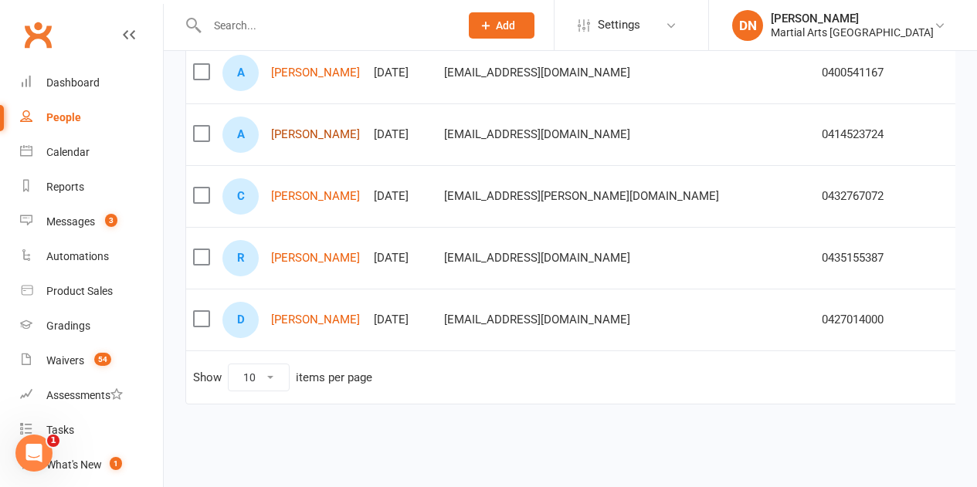
scroll to position [0, 155]
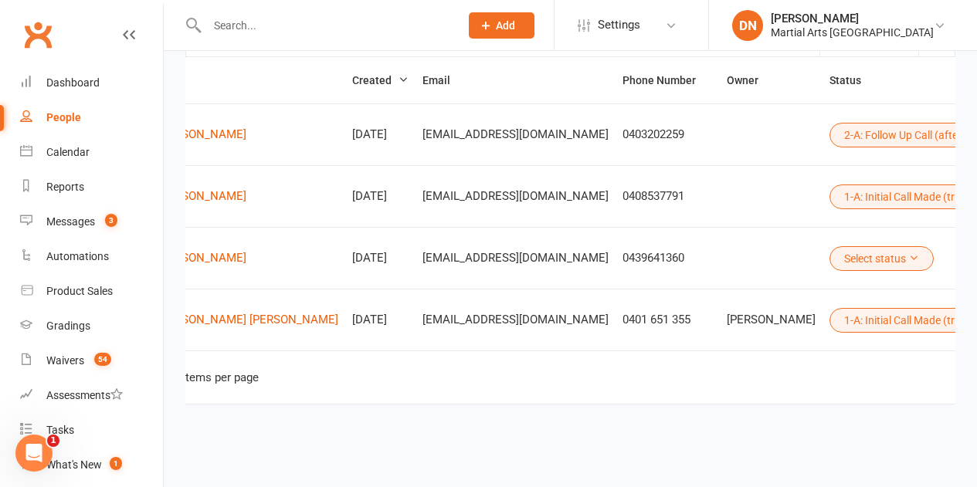
scroll to position [0, 175]
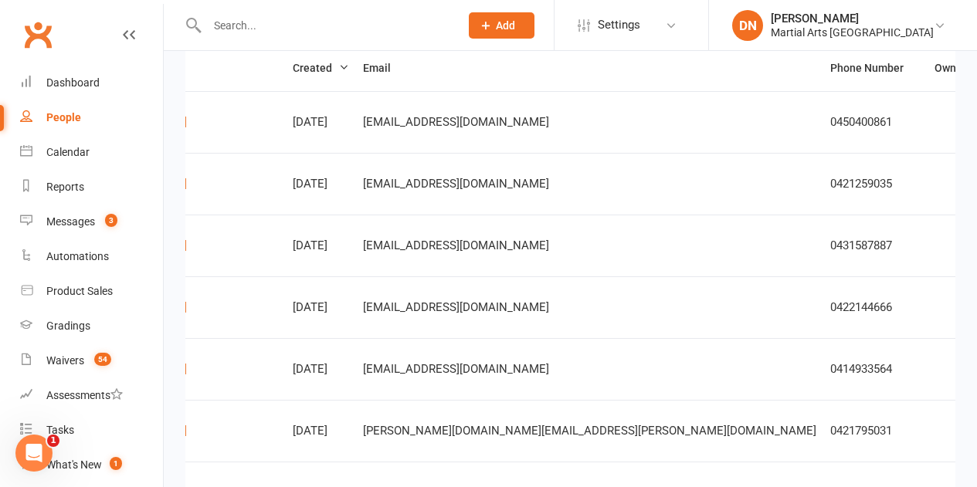
scroll to position [488, 0]
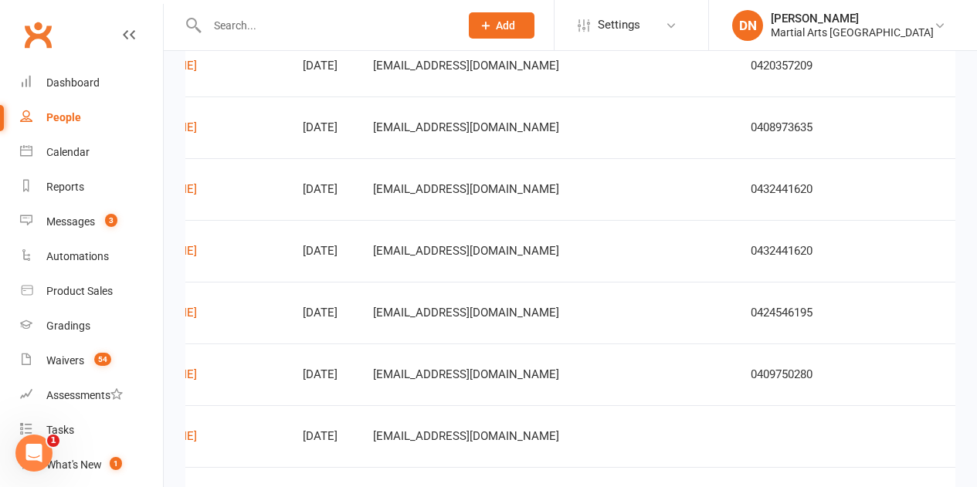
scroll to position [540, 0]
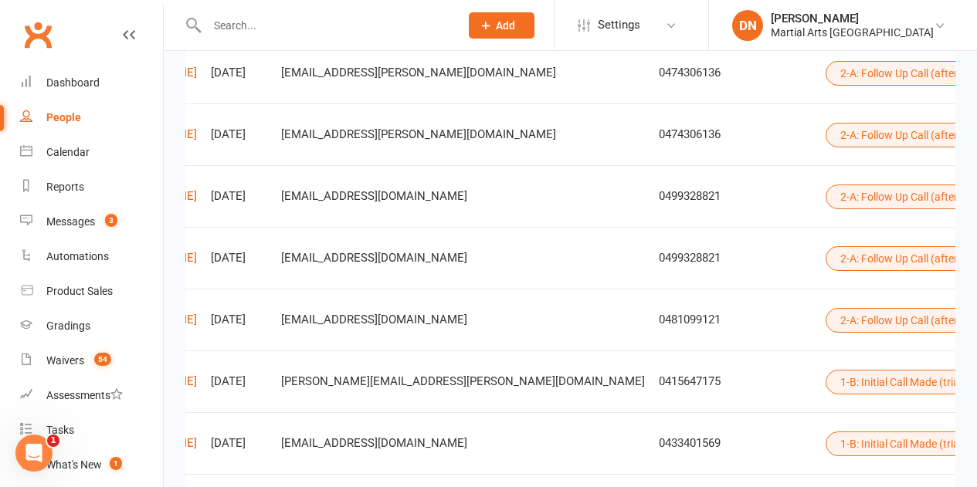
scroll to position [550, 0]
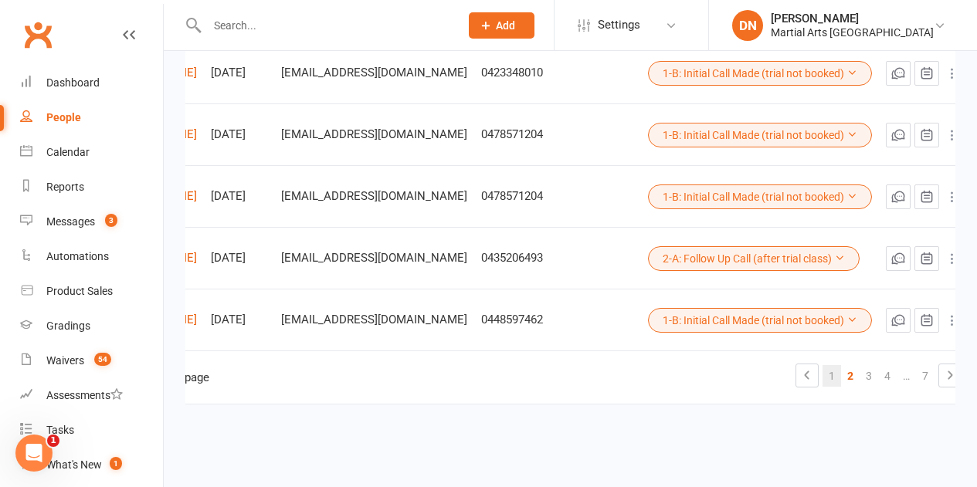
click at [841, 365] on link "1" at bounding box center [831, 376] width 19 height 22
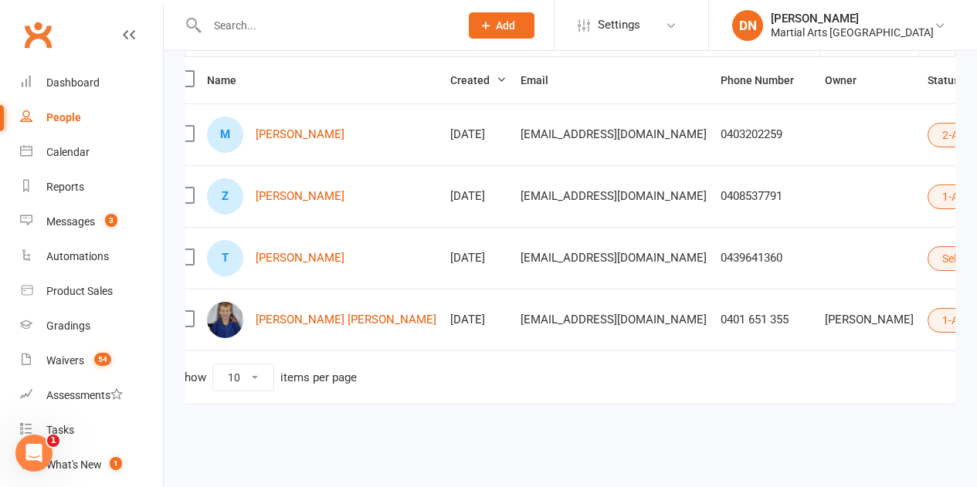
scroll to position [0, 0]
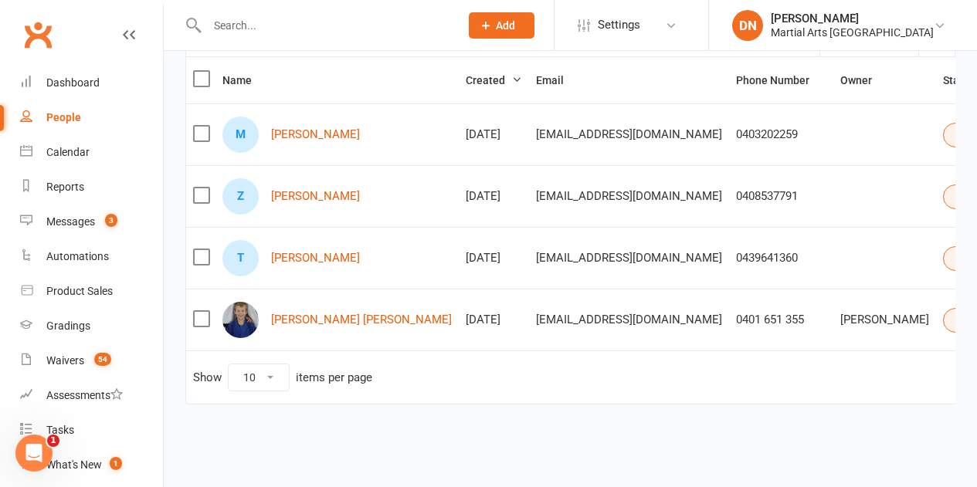
click at [943, 246] on button "Select status" at bounding box center [995, 258] width 104 height 25
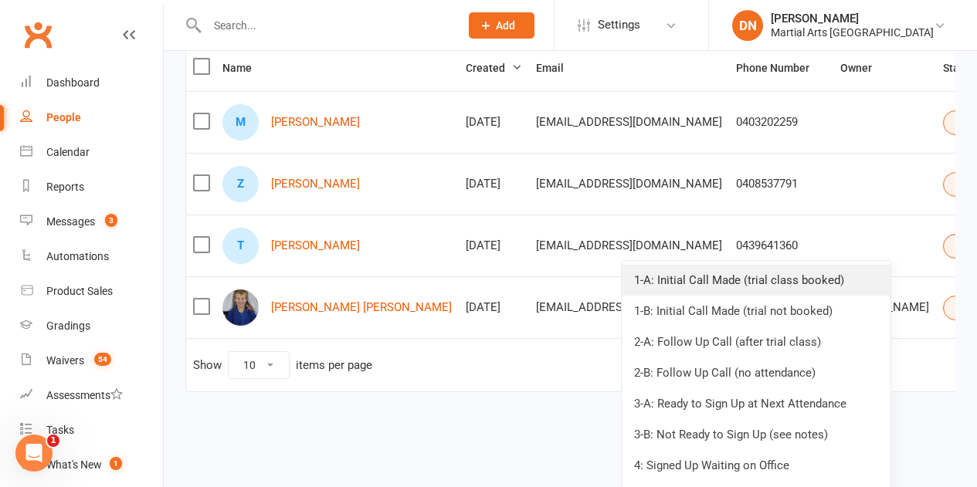
click at [828, 275] on link "1-A: Initial Call Made (trial class booked)" at bounding box center [756, 280] width 269 height 31
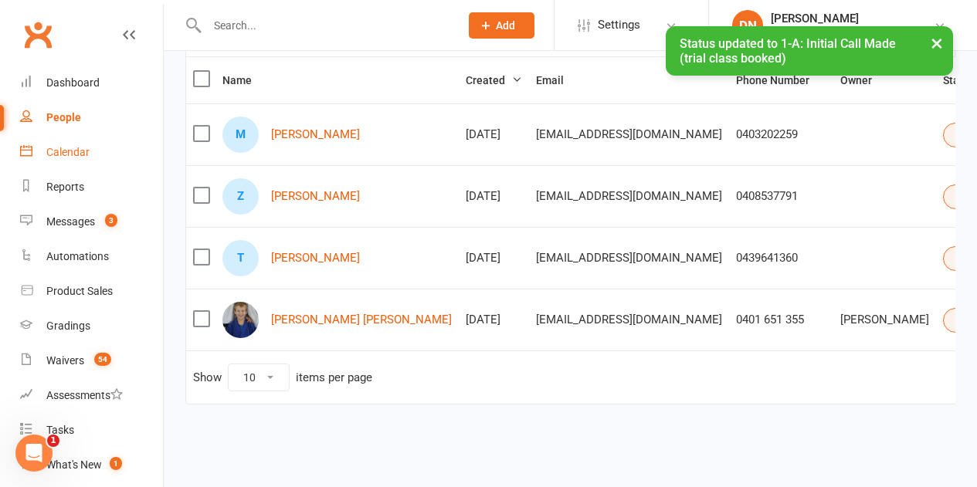
drag, startPoint x: 54, startPoint y: 152, endPoint x: 160, endPoint y: 172, distance: 107.7
click at [55, 151] on div "Calendar" at bounding box center [67, 152] width 43 height 12
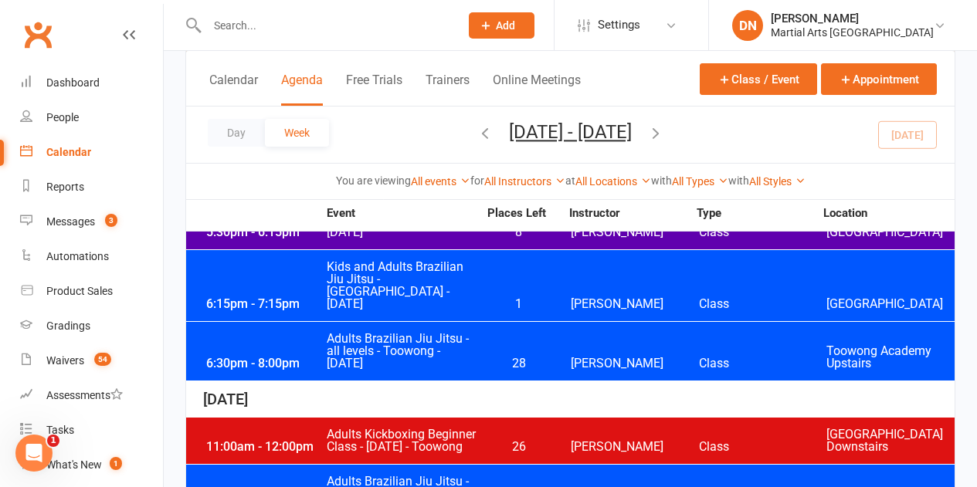
scroll to position [1699, 0]
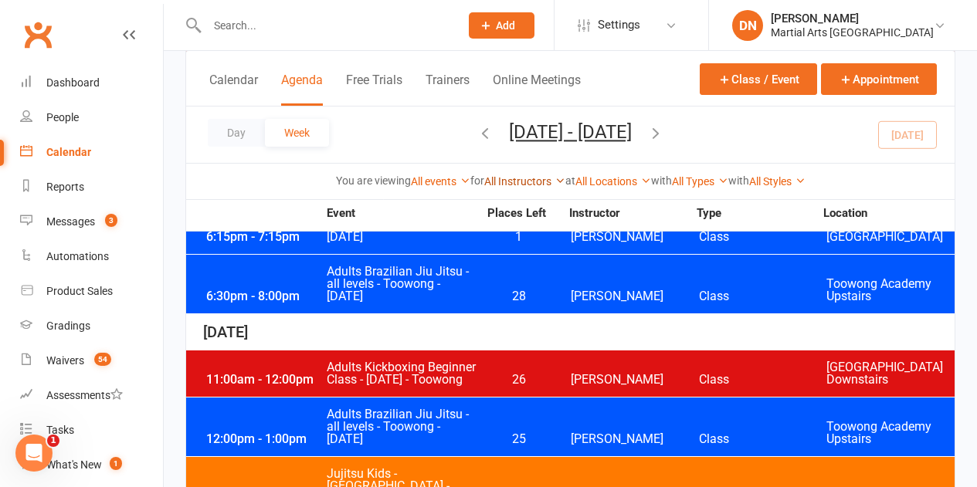
click at [529, 185] on link "All Instructors" at bounding box center [524, 181] width 81 height 12
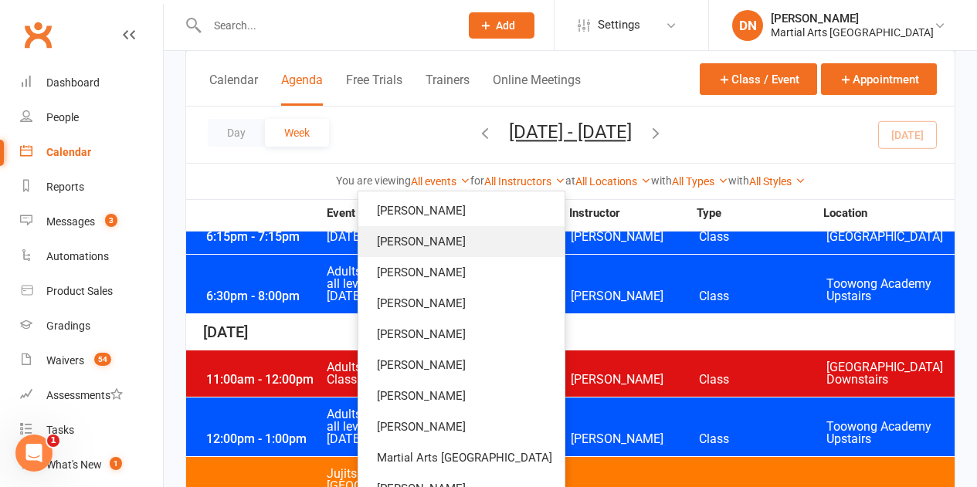
click at [478, 231] on link "Quinton Cugola" at bounding box center [461, 241] width 206 height 31
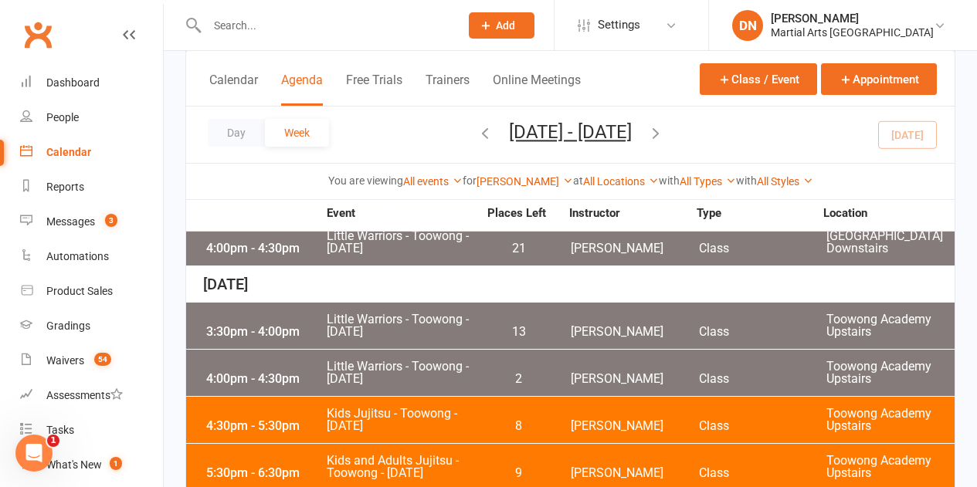
scroll to position [342, 0]
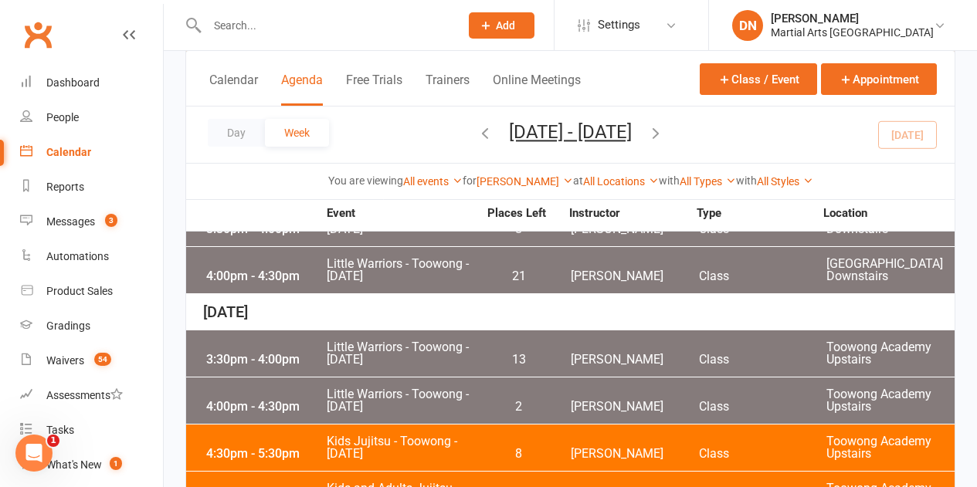
click at [479, 324] on div "Wed, September 17" at bounding box center [570, 312] width 768 height 36
click at [489, 350] on div "3:30pm - 4:00pm Little Warriors - Toowong - Wednesday 13 Quinton Cugola Class T…" at bounding box center [570, 353] width 768 height 46
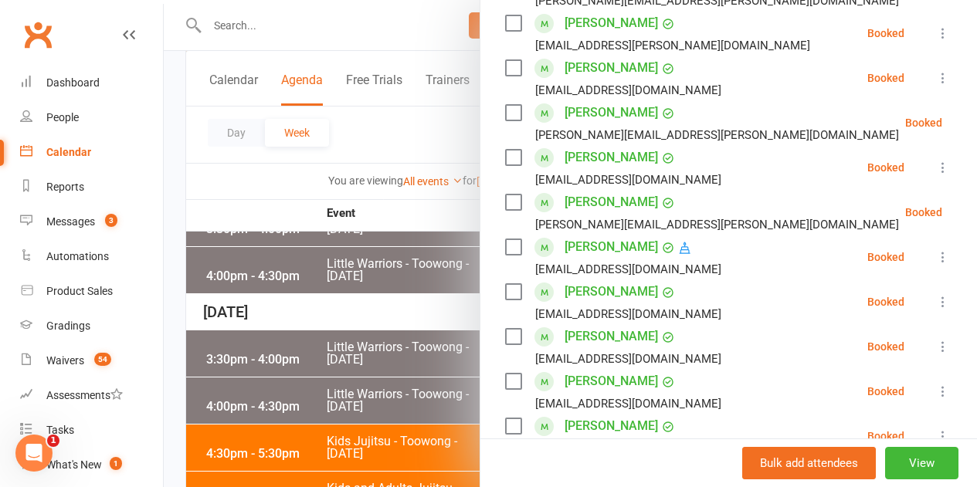
scroll to position [463, 0]
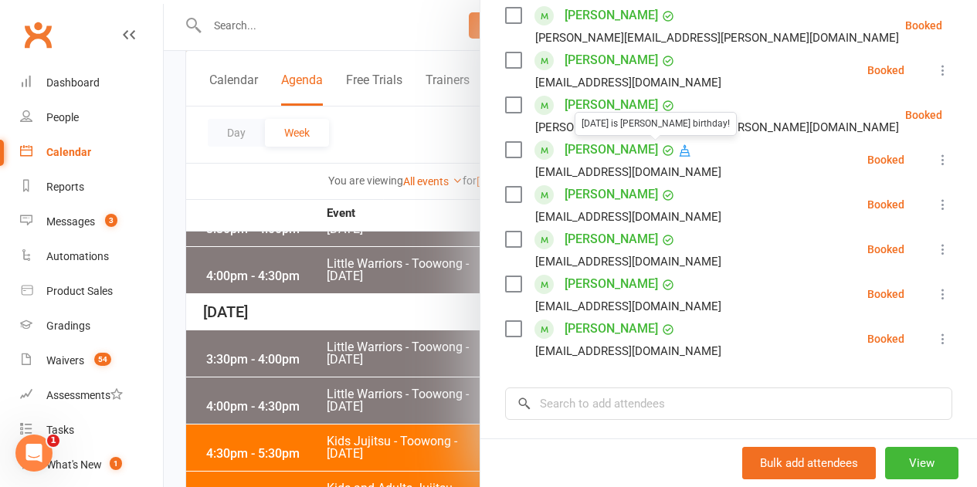
click at [391, 362] on div at bounding box center [570, 243] width 813 height 487
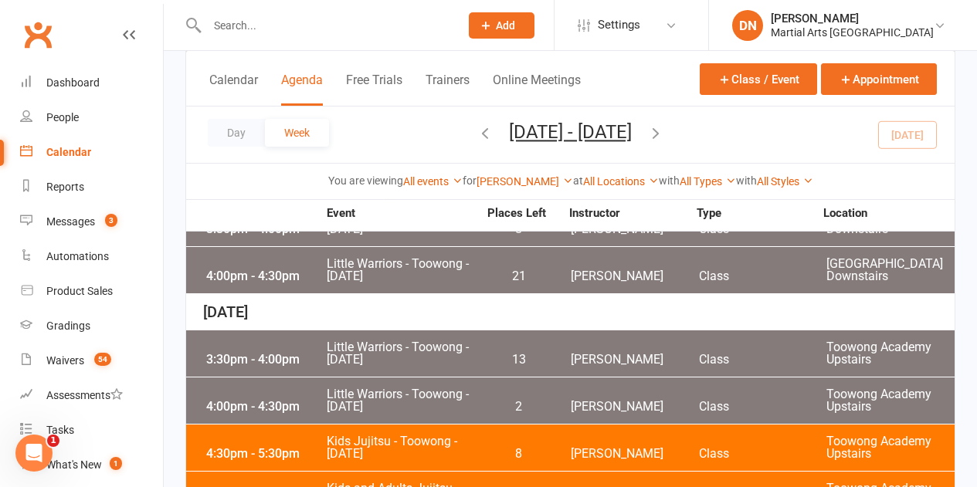
click at [437, 393] on span "Little Warriors - Toowong - Wednesday" at bounding box center [402, 400] width 152 height 25
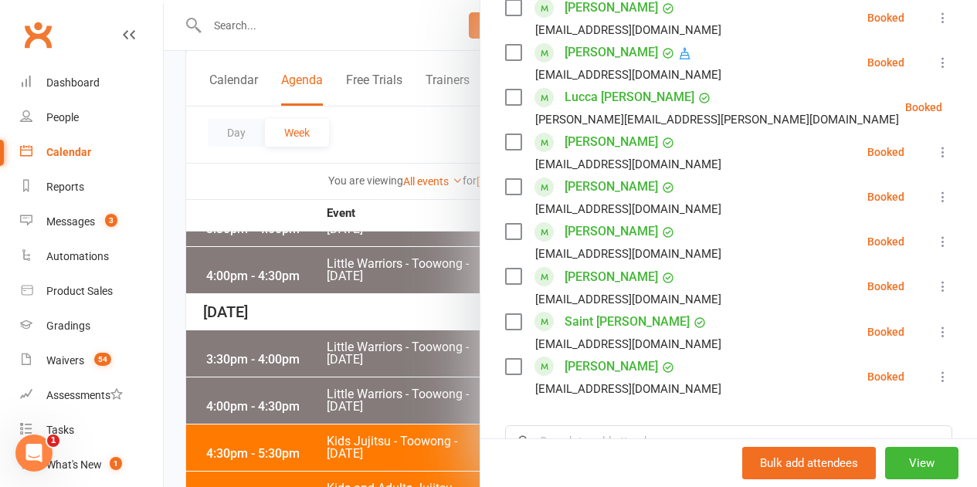
scroll to position [927, 0]
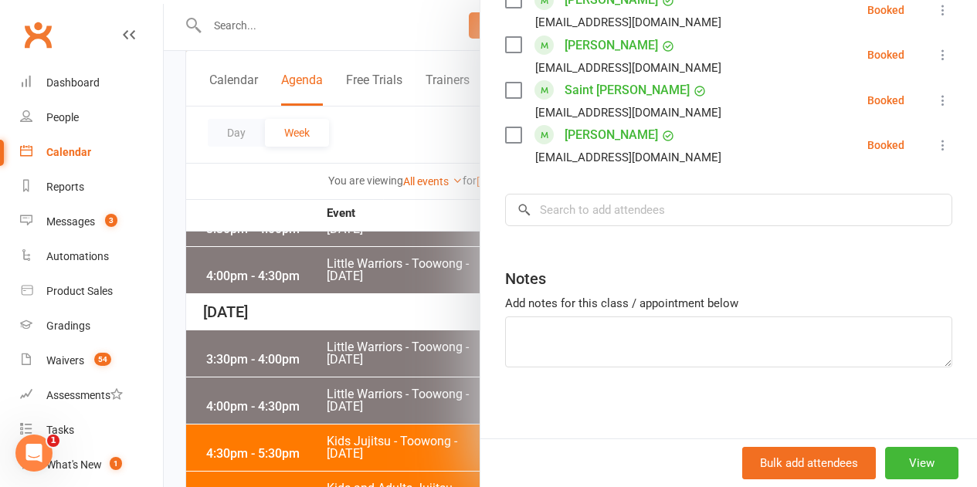
click at [428, 344] on div at bounding box center [570, 243] width 813 height 487
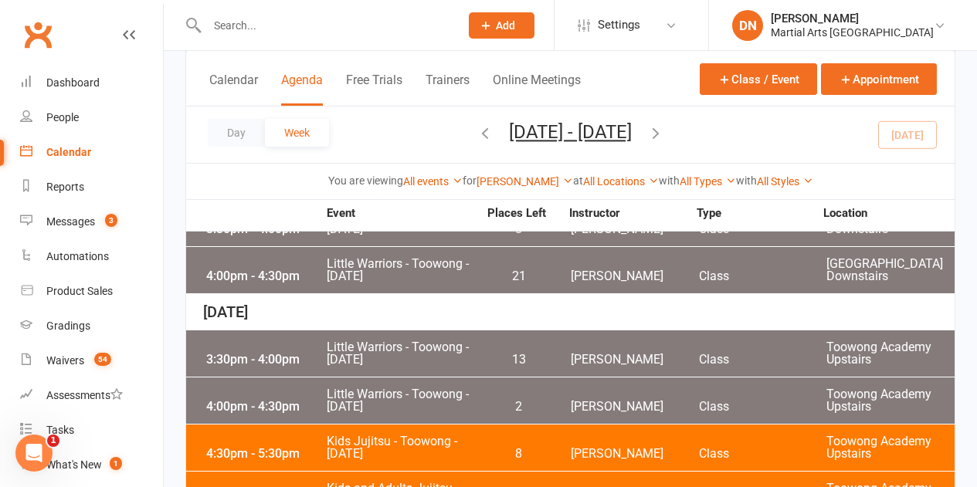
scroll to position [496, 0]
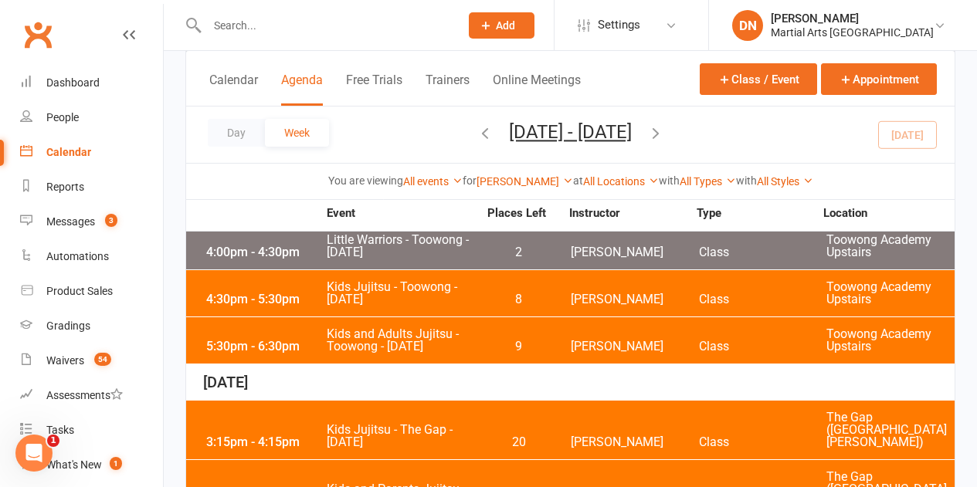
click at [524, 291] on div "4:30pm - 5:30pm Kids Jujitsu - Toowong - Wednesday 8 Quinton Cugola Class Toowo…" at bounding box center [570, 293] width 768 height 46
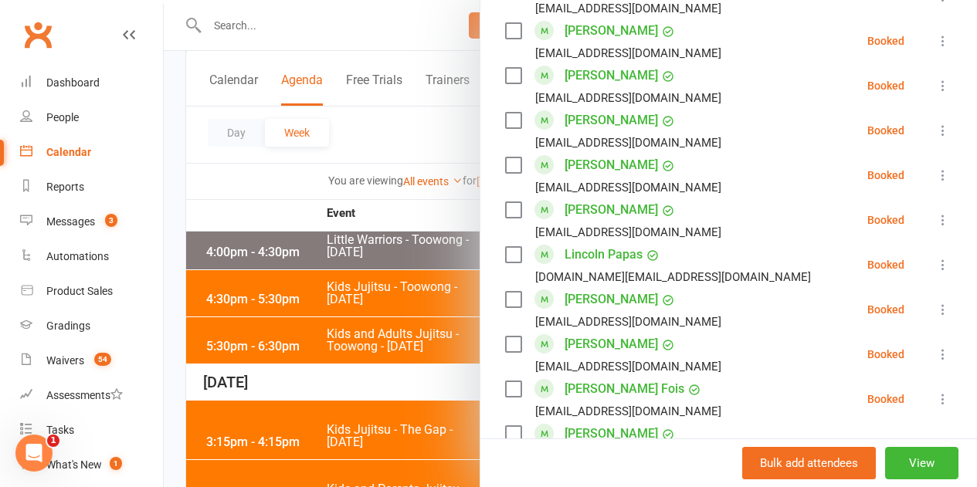
scroll to position [1390, 0]
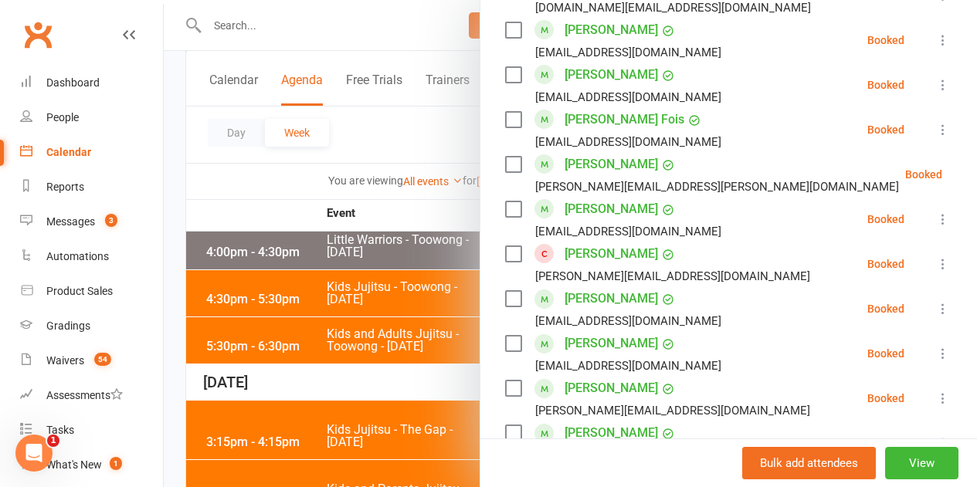
click at [405, 331] on div at bounding box center [570, 243] width 813 height 487
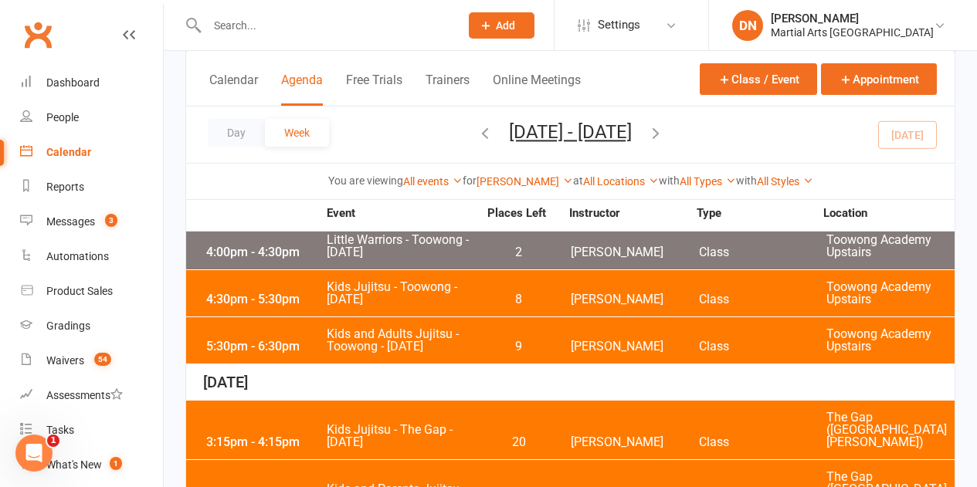
click at [463, 334] on span "Kids and Adults Jujitsu - Toowong - Wednesday" at bounding box center [402, 340] width 152 height 25
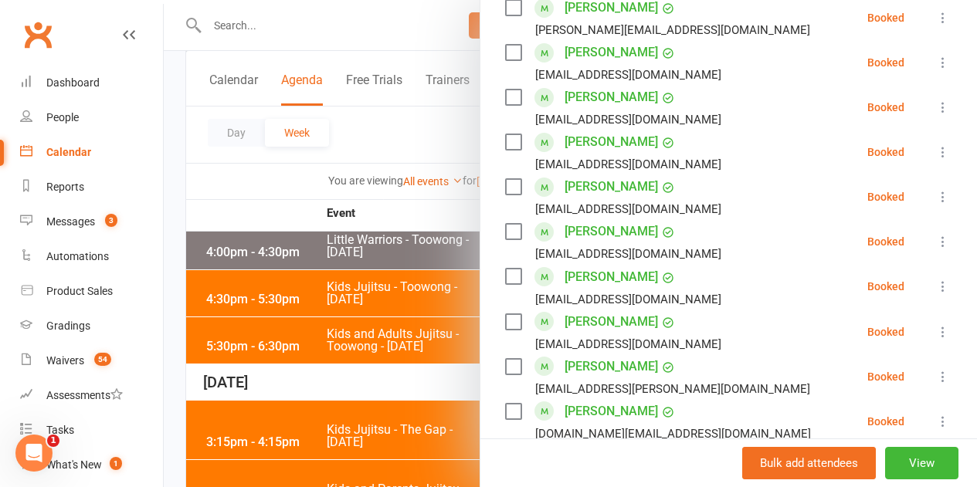
scroll to position [1067, 0]
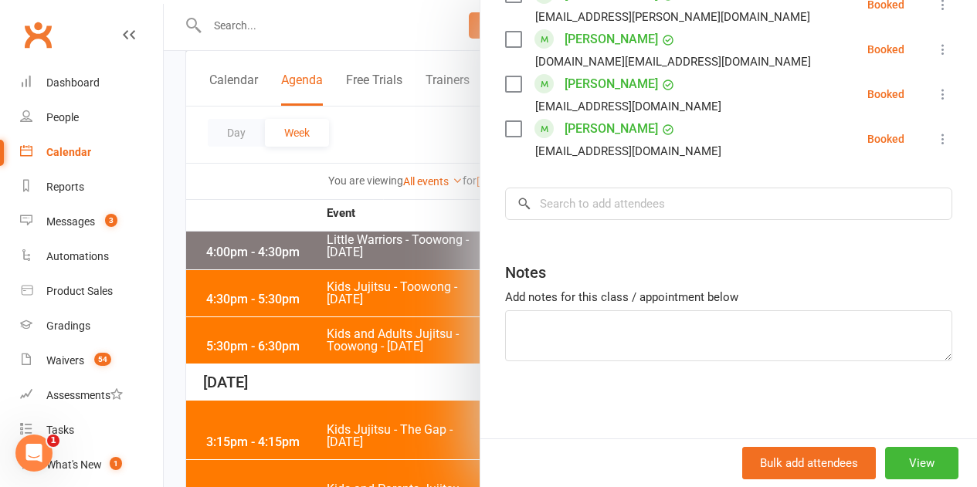
drag, startPoint x: 371, startPoint y: 245, endPoint x: 449, endPoint y: 149, distance: 123.5
click at [371, 242] on div at bounding box center [570, 243] width 813 height 487
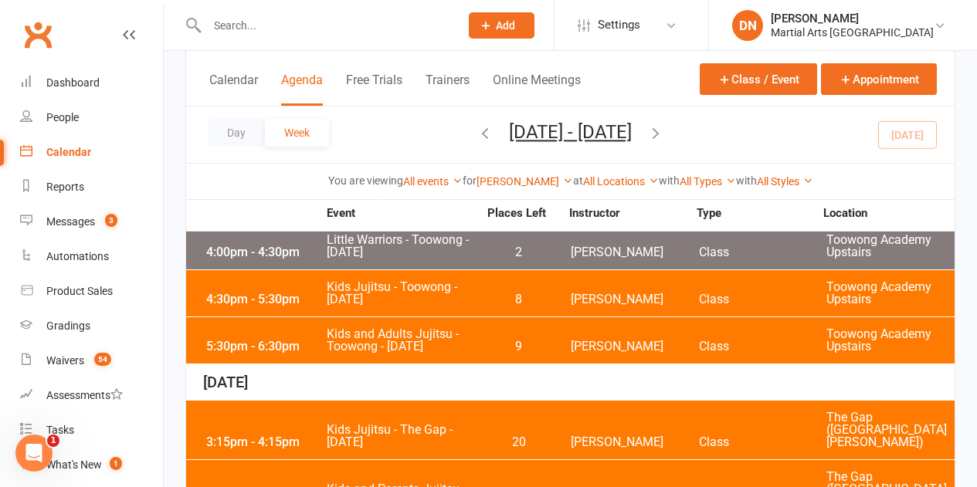
click at [493, 126] on span "Sep 14, 2025 - Sep 20, 2025 September 2025 Sun Mon Tue Wed Thu Fri Sat 31 01 02…" at bounding box center [570, 134] width 154 height 27
click at [476, 130] on icon "button" at bounding box center [484, 132] width 17 height 17
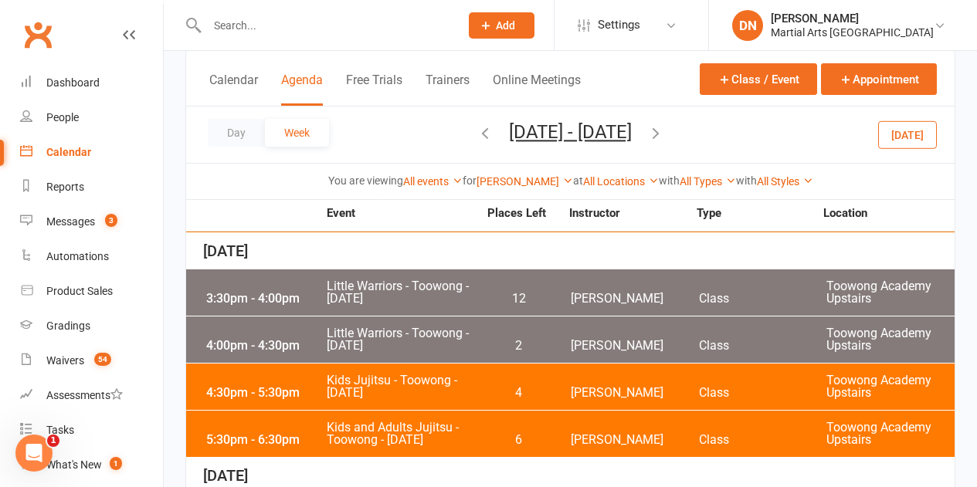
scroll to position [265, 0]
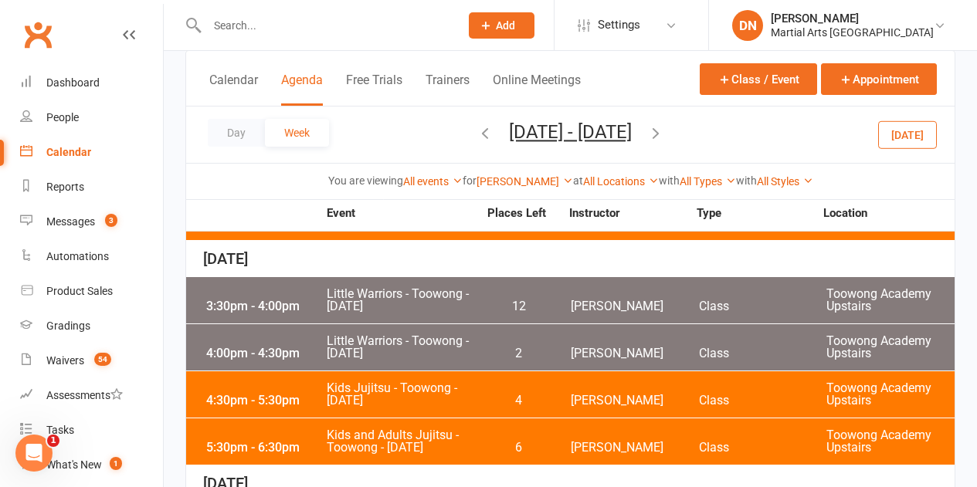
click at [497, 393] on div "4:30pm - 5:30pm Kids Jujitsu - Toowong - Wednesday 4 Quinton Cugola Class Toowo…" at bounding box center [570, 394] width 768 height 46
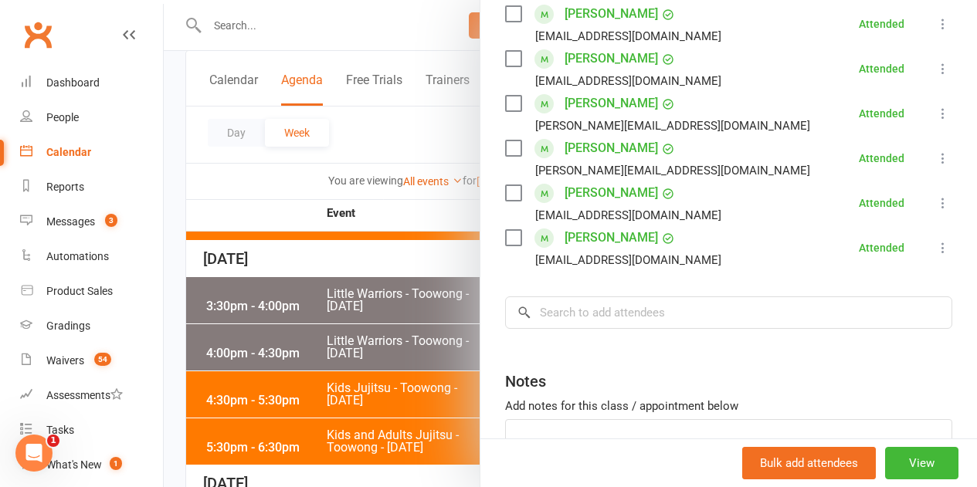
scroll to position [1853, 0]
drag, startPoint x: 324, startPoint y: 358, endPoint x: 330, endPoint y: 350, distance: 10.5
click at [324, 357] on div at bounding box center [570, 243] width 813 height 487
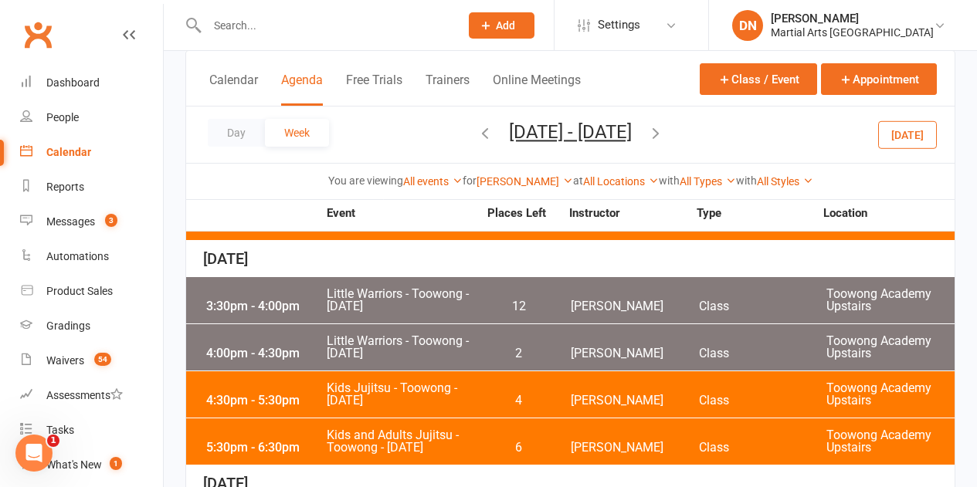
click at [460, 343] on span "Little Warriors - Toowong - Wednesday" at bounding box center [402, 347] width 152 height 25
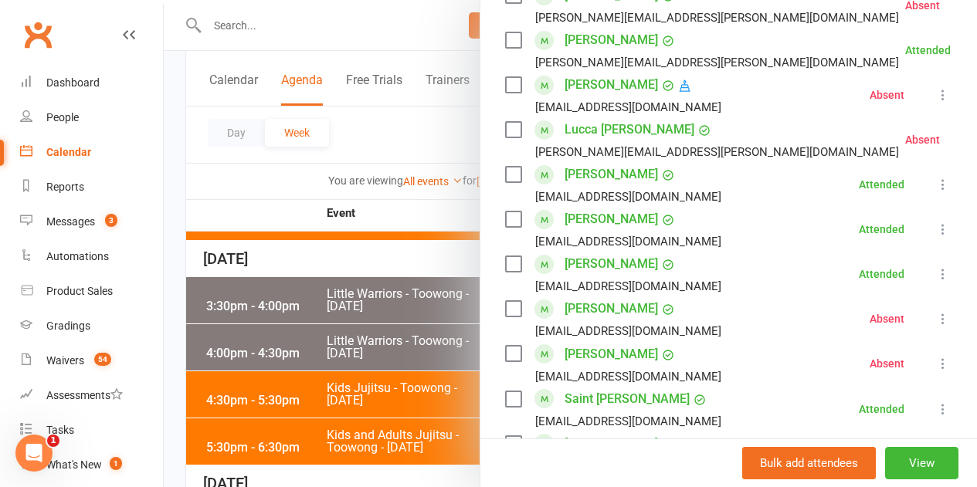
scroll to position [933, 0]
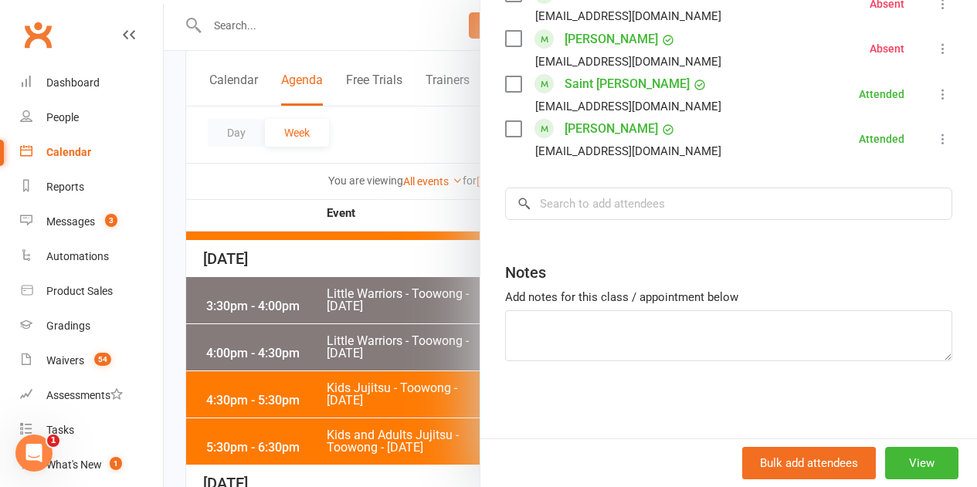
click at [388, 286] on div at bounding box center [570, 243] width 813 height 487
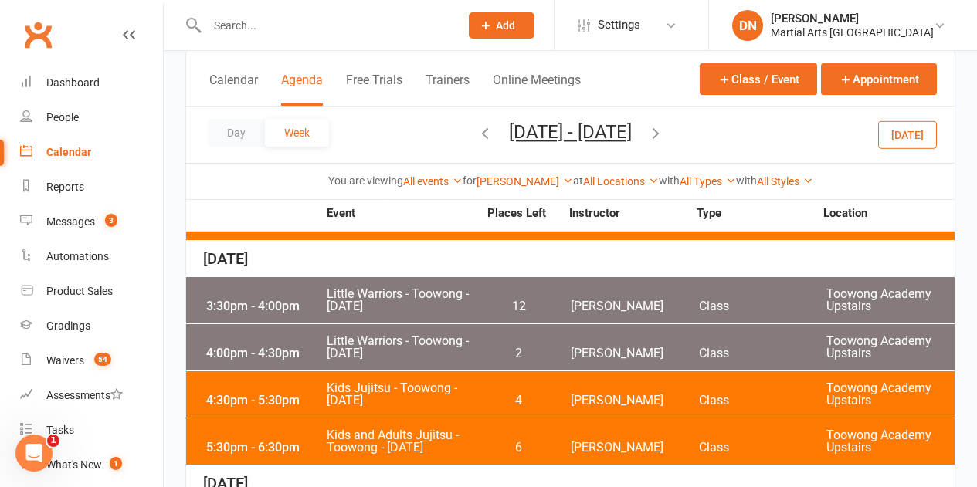
click at [460, 280] on div "3:30pm - 4:00pm Little Warriors - Toowong - Wednesday 12 Quinton Cugola Class T…" at bounding box center [570, 300] width 768 height 46
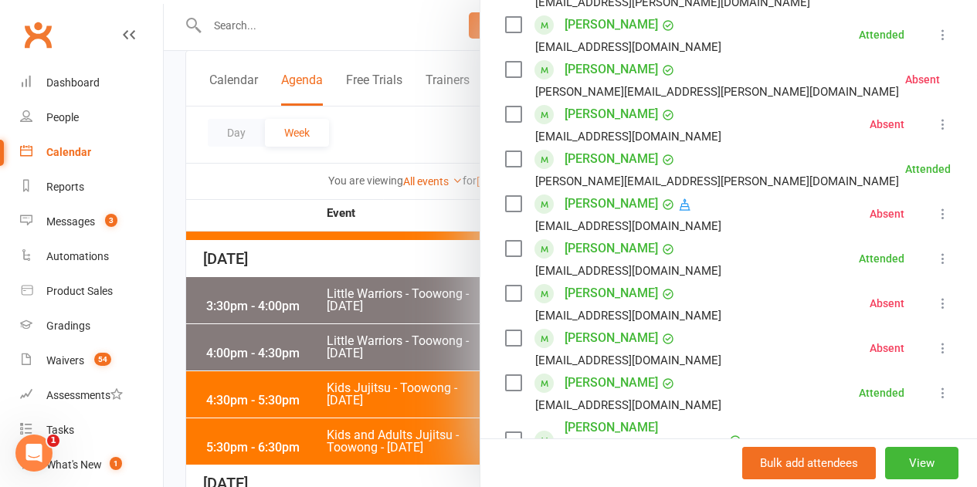
scroll to position [618, 0]
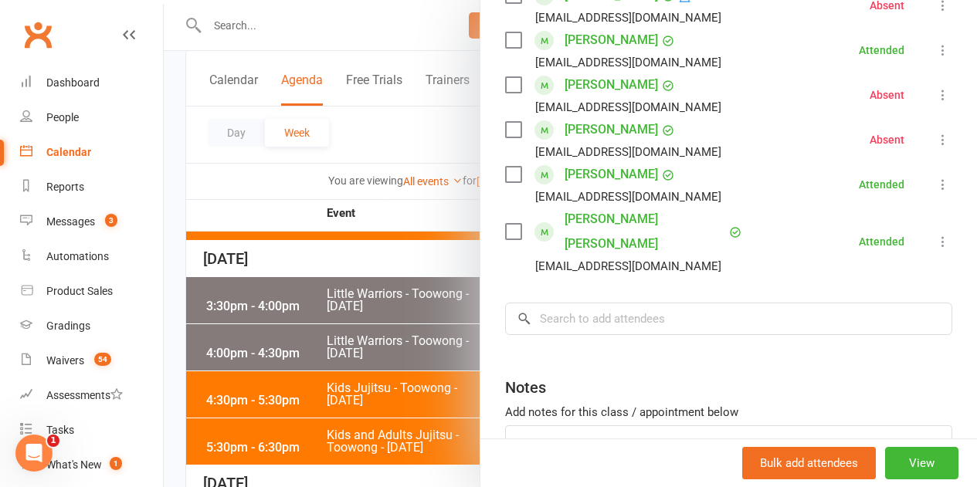
click at [402, 380] on div at bounding box center [570, 243] width 813 height 487
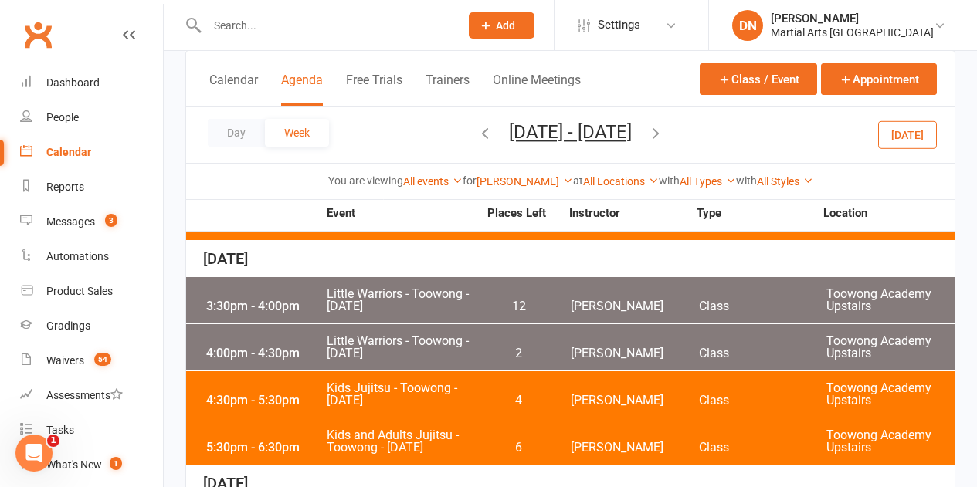
click at [478, 425] on div "5:30pm - 6:30pm Kids and Adults Jujitsu - Toowong - Wednesday 6 Quinton Cugola …" at bounding box center [570, 441] width 768 height 46
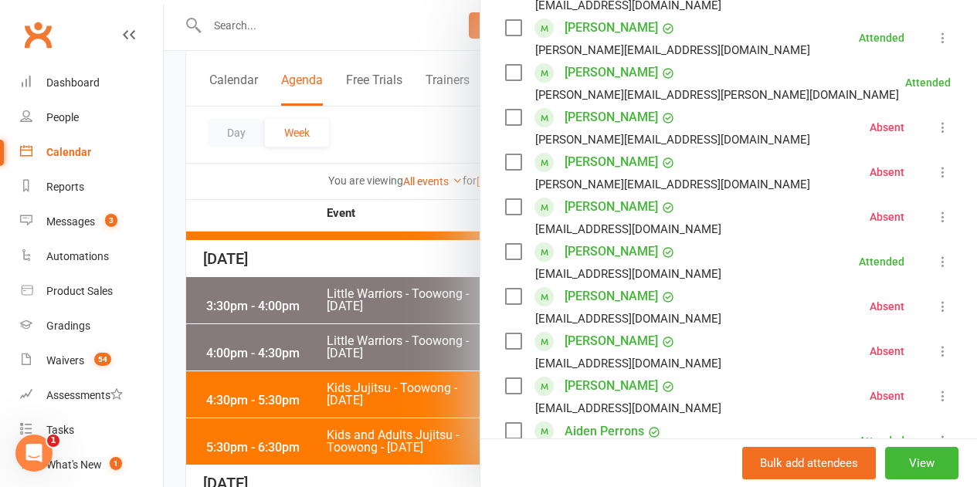
scroll to position [1158, 0]
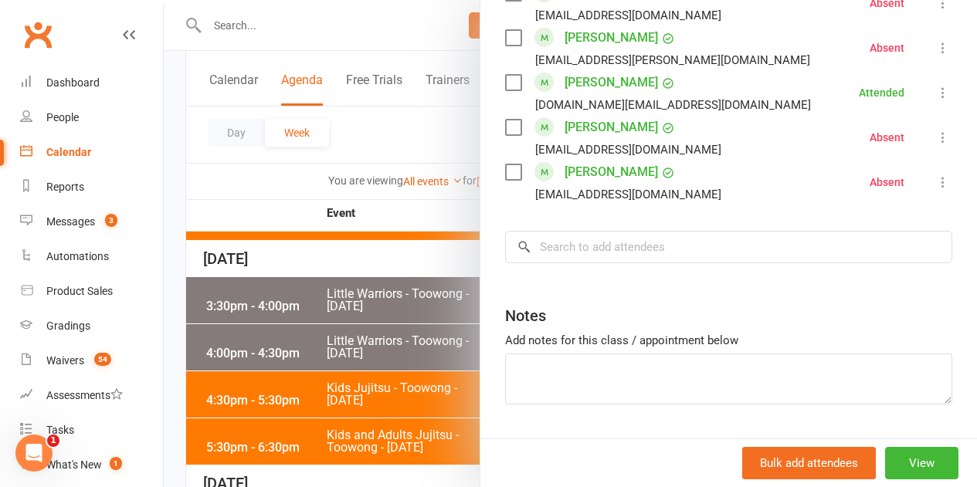
click at [405, 312] on div at bounding box center [570, 243] width 813 height 487
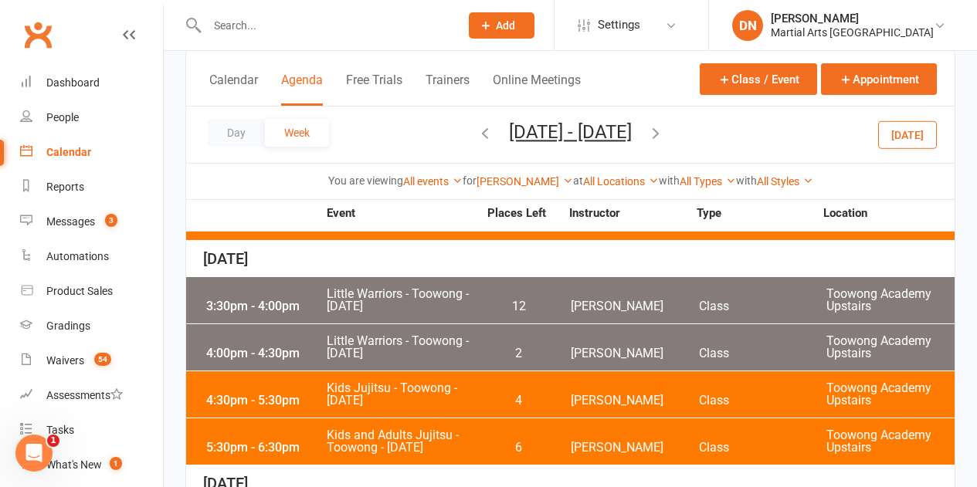
click at [922, 126] on button "Today" at bounding box center [907, 134] width 59 height 28
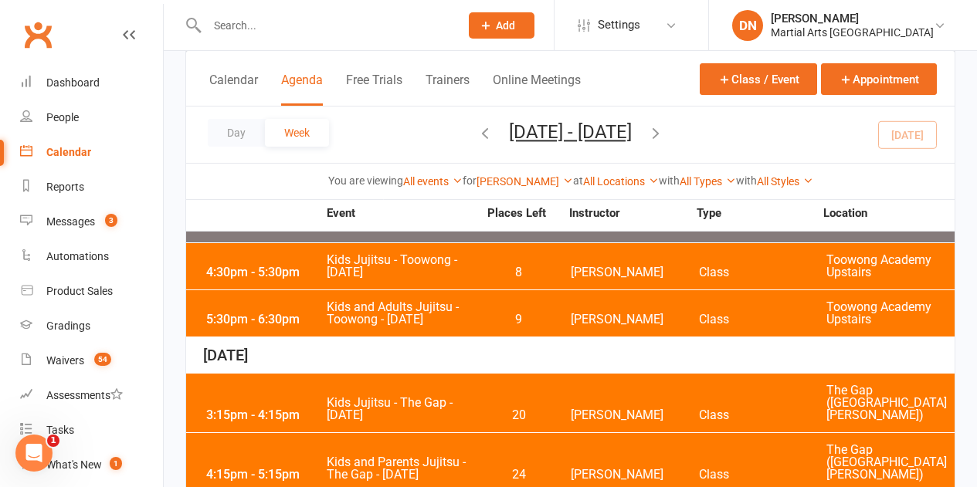
scroll to position [496, 0]
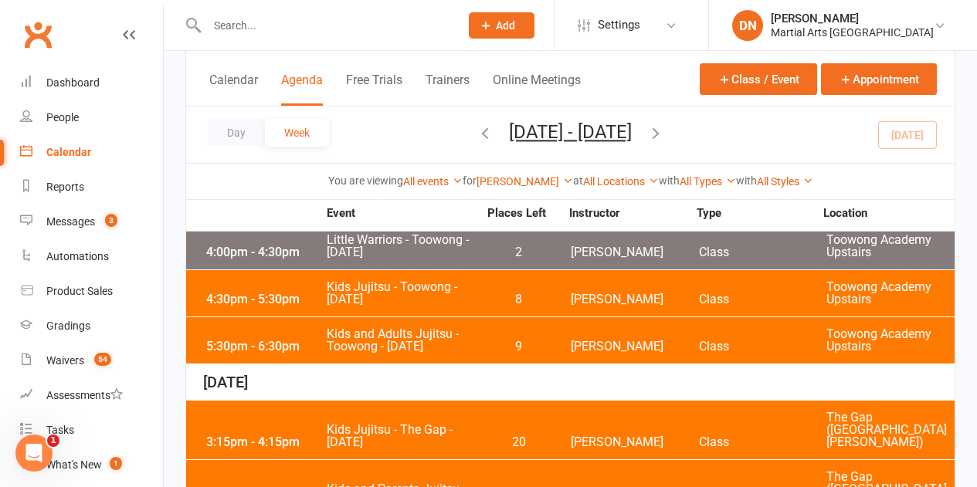
click at [460, 424] on span "Kids Jujitsu - The Gap - Thursday" at bounding box center [402, 436] width 152 height 25
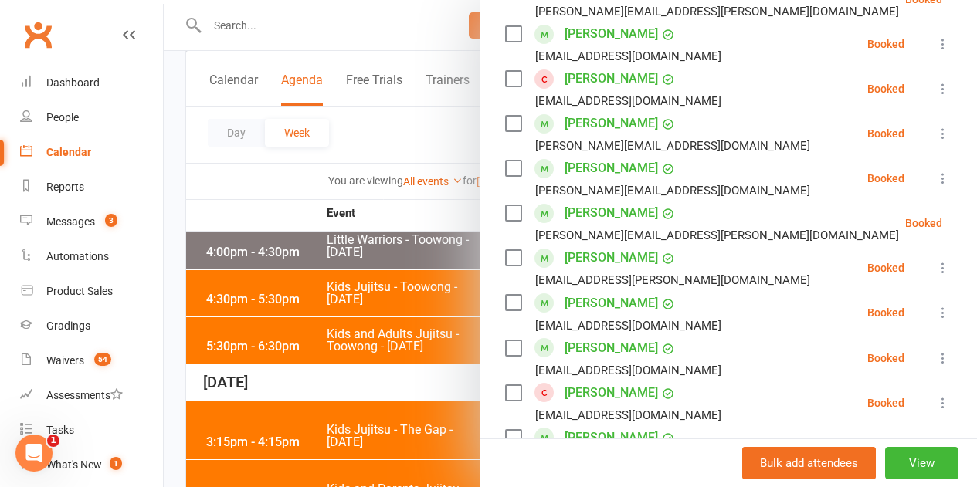
scroll to position [927, 0]
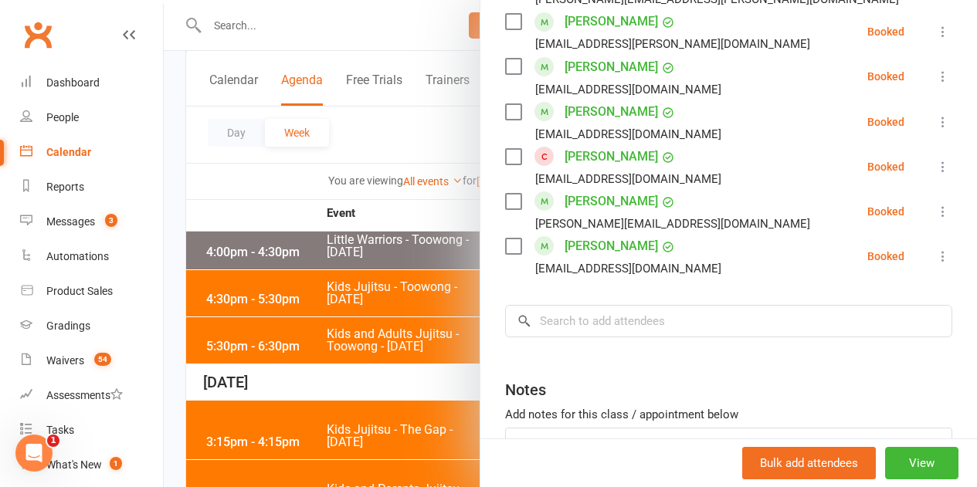
click at [415, 351] on div at bounding box center [570, 243] width 813 height 487
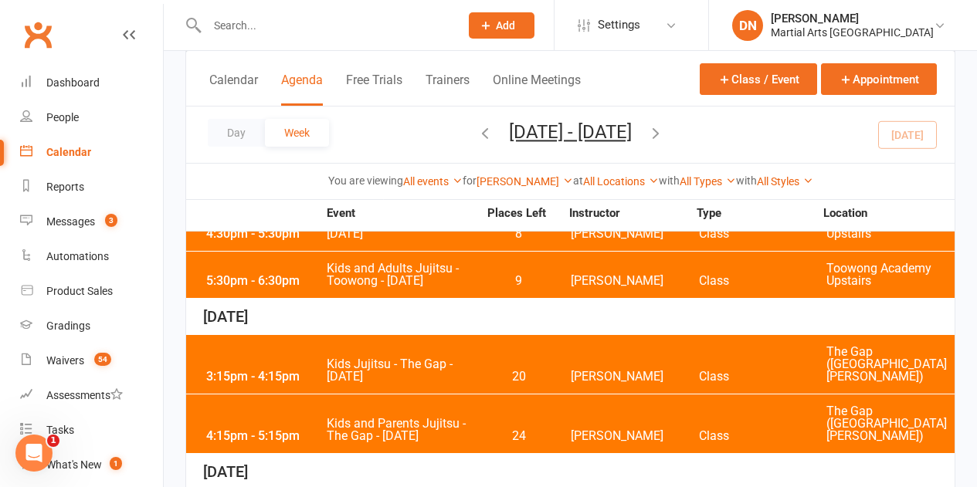
scroll to position [651, 0]
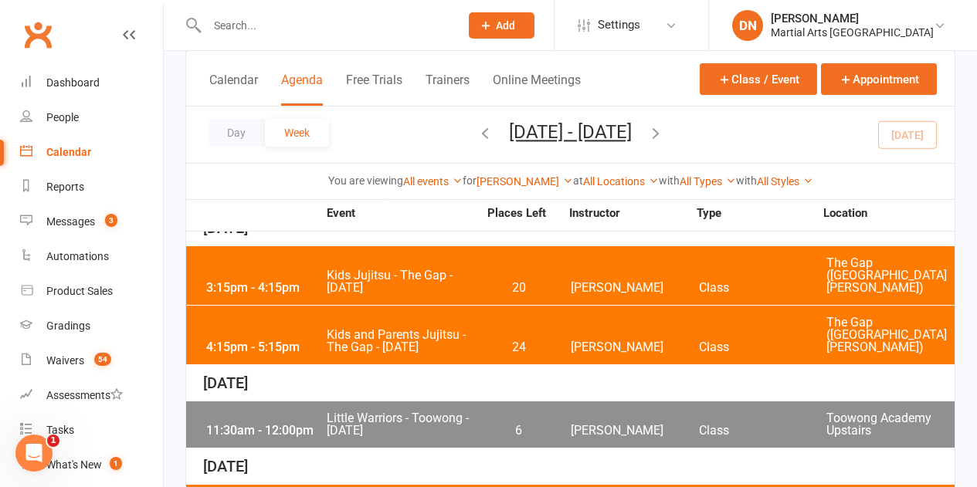
click at [547, 341] on span "24" at bounding box center [518, 347] width 81 height 12
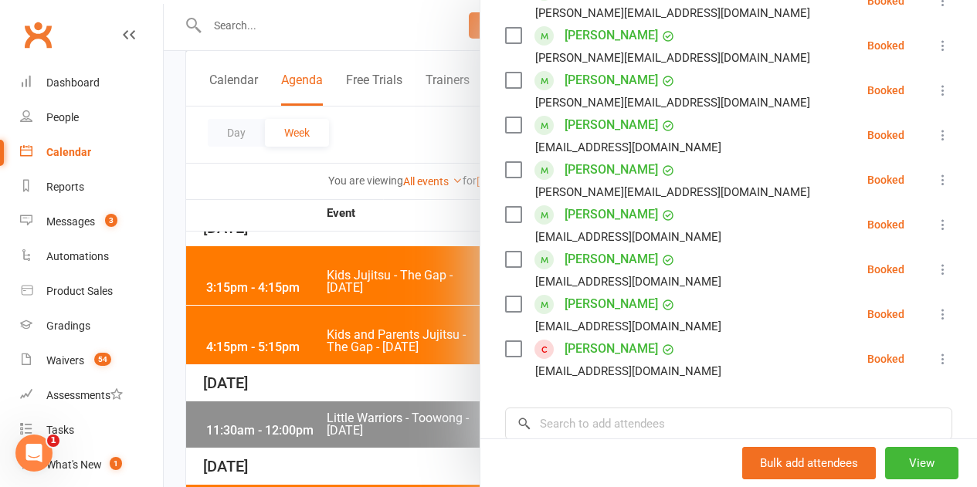
scroll to position [695, 0]
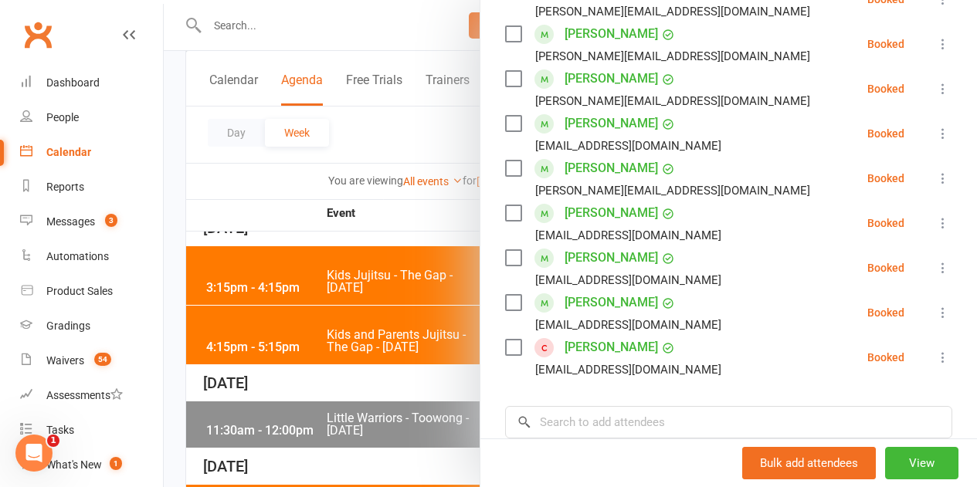
click at [443, 345] on div at bounding box center [570, 243] width 813 height 487
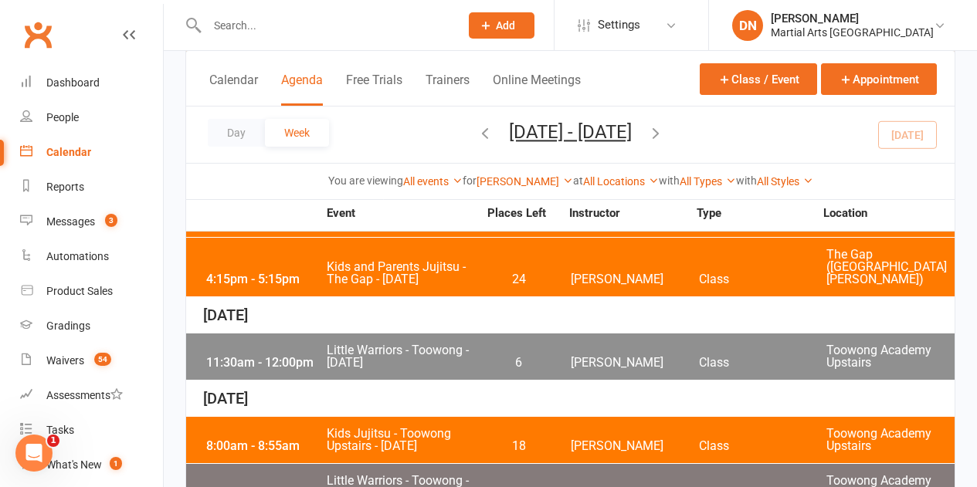
scroll to position [805, 0]
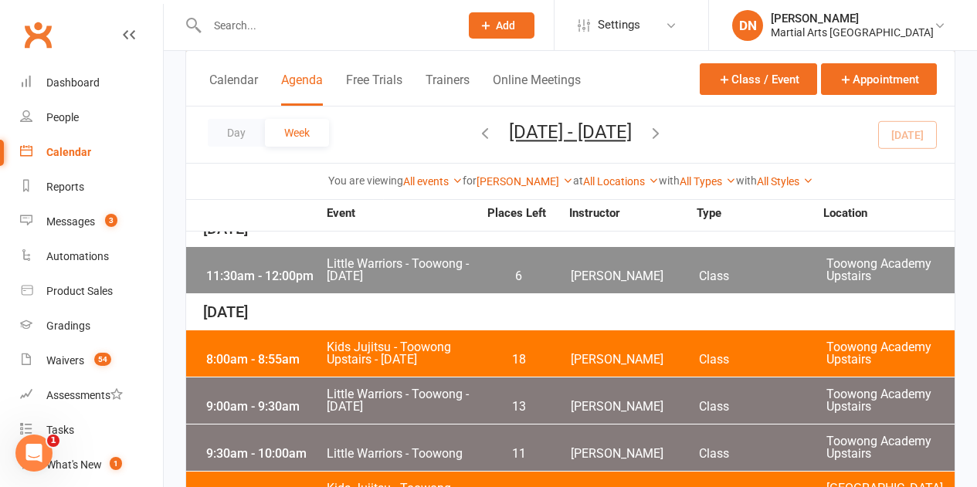
click at [509, 330] on div "8:00am - 8:55am Kids Jujitsu - Toowong Upstairs - Saturday 18 Quinton Cugola Cl…" at bounding box center [570, 353] width 768 height 46
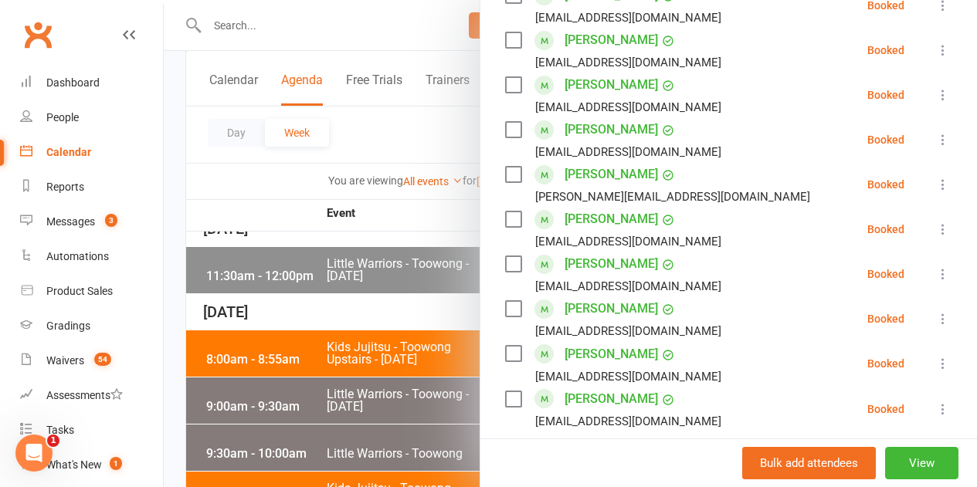
scroll to position [888, 0]
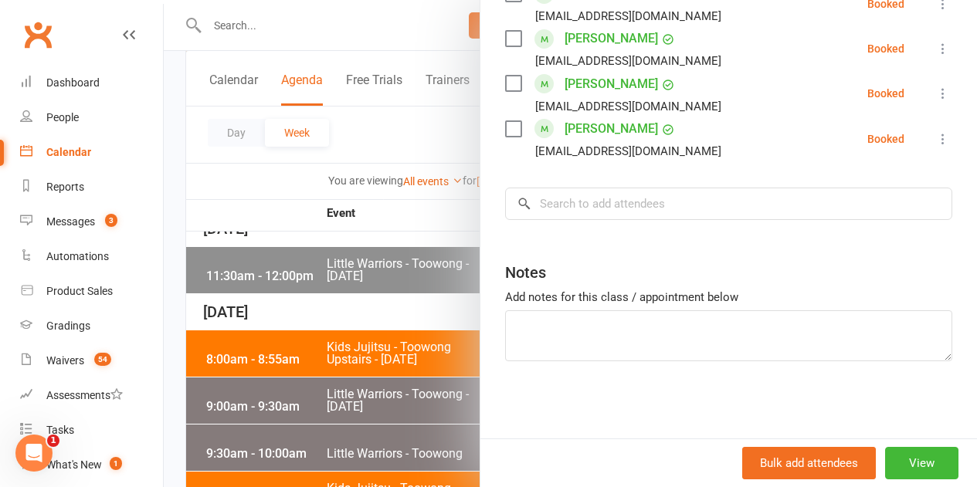
click at [432, 327] on div at bounding box center [570, 243] width 813 height 487
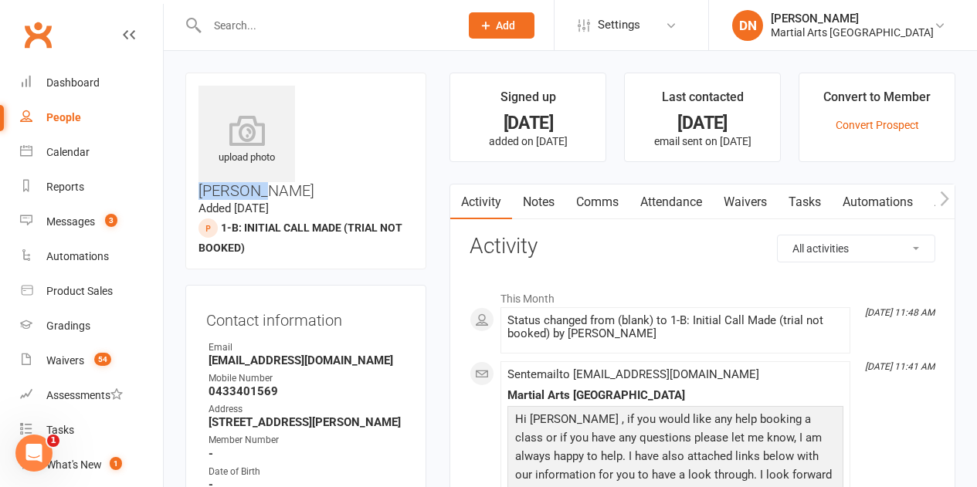
drag, startPoint x: 391, startPoint y: 90, endPoint x: 304, endPoint y: 90, distance: 86.5
click at [304, 90] on h3 "[PERSON_NAME]" at bounding box center [305, 143] width 215 height 114
copy h3 "[PERSON_NAME]"
click at [333, 36] on div at bounding box center [316, 25] width 263 height 50
click at [334, 28] on input "text" at bounding box center [325, 26] width 246 height 22
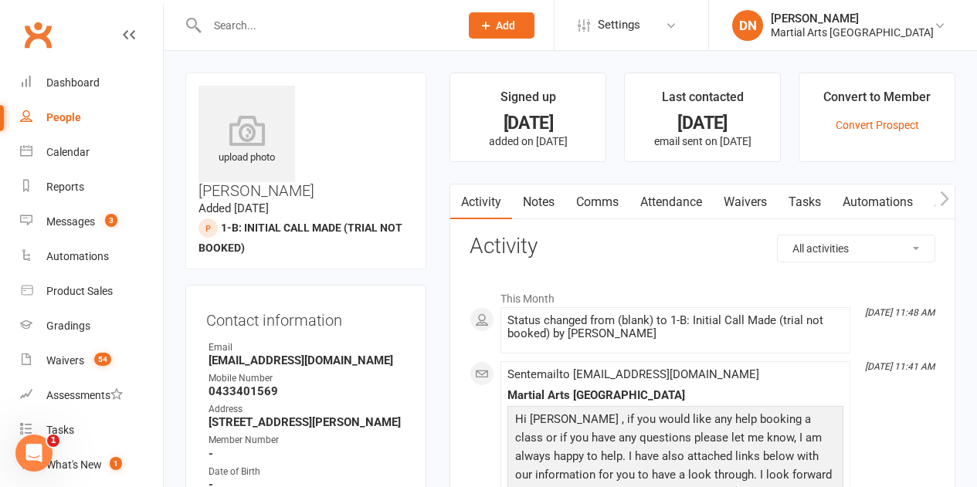
paste input "Giovanna"
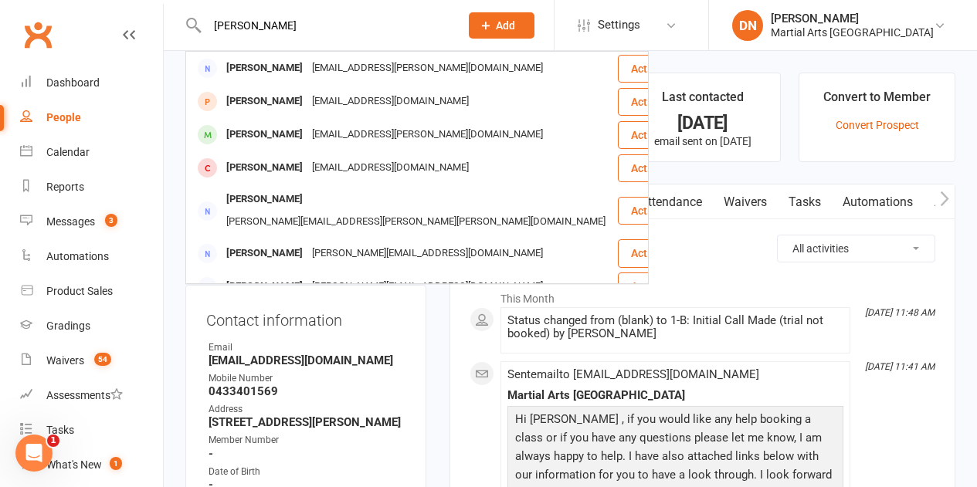
type input "Giovanna"
click at [731, 267] on div "All activities Bookings / Attendances Communications Notes Failed SMSes Grading…" at bounding box center [702, 478] width 466 height 486
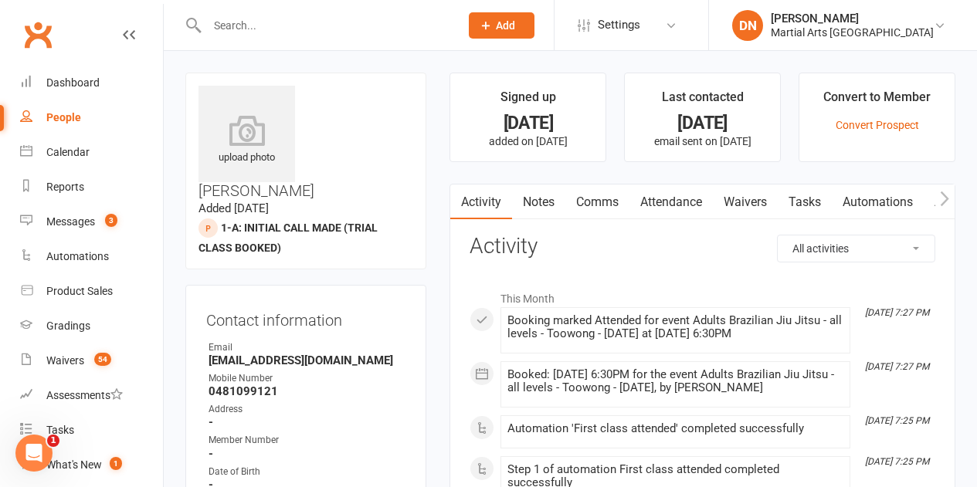
click at [601, 208] on link "Comms" at bounding box center [597, 203] width 64 height 36
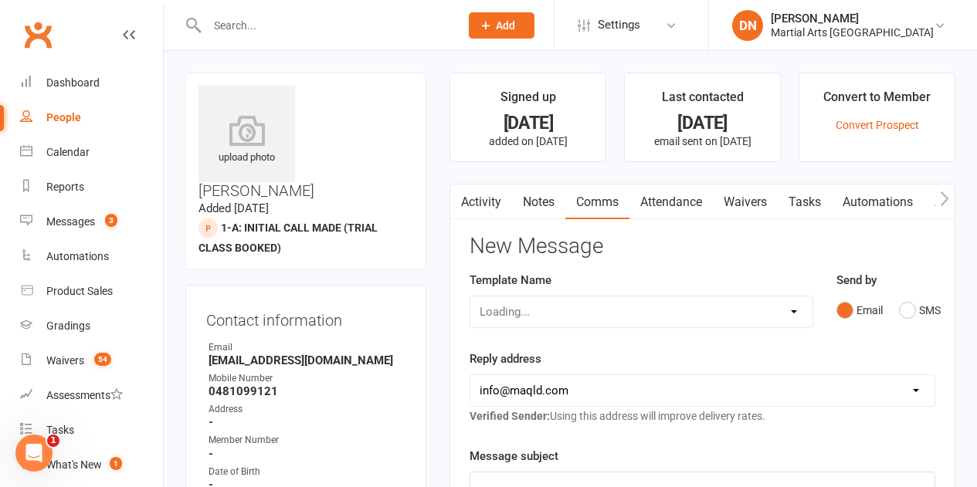
click at [790, 313] on div "Loading..." at bounding box center [640, 312] width 343 height 32
drag, startPoint x: 786, startPoint y: 313, endPoint x: 778, endPoint y: 312, distance: 7.9
click at [786, 313] on select "Select Template [Email] Black Belt 1st degree [Email] Bushido Seminar [Email] K…" at bounding box center [640, 311] width 341 height 31
select select "10"
click at [470, 296] on select "Select Template [Email] Black Belt 1st degree [Email] Bushido Seminar [Email] K…" at bounding box center [640, 311] width 341 height 31
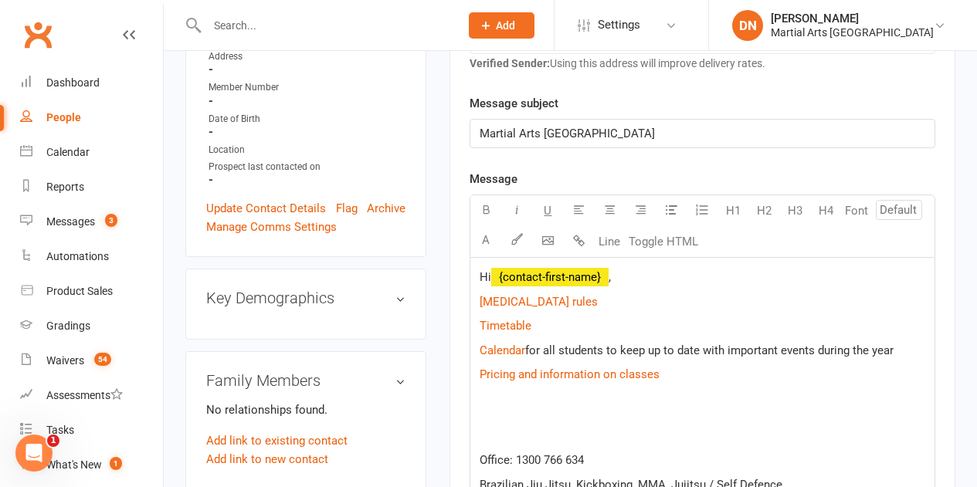
scroll to position [386, 0]
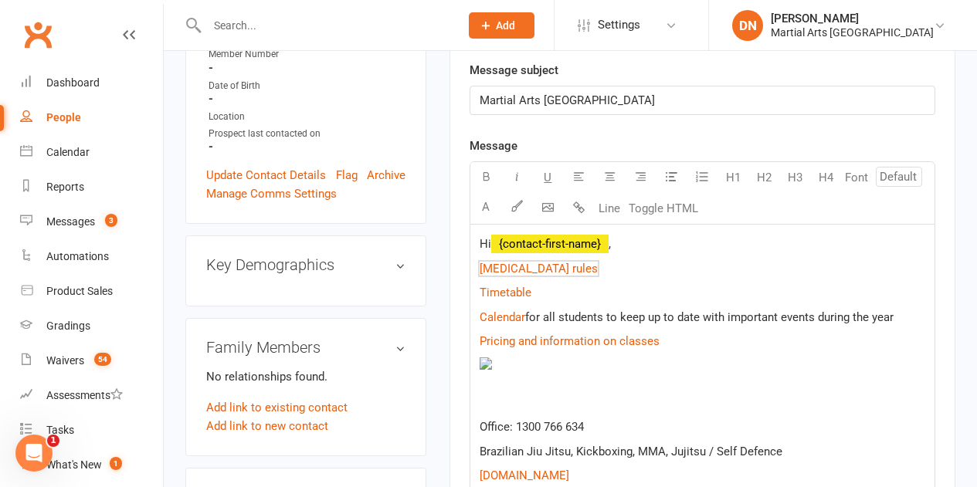
click at [658, 264] on p "$ Covid 19 rules $" at bounding box center [702, 268] width 446 height 19
click at [657, 253] on p "Hi ﻿ {contact-first-name} ," at bounding box center [702, 244] width 446 height 19
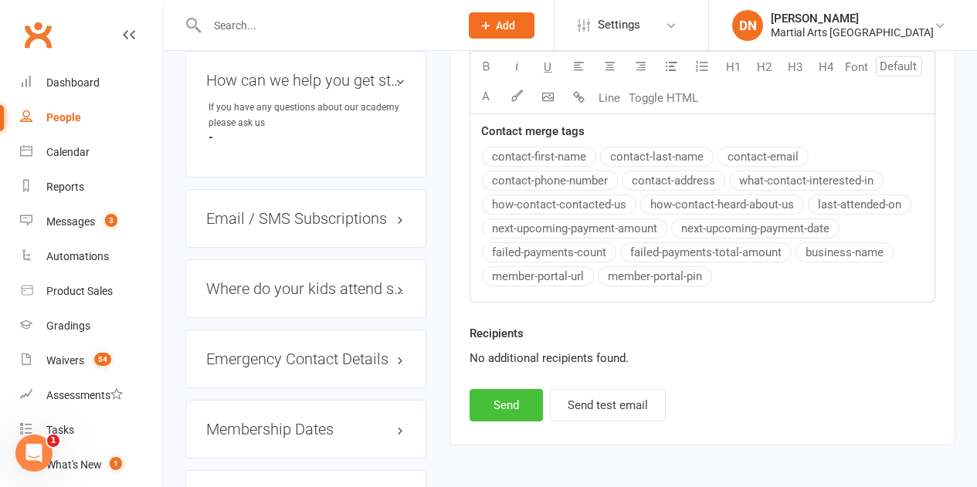
click at [498, 406] on button "Send" at bounding box center [505, 405] width 73 height 32
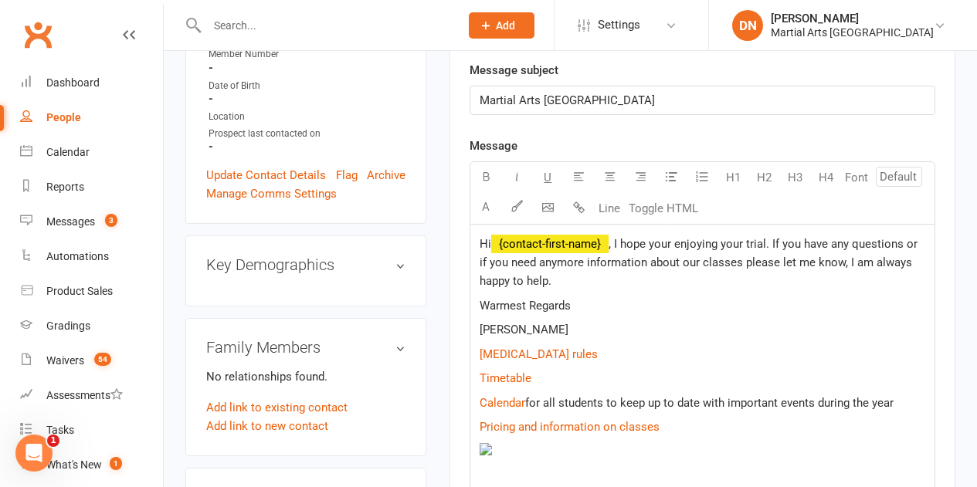
select select
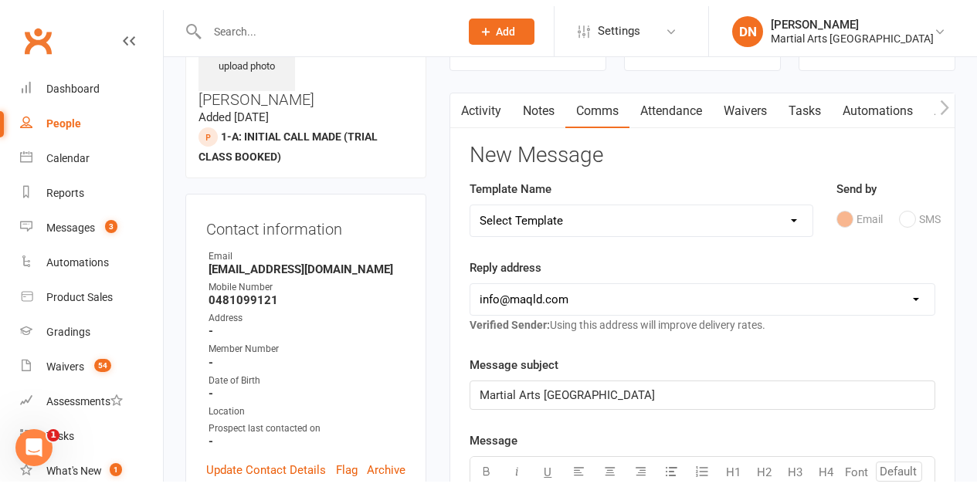
scroll to position [0, 0]
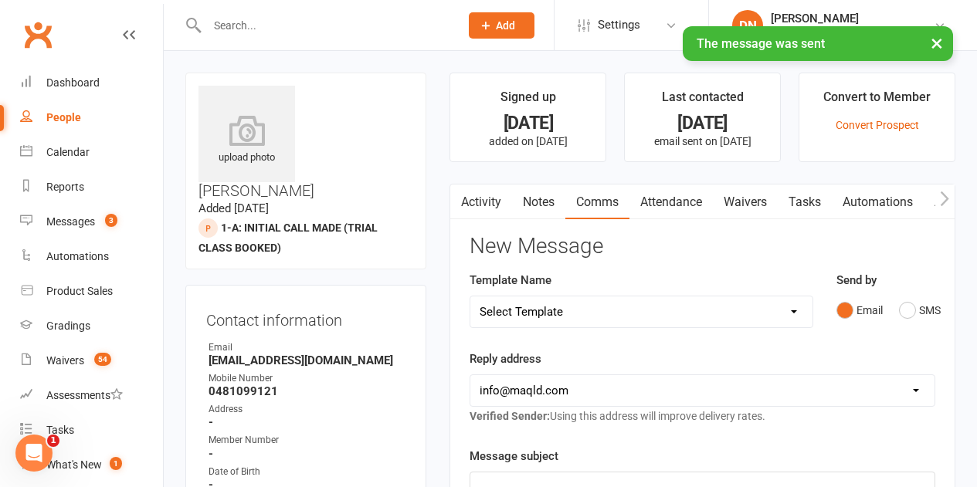
click at [530, 193] on link "Notes" at bounding box center [538, 203] width 53 height 36
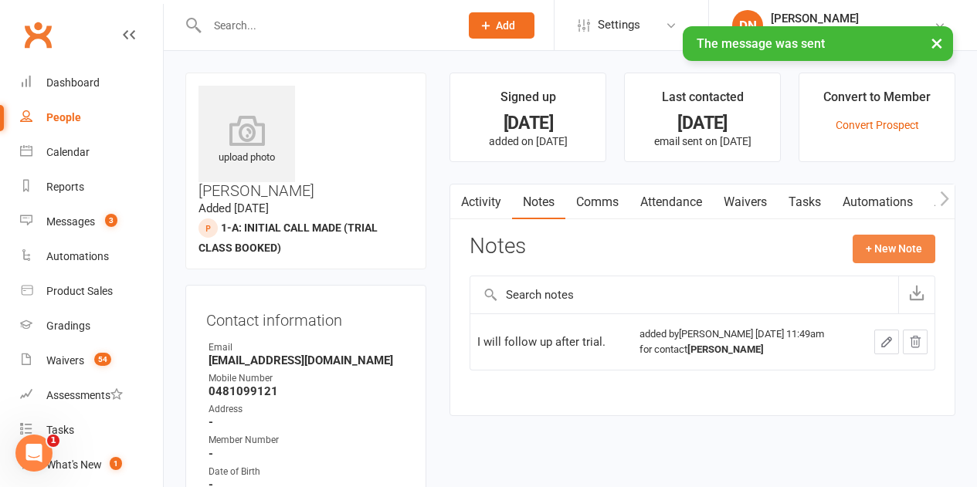
click at [869, 247] on button "+ New Note" at bounding box center [893, 249] width 83 height 28
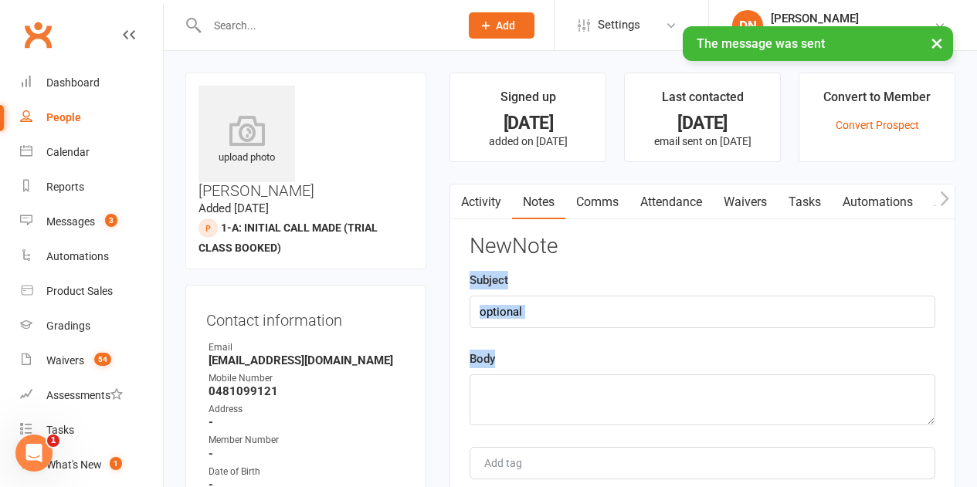
click at [507, 324] on div "New Note Subject Body Add tag Save Note Cancel" at bounding box center [702, 384] width 466 height 299
click at [511, 318] on input "text" at bounding box center [702, 312] width 466 height 32
click at [518, 307] on input "text" at bounding box center [702, 312] width 466 height 32
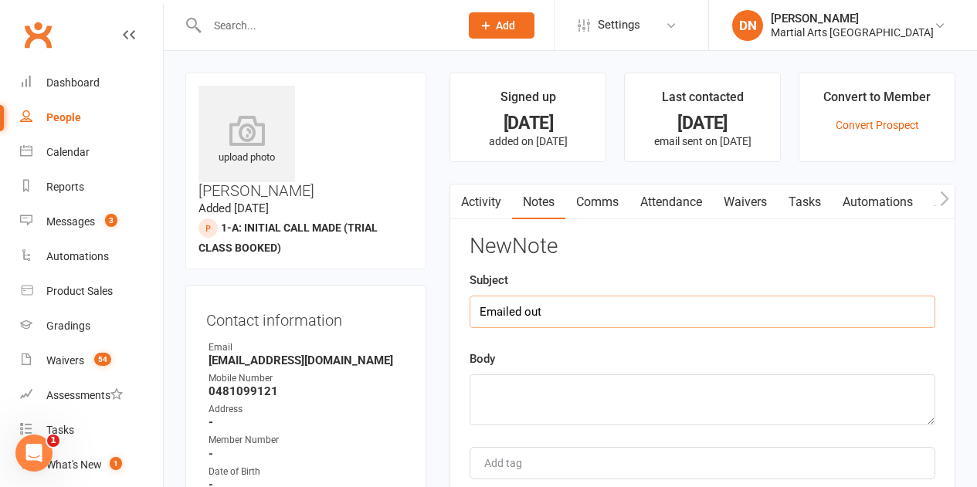
type input "Emailed out"
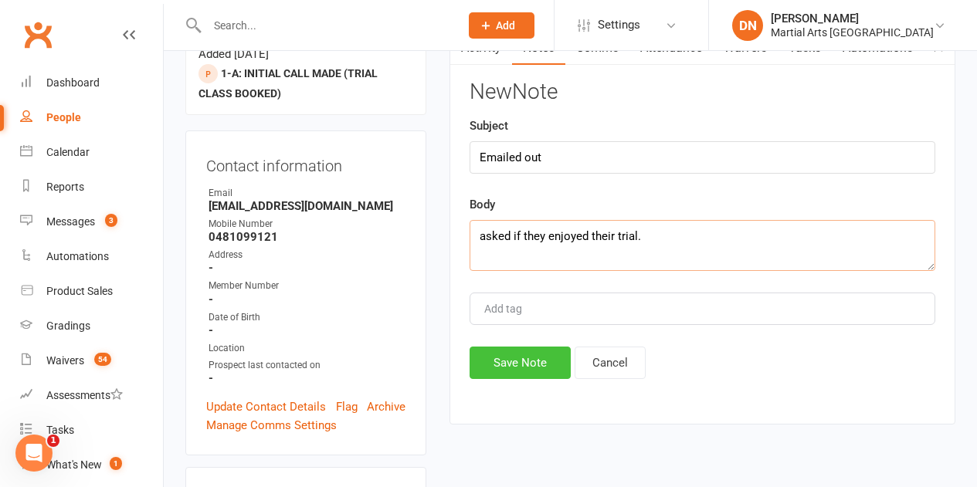
type textarea "asked if they enjoyed their trial."
click at [517, 374] on button "Save Note" at bounding box center [519, 363] width 101 height 32
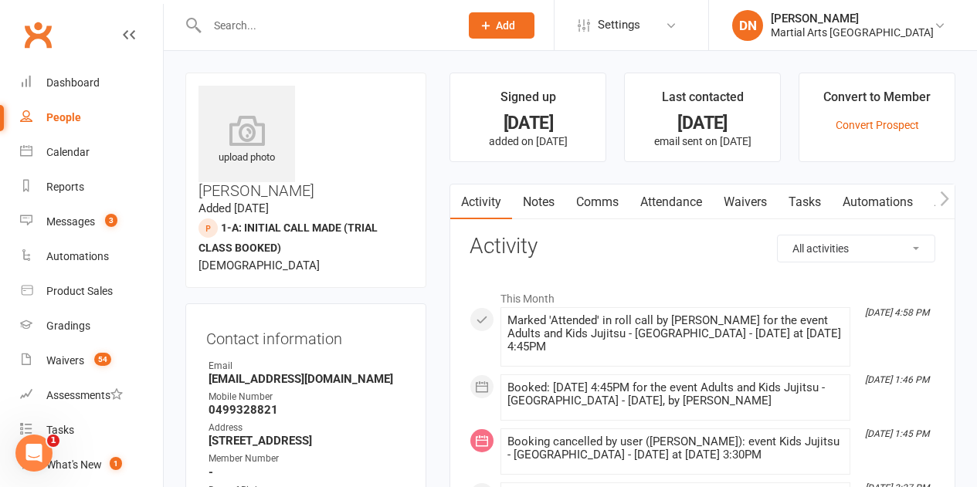
click at [595, 197] on link "Comms" at bounding box center [597, 203] width 64 height 36
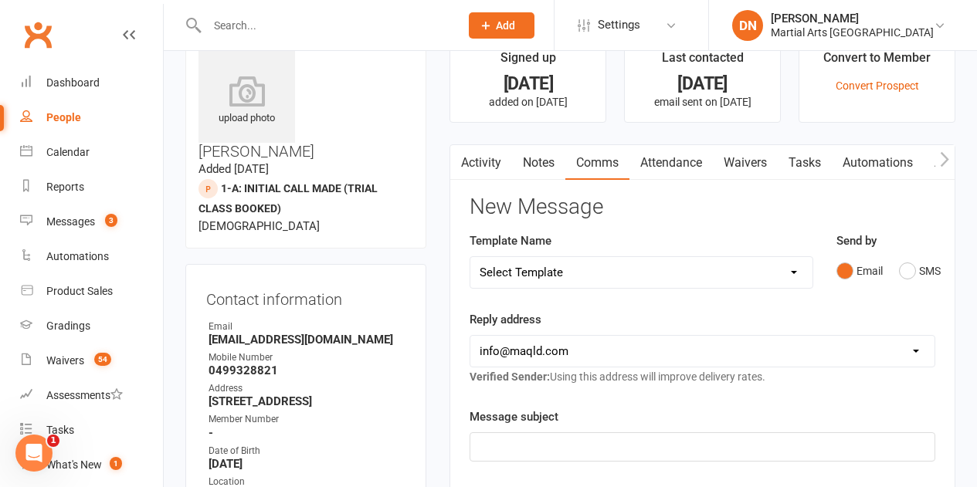
scroll to position [77, 0]
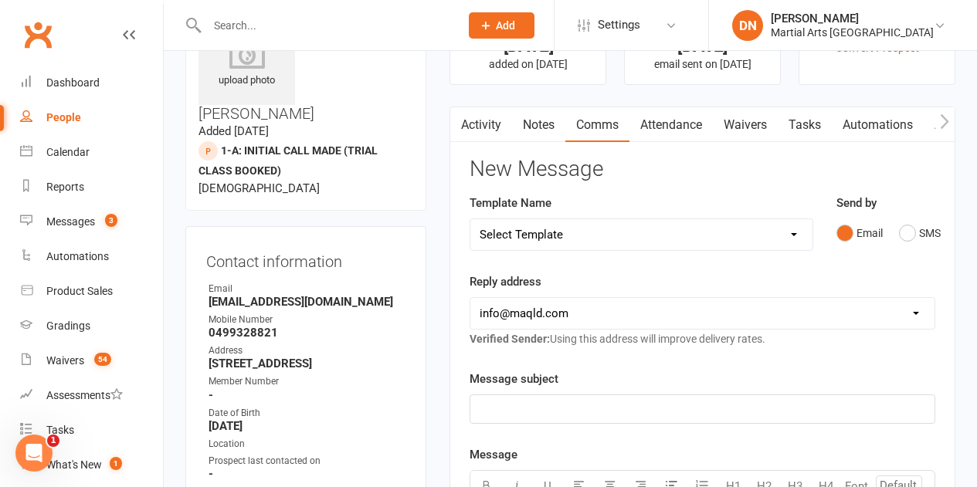
click at [798, 235] on select "Select Template [Email] Black Belt 1st degree [Email] Bushido Seminar [Email] K…" at bounding box center [640, 234] width 341 height 31
select select "10"
click at [470, 219] on select "Select Template [Email] Black Belt 1st degree [Email] Bushido Seminar [Email] K…" at bounding box center [640, 234] width 341 height 31
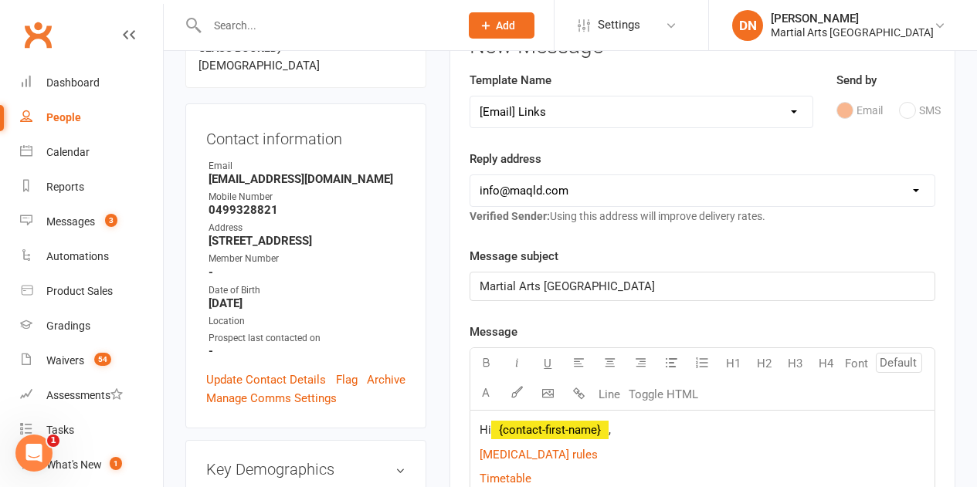
scroll to position [386, 0]
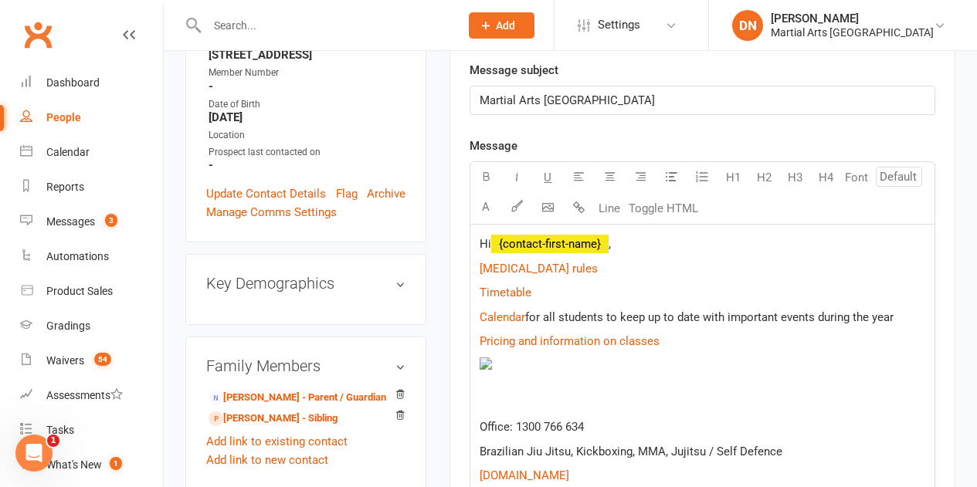
click at [655, 251] on p "Hi ﻿ {contact-first-name} ," at bounding box center [702, 244] width 446 height 19
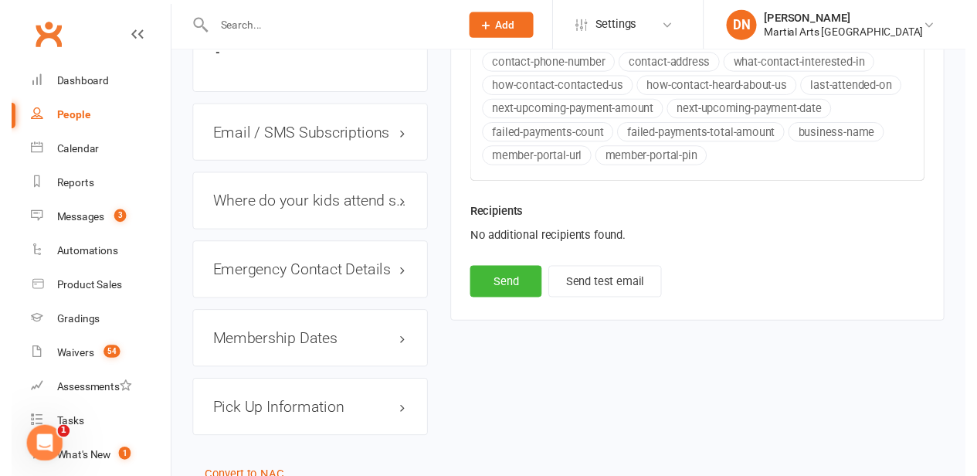
scroll to position [1066, 0]
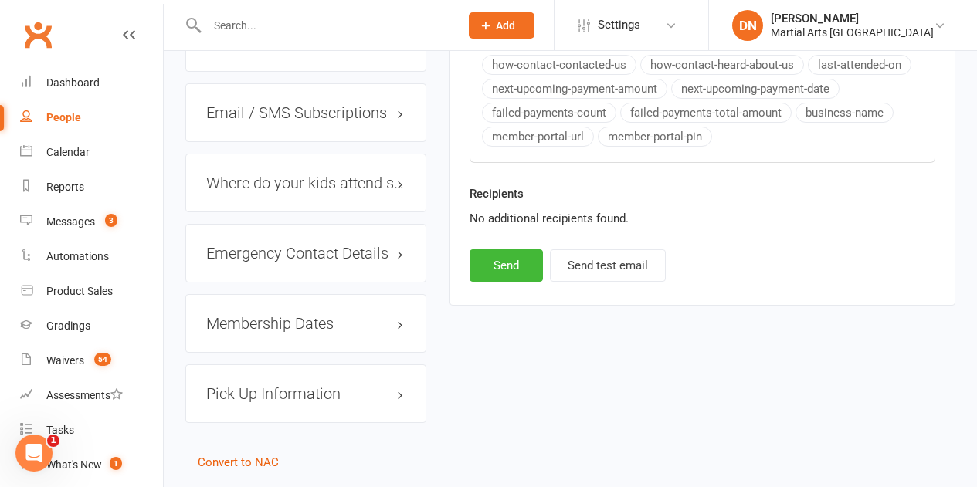
click at [513, 270] on button "Send" at bounding box center [505, 265] width 73 height 32
select select
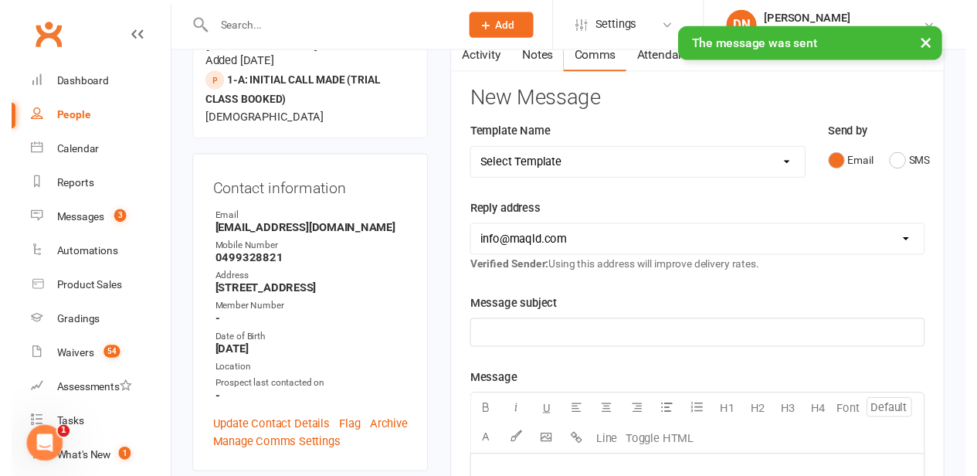
scroll to position [140, 0]
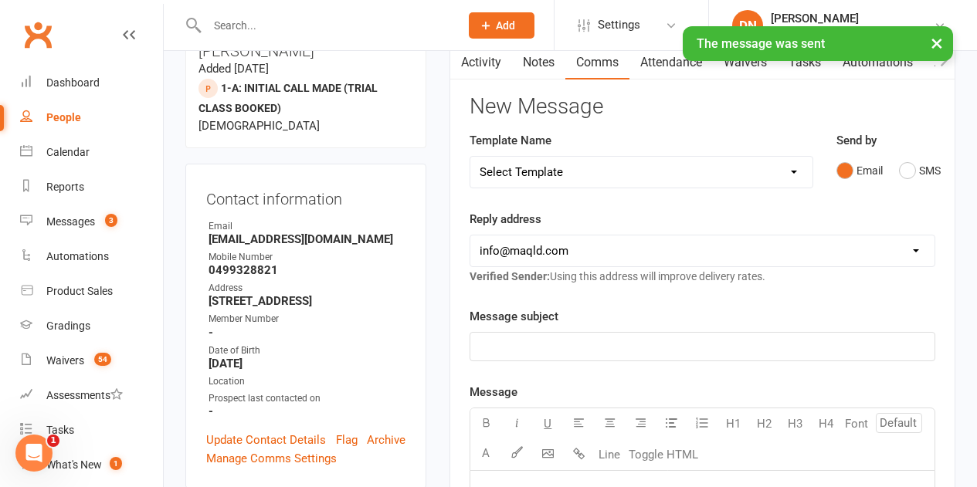
click at [533, 26] on div "× The message was sent" at bounding box center [478, 26] width 957 height 0
click at [541, 73] on link "Notes" at bounding box center [538, 63] width 53 height 36
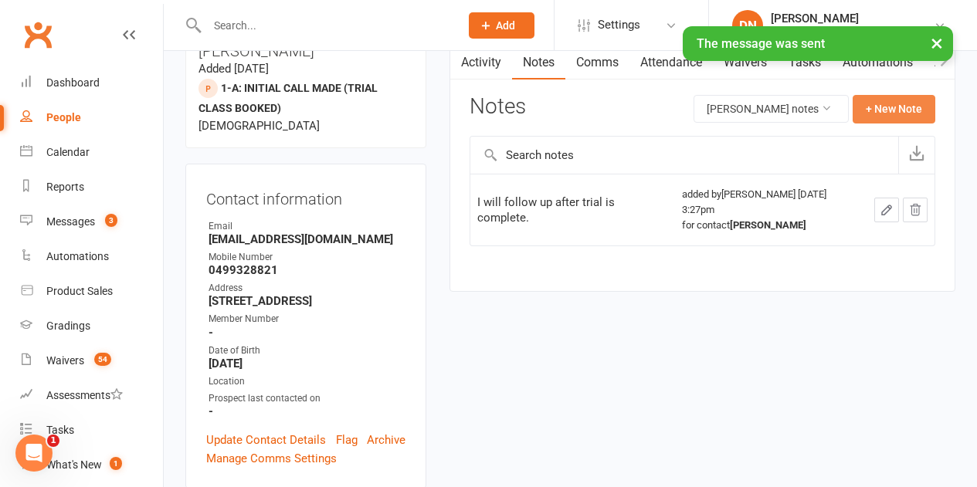
click at [875, 108] on button "+ New Note" at bounding box center [893, 109] width 83 height 28
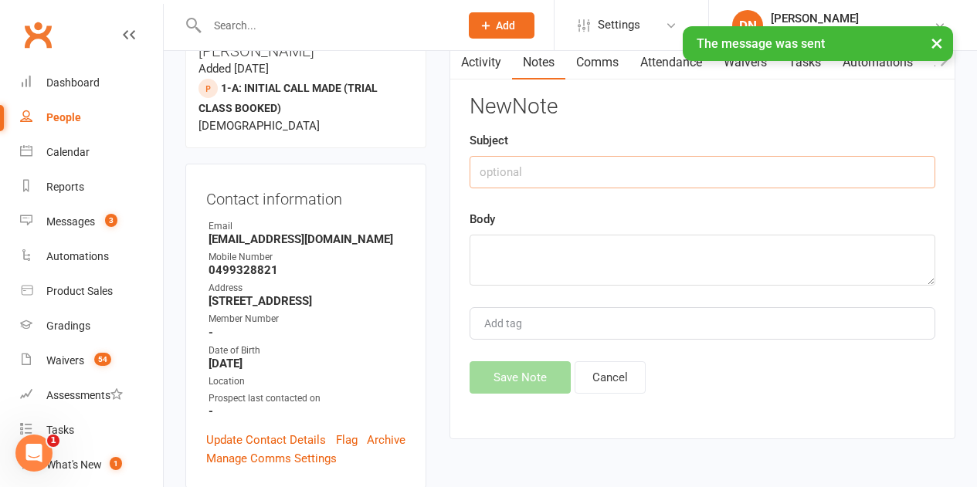
click at [594, 175] on input "text" at bounding box center [702, 172] width 466 height 32
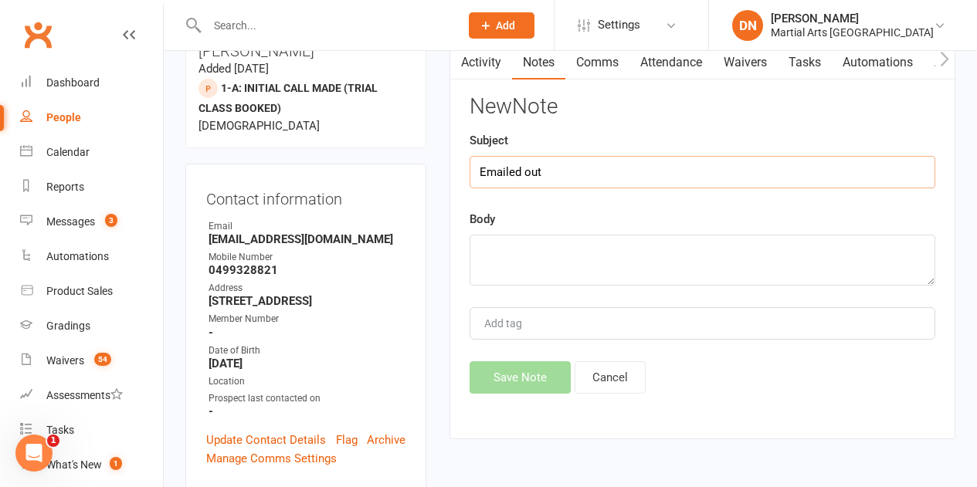
type input "Emailed out"
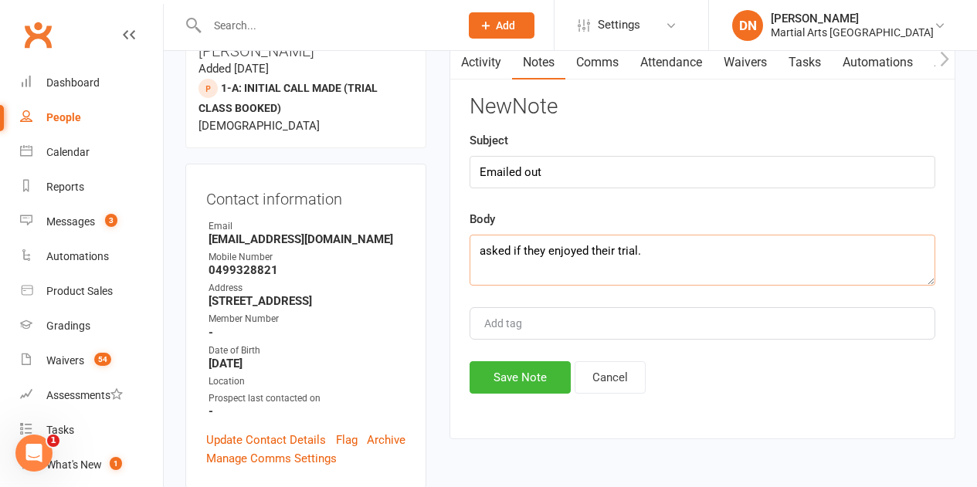
drag, startPoint x: 659, startPoint y: 255, endPoint x: 474, endPoint y: 254, distance: 184.5
click at [474, 254] on textarea "asked if they enjoyed their trial." at bounding box center [702, 260] width 466 height 51
type textarea "asked if they enjoyed their trial."
drag, startPoint x: 522, startPoint y: 368, endPoint x: 520, endPoint y: 375, distance: 7.9
click at [522, 368] on button "Save Note" at bounding box center [519, 377] width 101 height 32
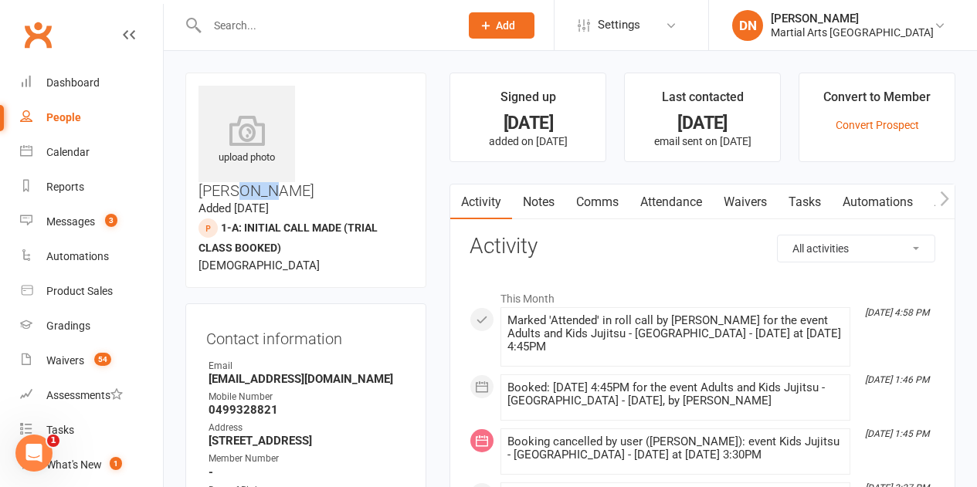
drag, startPoint x: 392, startPoint y: 90, endPoint x: 340, endPoint y: 97, distance: 52.9
click at [340, 97] on h3 "[PERSON_NAME]" at bounding box center [305, 143] width 215 height 114
copy h3 "Tang"
click at [539, 198] on link "Notes" at bounding box center [538, 203] width 53 height 36
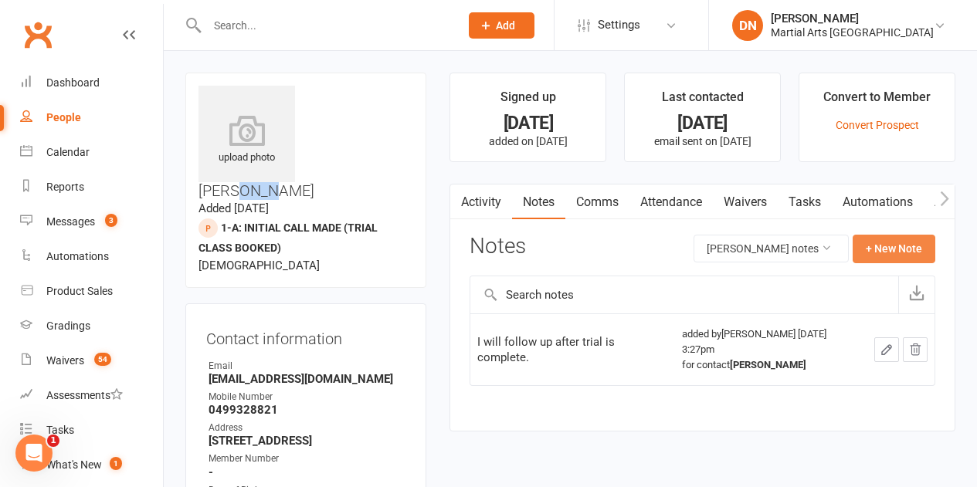
click at [916, 249] on button "+ New Note" at bounding box center [893, 249] width 83 height 28
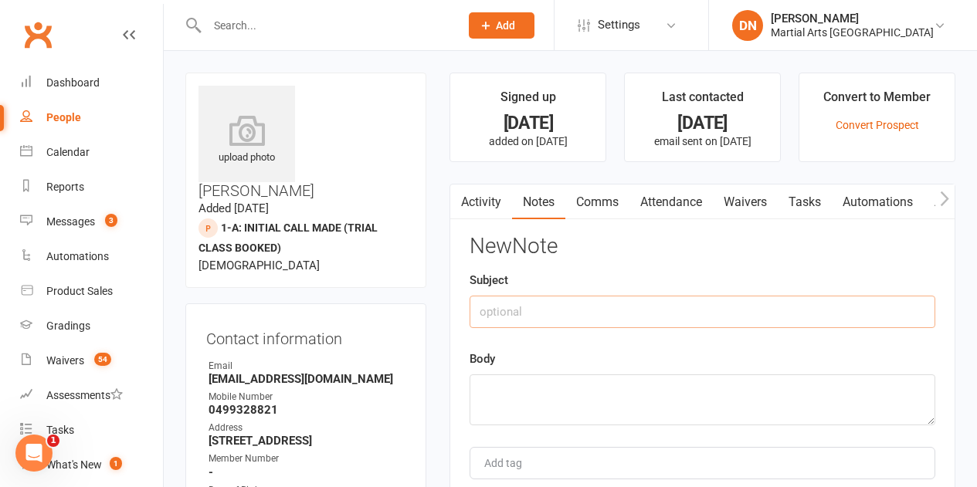
click at [656, 306] on input "text" at bounding box center [702, 312] width 466 height 32
type input "Emailed out"
paste textarea "asked if they enjoyed their trial."
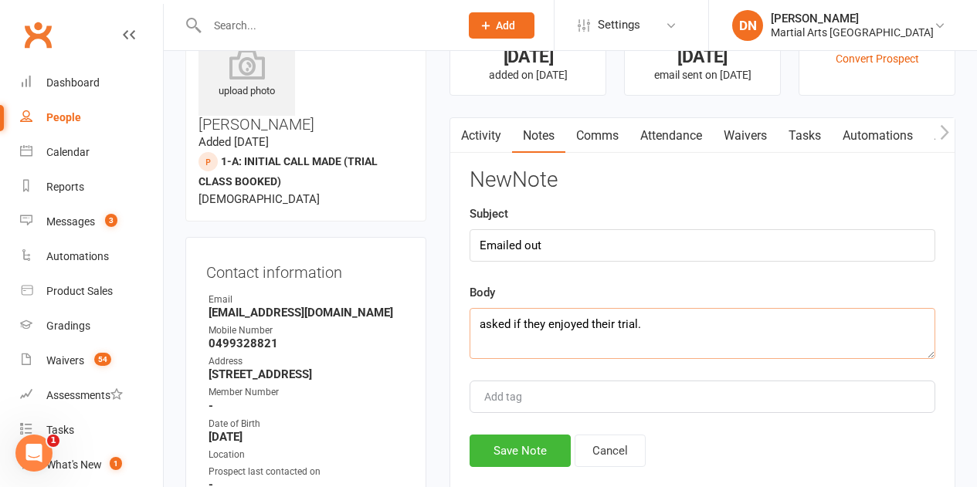
scroll to position [154, 0]
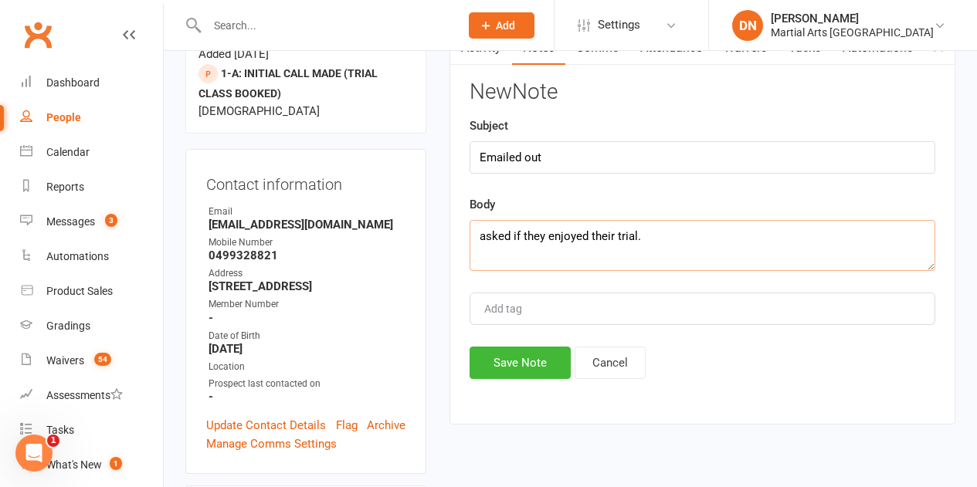
type textarea "asked if they enjoyed their trial."
click at [537, 391] on div "Activity Notes Comms Attendance Waivers Tasks Automations Access Control Notes …" at bounding box center [702, 227] width 506 height 396
click at [534, 381] on div "Activity Notes Comms Attendance Waivers Tasks Automations Access Control Notes …" at bounding box center [702, 227] width 506 height 396
click at [535, 359] on button "Save Note" at bounding box center [519, 363] width 101 height 32
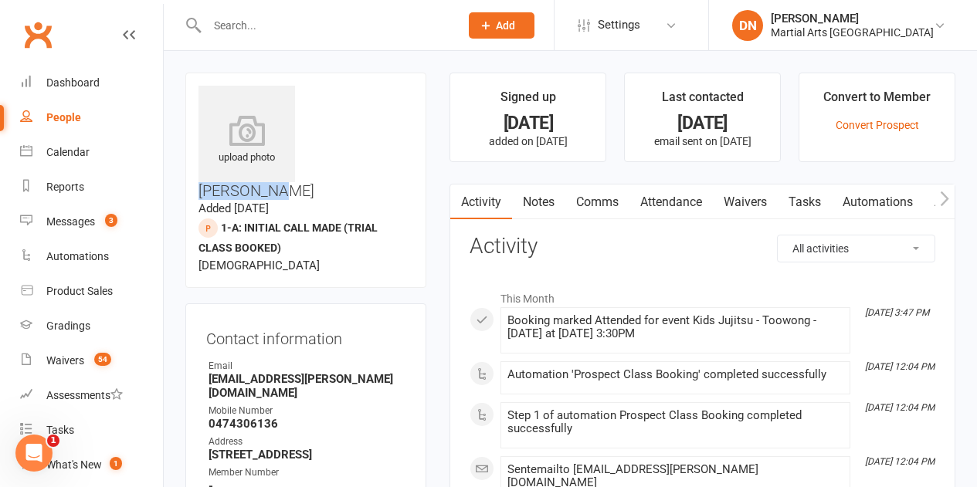
drag, startPoint x: 390, startPoint y: 90, endPoint x: 306, endPoint y: 101, distance: 84.9
click at [306, 101] on h3 "Oscar Kuss" at bounding box center [305, 143] width 215 height 114
copy h3 "Oscar Kuss"
click at [551, 191] on link "Notes" at bounding box center [538, 203] width 53 height 36
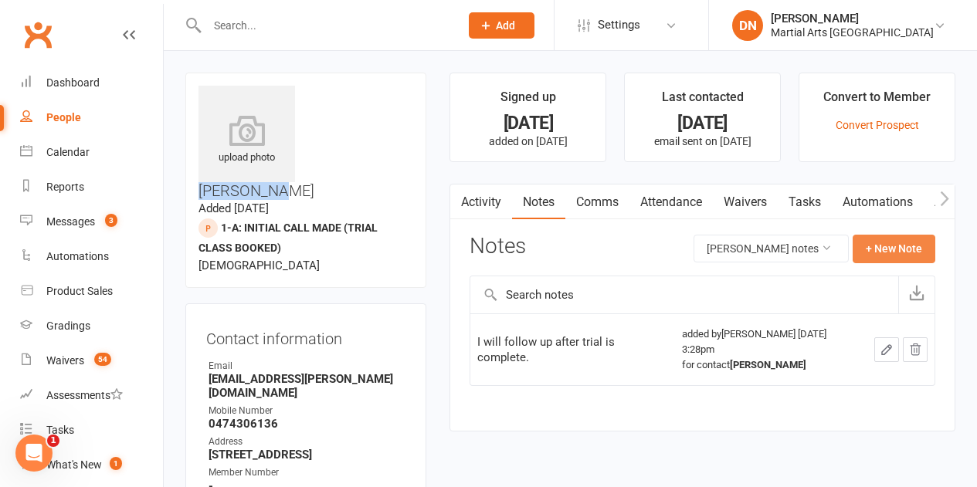
click at [908, 258] on button "+ New Note" at bounding box center [893, 249] width 83 height 28
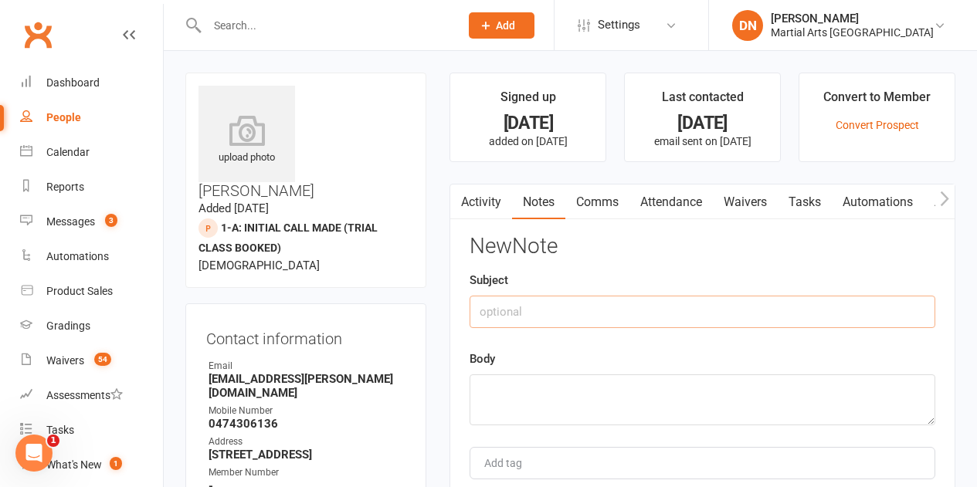
click at [578, 321] on input "text" at bounding box center [702, 312] width 466 height 32
type input "Emailed out"
paste textarea "asked if they enjoyed their trial."
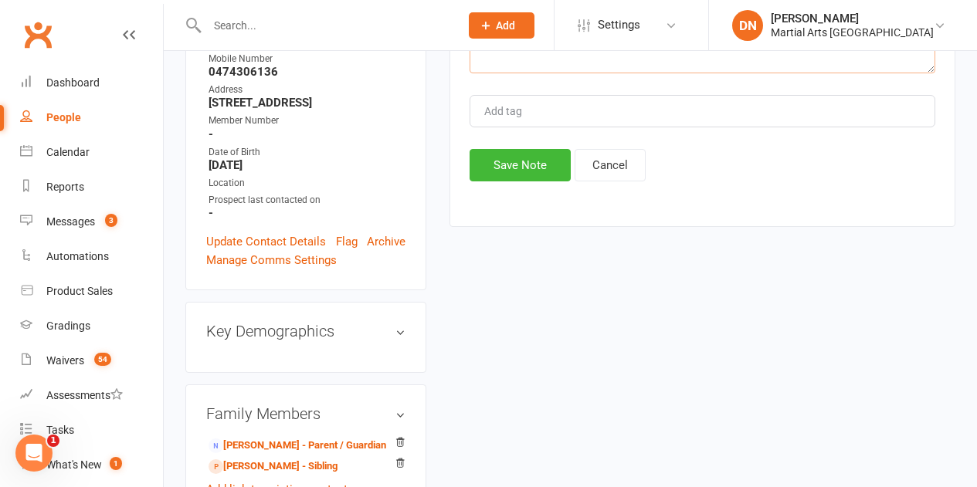
scroll to position [386, 0]
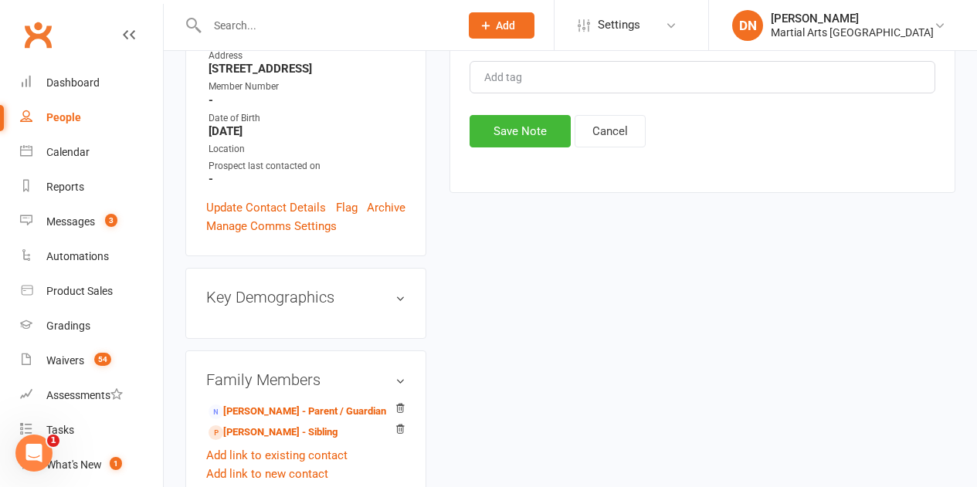
type textarea "asked if they enjoyed their trial."
click at [540, 141] on button "Save Note" at bounding box center [519, 131] width 101 height 32
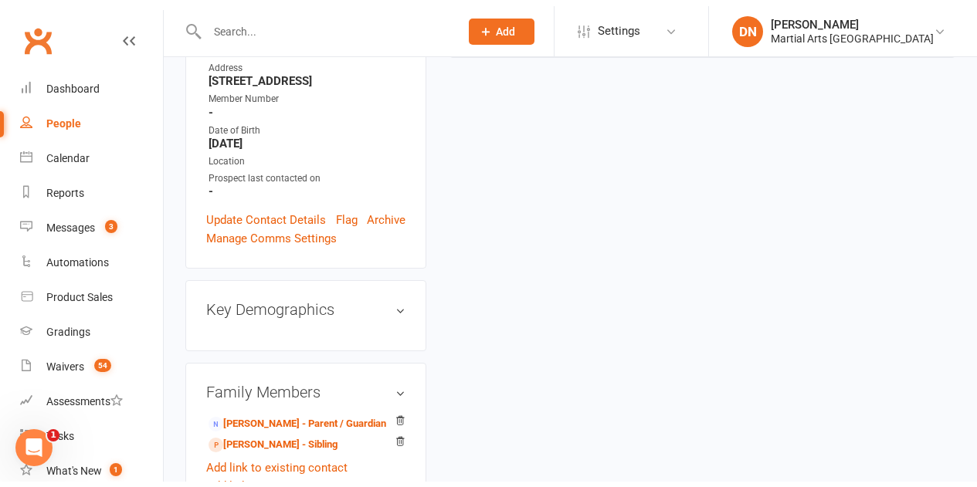
scroll to position [0, 0]
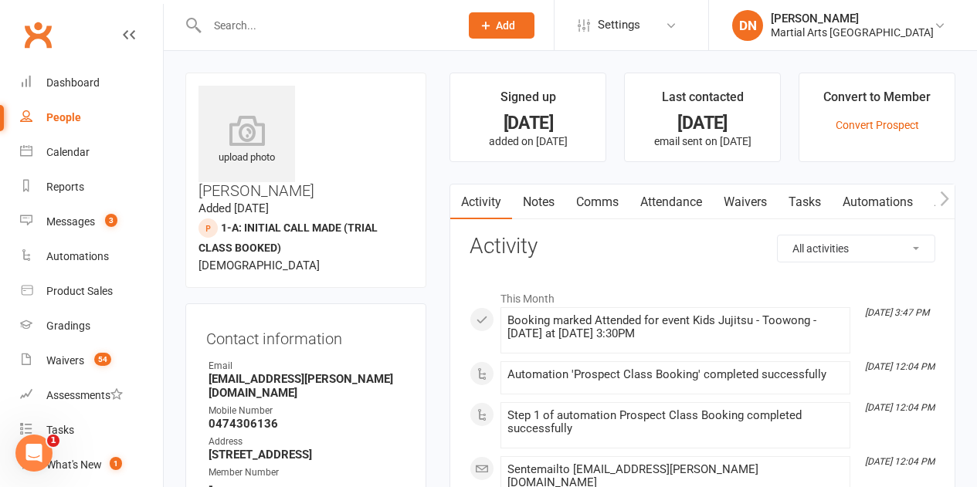
click at [603, 202] on link "Comms" at bounding box center [597, 203] width 64 height 36
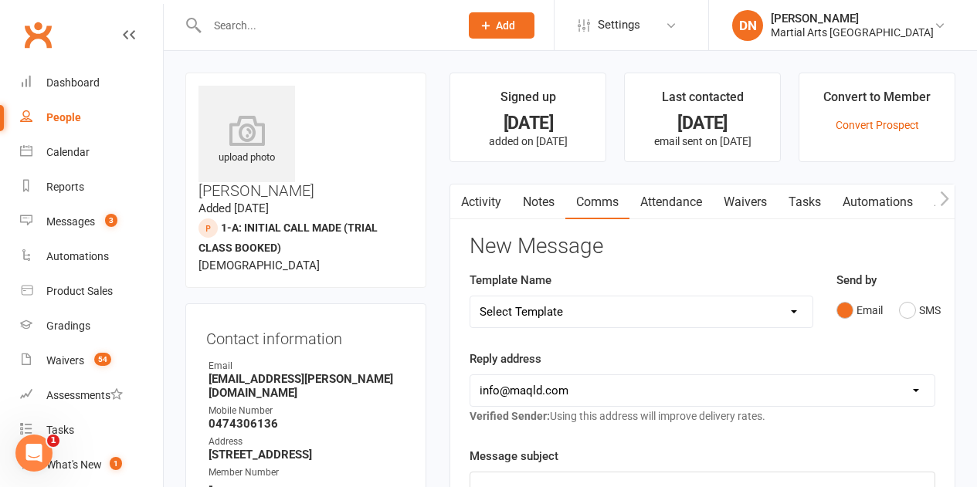
click at [804, 313] on select "Select Template [Email] Black Belt 1st degree [Email] Bushido Seminar [Email] K…" at bounding box center [640, 311] width 341 height 31
select select "10"
click at [470, 296] on select "Select Template [Email] Black Belt 1st degree [Email] Bushido Seminar [Email] K…" at bounding box center [640, 311] width 341 height 31
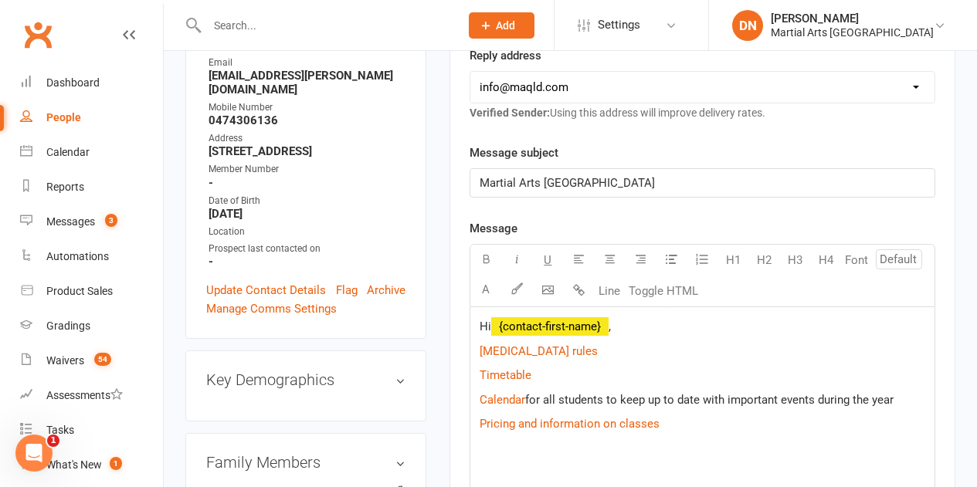
scroll to position [386, 0]
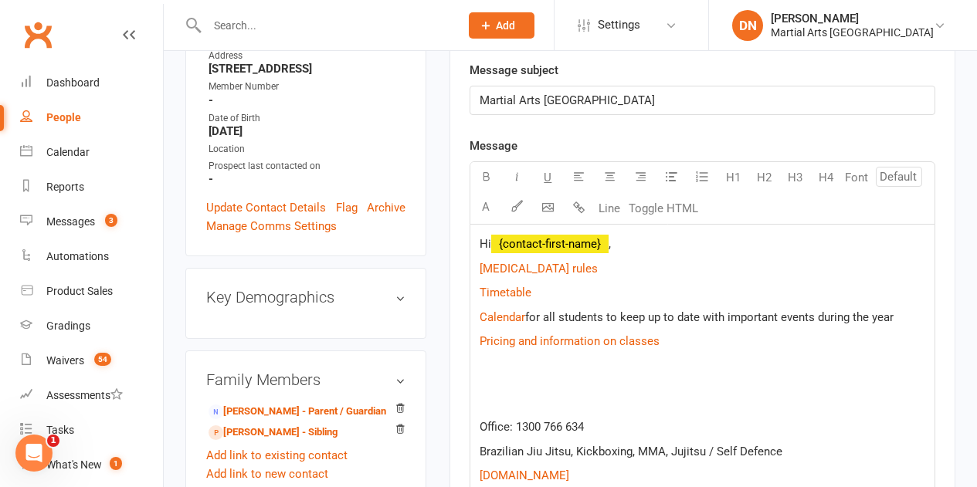
click at [632, 246] on p "Hi ﻿ {contact-first-name} ," at bounding box center [702, 244] width 446 height 19
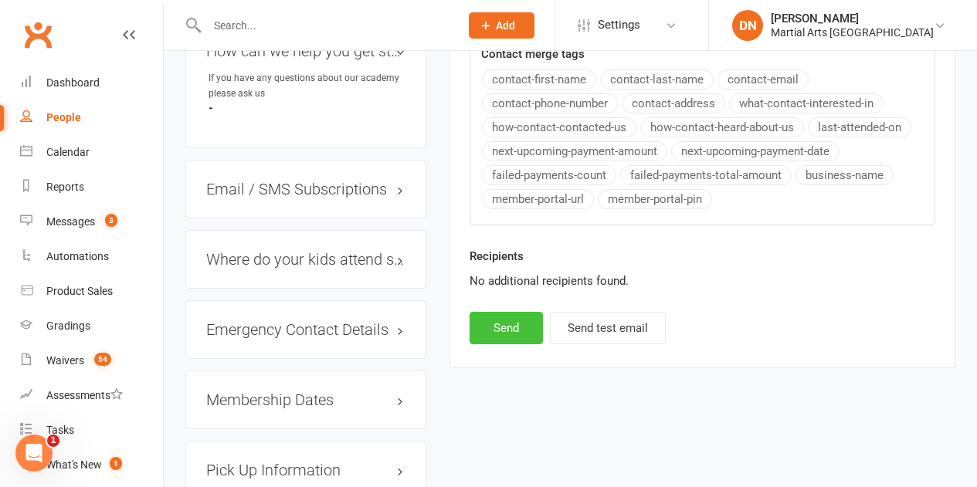
click at [529, 330] on button "Send" at bounding box center [505, 328] width 73 height 32
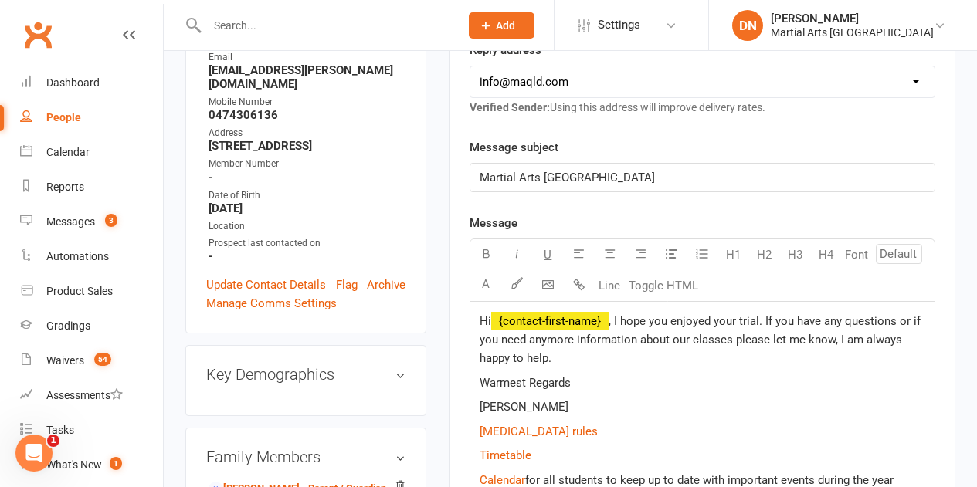
select select
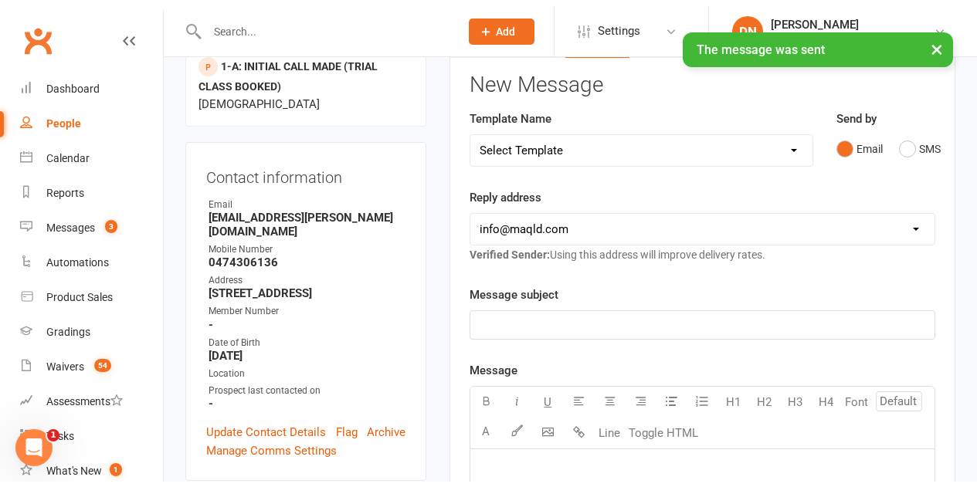
scroll to position [0, 0]
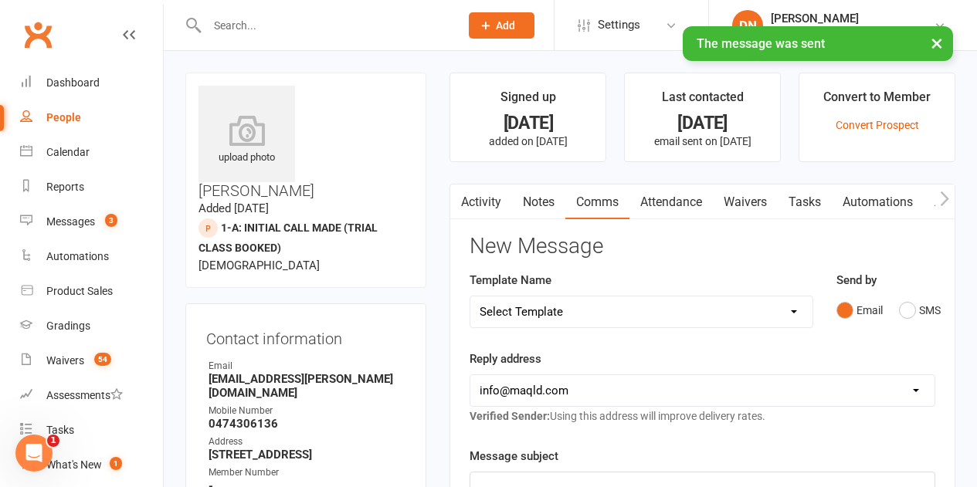
click at [534, 209] on link "Notes" at bounding box center [538, 203] width 53 height 36
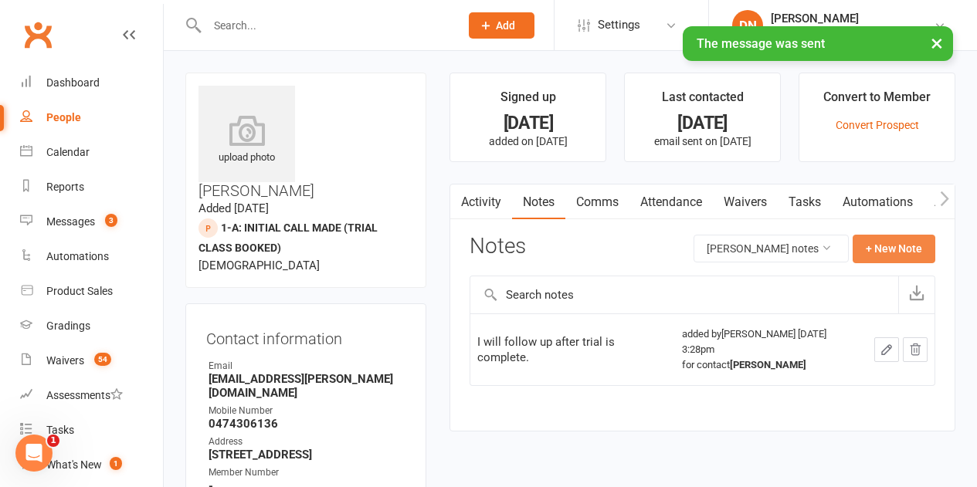
click at [918, 245] on button "+ New Note" at bounding box center [893, 249] width 83 height 28
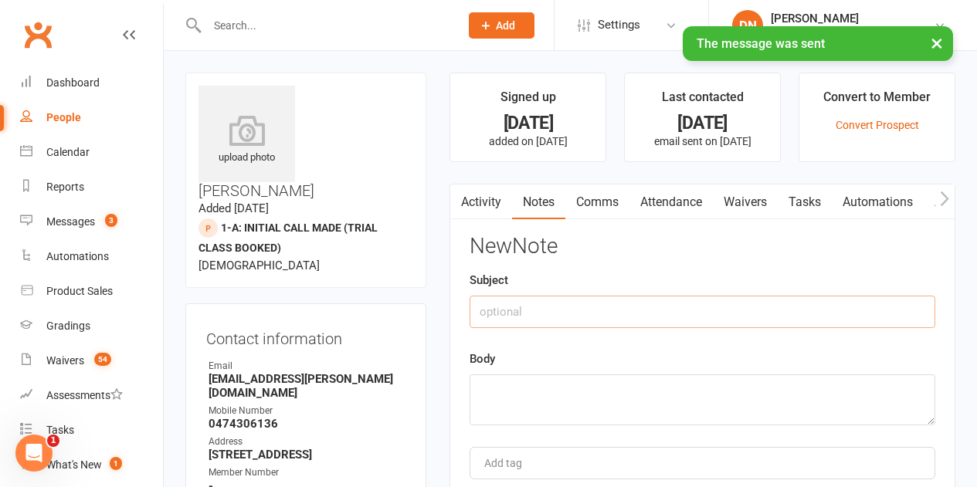
click at [630, 307] on input "text" at bounding box center [702, 312] width 466 height 32
type input "Emailed out"
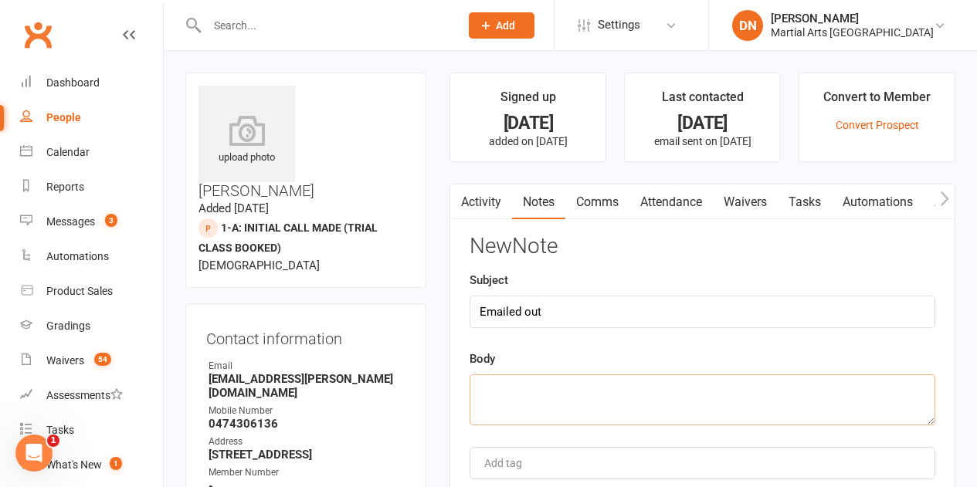
paste textarea "[PERSON_NAME]"
type textarea "O"
drag, startPoint x: 647, startPoint y: 389, endPoint x: 386, endPoint y: 385, distance: 261.0
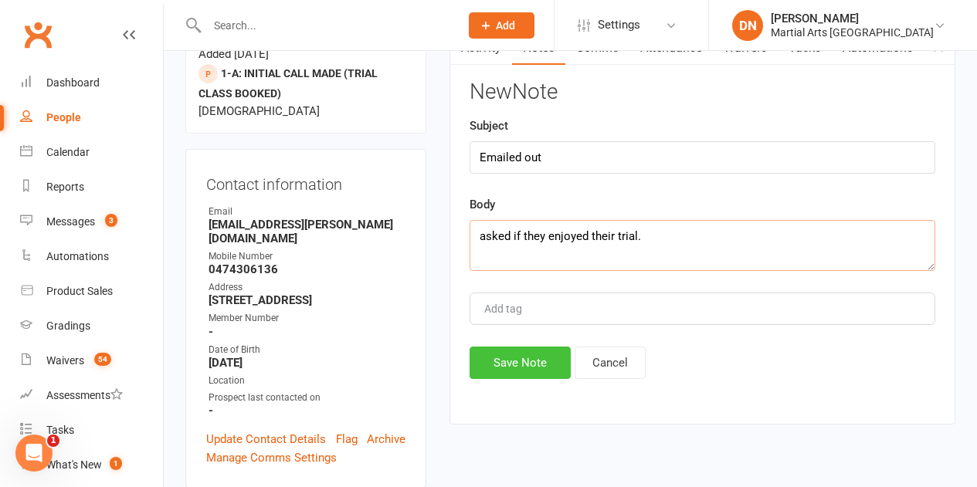
type textarea "asked if they enjoyed their trial."
click at [534, 378] on button "Save Note" at bounding box center [519, 363] width 101 height 32
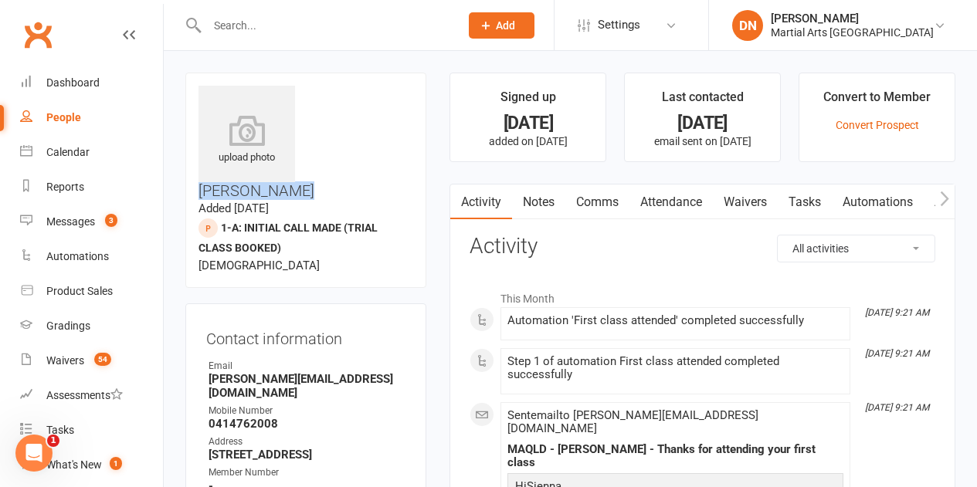
drag, startPoint x: 416, startPoint y: 81, endPoint x: 307, endPoint y: 93, distance: 109.6
click at [307, 93] on div "upload photo [PERSON_NAME] Added [DATE] 1-A: Initial Call Made (trial class boo…" at bounding box center [305, 180] width 241 height 215
copy h3 "[PERSON_NAME]"
click at [588, 195] on link "Comms" at bounding box center [597, 203] width 64 height 36
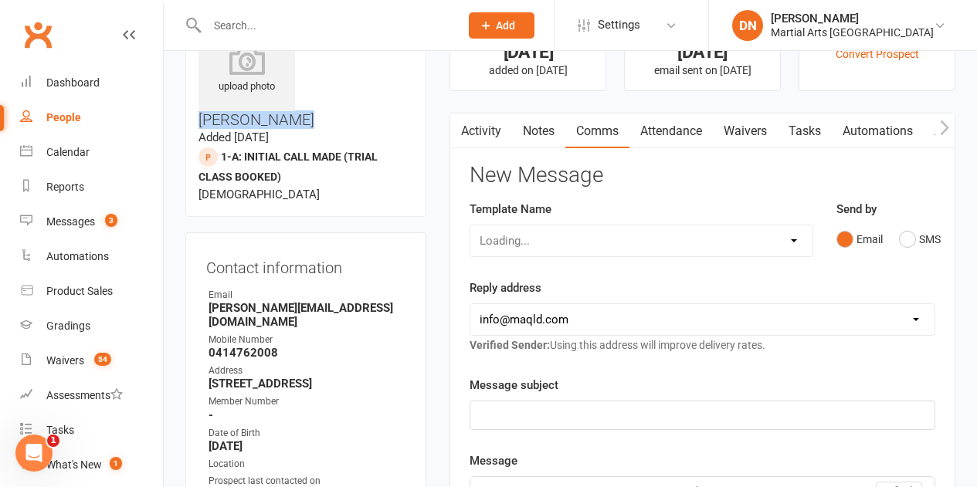
scroll to position [154, 0]
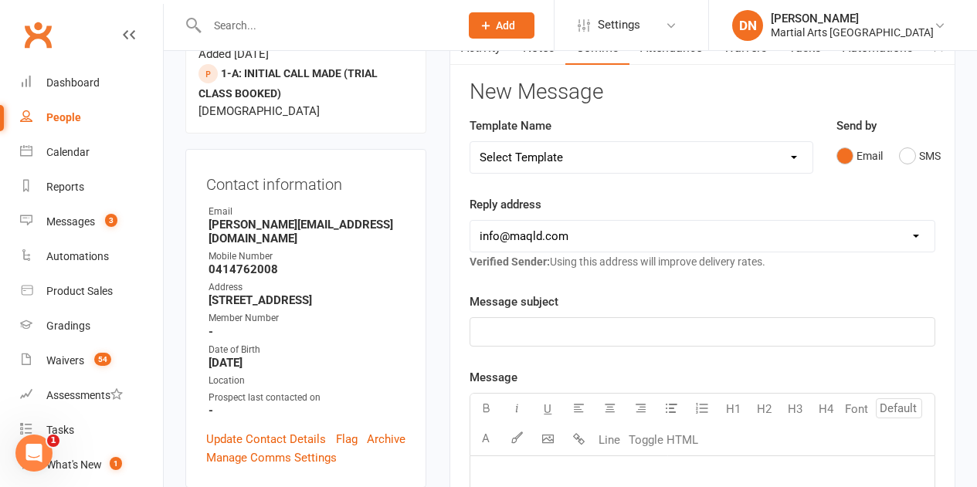
drag, startPoint x: 793, startPoint y: 154, endPoint x: 773, endPoint y: 161, distance: 21.2
click at [793, 154] on select "Select Template [Email] Black Belt 1st degree [Email] Bushido Seminar [Email] K…" at bounding box center [640, 157] width 341 height 31
select select "10"
click at [470, 142] on select "Select Template [Email] Black Belt 1st degree [Email] Bushido Seminar [Email] K…" at bounding box center [640, 157] width 341 height 31
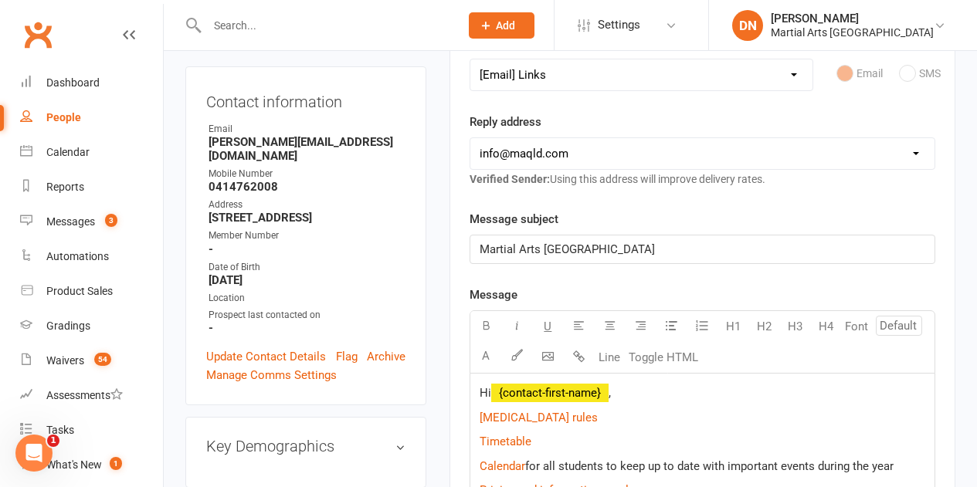
scroll to position [309, 0]
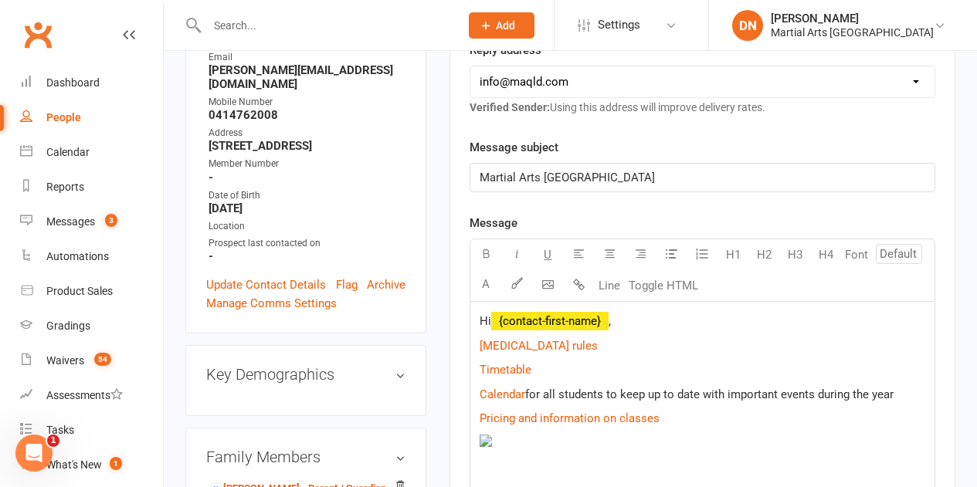
click at [662, 328] on p "Hi ﻿ {contact-first-name} ," at bounding box center [702, 321] width 446 height 19
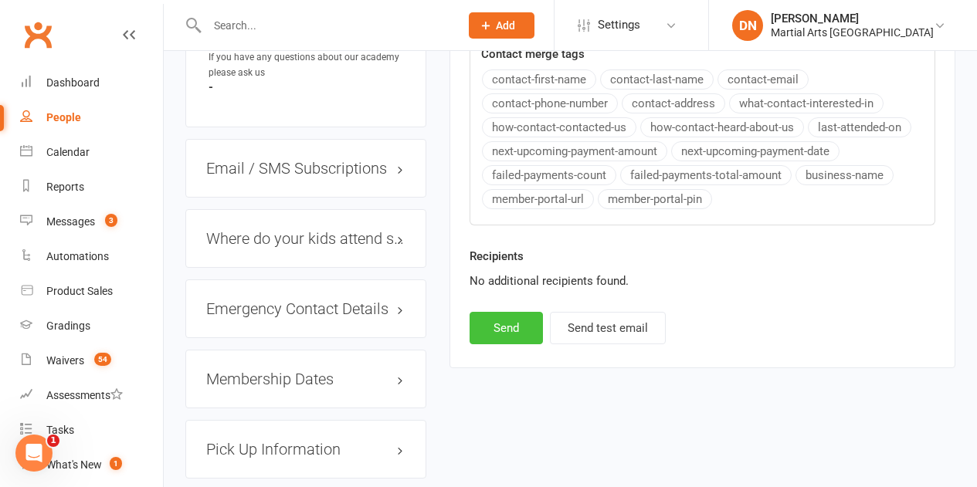
click at [511, 324] on button "Send" at bounding box center [505, 328] width 73 height 32
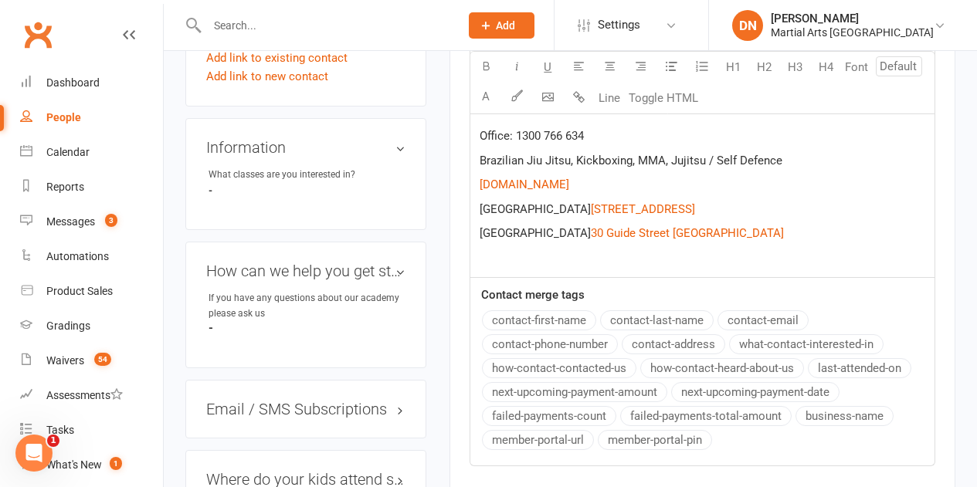
scroll to position [463, 0]
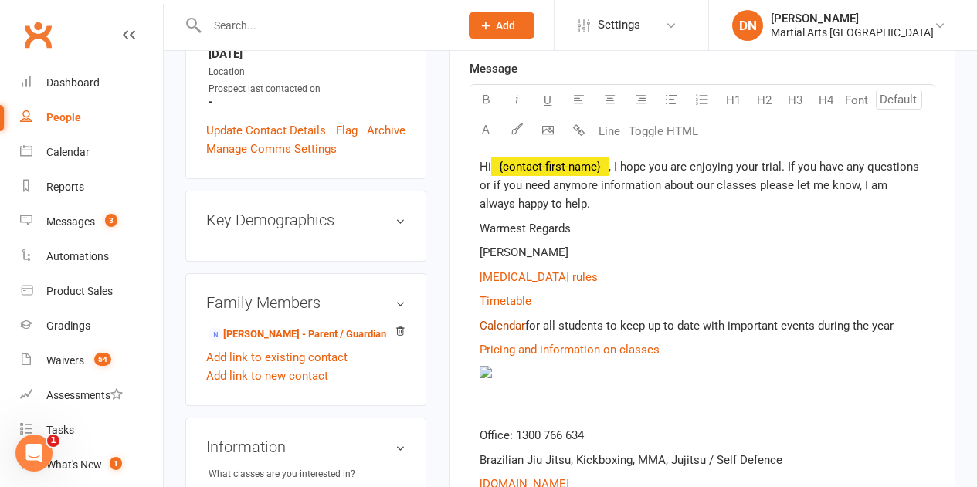
select select
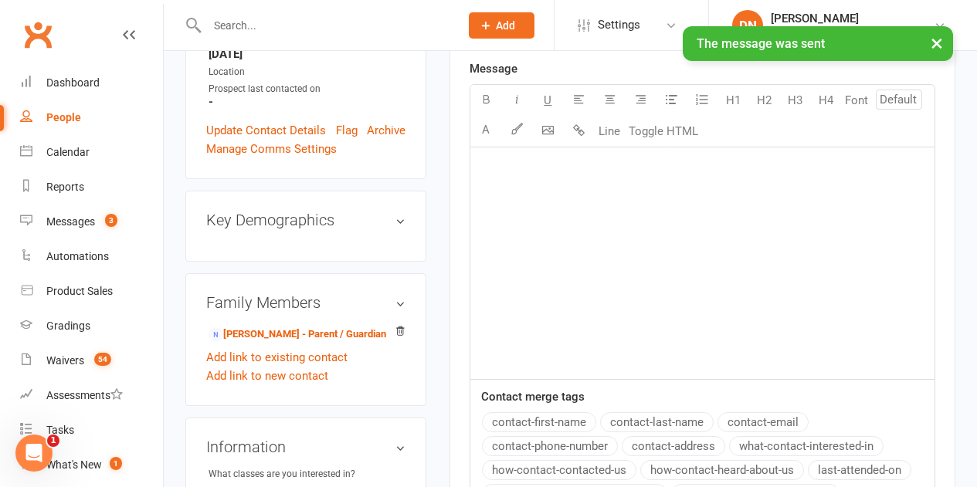
scroll to position [0, 0]
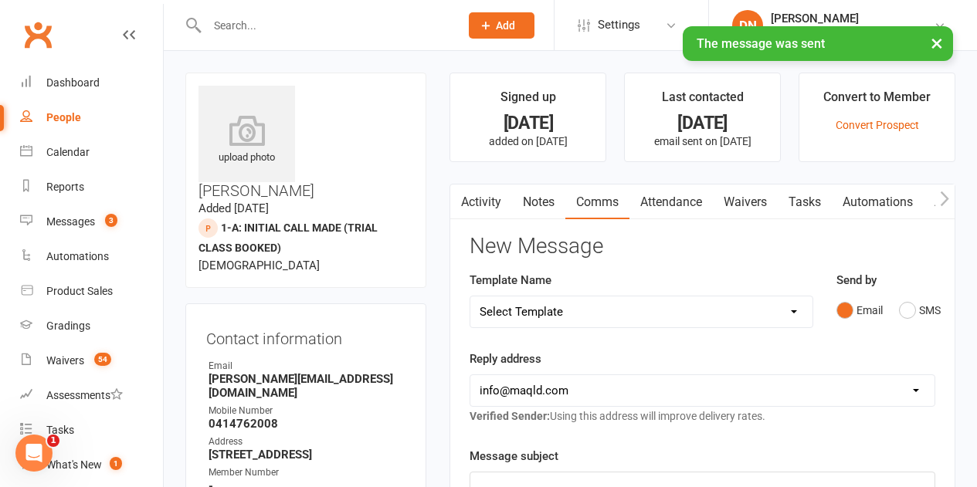
click at [527, 211] on link "Notes" at bounding box center [538, 203] width 53 height 36
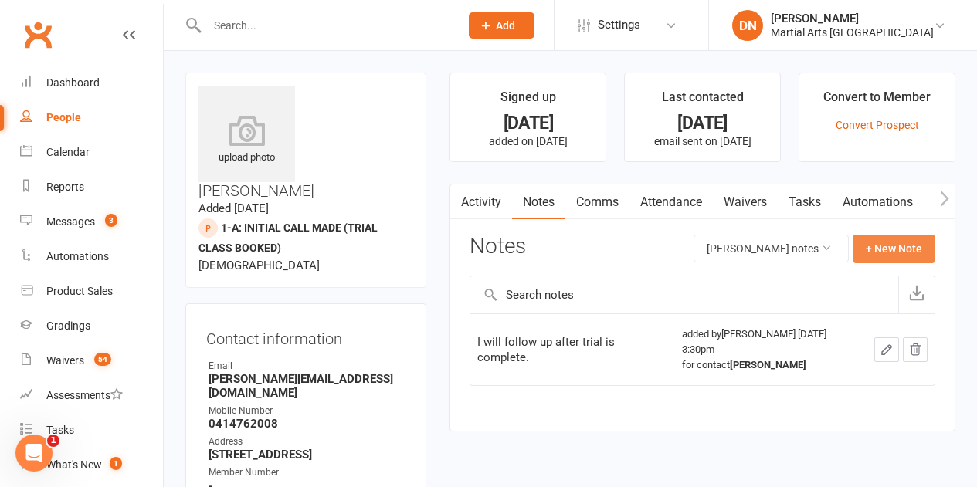
click at [873, 249] on button "+ New Note" at bounding box center [893, 249] width 83 height 28
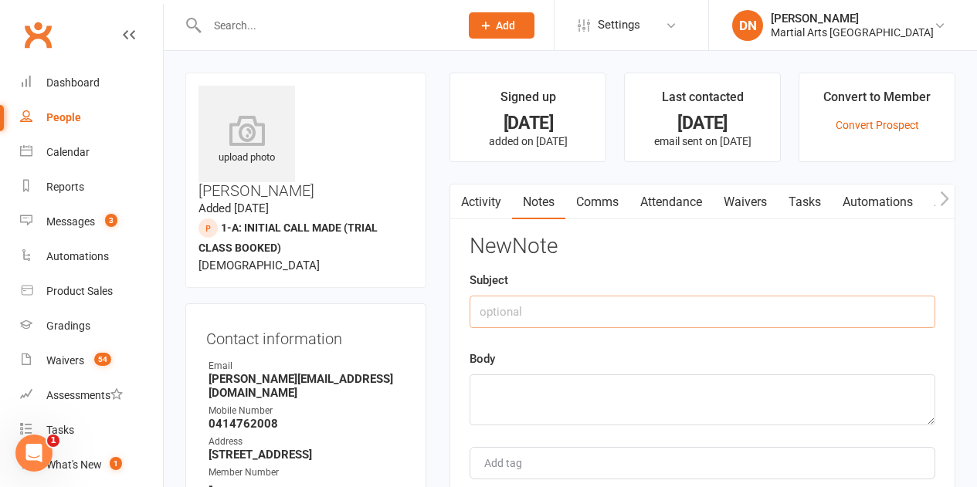
click at [657, 316] on input "text" at bounding box center [702, 312] width 466 height 32
type input "Emailed out"
type textarea "A"
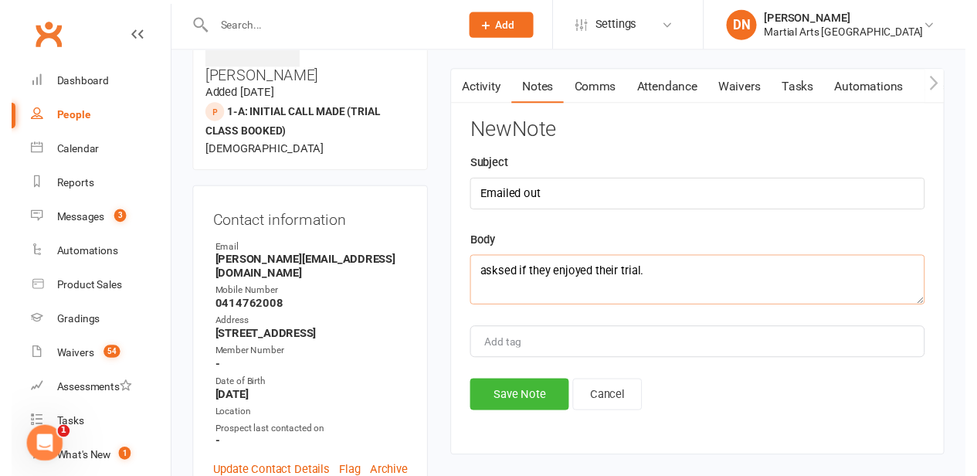
scroll to position [309, 0]
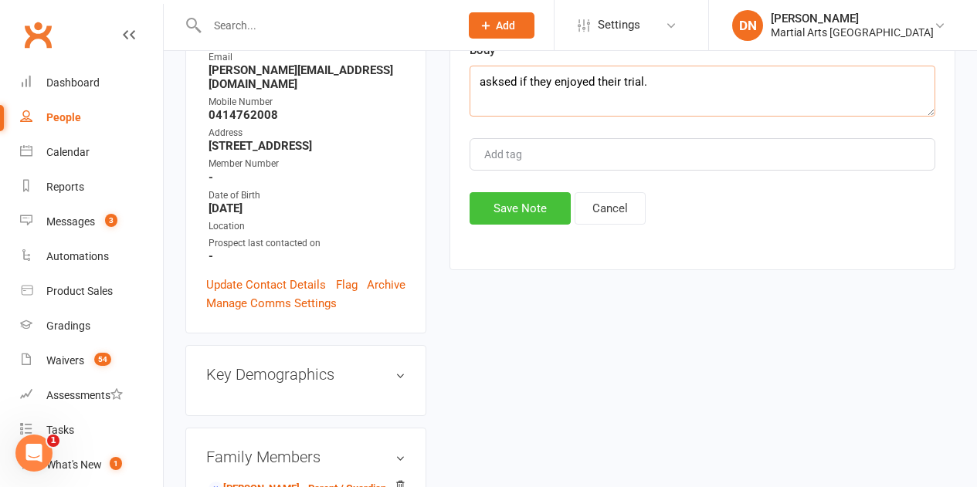
type textarea "asksed if they enjoyed their trial."
click at [550, 213] on button "Save Note" at bounding box center [519, 208] width 101 height 32
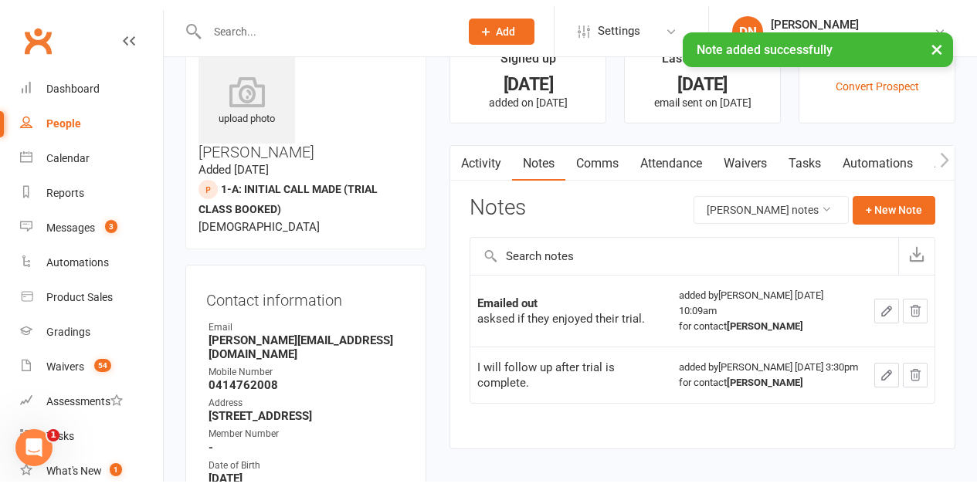
scroll to position [0, 0]
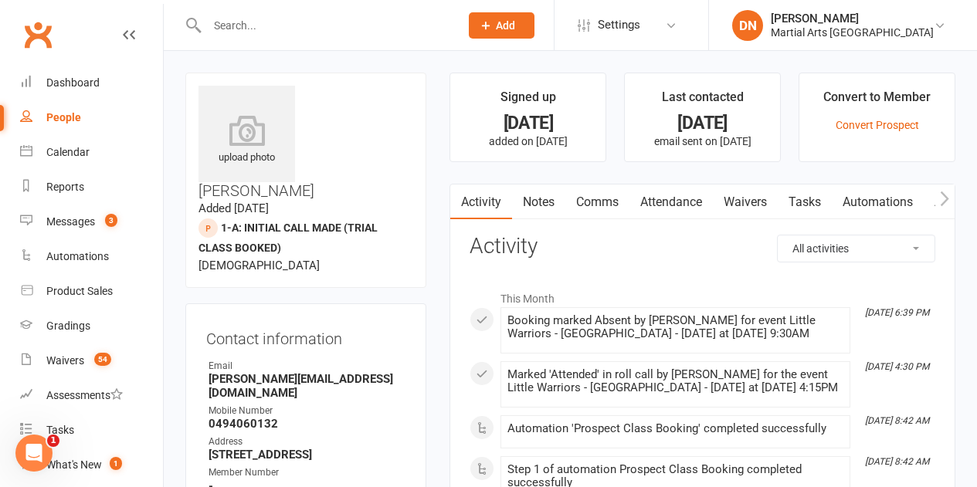
click at [540, 205] on link "Notes" at bounding box center [538, 203] width 53 height 36
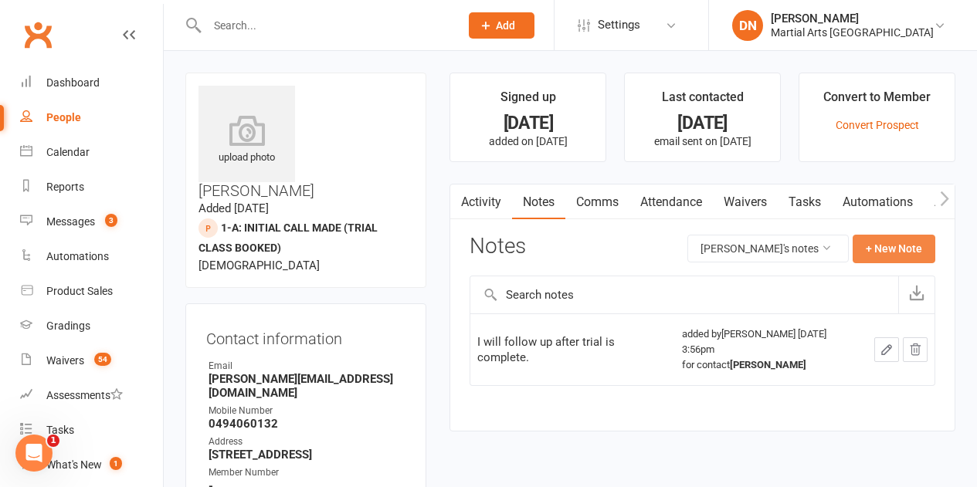
click at [883, 256] on button "+ New Note" at bounding box center [893, 249] width 83 height 28
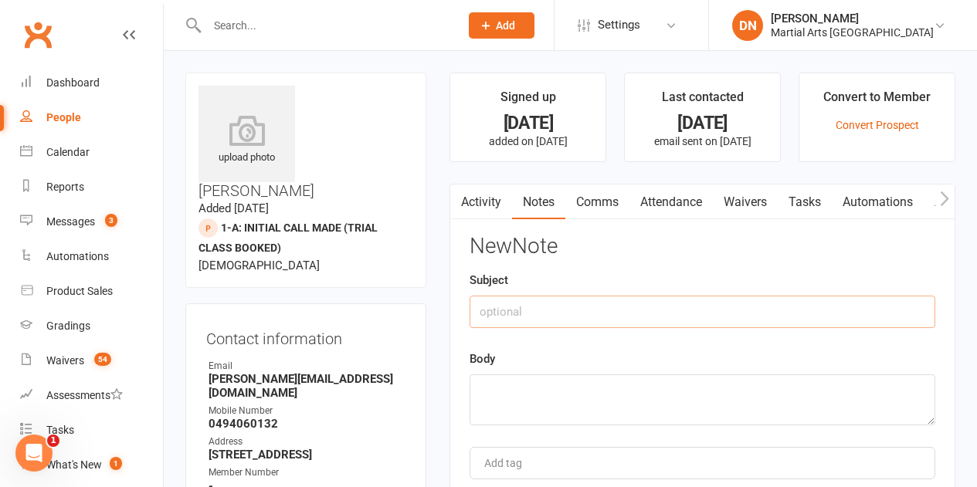
click at [732, 303] on input "text" at bounding box center [702, 312] width 466 height 32
type input "Emailed out"
paste textarea "asked if they enjoyed thier trial."
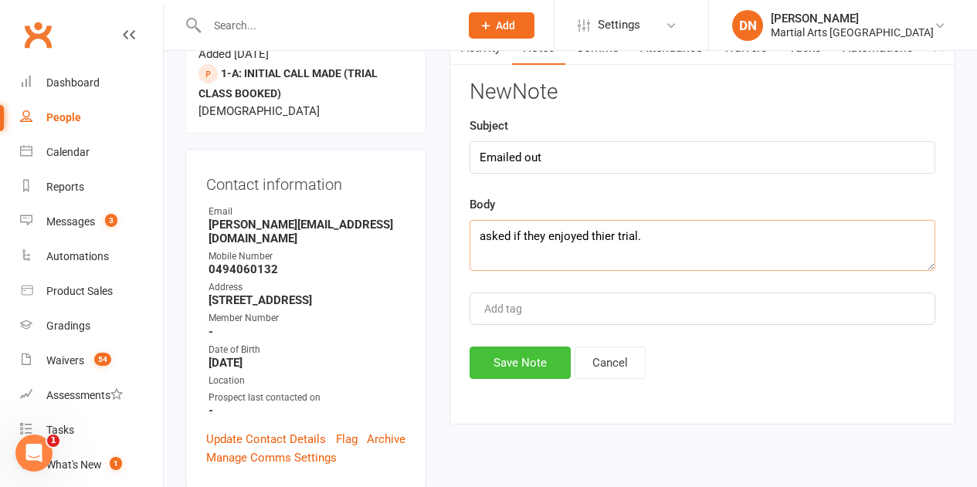
type textarea "asked if they enjoyed thier trial."
click at [496, 379] on button "Save Note" at bounding box center [519, 363] width 101 height 32
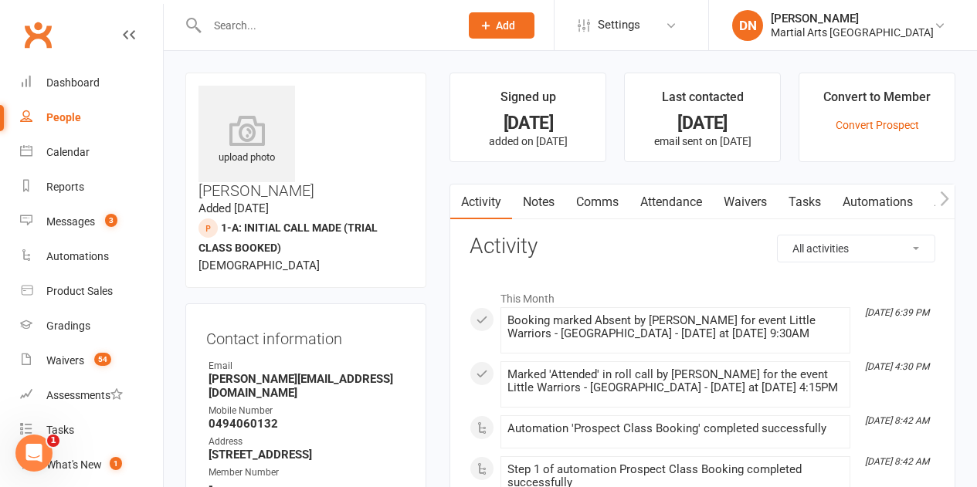
drag, startPoint x: 510, startPoint y: 191, endPoint x: 527, endPoint y: 193, distance: 17.1
click at [510, 191] on link "Activity" at bounding box center [481, 203] width 62 height 36
click at [533, 195] on link "Notes" at bounding box center [538, 203] width 53 height 36
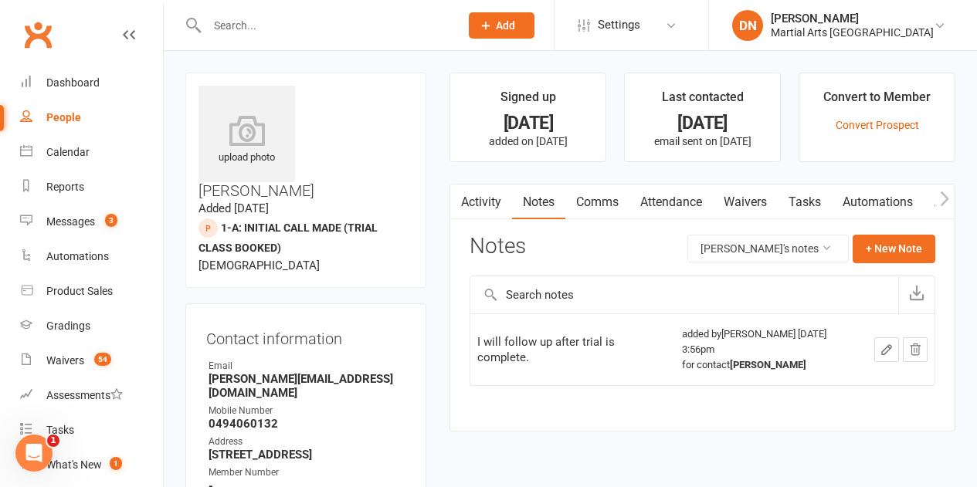
drag, startPoint x: 490, startPoint y: 203, endPoint x: 544, endPoint y: 202, distance: 54.8
click at [490, 202] on link "Activity" at bounding box center [481, 203] width 62 height 36
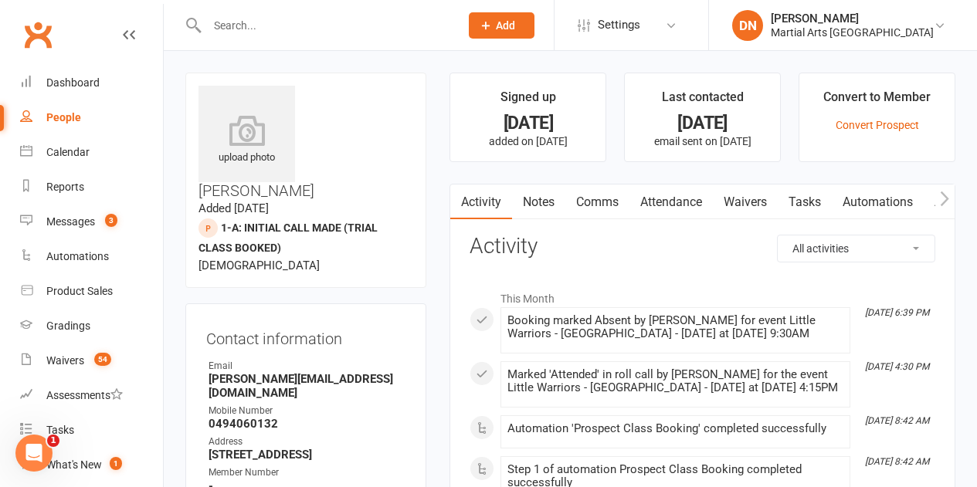
click at [603, 199] on link "Comms" at bounding box center [597, 203] width 64 height 36
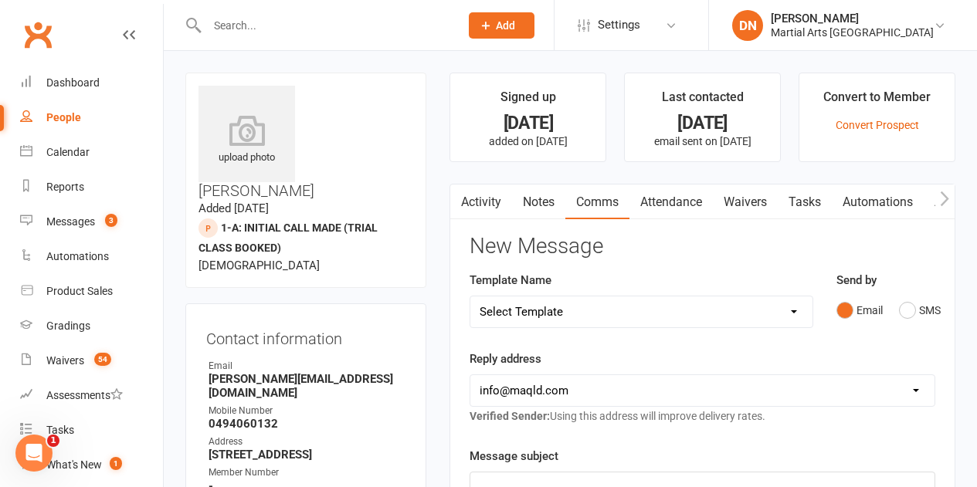
scroll to position [154, 0]
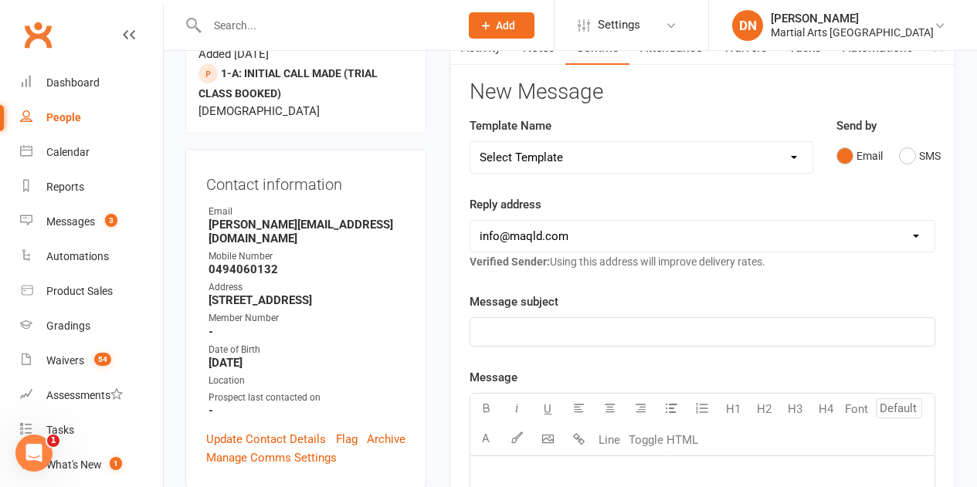
click at [792, 159] on select "Select Template [Email] Black Belt 1st degree [Email] Bushido Seminar [Email] K…" at bounding box center [640, 157] width 341 height 31
select select "10"
click at [470, 142] on select "Select Template [Email] Black Belt 1st degree [Email] Bushido Seminar [Email] K…" at bounding box center [640, 157] width 341 height 31
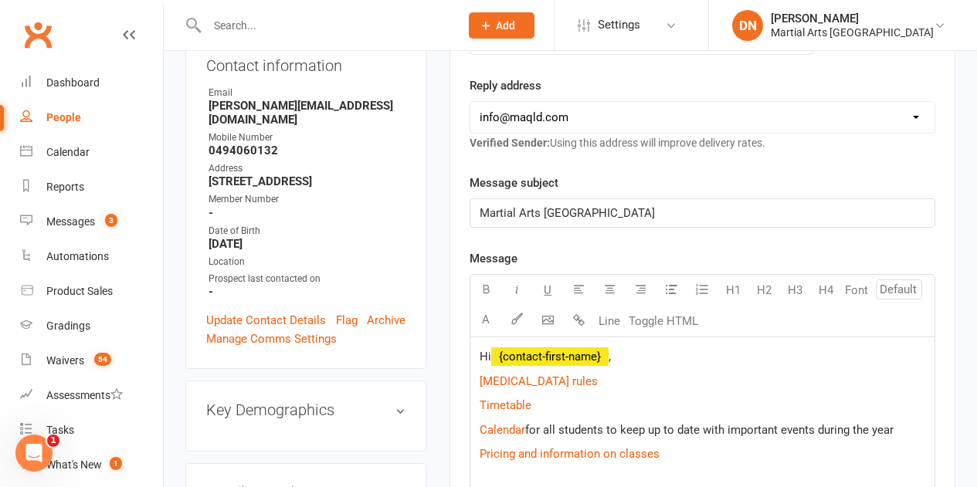
scroll to position [386, 0]
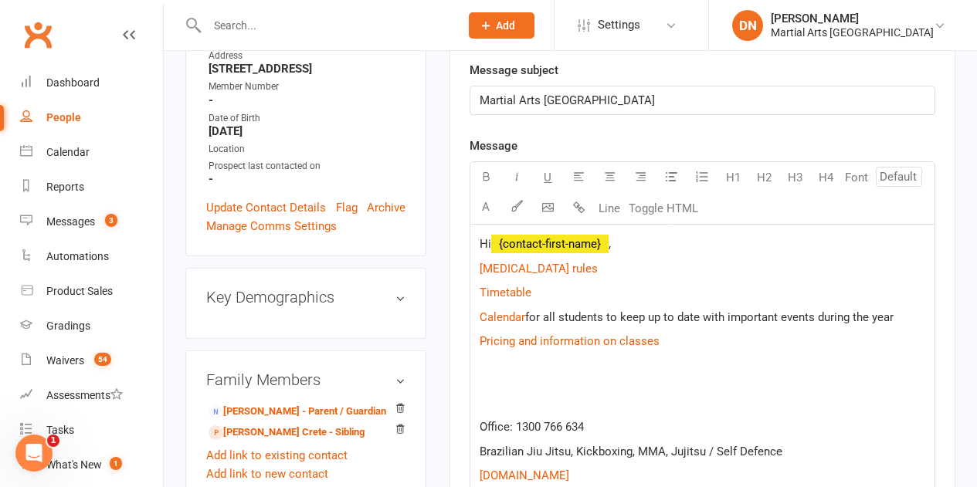
click at [663, 246] on p "Hi ﻿ {contact-first-name} ," at bounding box center [702, 244] width 446 height 19
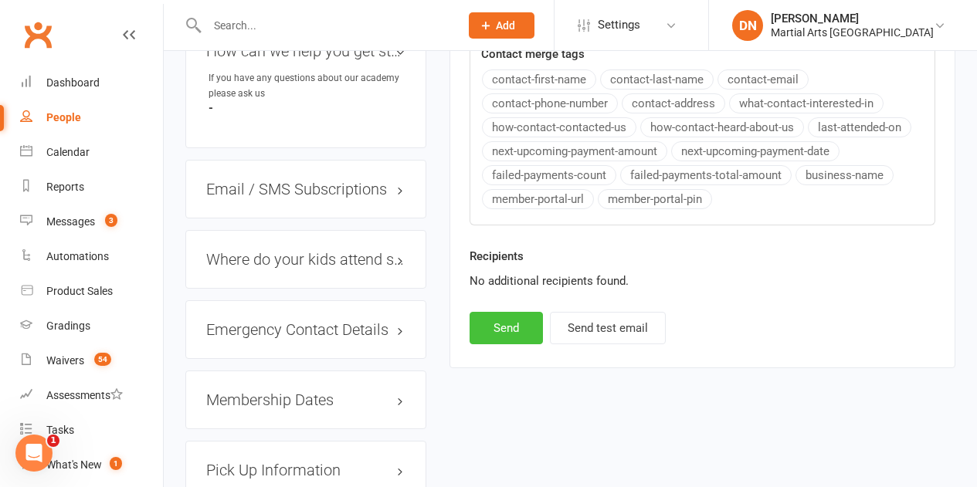
click at [537, 332] on button "Send" at bounding box center [505, 328] width 73 height 32
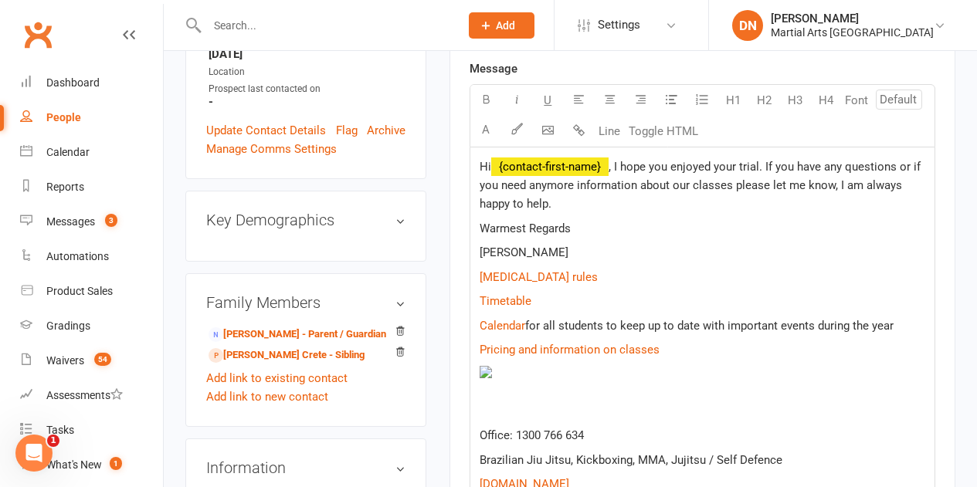
select select
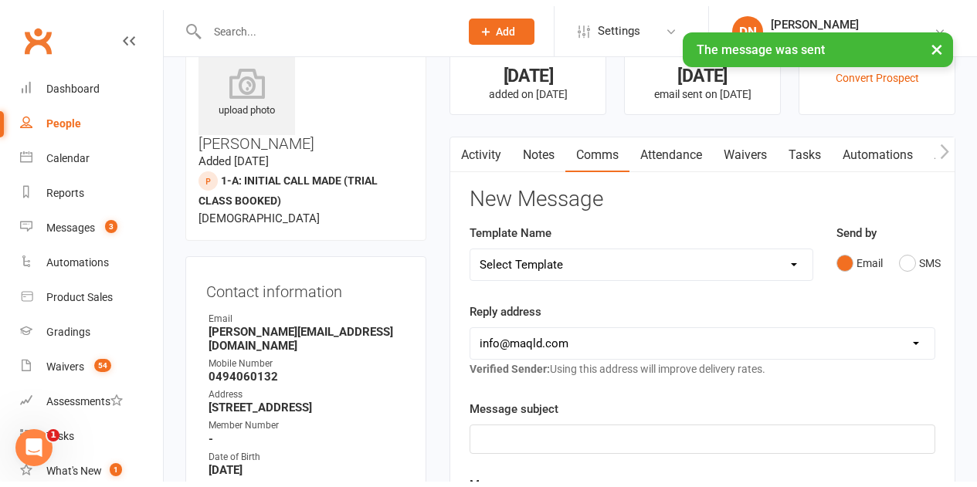
scroll to position [0, 0]
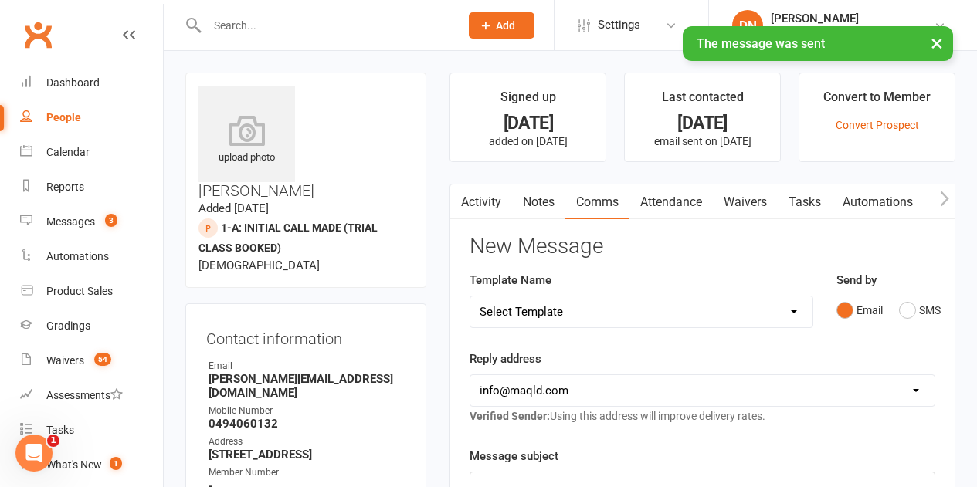
drag, startPoint x: 530, startPoint y: 200, endPoint x: 742, endPoint y: 227, distance: 214.0
click at [531, 200] on link "Notes" at bounding box center [538, 203] width 53 height 36
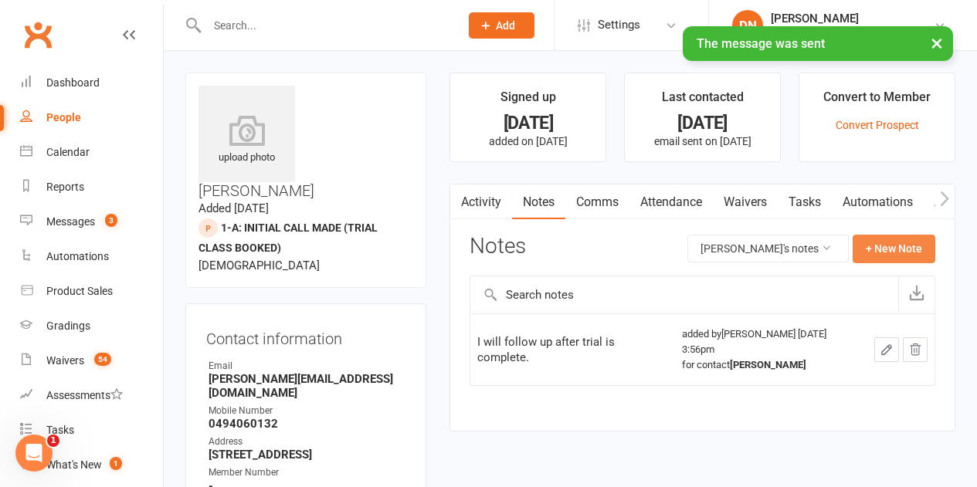
click at [893, 246] on button "+ New Note" at bounding box center [893, 249] width 83 height 28
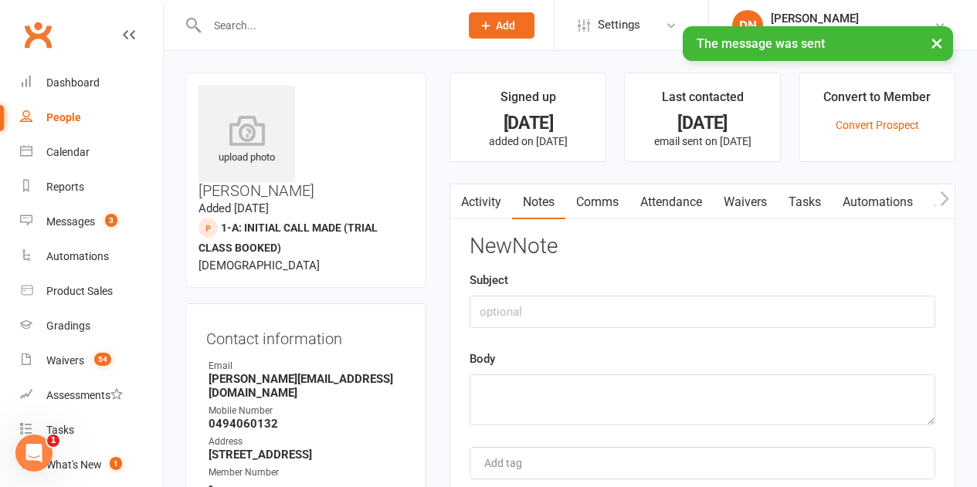
drag, startPoint x: 509, startPoint y: 286, endPoint x: 517, endPoint y: 320, distance: 35.0
click at [509, 288] on div "Subject" at bounding box center [702, 299] width 466 height 57
click at [517, 320] on input "text" at bounding box center [702, 312] width 466 height 32
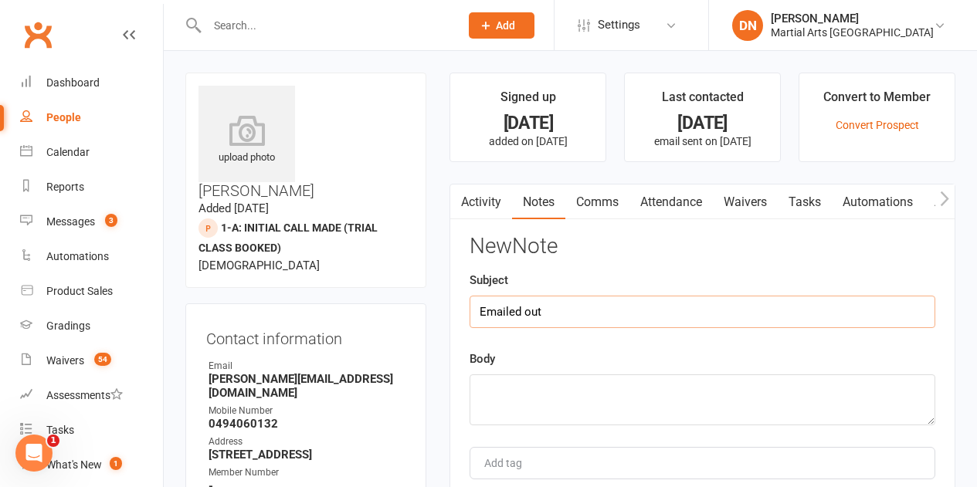
type input "Emailed out"
type textarea "a"
paste textarea "Sienna Thomas"
type textarea "S"
drag, startPoint x: 690, startPoint y: 394, endPoint x: 207, endPoint y: 405, distance: 483.5
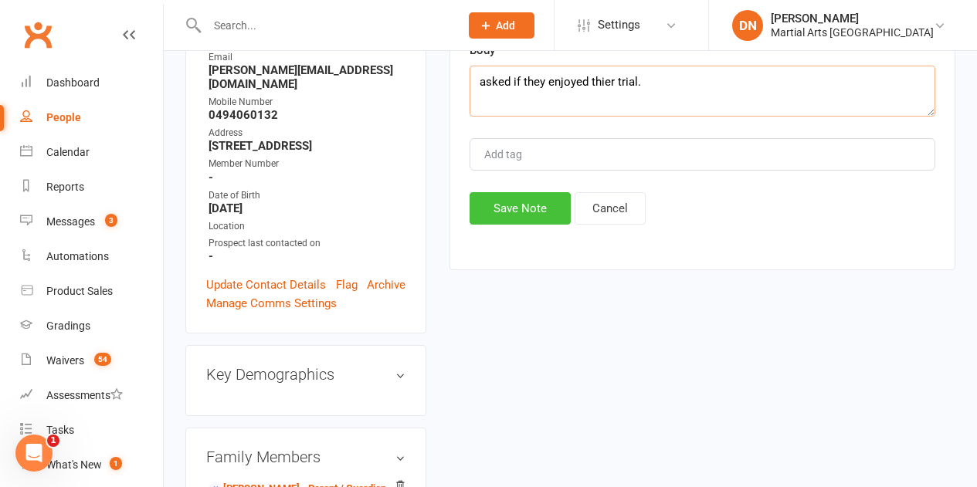
type textarea "asked if they enjoyed thier trial."
click at [513, 222] on button "Save Note" at bounding box center [519, 208] width 101 height 32
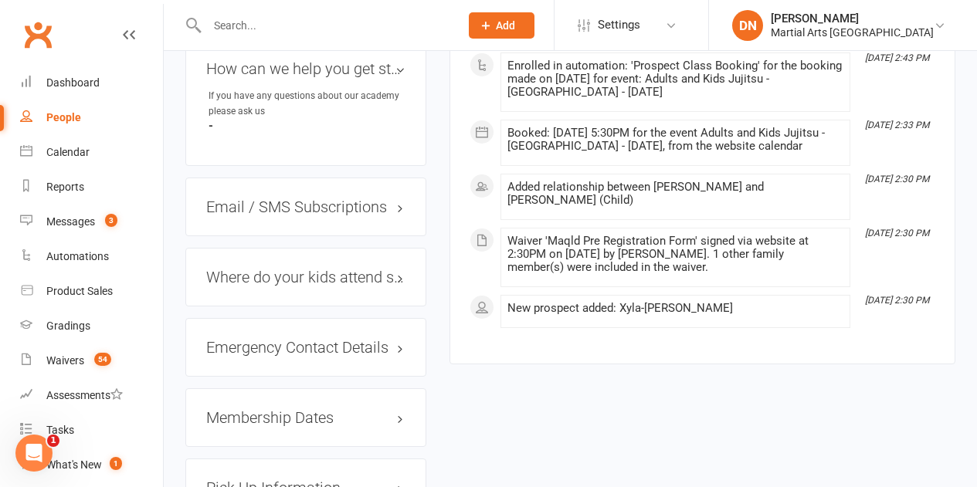
scroll to position [927, 0]
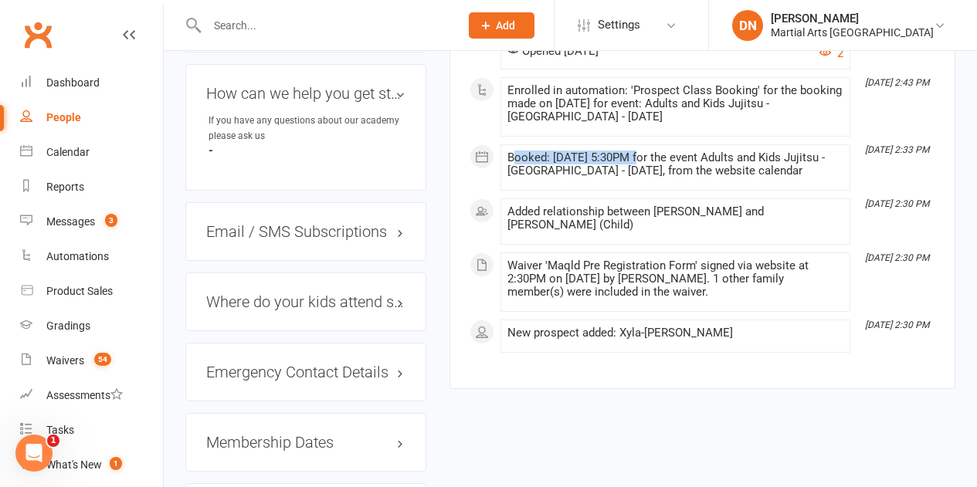
drag, startPoint x: 517, startPoint y: 163, endPoint x: 632, endPoint y: 153, distance: 116.3
click at [632, 153] on div "Booked: [DATE] 5:30PM for the event Adults and Kids Jujitsu - [GEOGRAPHIC_DATA]…" at bounding box center [675, 164] width 336 height 26
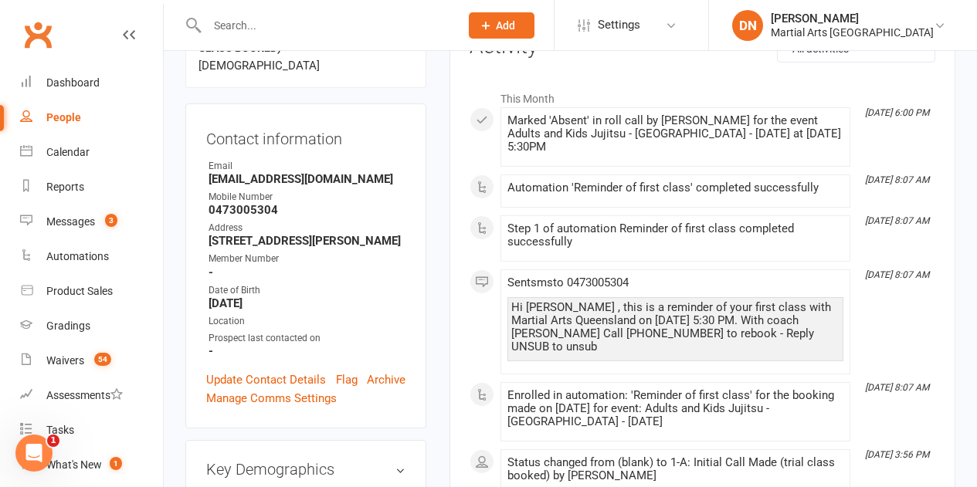
scroll to position [232, 0]
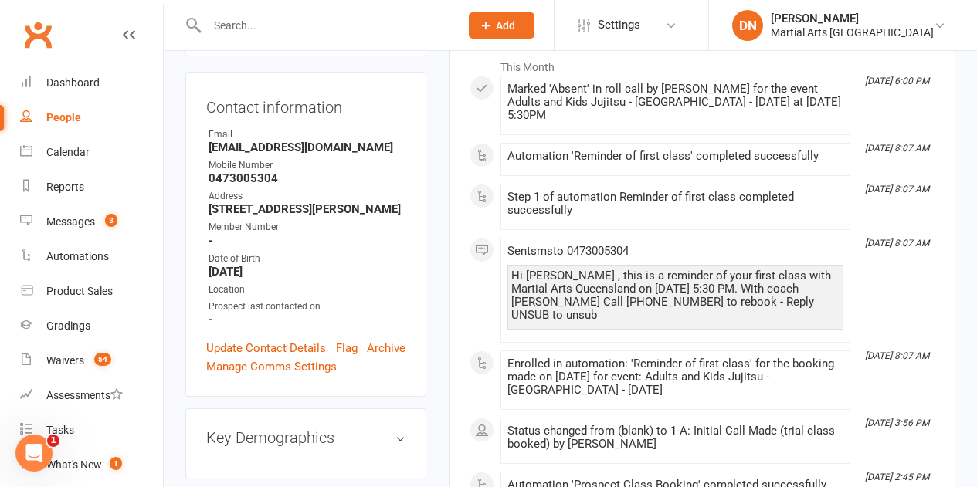
drag, startPoint x: 522, startPoint y: 100, endPoint x: 618, endPoint y: 111, distance: 96.4
click at [618, 111] on div "Marked 'Absent' in roll call by [PERSON_NAME] for the event Adults and Kids Juj…" at bounding box center [675, 102] width 336 height 39
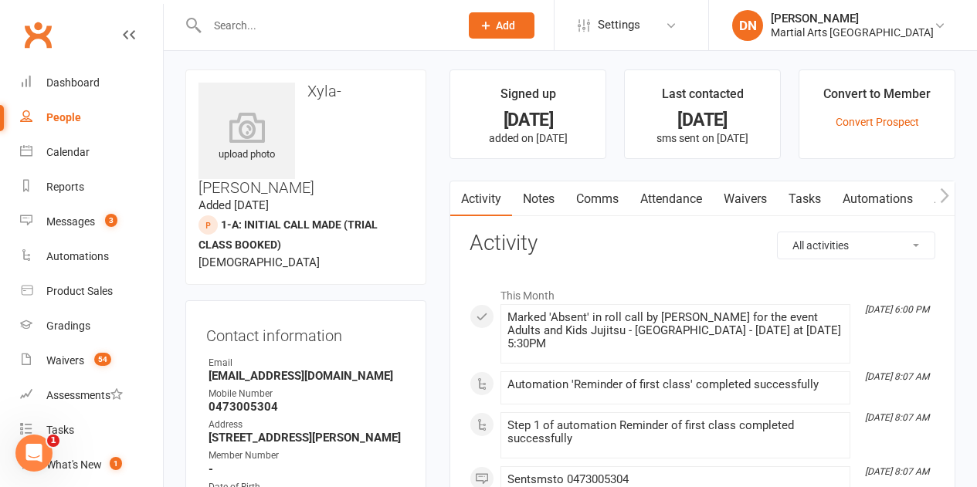
scroll to position [0, 0]
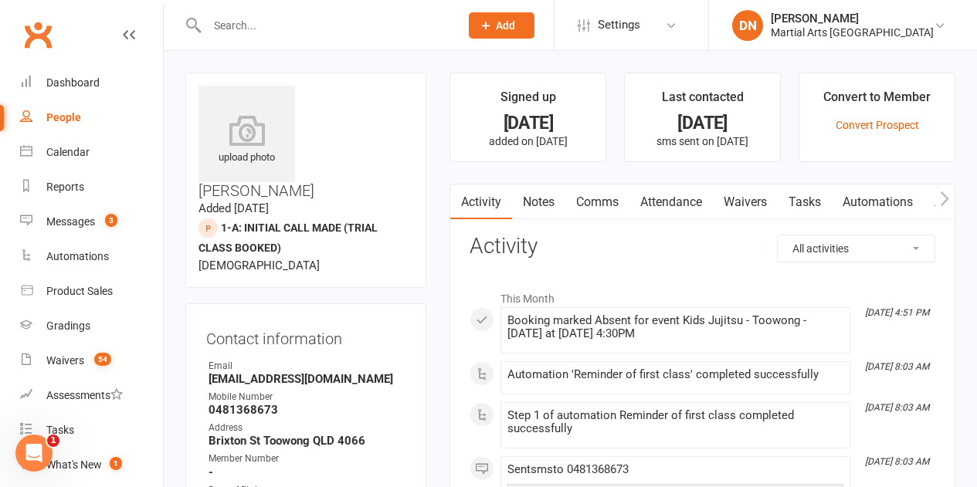
click at [576, 202] on link "Comms" at bounding box center [597, 203] width 64 height 36
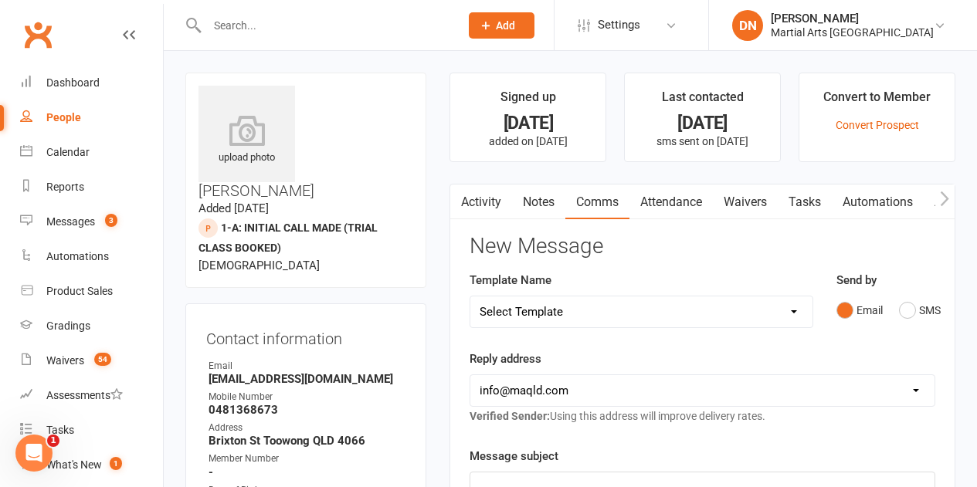
drag, startPoint x: 804, startPoint y: 304, endPoint x: 774, endPoint y: 304, distance: 30.1
click at [804, 304] on select "Select Template [Email] Black Belt 1st degree [Email] Bushido Seminar [Email] K…" at bounding box center [640, 311] width 341 height 31
select select "10"
click at [470, 296] on select "Select Template [Email] Black Belt 1st degree [Email] Bushido Seminar [Email] K…" at bounding box center [640, 311] width 341 height 31
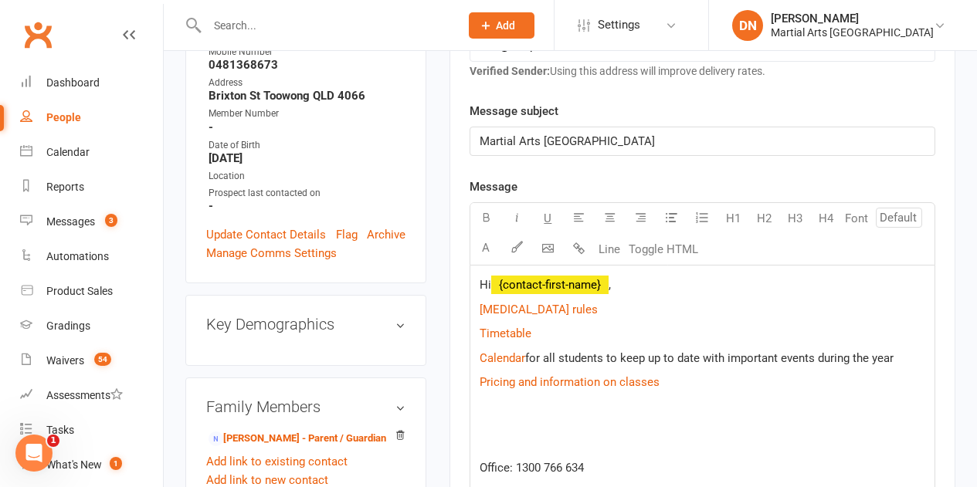
scroll to position [463, 0]
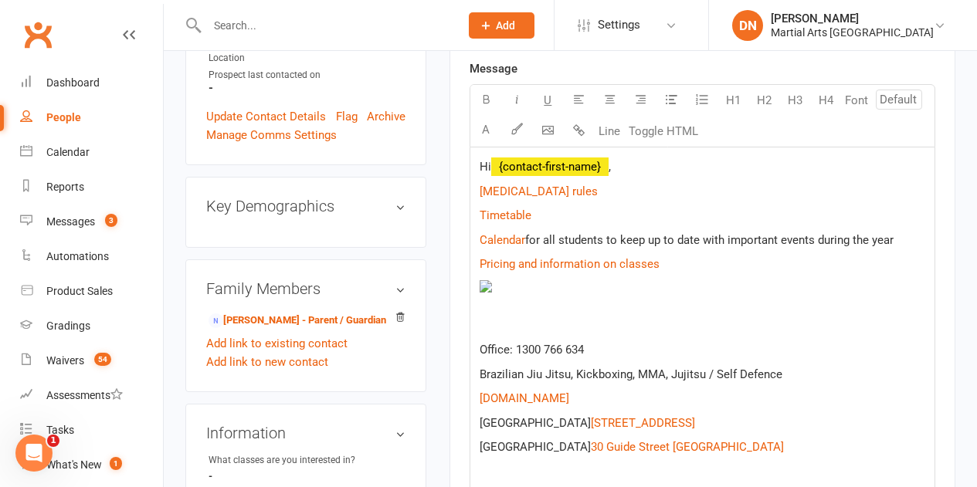
click at [649, 174] on p "Hi ﻿ {contact-first-name} ," at bounding box center [702, 167] width 446 height 19
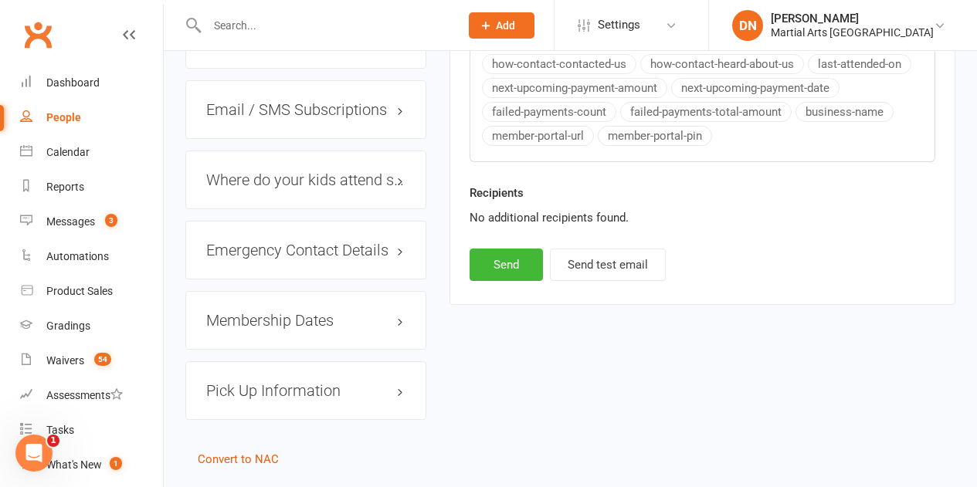
click at [493, 230] on div "Recipients No additional recipients found." at bounding box center [702, 216] width 489 height 65
click at [489, 253] on button "Send" at bounding box center [505, 265] width 73 height 32
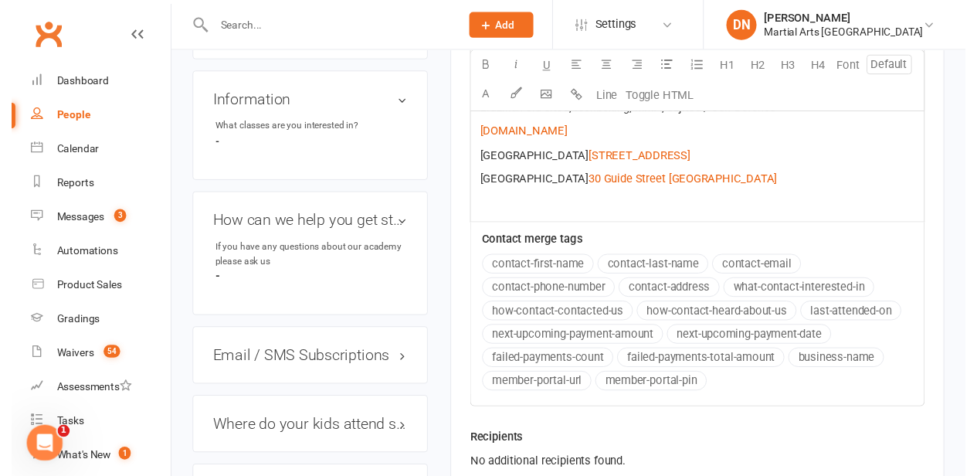
scroll to position [361, 0]
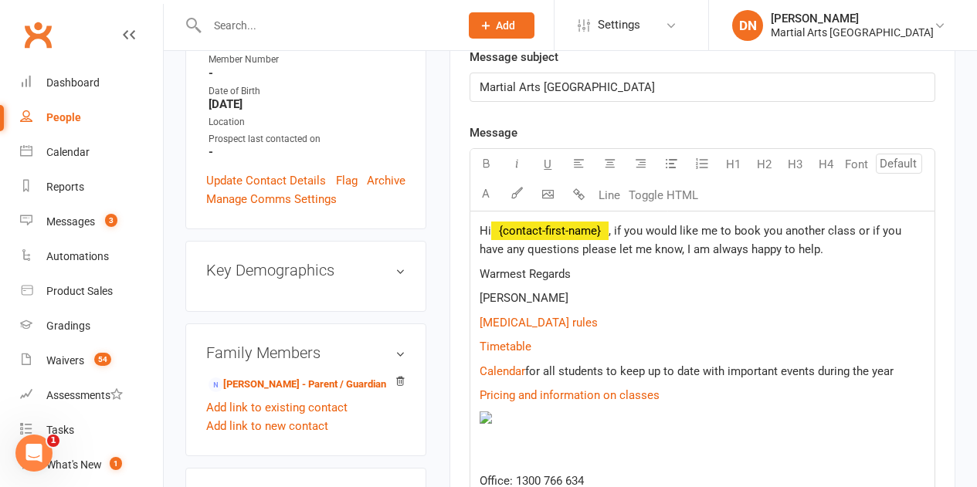
select select
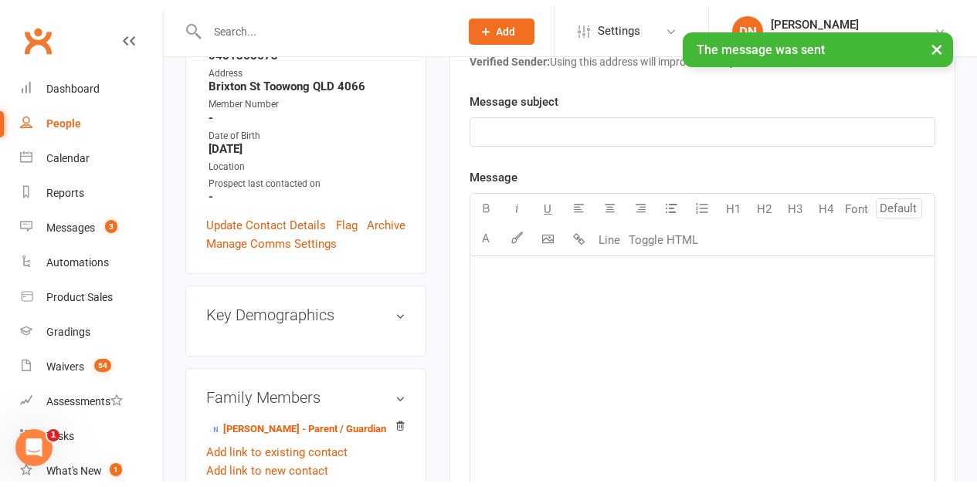
scroll to position [0, 0]
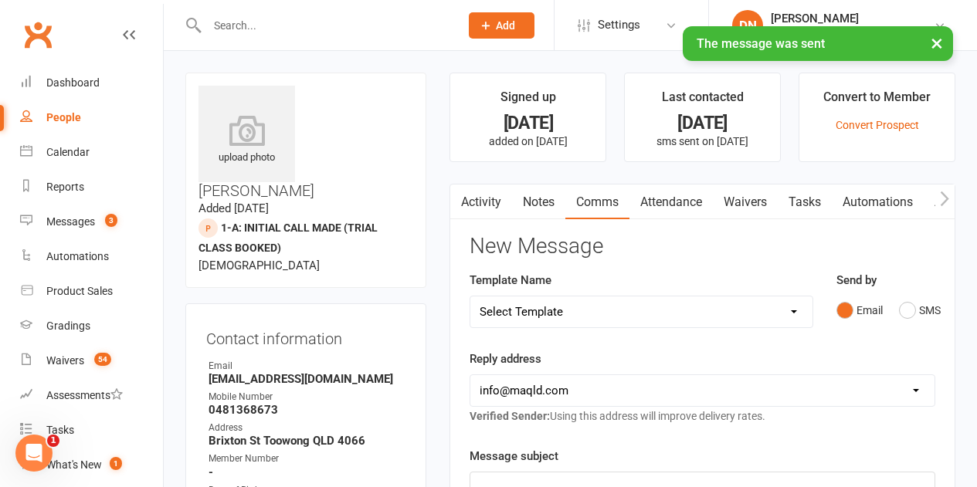
click at [562, 216] on link "Notes" at bounding box center [538, 203] width 53 height 36
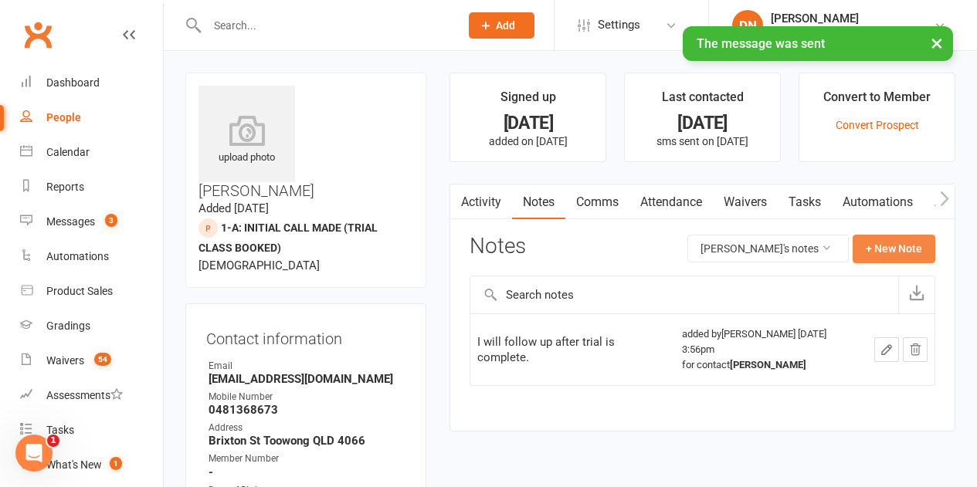
click at [889, 246] on button "+ New Note" at bounding box center [893, 249] width 83 height 28
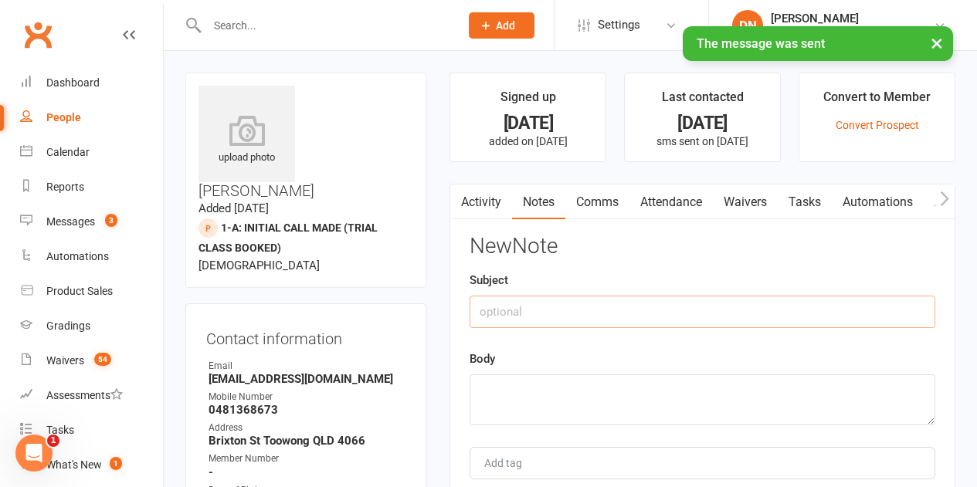
click at [559, 312] on input "text" at bounding box center [702, 312] width 466 height 32
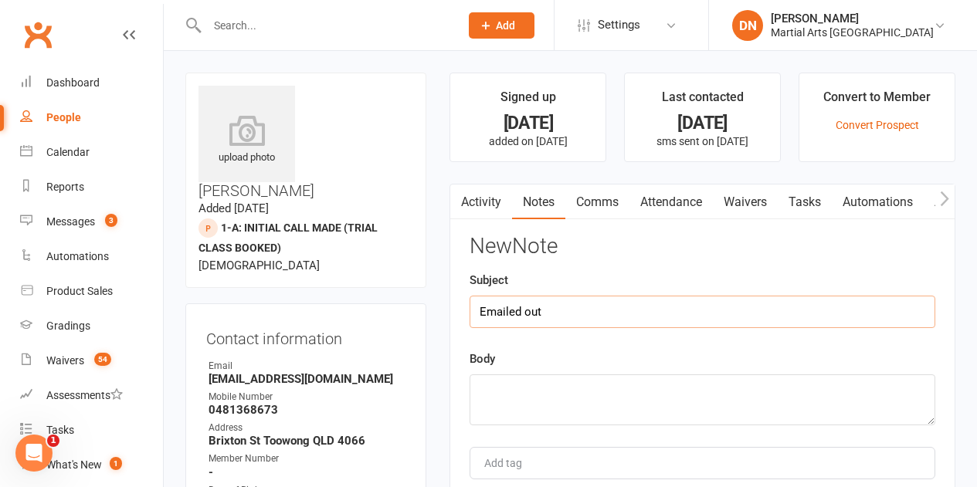
type input "Emailed out"
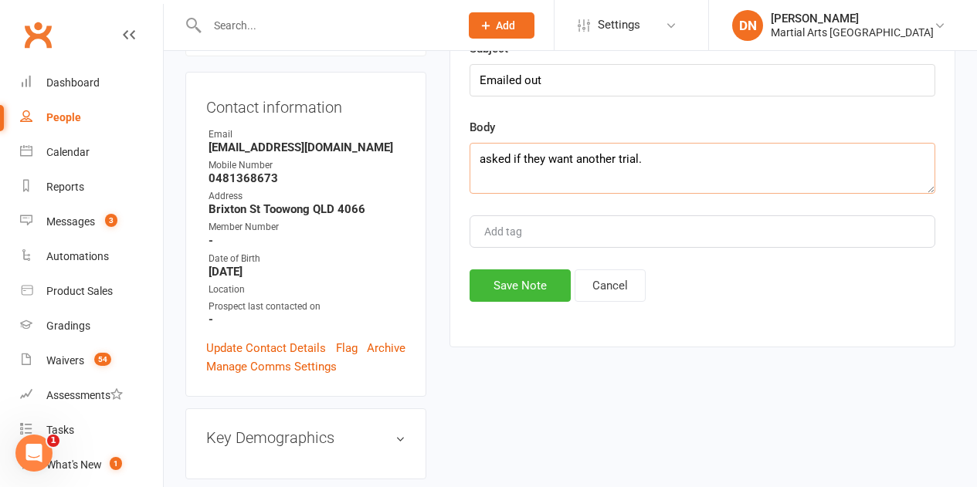
type textarea "asked if they want another trial."
click at [496, 282] on button "Save Note" at bounding box center [519, 285] width 101 height 32
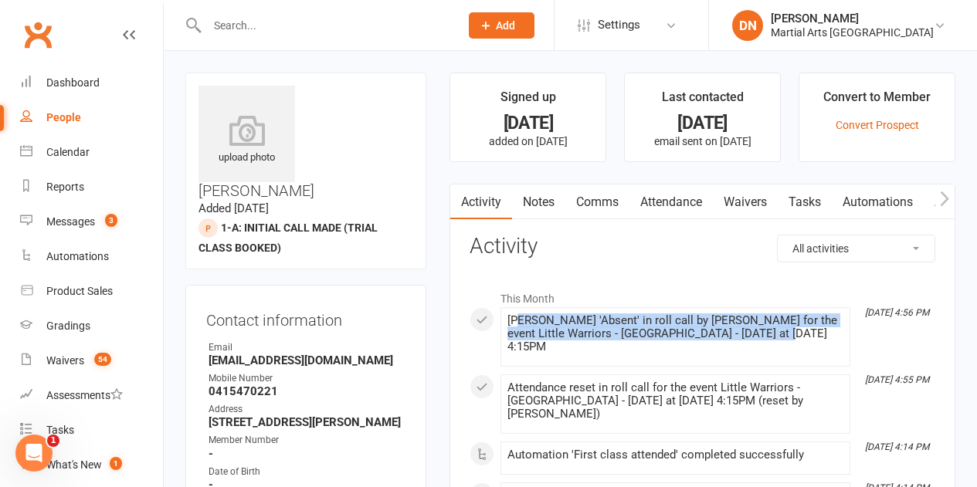
drag, startPoint x: 522, startPoint y: 323, endPoint x: 769, endPoint y: 334, distance: 247.3
click at [769, 334] on div "[PERSON_NAME] 'Absent' in roll call by [PERSON_NAME] for the event Little Warri…" at bounding box center [675, 333] width 336 height 39
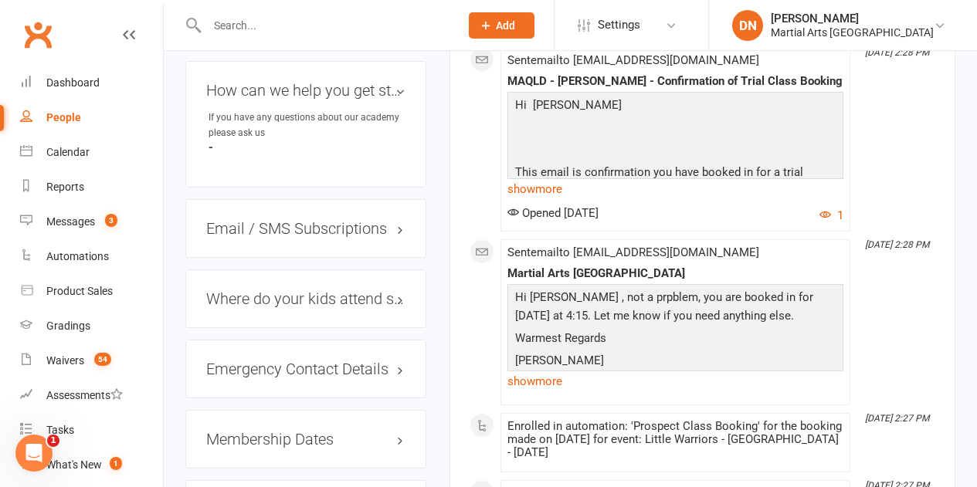
scroll to position [1004, 0]
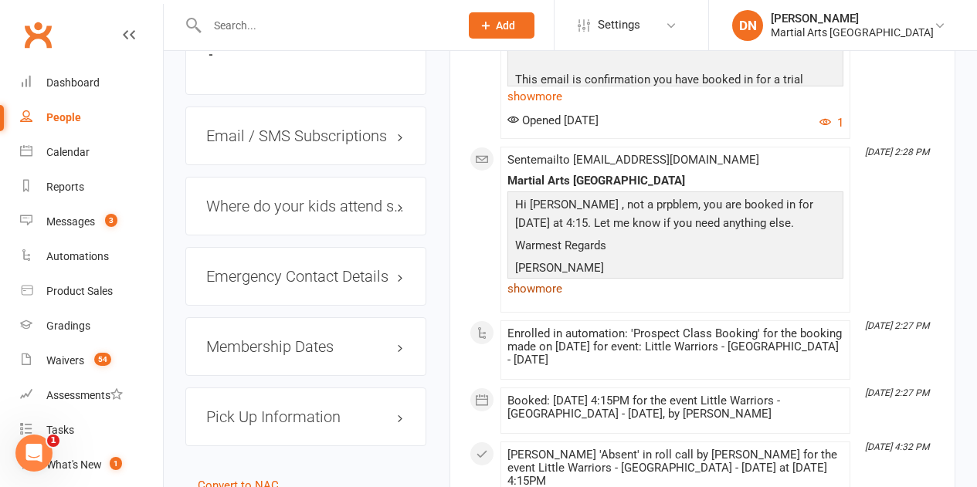
click at [551, 278] on link "show more" at bounding box center [675, 289] width 336 height 22
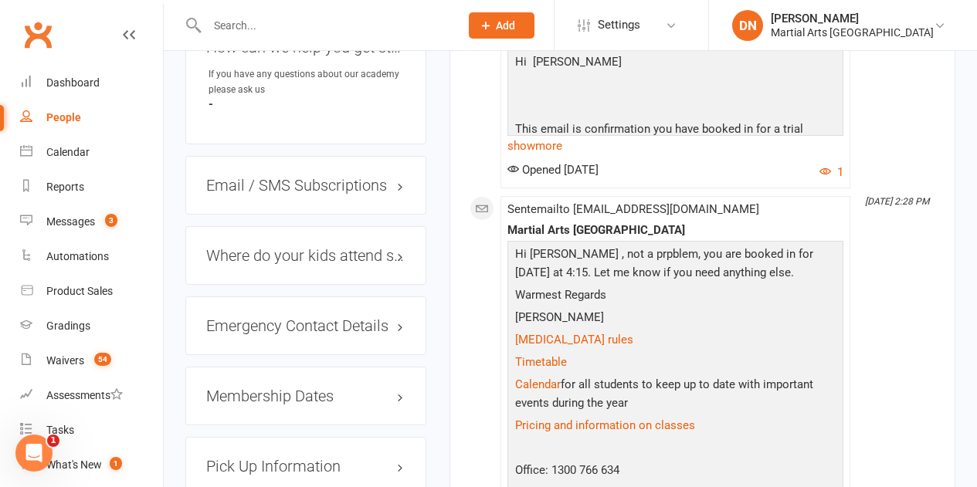
scroll to position [927, 0]
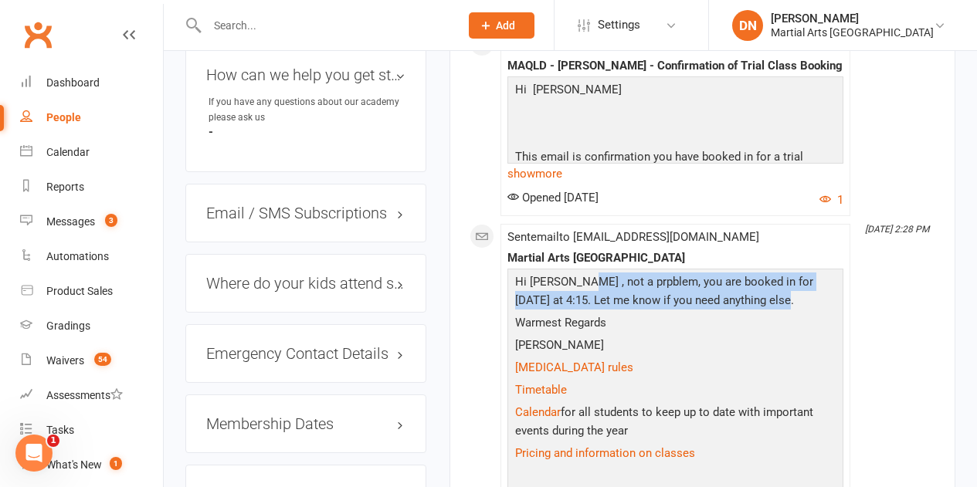
drag, startPoint x: 576, startPoint y: 259, endPoint x: 815, endPoint y: 275, distance: 239.1
click at [815, 275] on p "Hi [PERSON_NAME] , not a prpblem, you are booked in for [DATE] at 4:15. Let me …" at bounding box center [675, 293] width 328 height 41
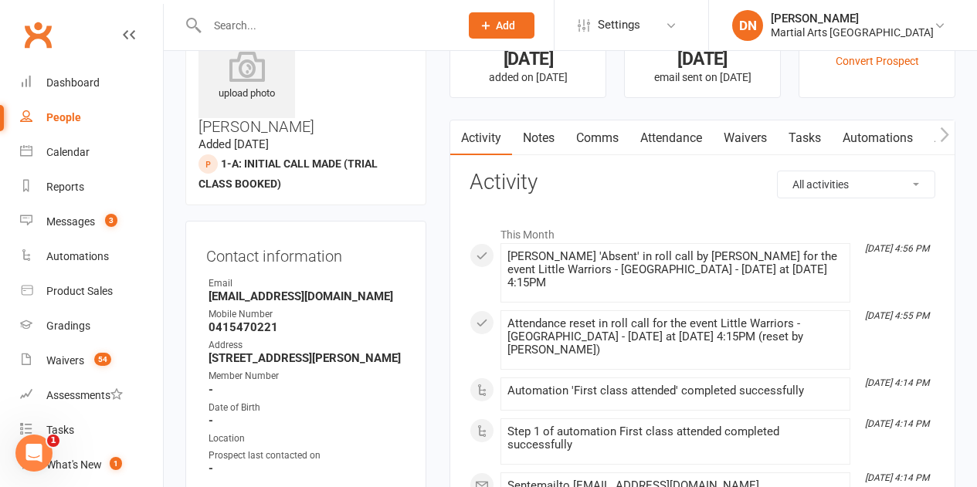
scroll to position [0, 0]
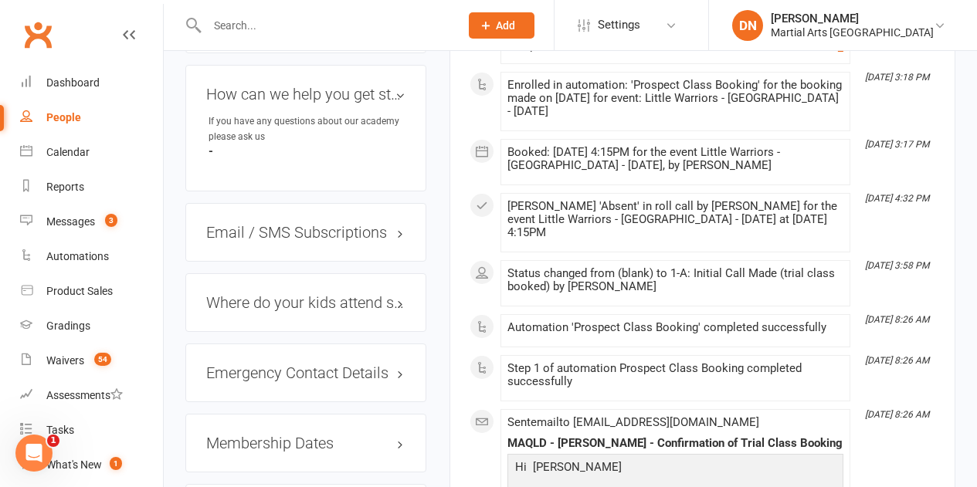
scroll to position [927, 0]
drag, startPoint x: 490, startPoint y: 141, endPoint x: 864, endPoint y: 159, distance: 374.2
click at [864, 159] on div "This Month Sep 15, 4:06 PM Automation 'First class attended' completed successf…" at bounding box center [702, 253] width 466 height 1795
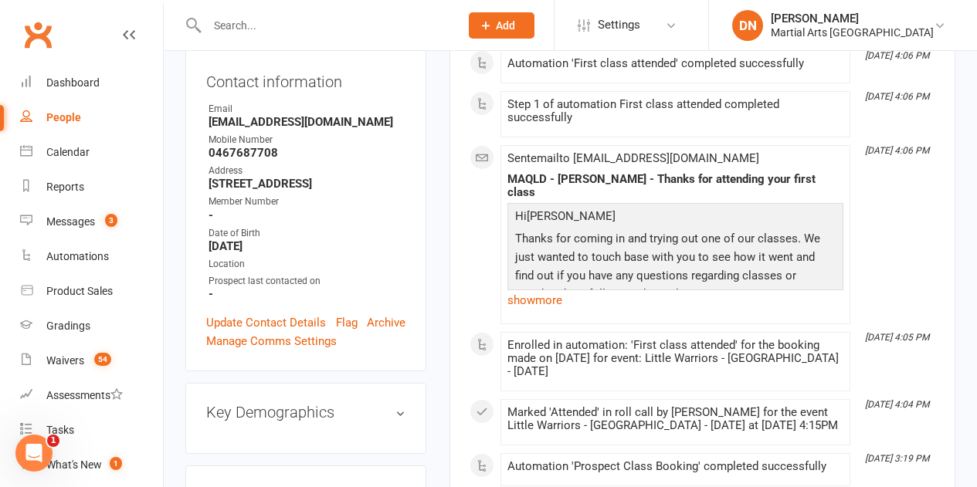
scroll to position [0, 0]
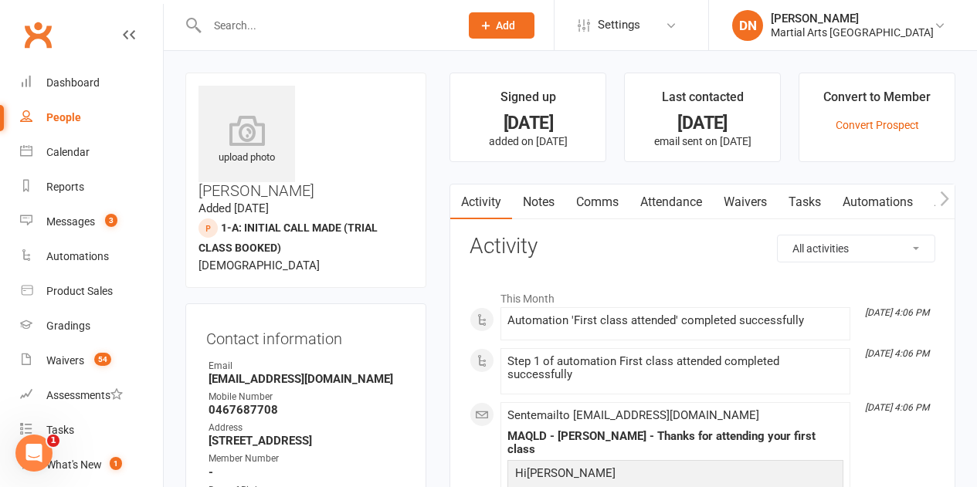
click at [585, 205] on link "Comms" at bounding box center [597, 203] width 64 height 36
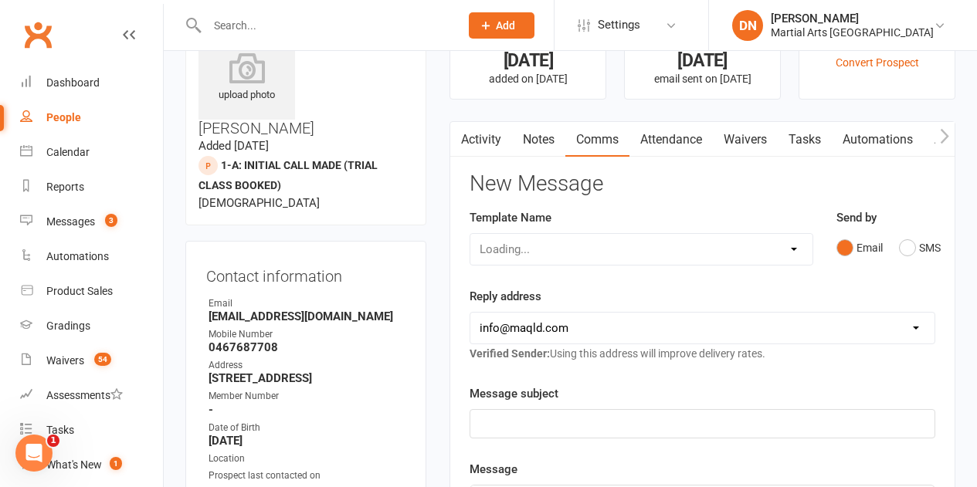
scroll to position [154, 0]
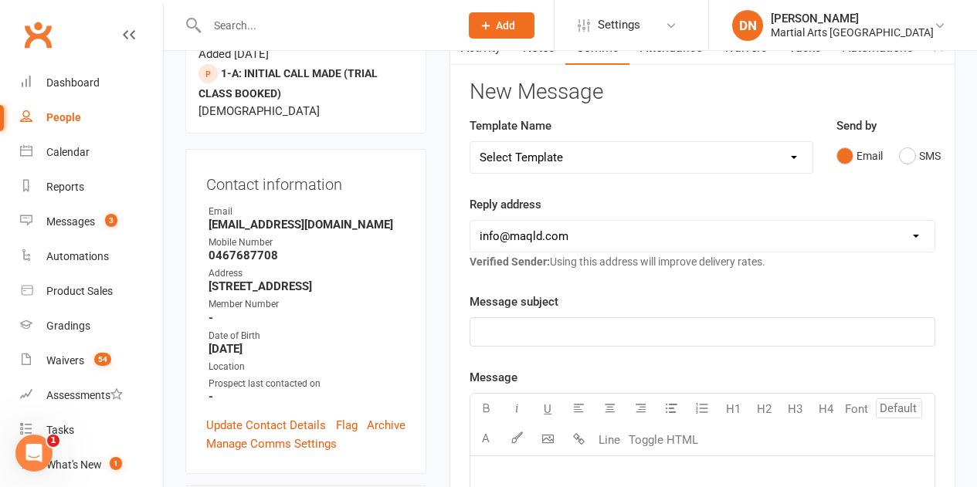
click at [791, 168] on select "Select Template [Email] Black Belt 1st degree [Email] Bushido Seminar [Email] K…" at bounding box center [640, 157] width 341 height 31
select select "10"
click at [470, 142] on select "Select Template [Email] Black Belt 1st degree [Email] Bushido Seminar [Email] K…" at bounding box center [640, 157] width 341 height 31
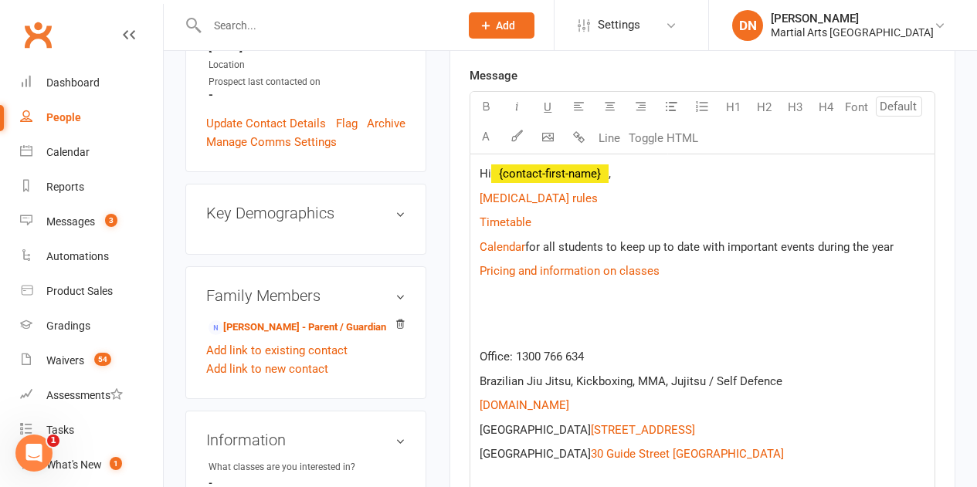
scroll to position [386, 0]
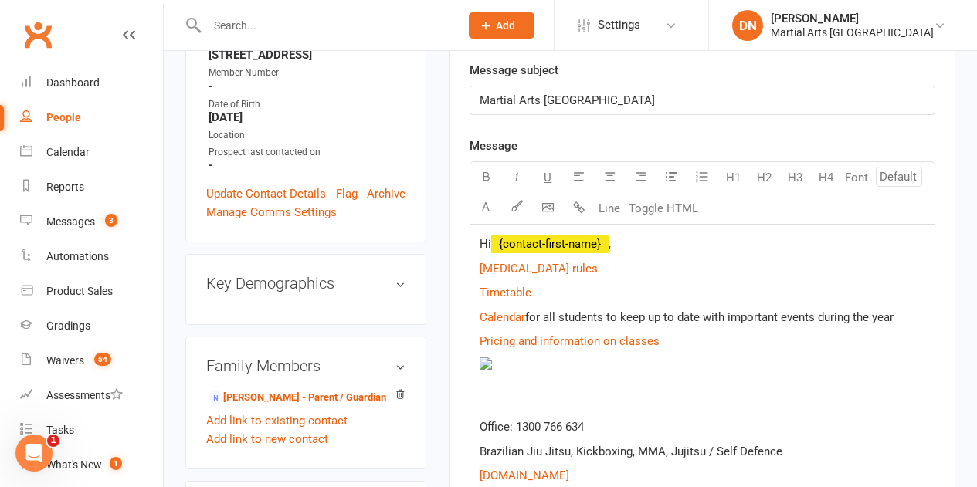
click at [640, 256] on div "Hi ﻿ {contact-first-name} , $ [MEDICAL_DATA] rules $ $ Timetable $ $ Calendar $…" at bounding box center [702, 397] width 464 height 344
click at [640, 241] on p "Hi ﻿ {contact-first-name} ," at bounding box center [702, 244] width 446 height 19
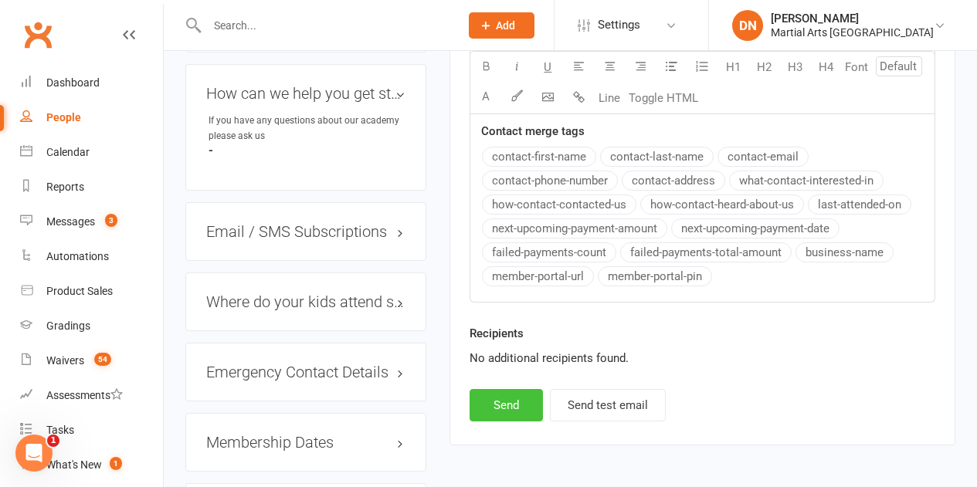
click at [531, 404] on button "Send" at bounding box center [505, 405] width 73 height 32
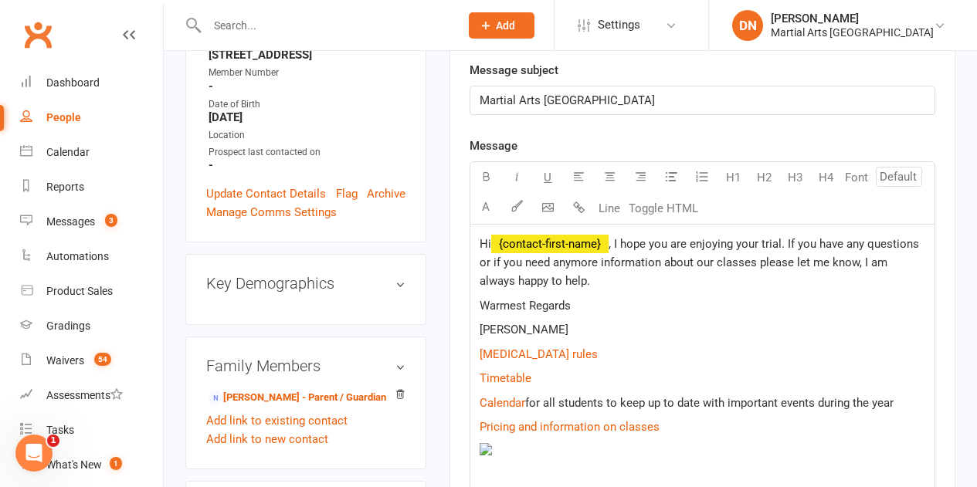
scroll to position [332, 0]
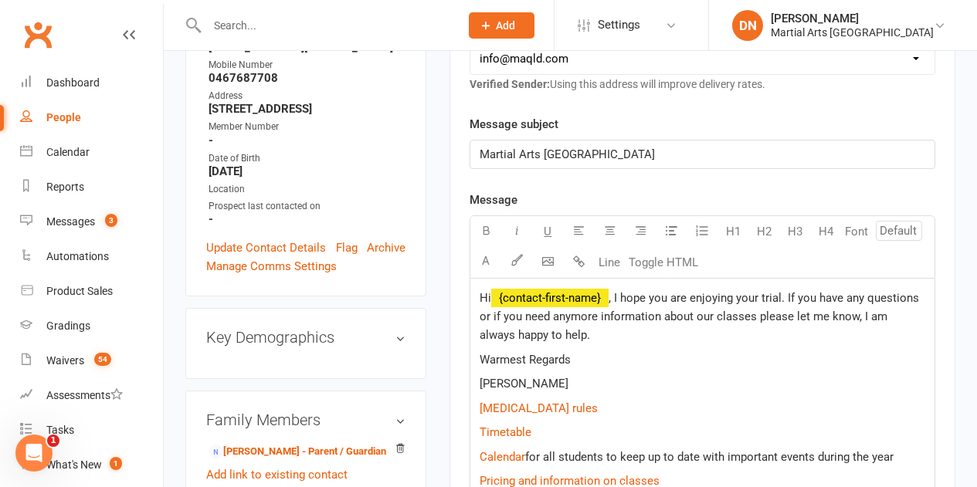
select select
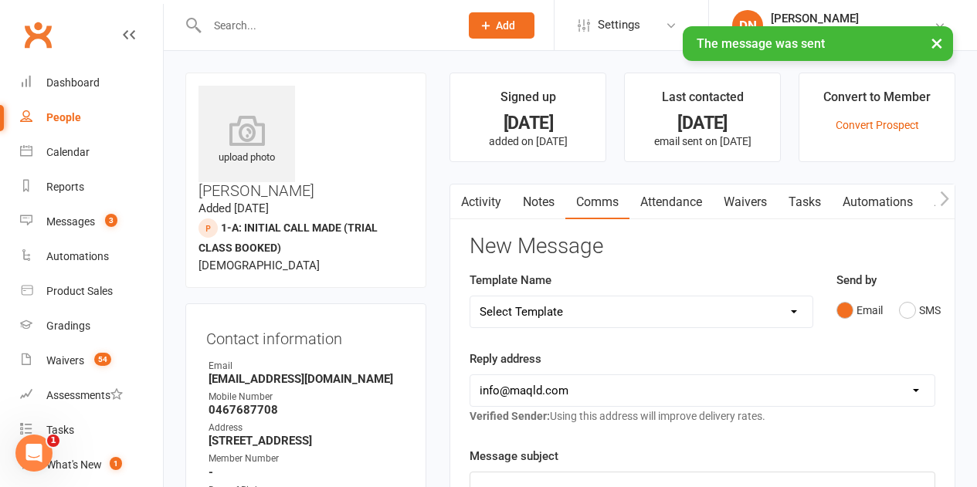
click at [521, 196] on link "Notes" at bounding box center [538, 203] width 53 height 36
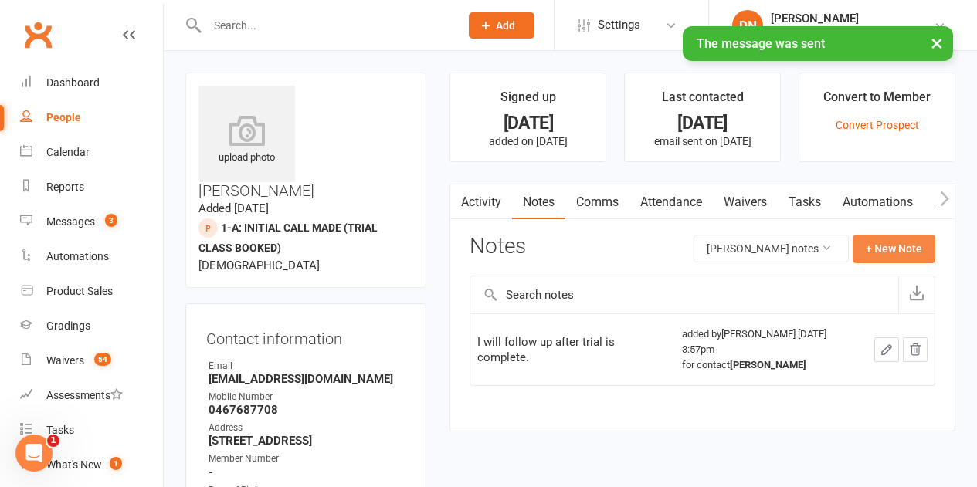
click at [895, 247] on button "+ New Note" at bounding box center [893, 249] width 83 height 28
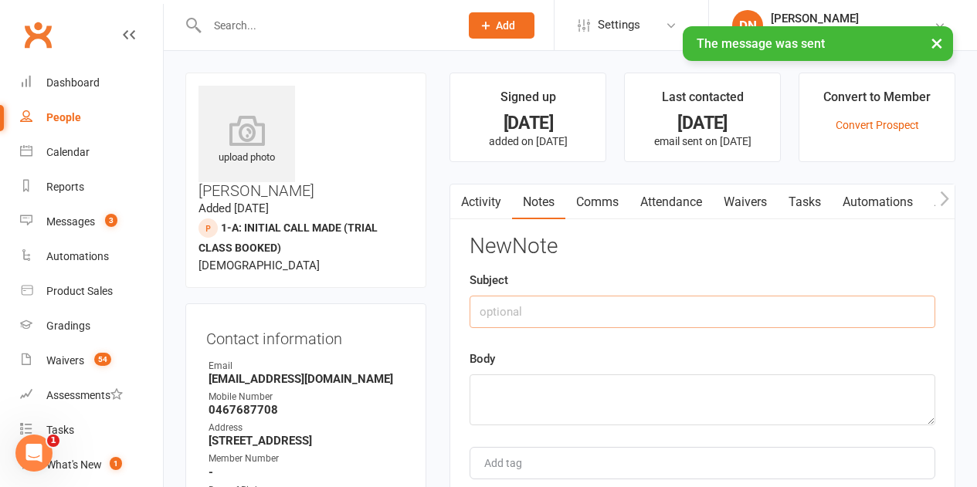
click at [644, 303] on input "text" at bounding box center [702, 312] width 466 height 32
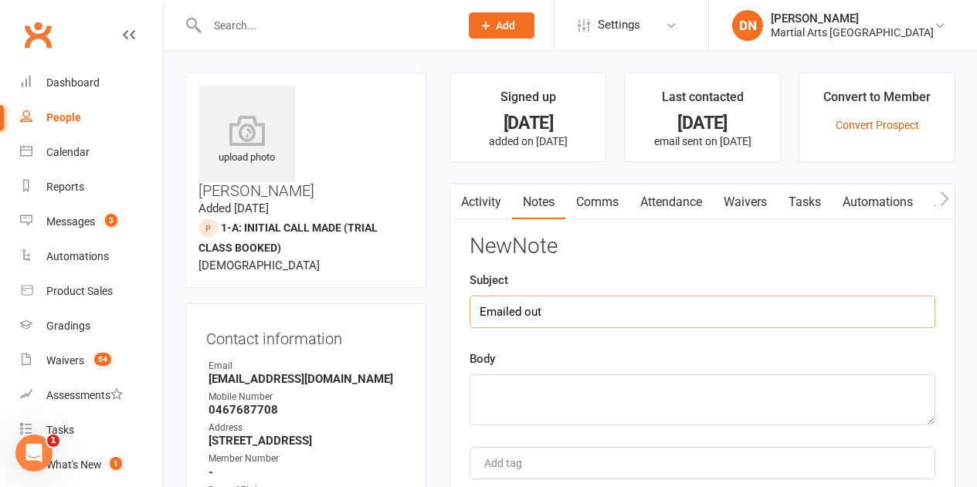
type input "Emailed out"
type textarea "s"
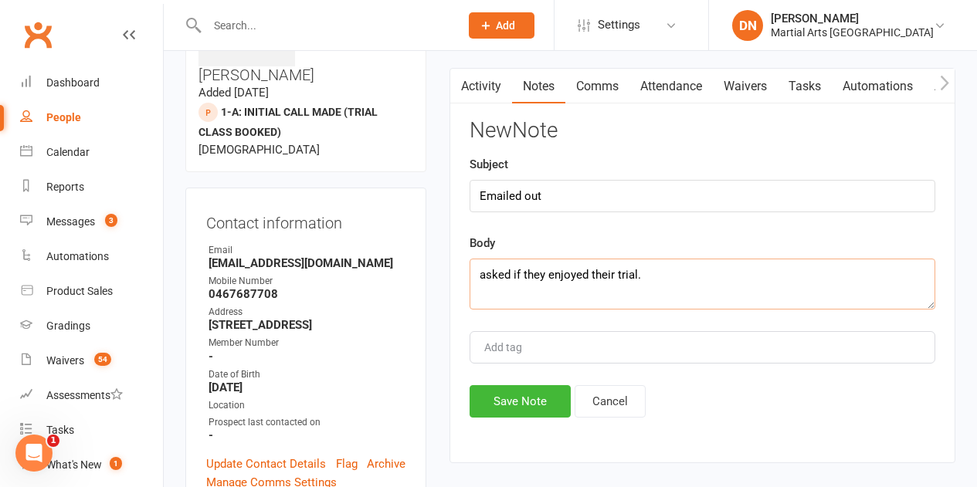
scroll to position [232, 0]
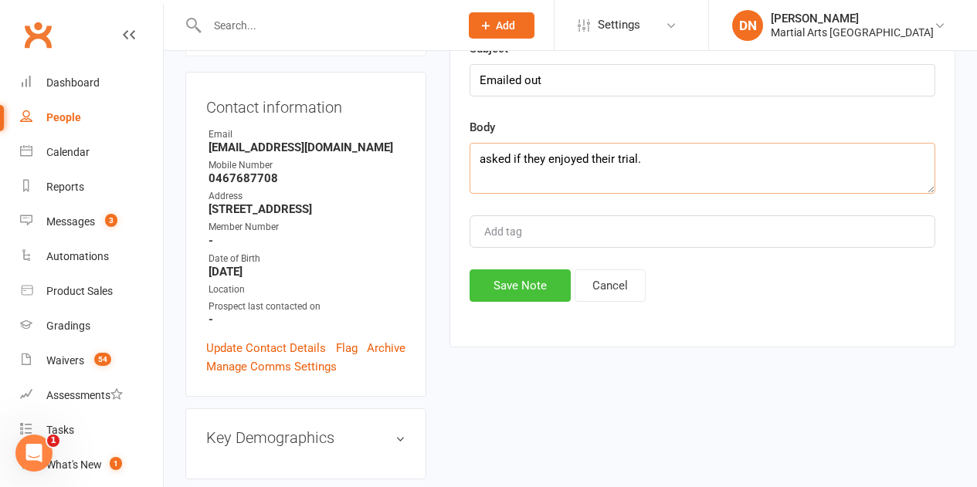
type textarea "asked if they enjoyed their trial."
click at [498, 272] on button "Save Note" at bounding box center [519, 285] width 101 height 32
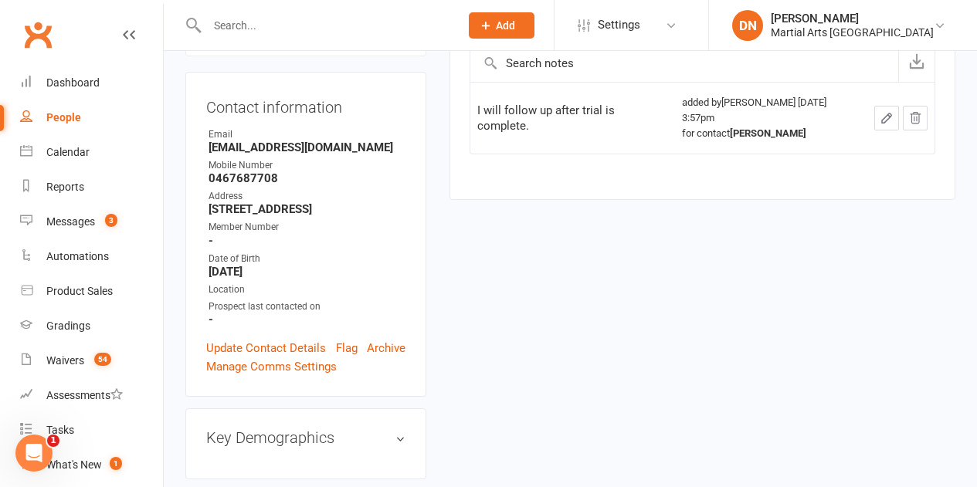
scroll to position [0, 0]
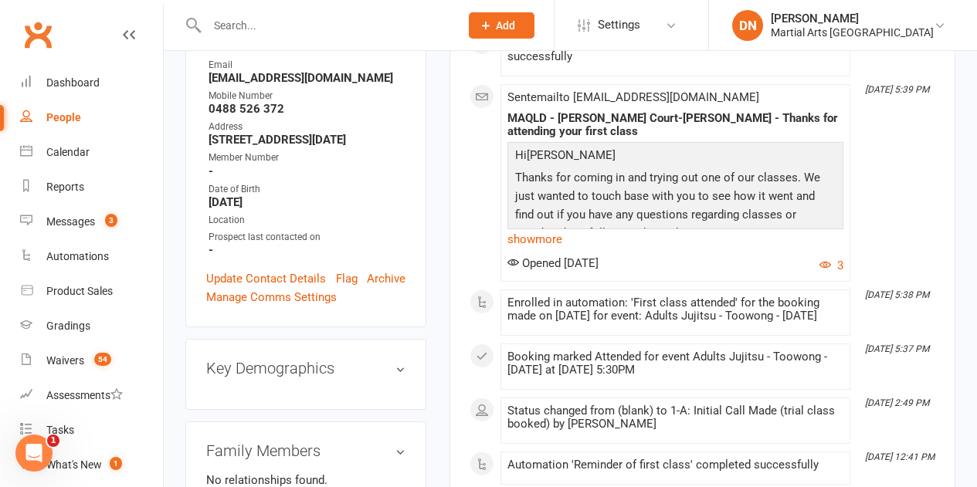
scroll to position [309, 0]
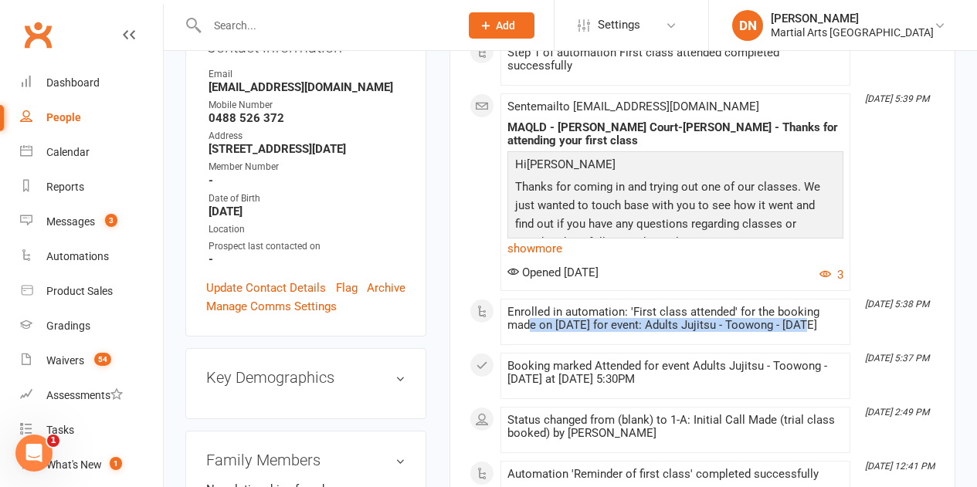
drag, startPoint x: 527, startPoint y: 327, endPoint x: 821, endPoint y: 332, distance: 293.4
click at [821, 332] on div "Enrolled in automation: 'First class attended' for the booking made on [DATE] f…" at bounding box center [675, 319] width 336 height 26
drag, startPoint x: 560, startPoint y: 404, endPoint x: 775, endPoint y: 394, distance: 215.7
click at [775, 392] on div "Booking marked Attended for event Adults Jujitsu - Toowong - [DATE] at [DATE] 5…" at bounding box center [675, 376] width 336 height 32
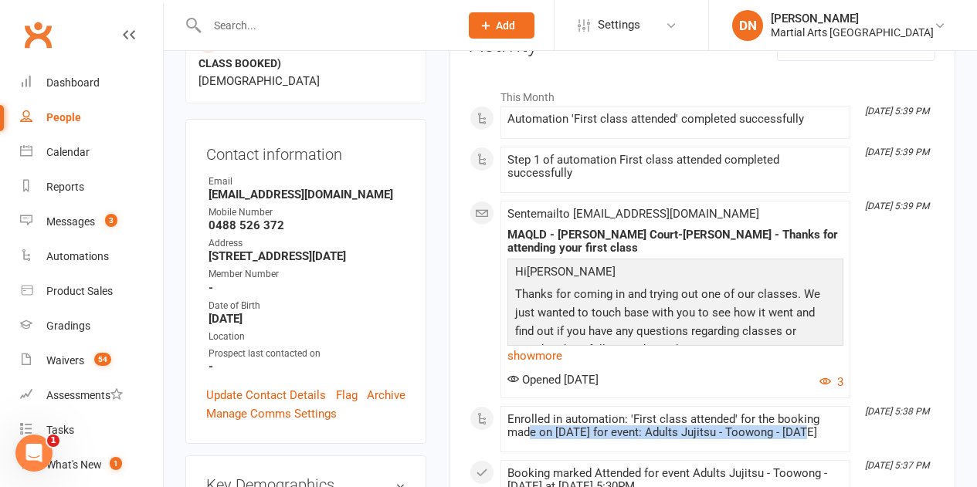
scroll to position [0, 0]
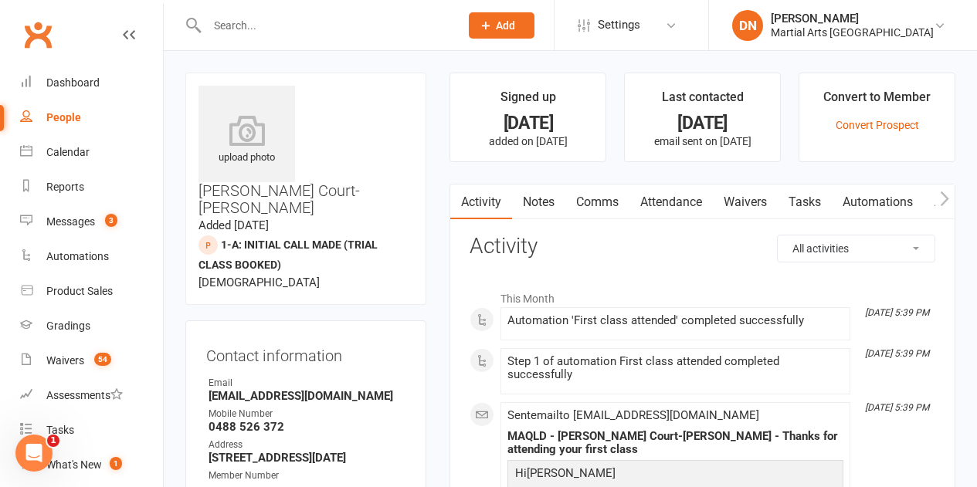
click at [612, 200] on link "Comms" at bounding box center [597, 203] width 64 height 36
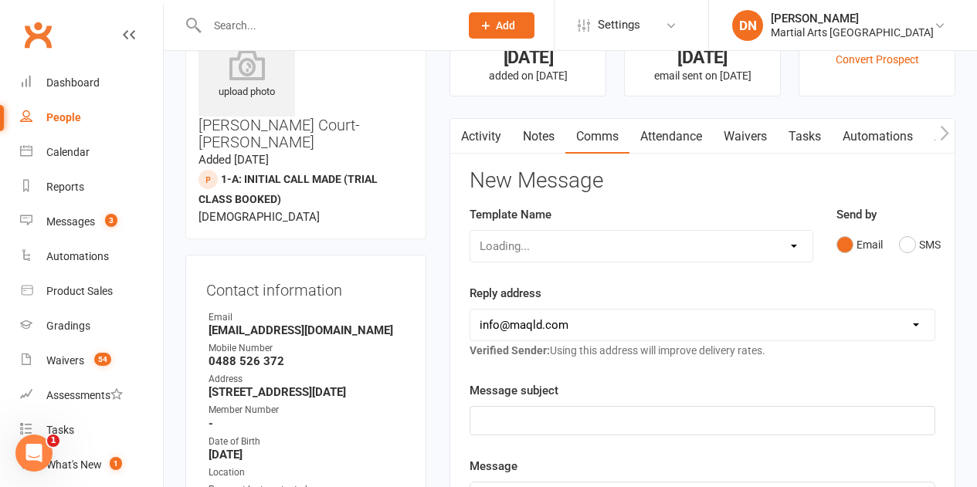
scroll to position [154, 0]
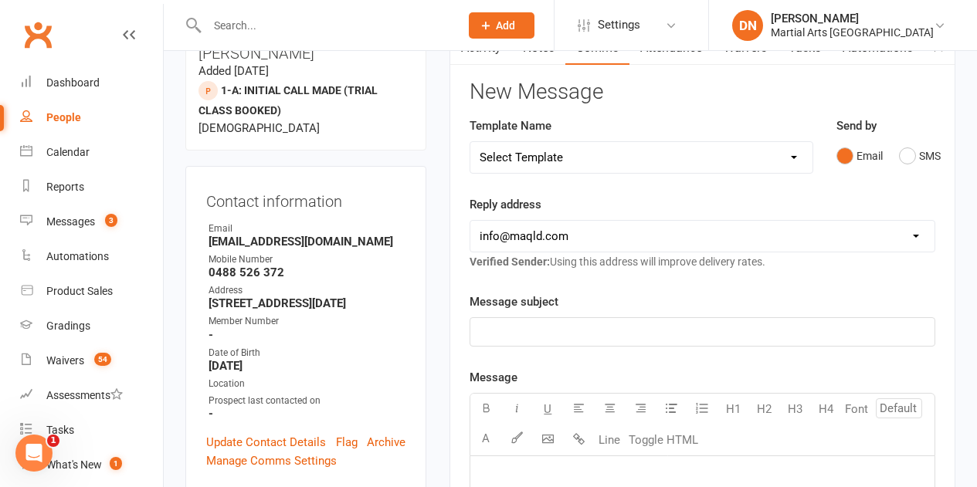
click at [786, 160] on select "Select Template [Email] Black Belt 1st degree [Email] Bushido Seminar [Email] K…" at bounding box center [640, 157] width 341 height 31
select select "10"
click at [470, 142] on select "Select Template [Email] Black Belt 1st degree [Email] Bushido Seminar [Email] K…" at bounding box center [640, 157] width 341 height 31
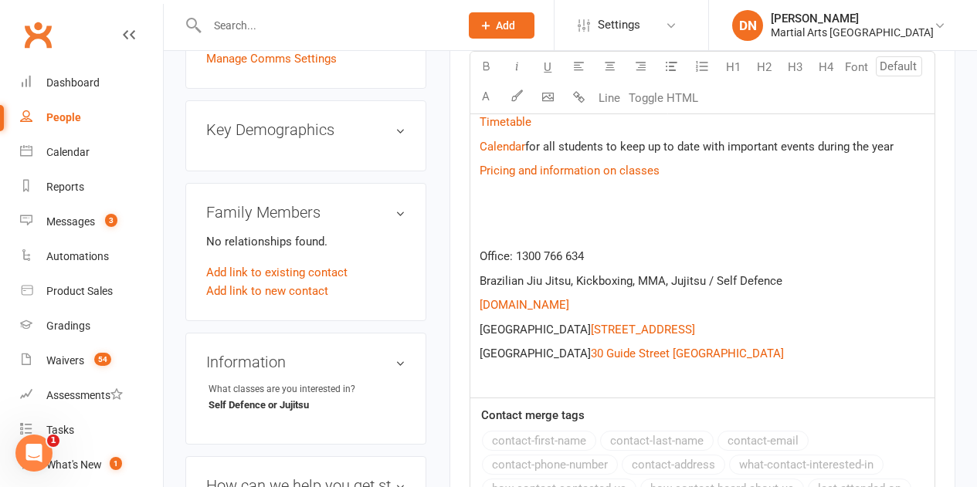
scroll to position [463, 0]
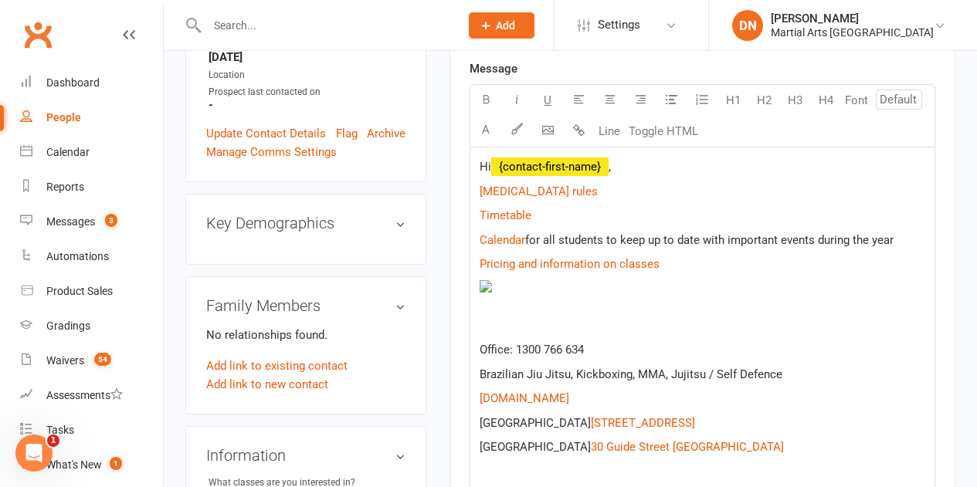
click at [642, 167] on p "Hi ﻿ {contact-first-name} ," at bounding box center [702, 167] width 446 height 19
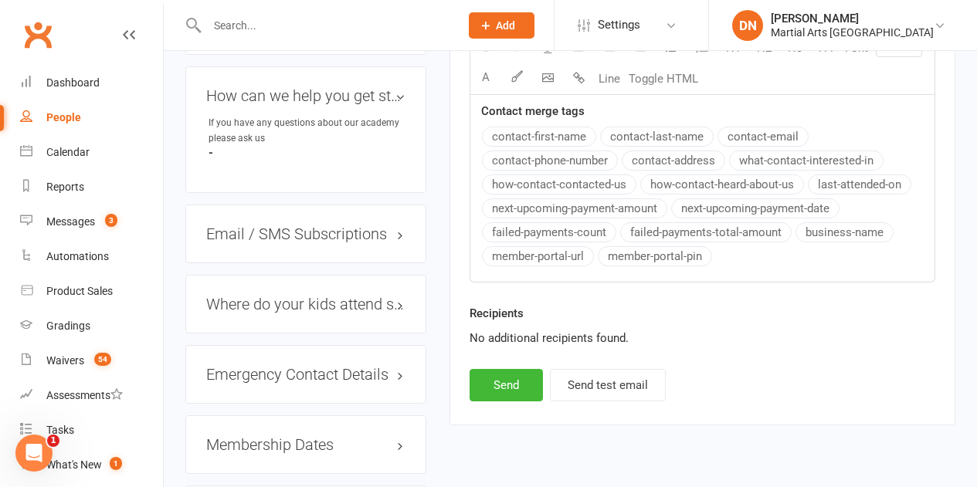
scroll to position [1004, 0]
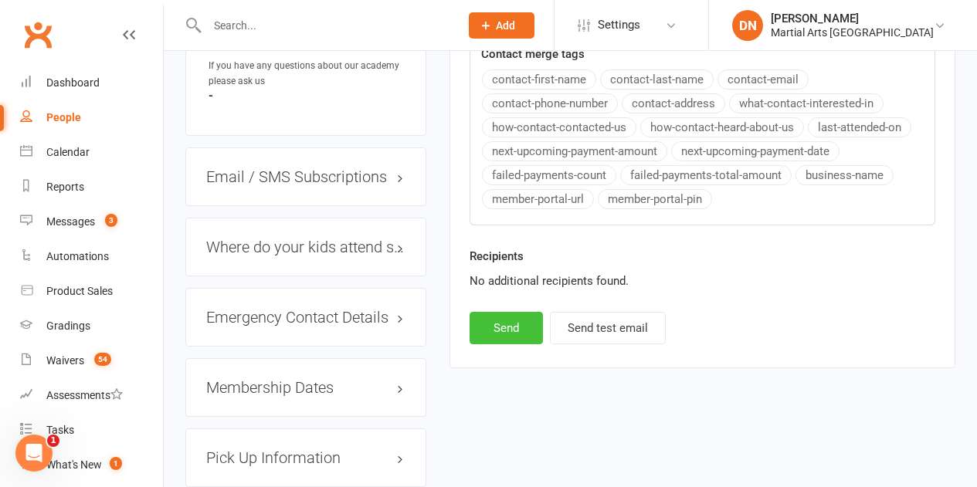
click at [507, 327] on button "Send" at bounding box center [505, 328] width 73 height 32
select select
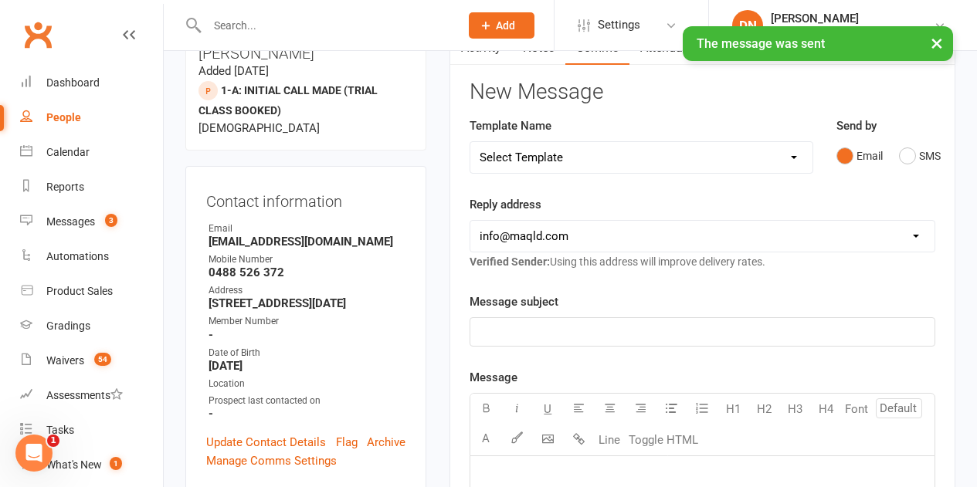
scroll to position [0, 0]
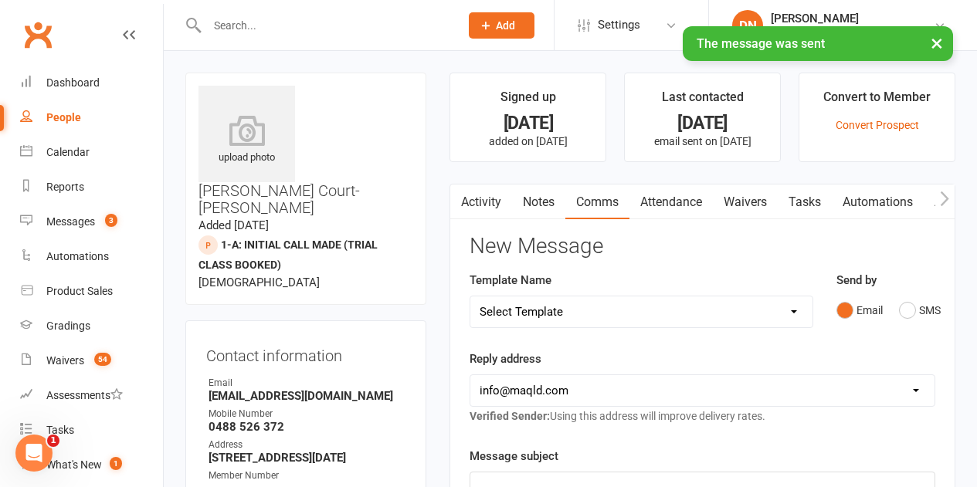
click at [537, 206] on link "Notes" at bounding box center [538, 203] width 53 height 36
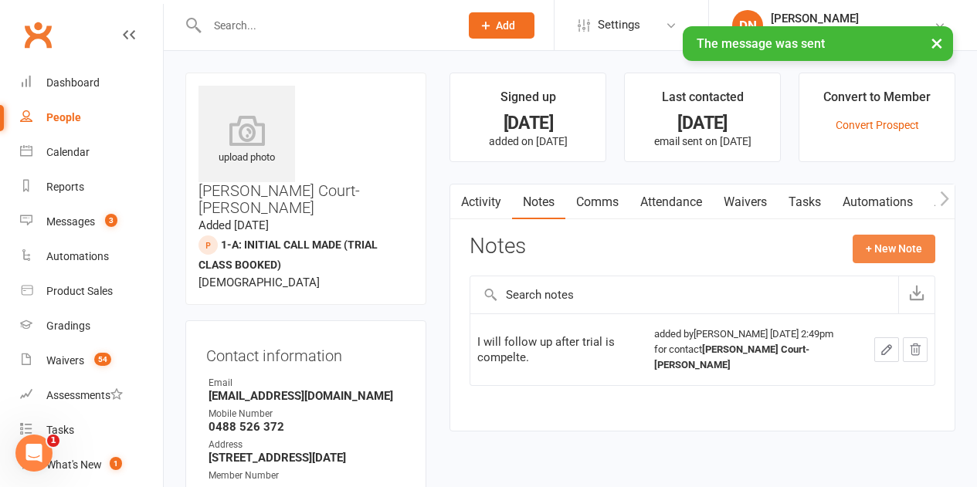
click at [920, 249] on button "+ New Note" at bounding box center [893, 249] width 83 height 28
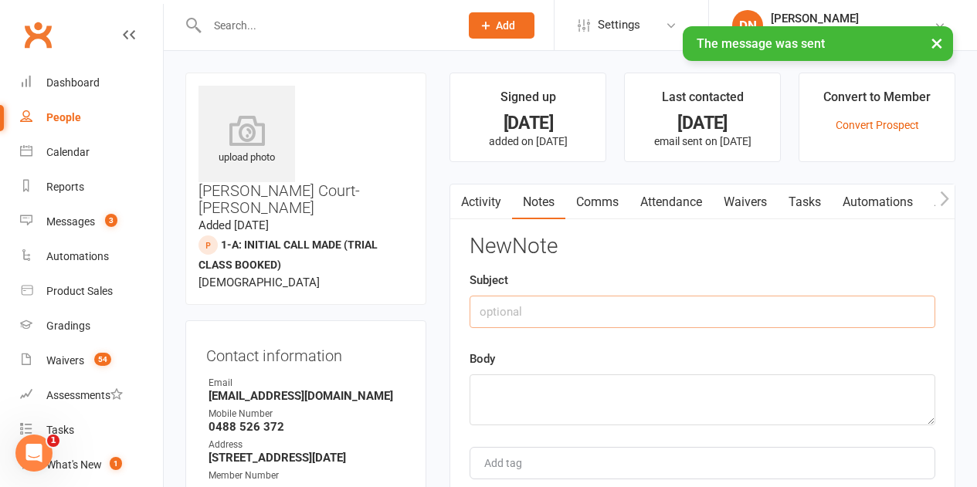
click at [564, 312] on input "text" at bounding box center [702, 312] width 466 height 32
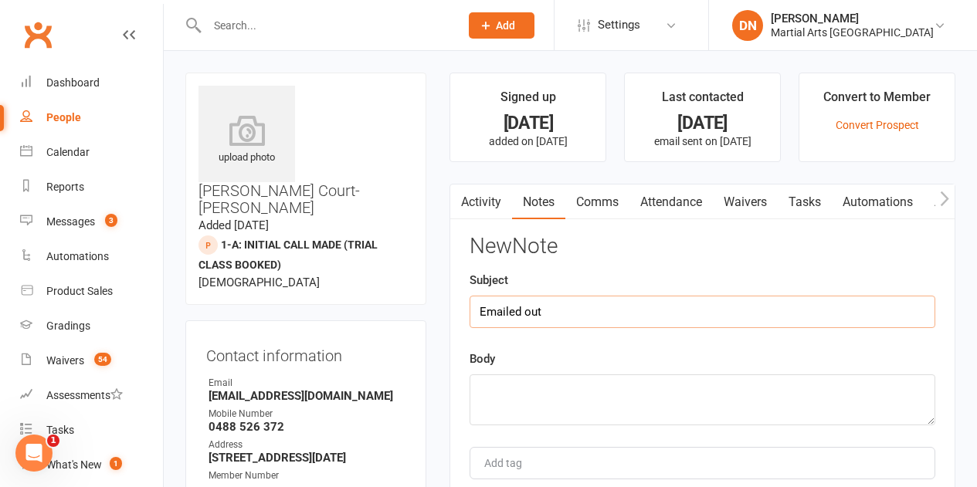
type input "Emailed out"
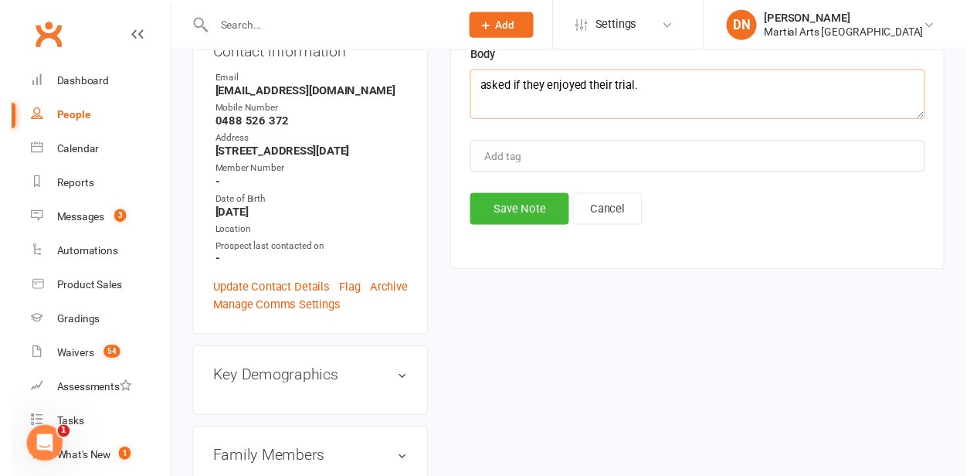
scroll to position [309, 0]
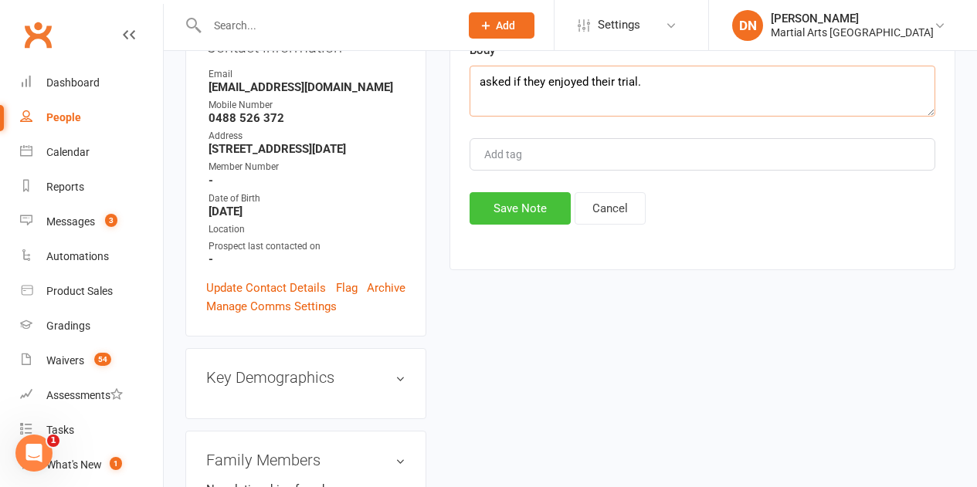
type textarea "asked if they enjoyed their trial."
click at [523, 195] on button "Save Note" at bounding box center [519, 208] width 101 height 32
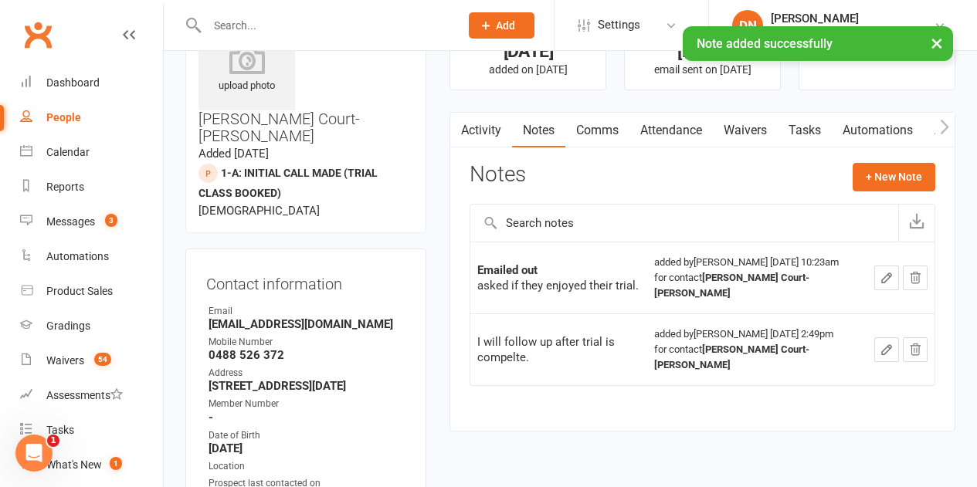
scroll to position [0, 0]
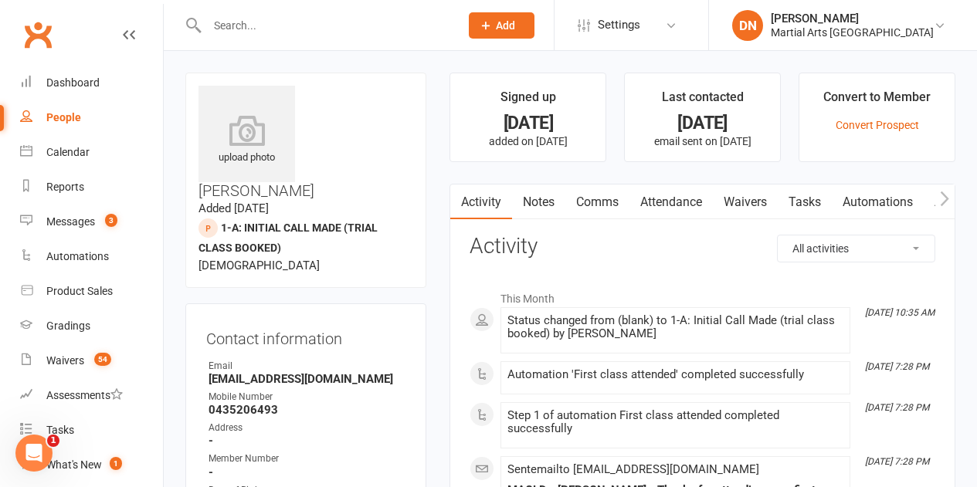
click at [593, 193] on link "Comms" at bounding box center [597, 203] width 64 height 36
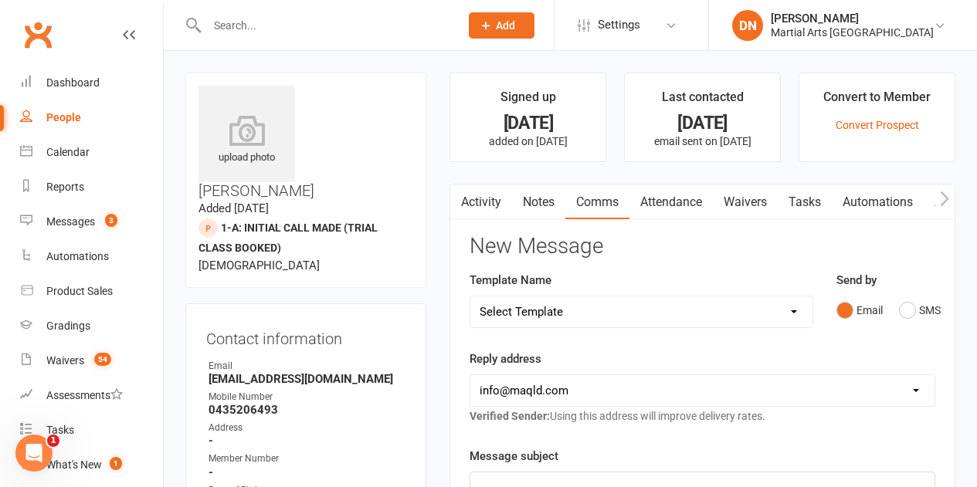
click at [783, 317] on select "Select Template [Email] Black Belt 1st degree [Email] Bushido Seminar [Email] K…" at bounding box center [640, 311] width 341 height 31
select select "10"
click at [470, 296] on select "Select Template [Email] Black Belt 1st degree [Email] Bushido Seminar [Email] K…" at bounding box center [640, 311] width 341 height 31
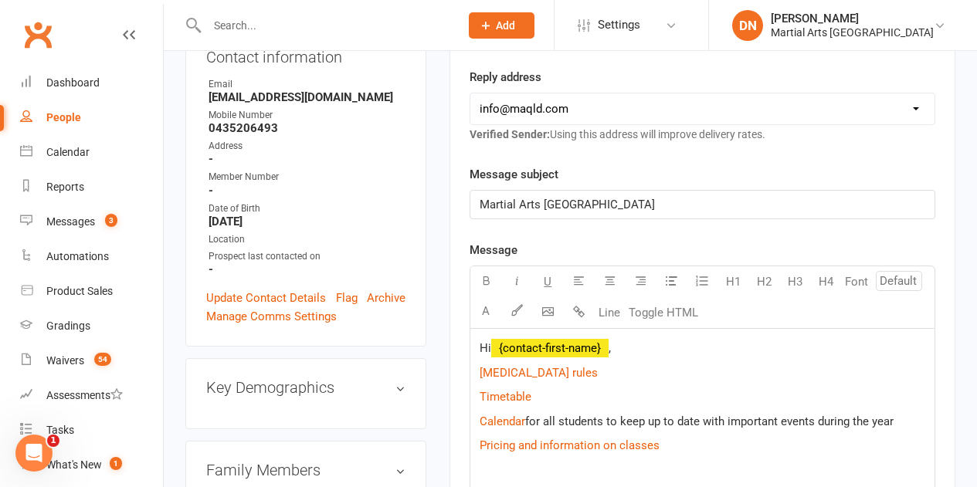
scroll to position [309, 0]
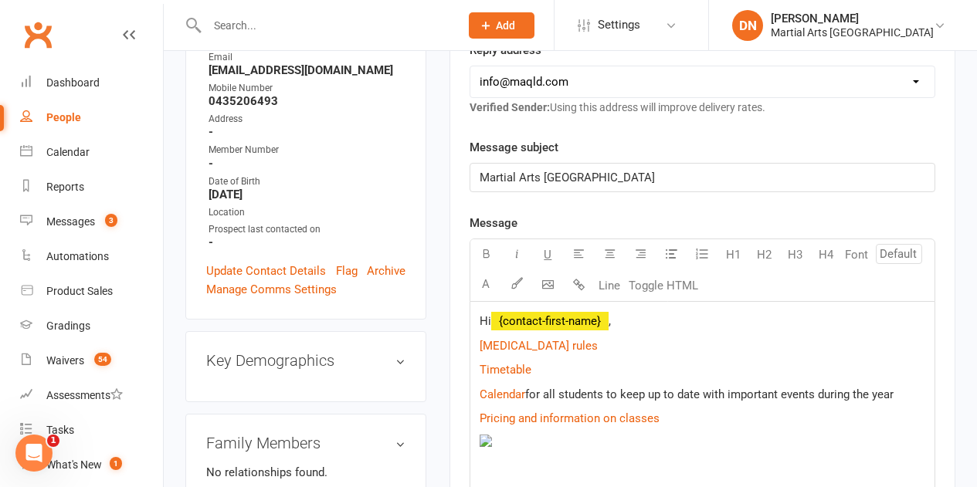
click at [695, 323] on p "Hi ﻿ {contact-first-name} ," at bounding box center [702, 321] width 446 height 19
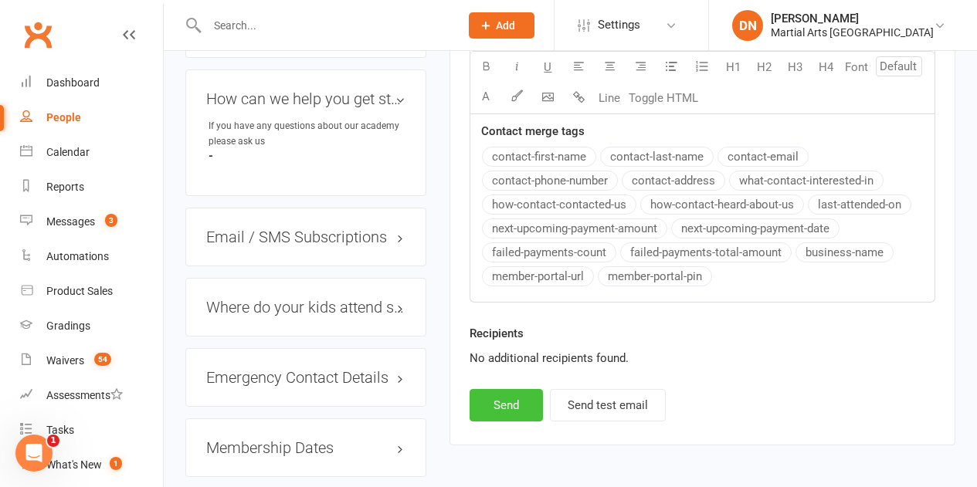
click at [503, 405] on button "Send" at bounding box center [505, 405] width 73 height 32
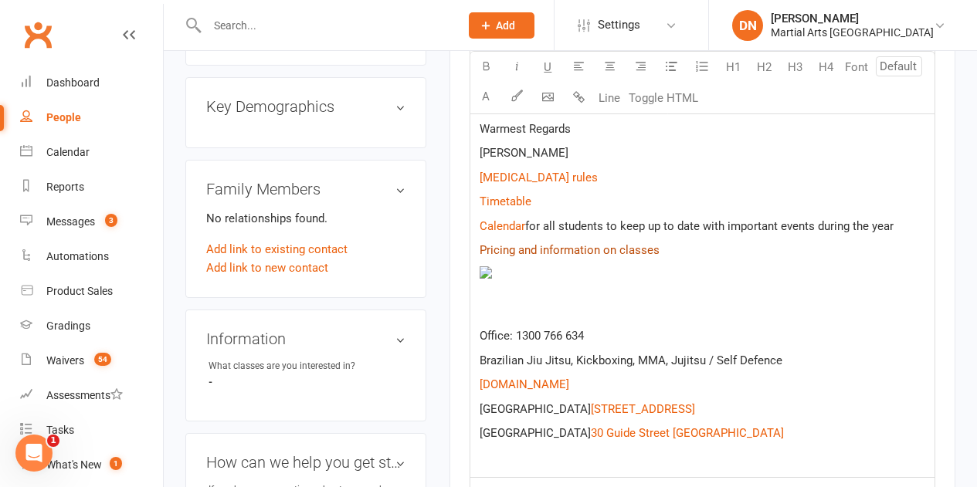
scroll to position [140, 0]
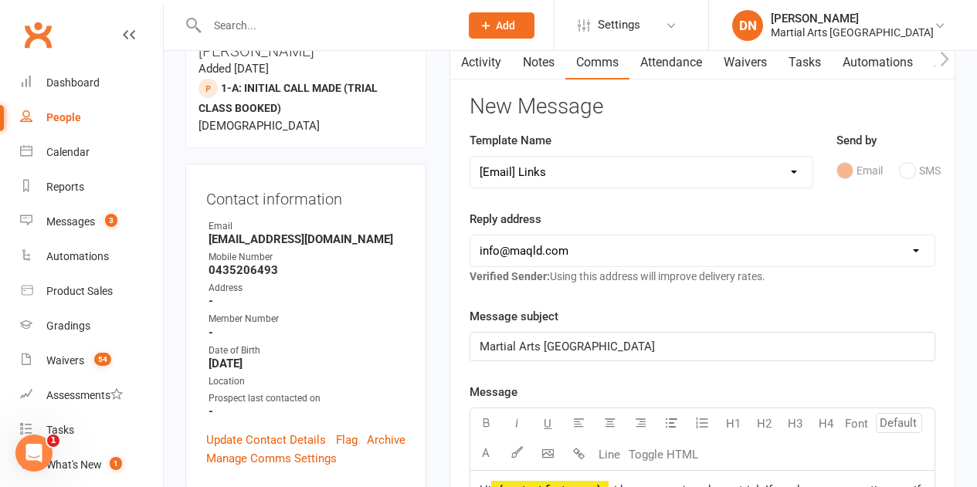
select select
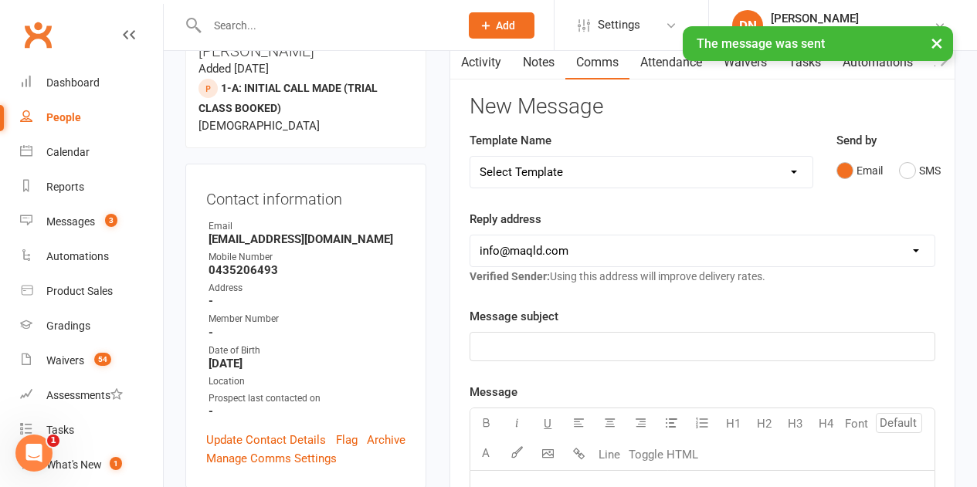
scroll to position [0, 0]
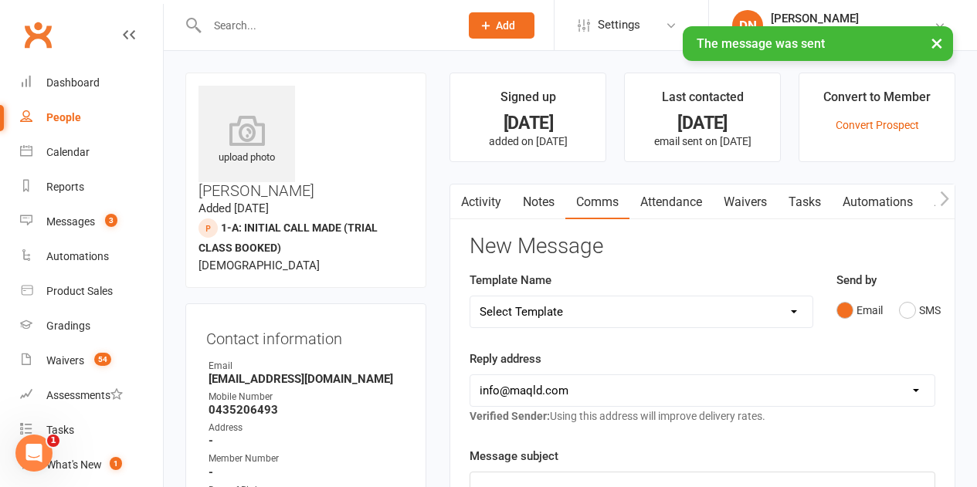
click at [535, 192] on link "Notes" at bounding box center [538, 203] width 53 height 36
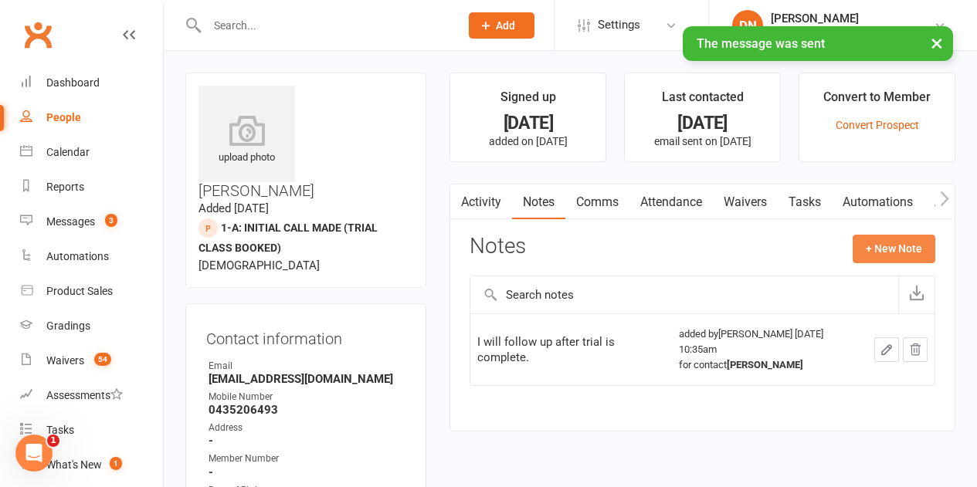
click at [923, 252] on button "+ New Note" at bounding box center [893, 249] width 83 height 28
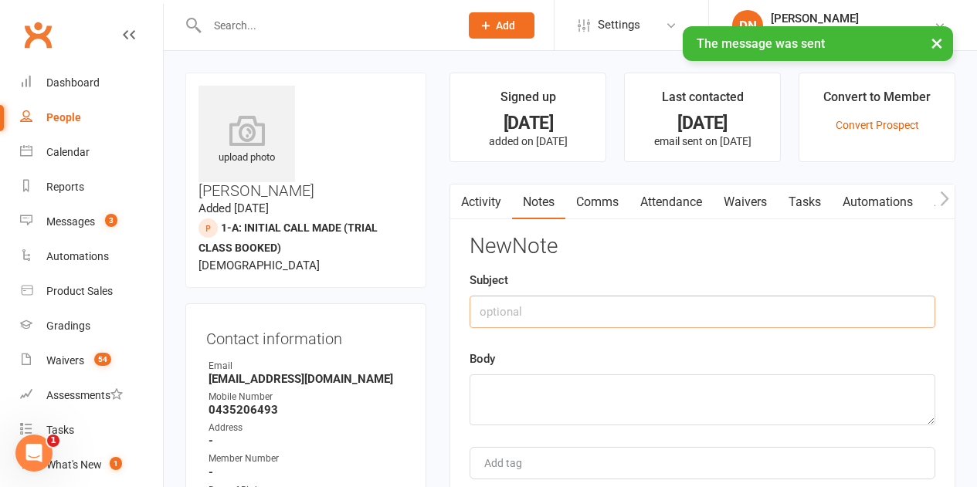
click at [536, 327] on input "text" at bounding box center [702, 312] width 466 height 32
type input "Emailed out"
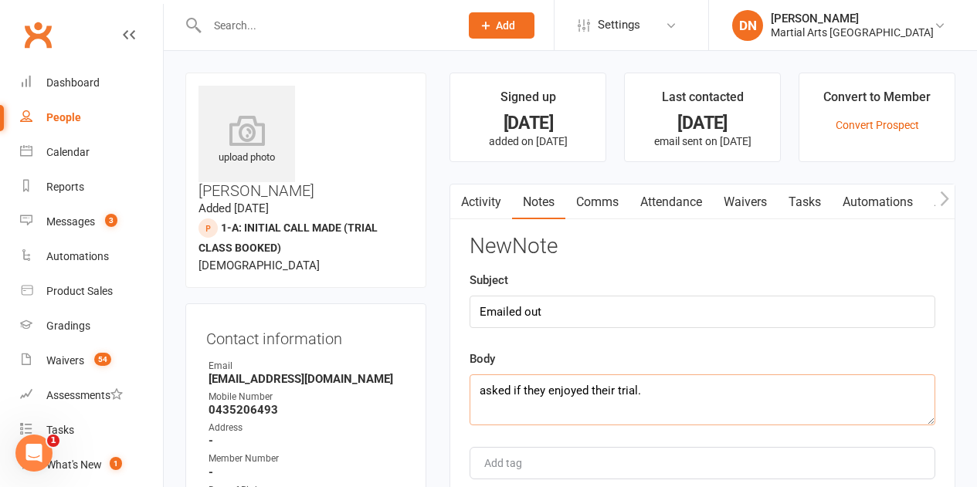
scroll to position [309, 0]
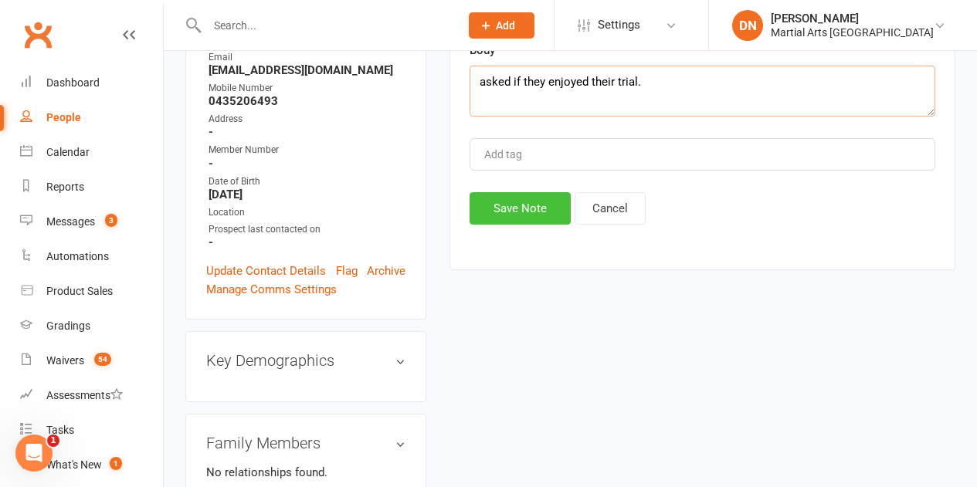
type textarea "asked if they enjoyed their trial."
click at [510, 215] on button "Save Note" at bounding box center [519, 208] width 101 height 32
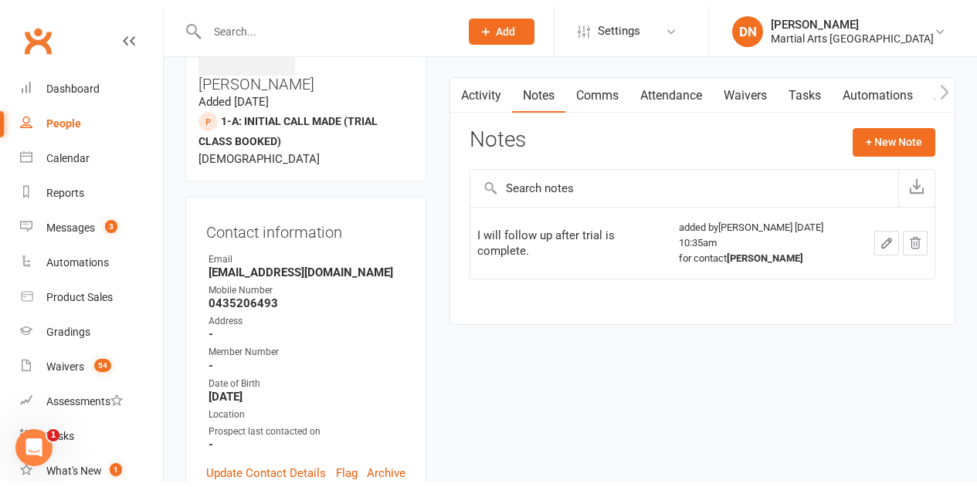
scroll to position [0, 0]
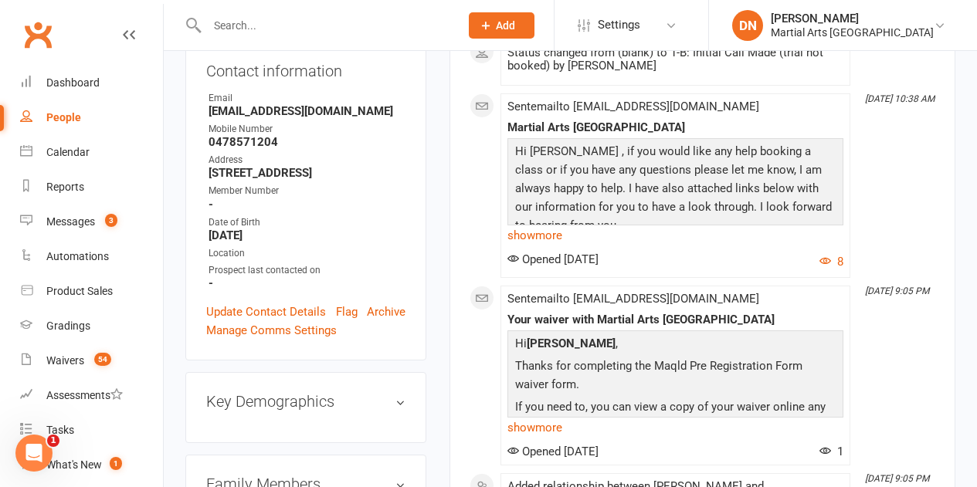
scroll to position [386, 0]
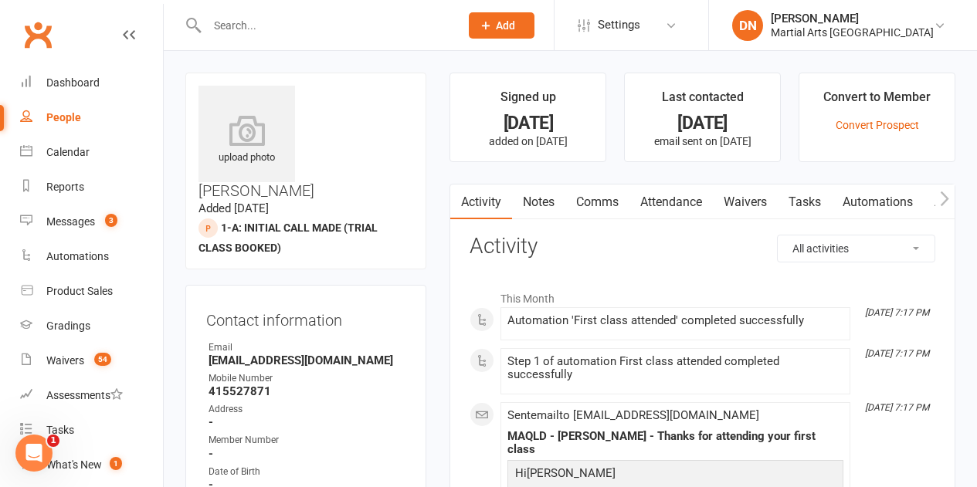
click at [581, 202] on link "Comms" at bounding box center [597, 203] width 64 height 36
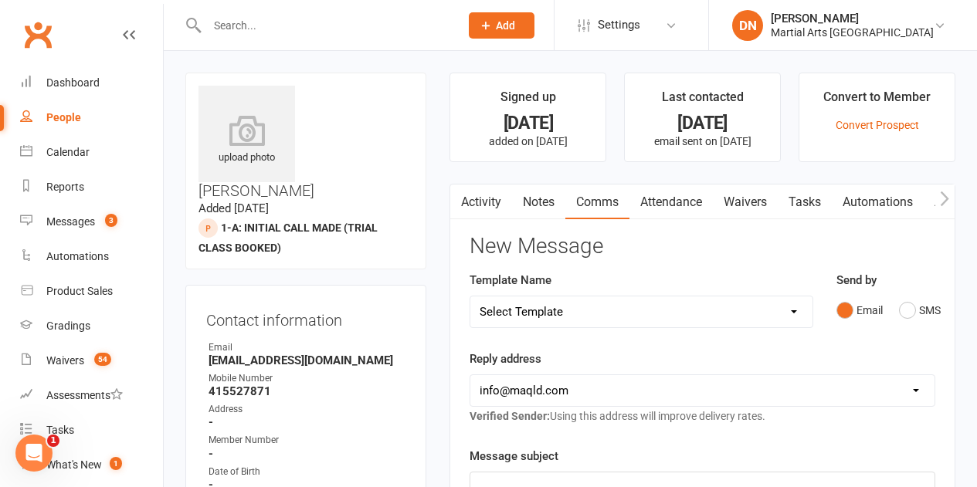
drag, startPoint x: 797, startPoint y: 314, endPoint x: 763, endPoint y: 307, distance: 34.7
click at [797, 314] on select "Select Template [Email] Black Belt 1st degree [Email] Bushido Seminar [Email] K…" at bounding box center [640, 311] width 341 height 31
select select "10"
click at [470, 296] on select "Select Template [Email] Black Belt 1st degree [Email] Bushido Seminar [Email] K…" at bounding box center [640, 311] width 341 height 31
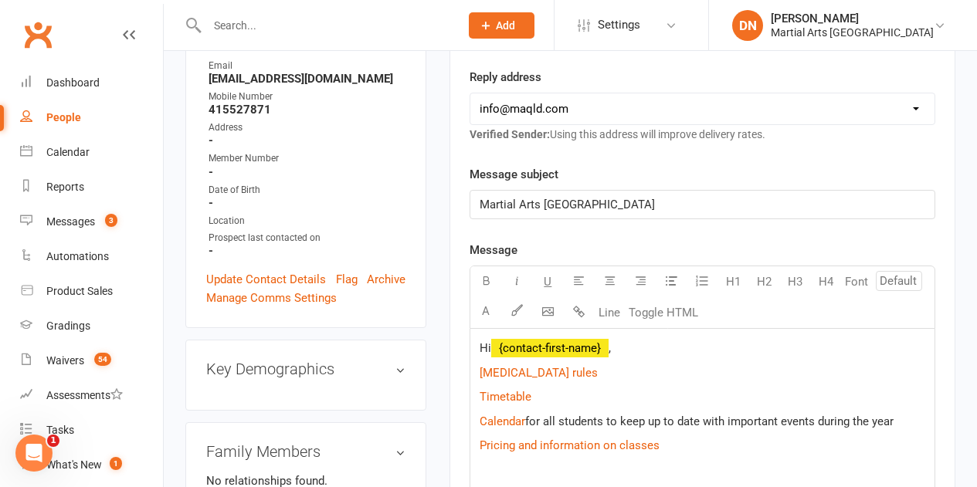
scroll to position [309, 0]
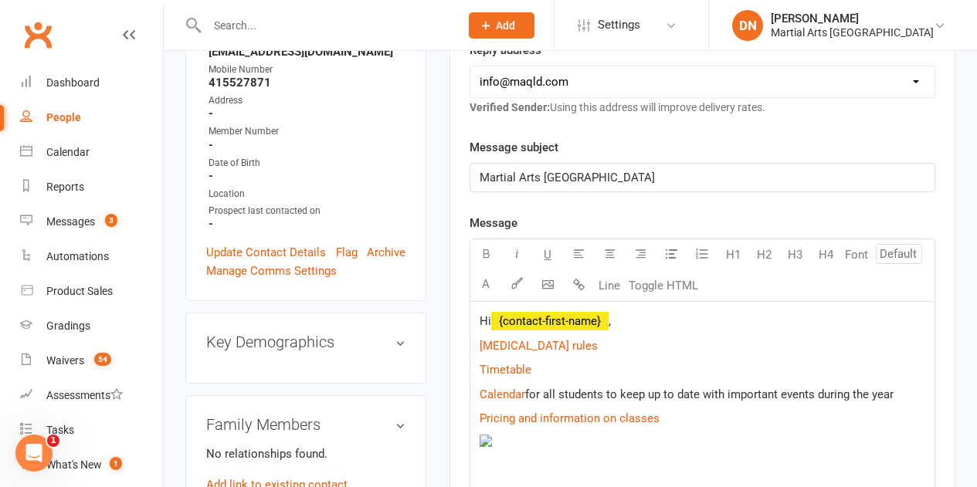
click at [642, 320] on p "Hi ﻿ {contact-first-name} ," at bounding box center [702, 321] width 446 height 19
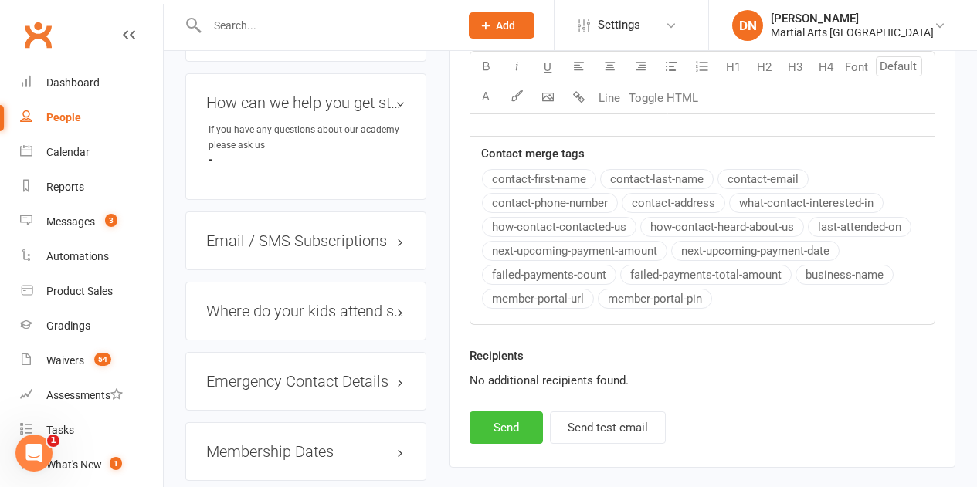
scroll to position [927, 0]
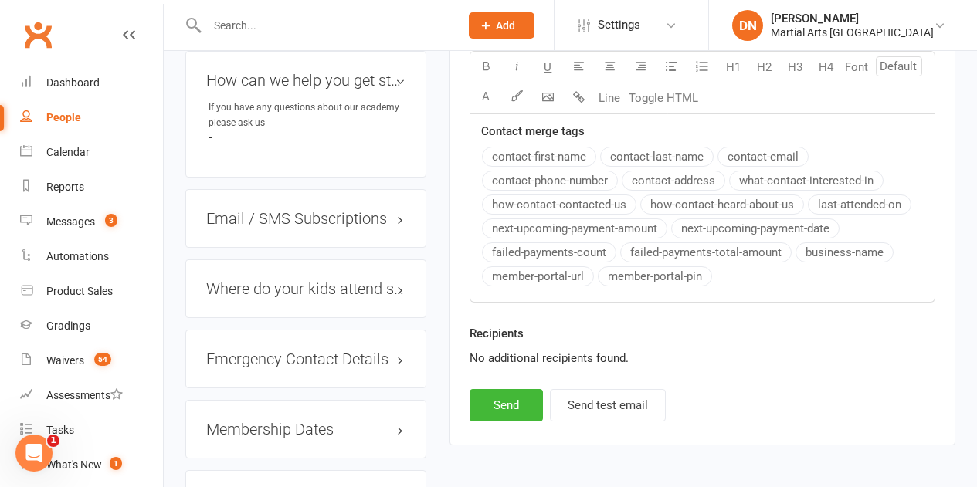
click at [481, 371] on div "Recipients No additional recipients found." at bounding box center [702, 356] width 489 height 65
click at [489, 399] on button "Send" at bounding box center [505, 405] width 73 height 32
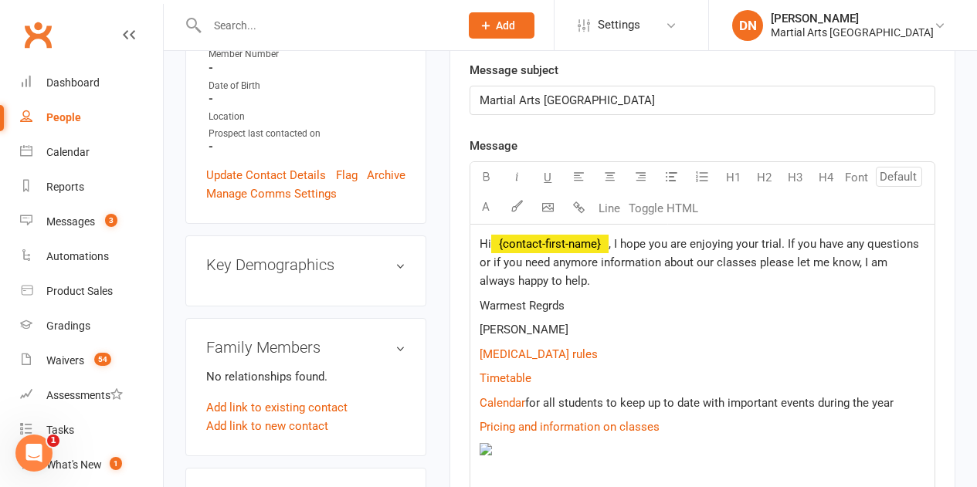
select select
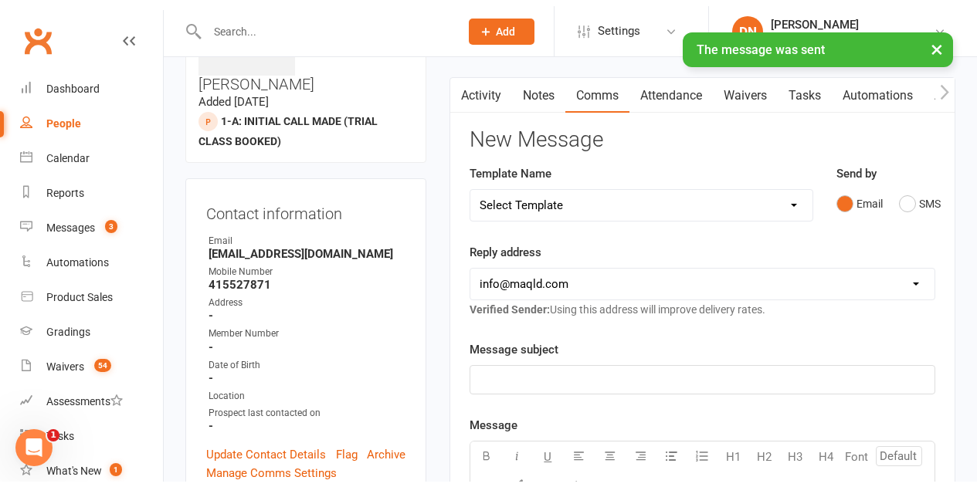
scroll to position [0, 0]
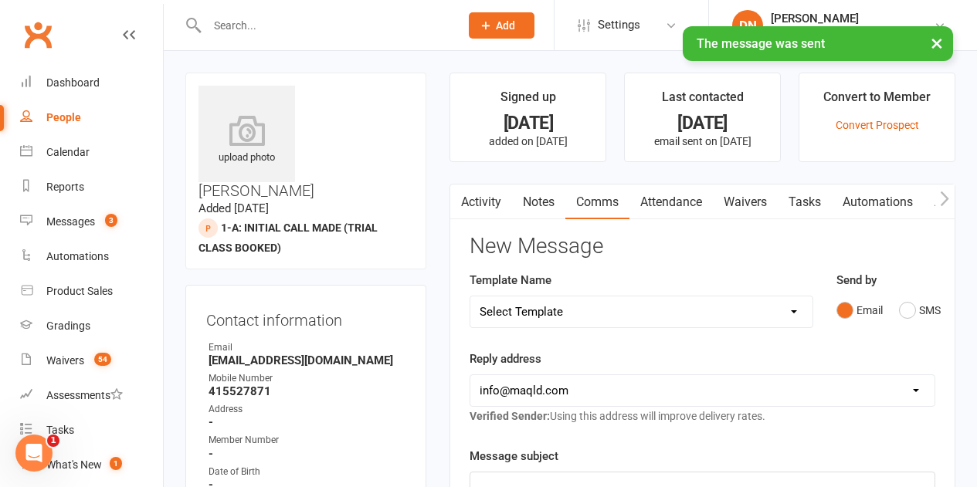
click at [543, 209] on link "Notes" at bounding box center [538, 203] width 53 height 36
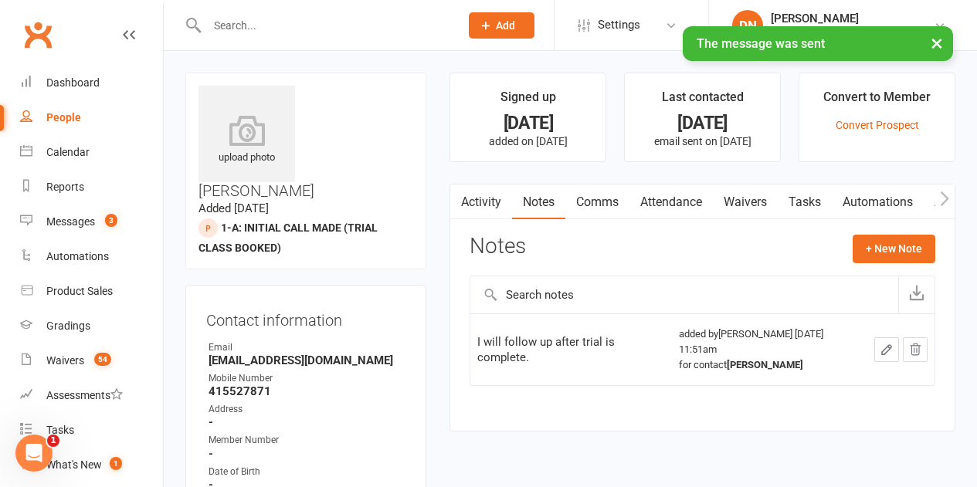
drag, startPoint x: 868, startPoint y: 233, endPoint x: 745, endPoint y: 293, distance: 136.4
click at [868, 234] on div "Activity Notes Comms Attendance Waivers Tasks Automations Access Control Notes …" at bounding box center [702, 308] width 506 height 248
click at [873, 252] on button "+ New Note" at bounding box center [893, 249] width 83 height 28
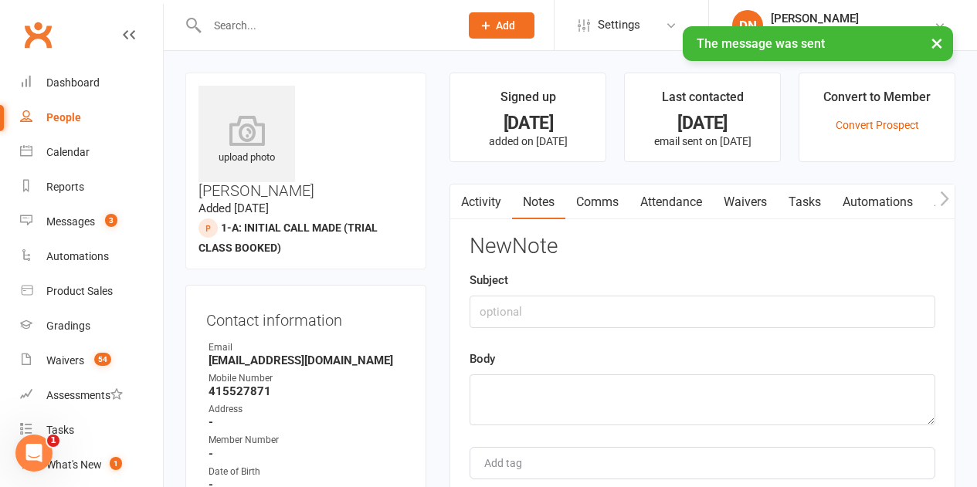
click at [619, 294] on div "Subject" at bounding box center [702, 299] width 466 height 57
click at [609, 315] on input "text" at bounding box center [702, 312] width 466 height 32
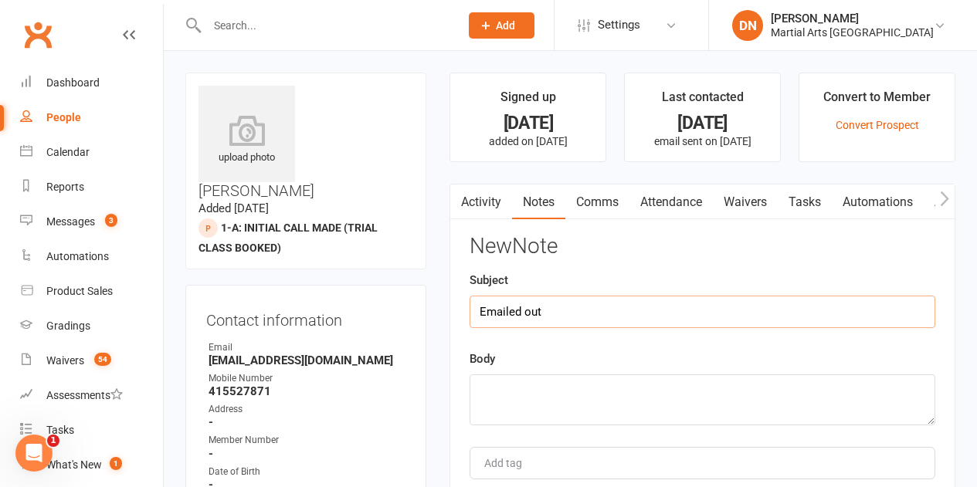
type input "Emailed out"
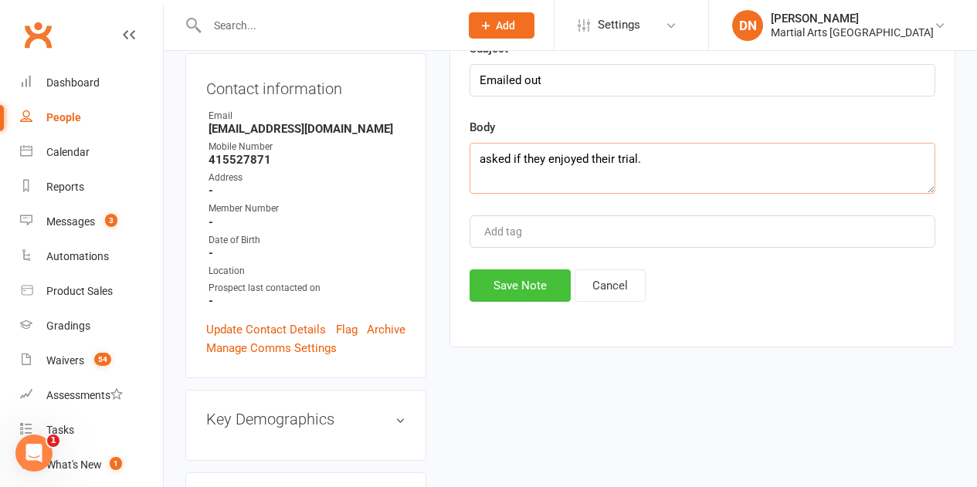
type textarea "asked if they enjoyed their trial."
click at [513, 300] on button "Save Note" at bounding box center [519, 285] width 101 height 32
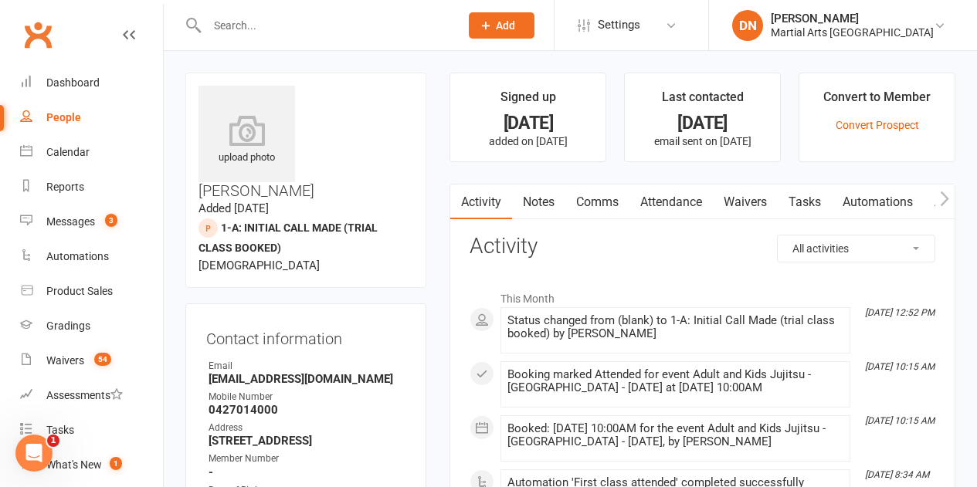
click at [579, 199] on link "Comms" at bounding box center [597, 203] width 64 height 36
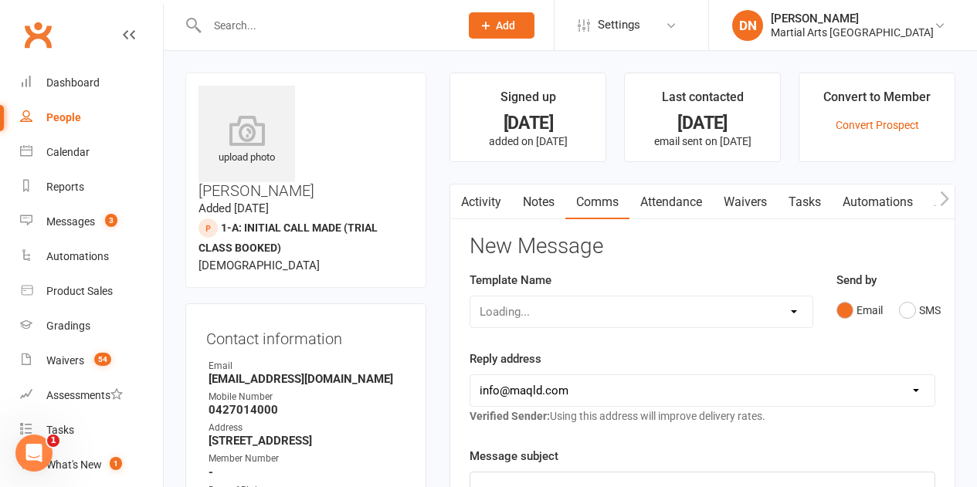
drag, startPoint x: 798, startPoint y: 313, endPoint x: 791, endPoint y: 310, distance: 7.9
click at [796, 312] on div "Loading..." at bounding box center [640, 312] width 343 height 32
click at [791, 319] on select "Select Template [Email] Black Belt 1st degree [Email] Bushido Seminar [Email] K…" at bounding box center [640, 311] width 341 height 31
select select "10"
click at [470, 296] on select "Select Template [Email] Black Belt 1st degree [Email] Bushido Seminar [Email] K…" at bounding box center [640, 311] width 341 height 31
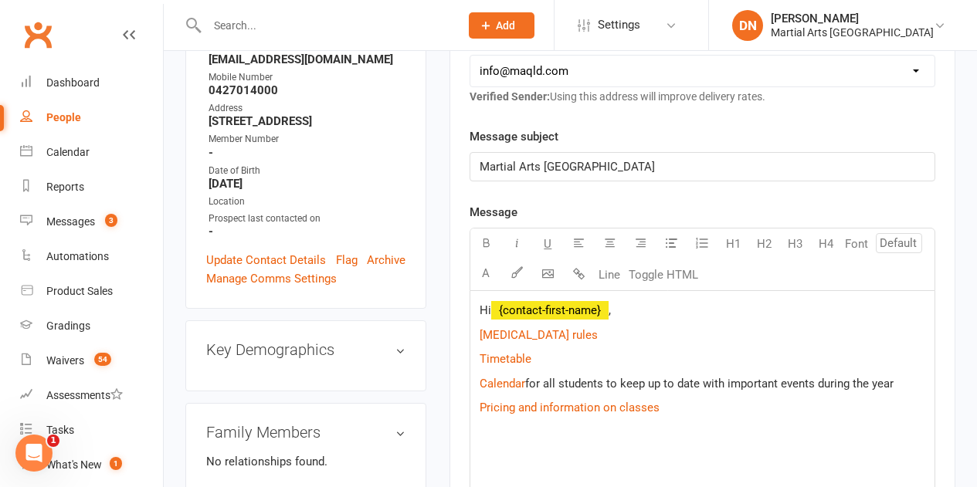
scroll to position [386, 0]
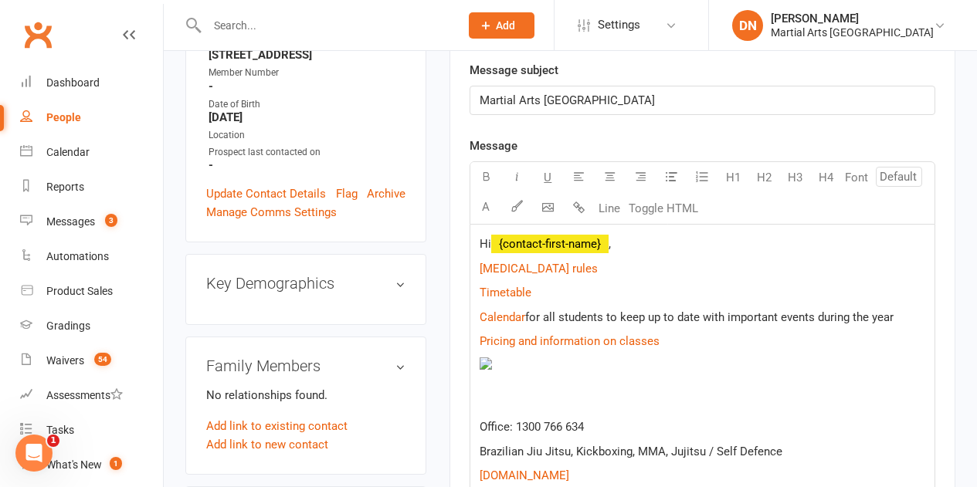
drag, startPoint x: 683, startPoint y: 257, endPoint x: 666, endPoint y: 252, distance: 17.8
click at [677, 255] on div "Hi ﻿ {contact-first-name} , $ Covid 19 rules $ $ Timetable $ $ Calendar $ for a…" at bounding box center [702, 397] width 464 height 344
click at [666, 252] on p "Hi ﻿ {contact-first-name} ," at bounding box center [702, 244] width 446 height 19
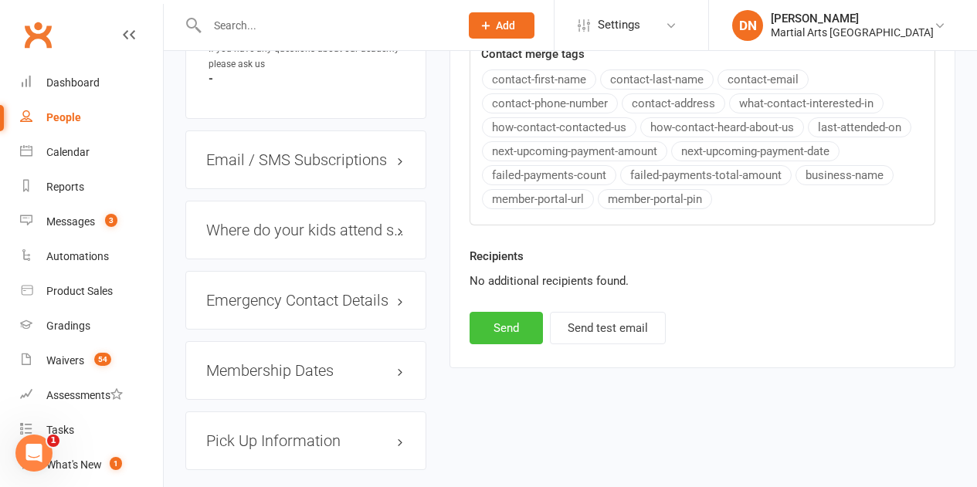
click at [525, 329] on button "Send" at bounding box center [505, 328] width 73 height 32
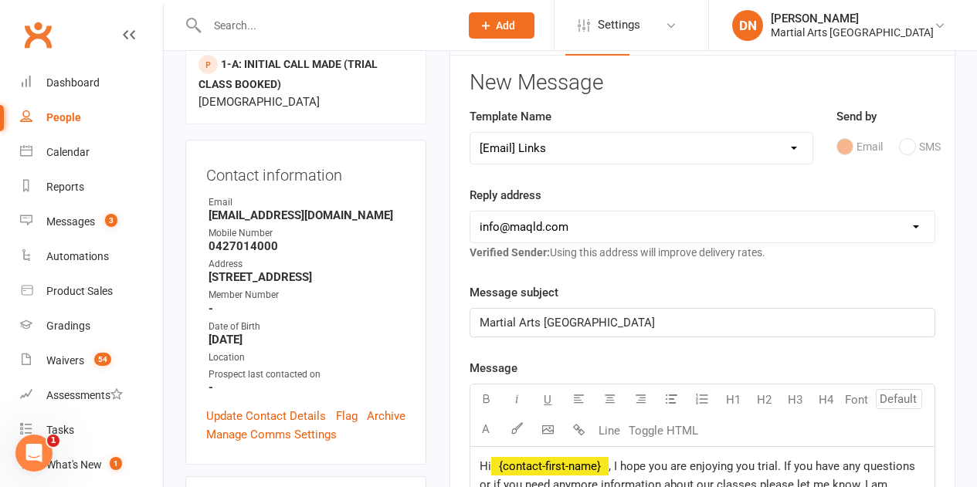
select select
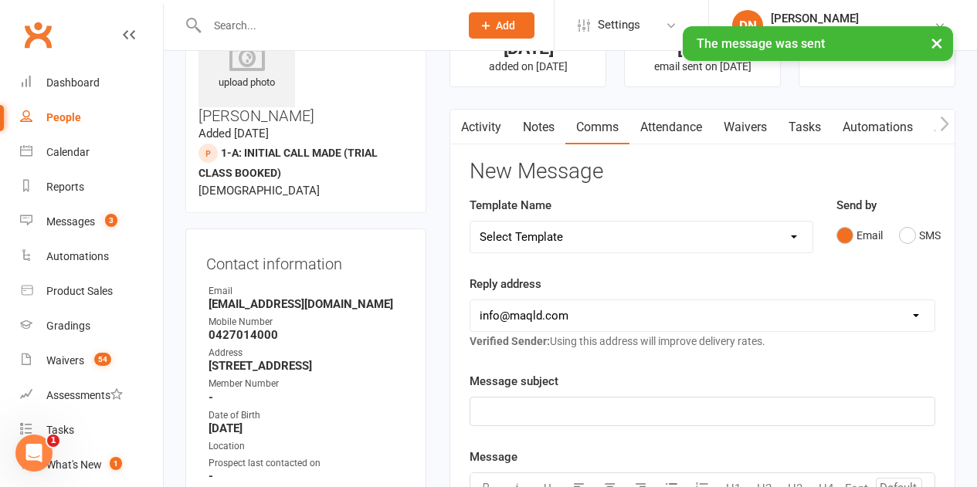
scroll to position [0, 0]
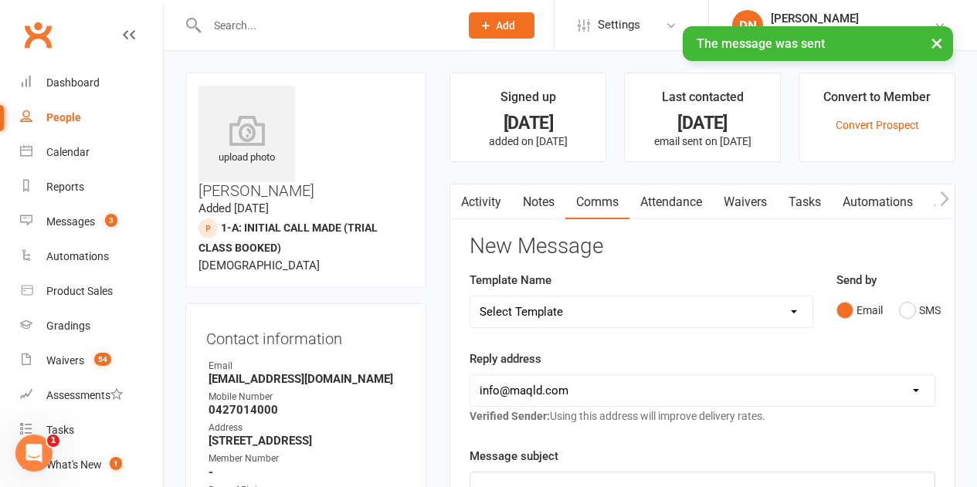
click at [527, 211] on link "Notes" at bounding box center [538, 203] width 53 height 36
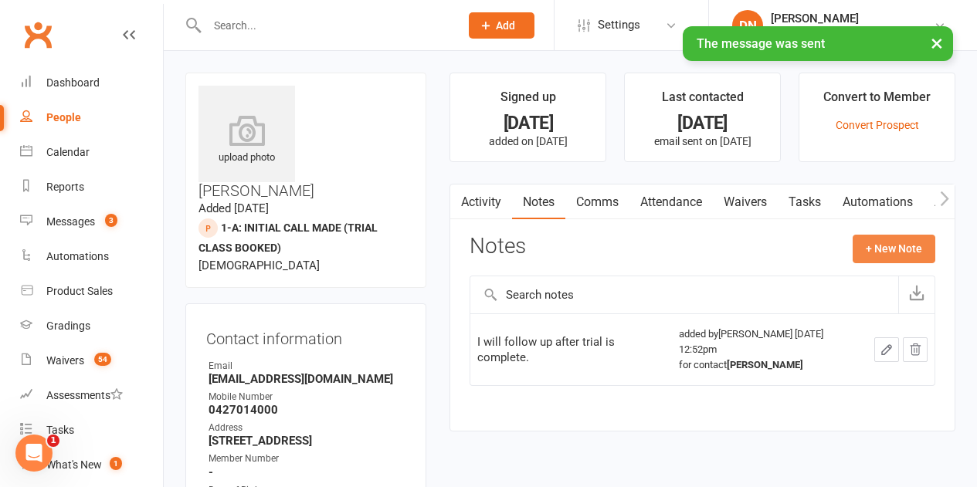
click at [873, 249] on button "+ New Note" at bounding box center [893, 249] width 83 height 28
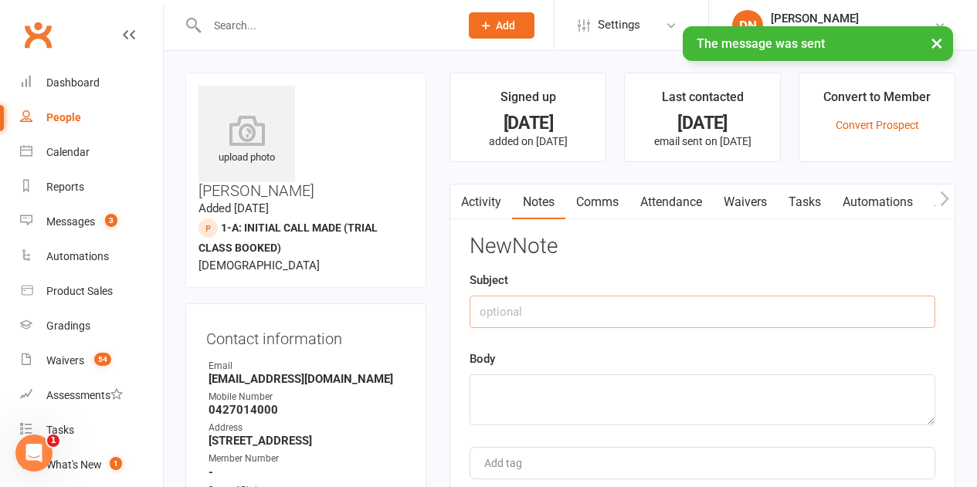
click at [519, 317] on input "text" at bounding box center [702, 312] width 466 height 32
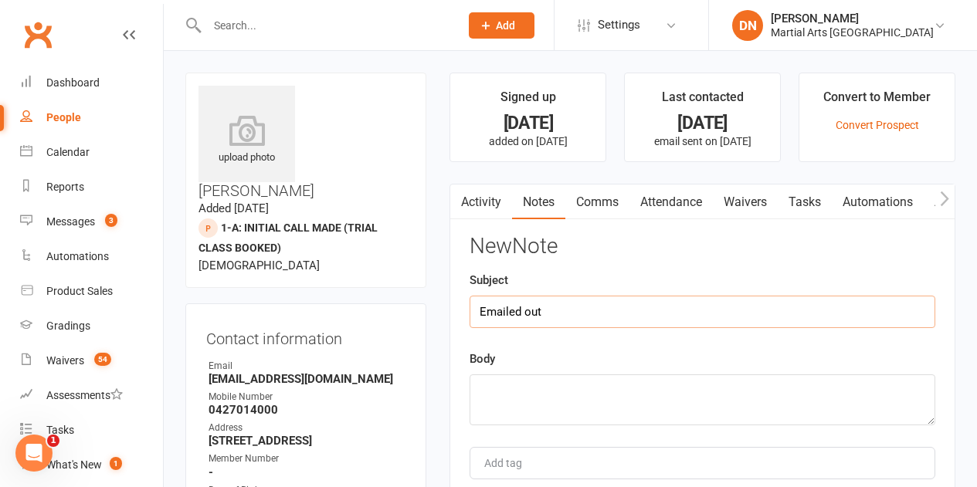
type input "Emailed out"
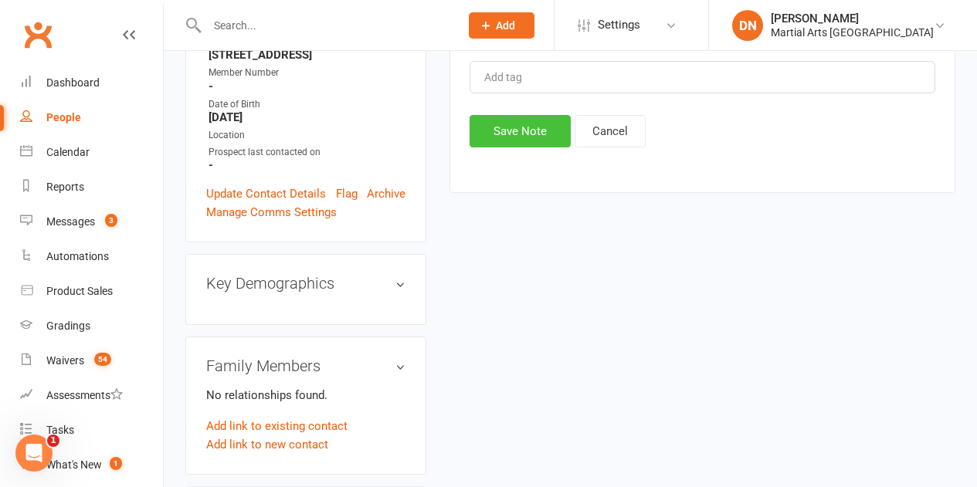
type textarea "asked if they enjoyed their trial."
click at [486, 144] on button "Save Note" at bounding box center [519, 131] width 101 height 32
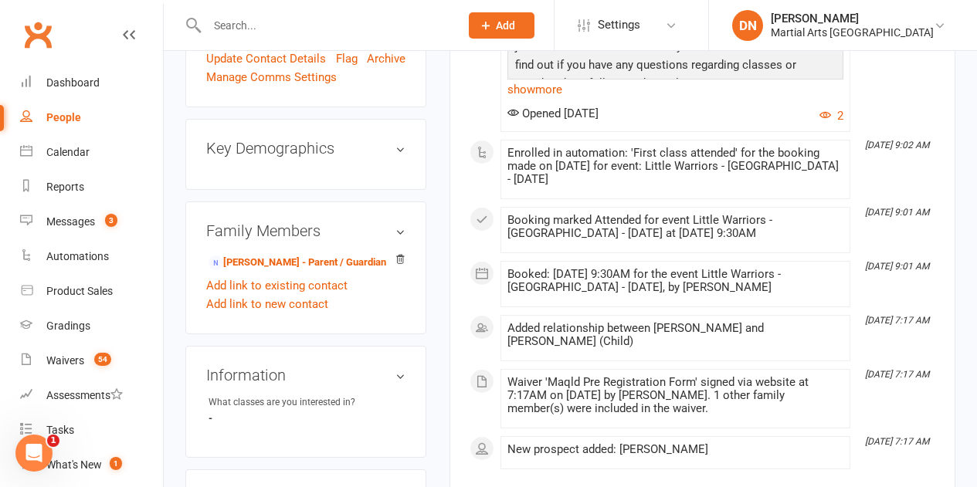
scroll to position [540, 0]
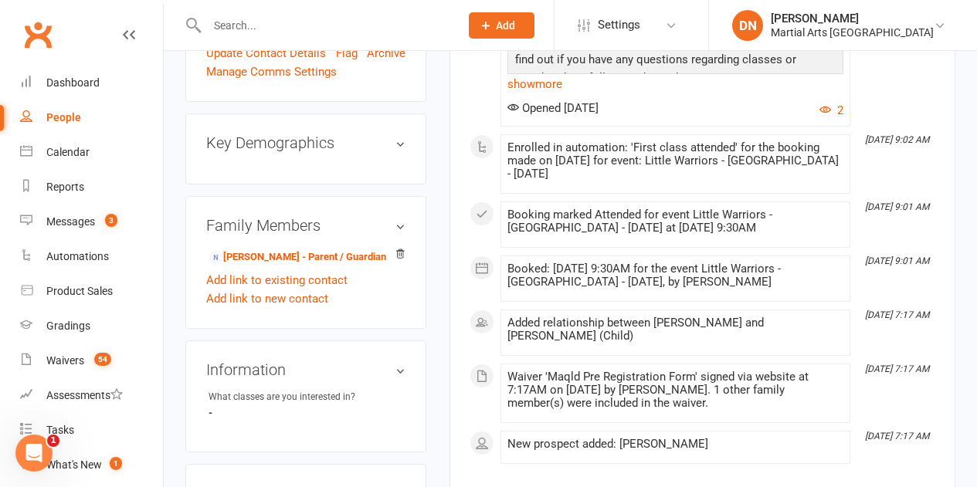
drag, startPoint x: 510, startPoint y: 241, endPoint x: 713, endPoint y: 263, distance: 204.2
click at [713, 263] on div "Booked: 13 Sep 2025 at 9:30AM for the event Little Warriors - Jamboree Heights …" at bounding box center [675, 276] width 336 height 26
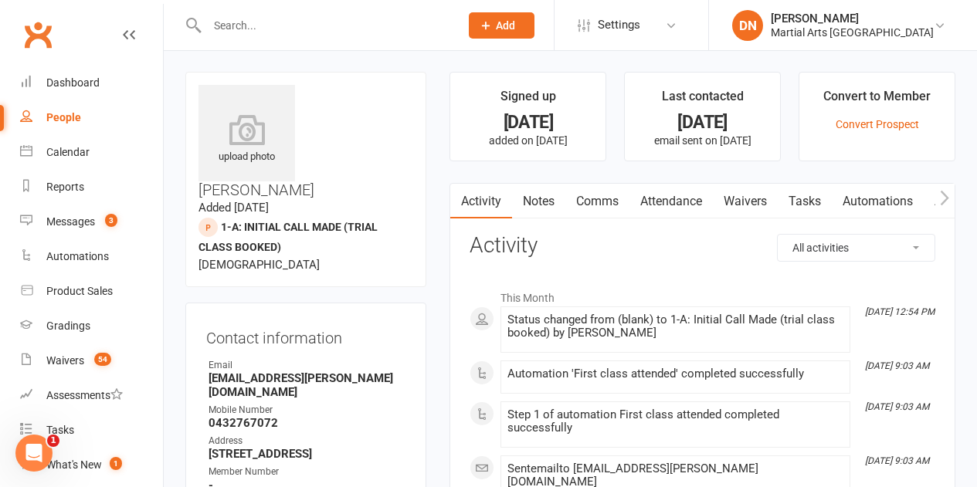
scroll to position [0, 0]
drag, startPoint x: 408, startPoint y: 90, endPoint x: 310, endPoint y: 93, distance: 98.1
click at [310, 93] on h3 "Chase Ponting" at bounding box center [305, 143] width 215 height 114
copy h3 "Chase Ponting"
click at [602, 194] on link "Comms" at bounding box center [597, 203] width 64 height 36
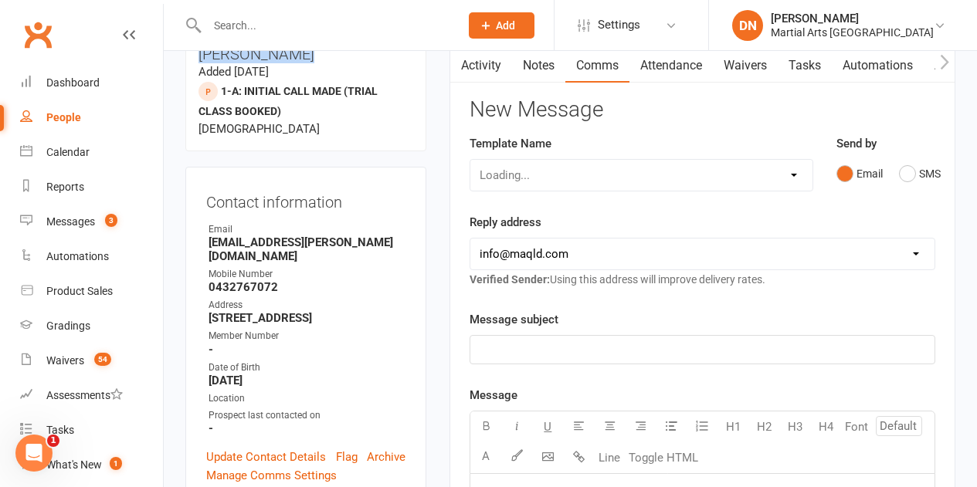
scroll to position [154, 0]
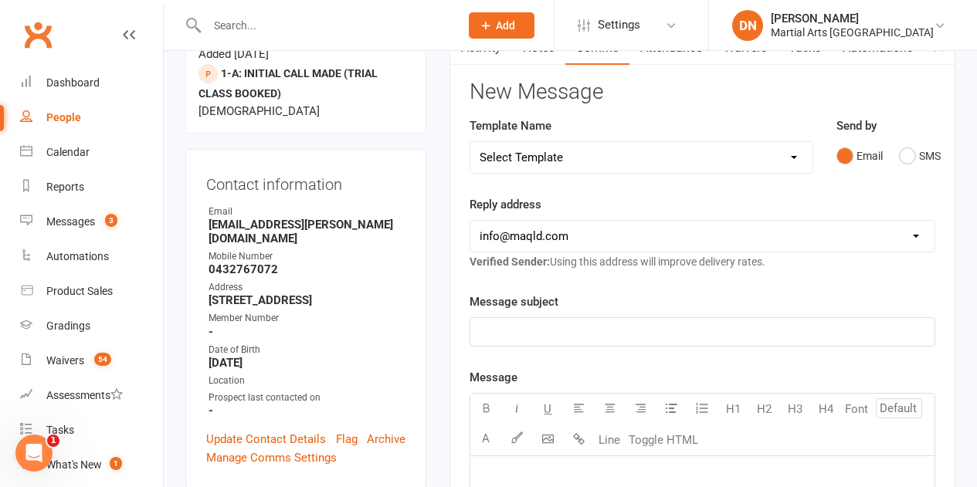
click at [791, 158] on select "Select Template [Email] Black Belt 1st degree [Email] Bushido Seminar [Email] K…" at bounding box center [640, 157] width 341 height 31
select select "10"
click at [470, 142] on select "Select Template [Email] Black Belt 1st degree [Email] Bushido Seminar [Email] K…" at bounding box center [640, 157] width 341 height 31
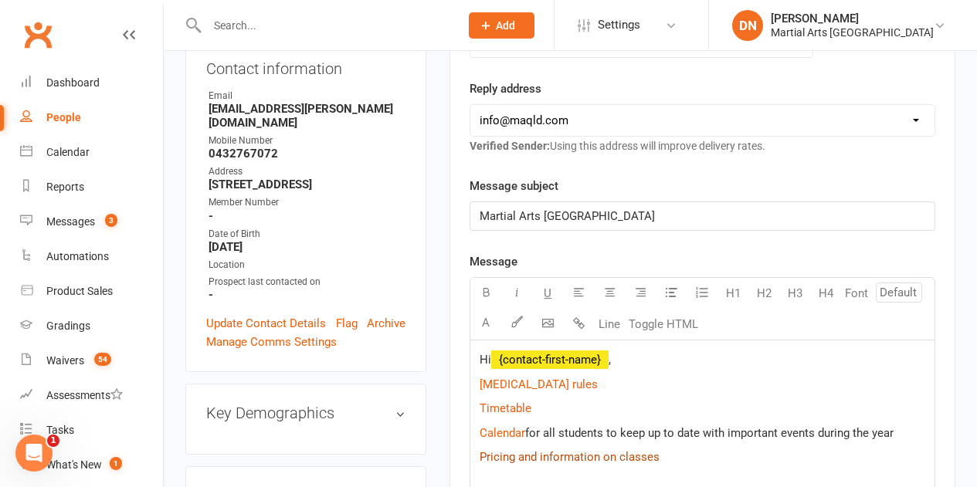
scroll to position [386, 0]
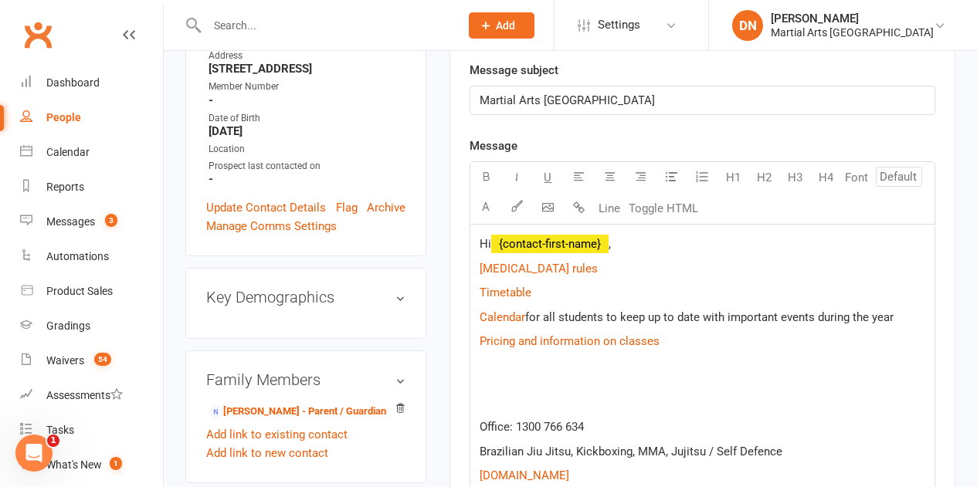
click at [665, 235] on p "Hi ﻿ {contact-first-name} ," at bounding box center [702, 244] width 446 height 19
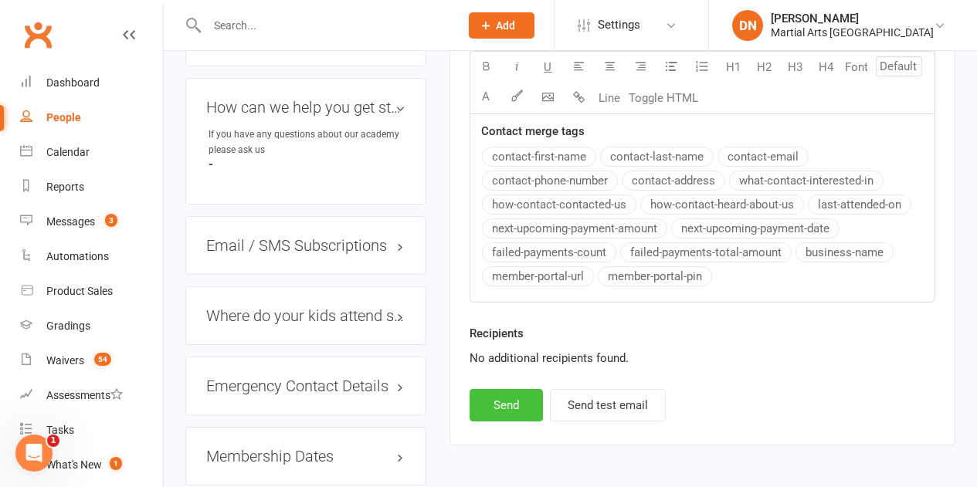
click at [520, 405] on button "Send" at bounding box center [505, 405] width 73 height 32
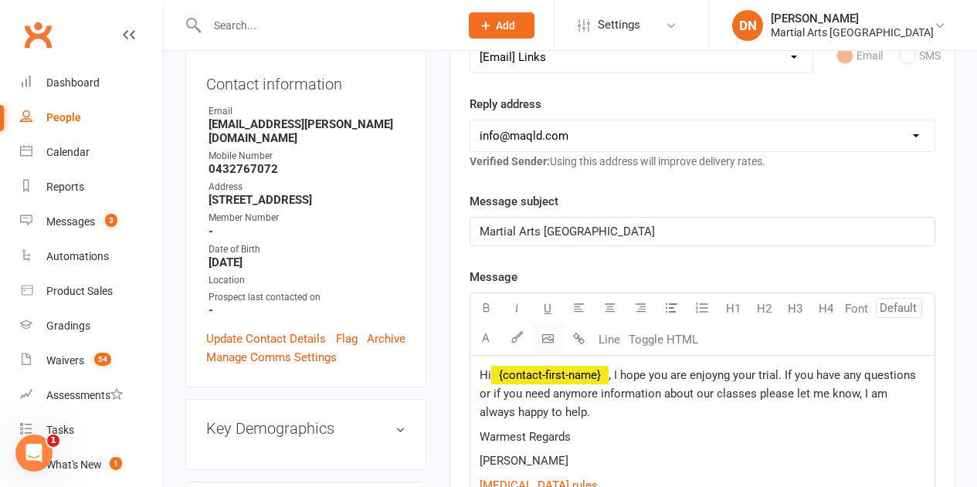
select select
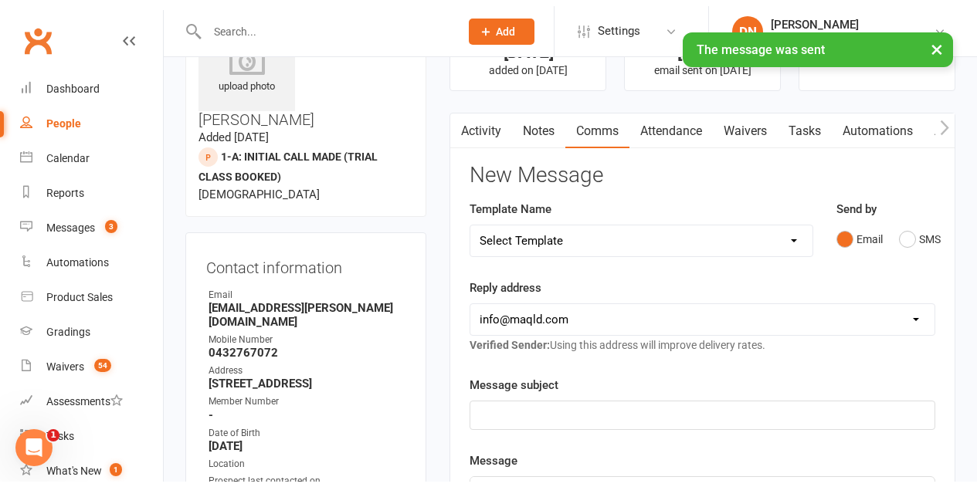
scroll to position [0, 0]
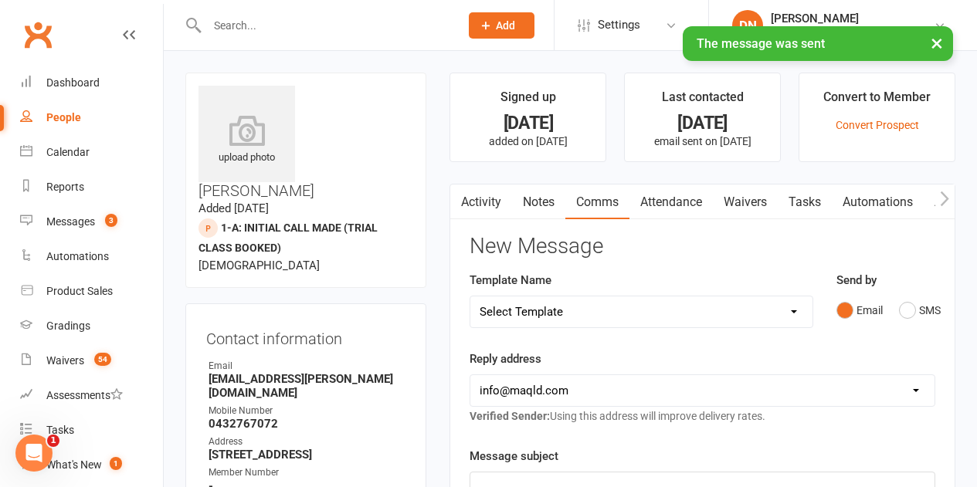
click at [539, 208] on link "Notes" at bounding box center [538, 203] width 53 height 36
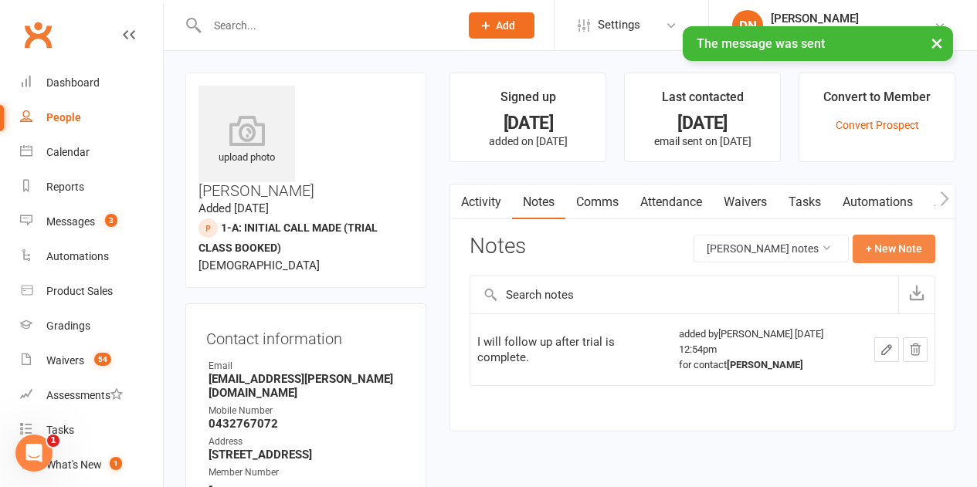
click at [868, 259] on button "+ New Note" at bounding box center [893, 249] width 83 height 28
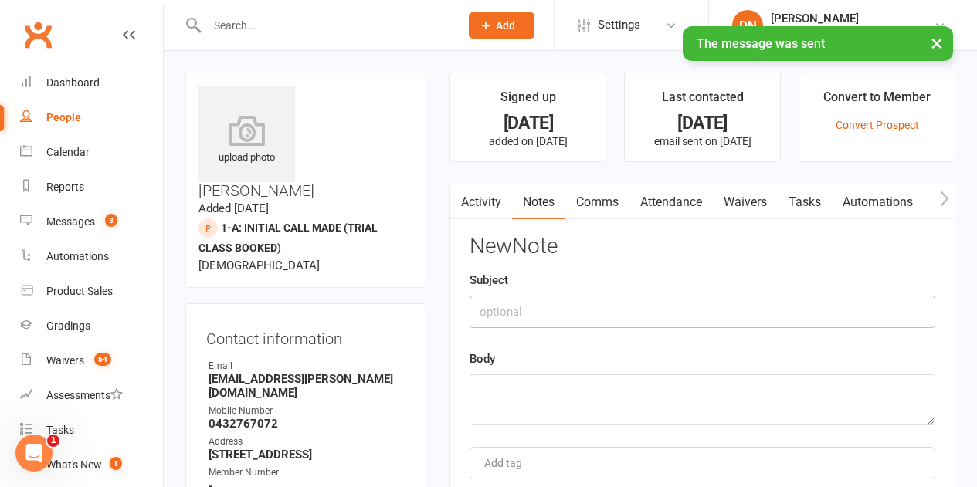
click at [605, 318] on input "text" at bounding box center [702, 312] width 466 height 32
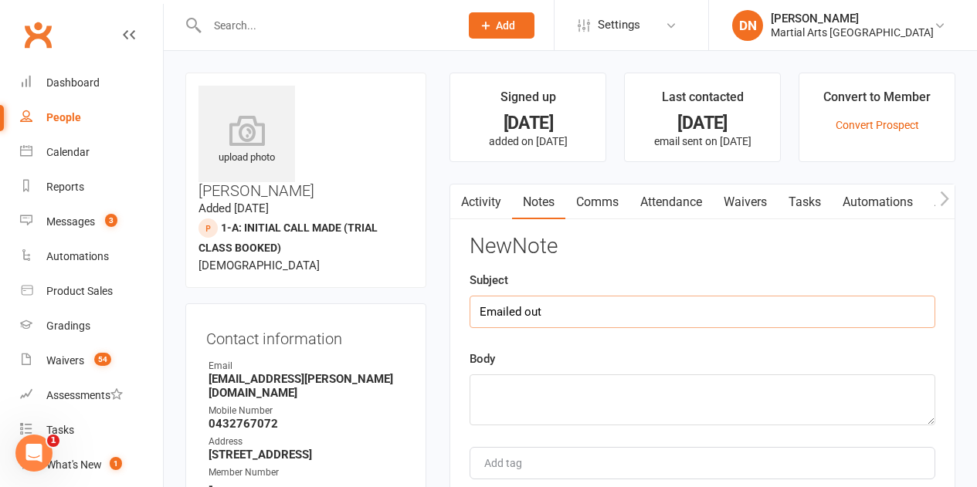
type input "Emailed out"
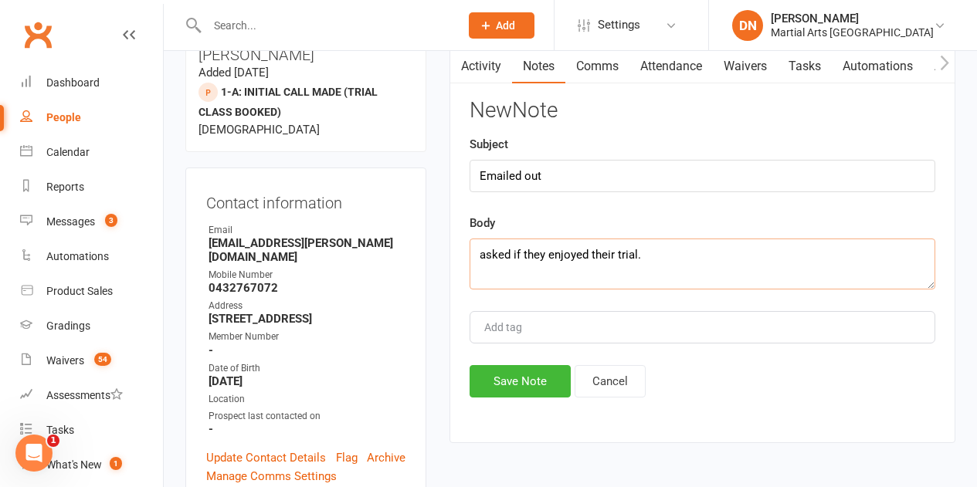
scroll to position [232, 0]
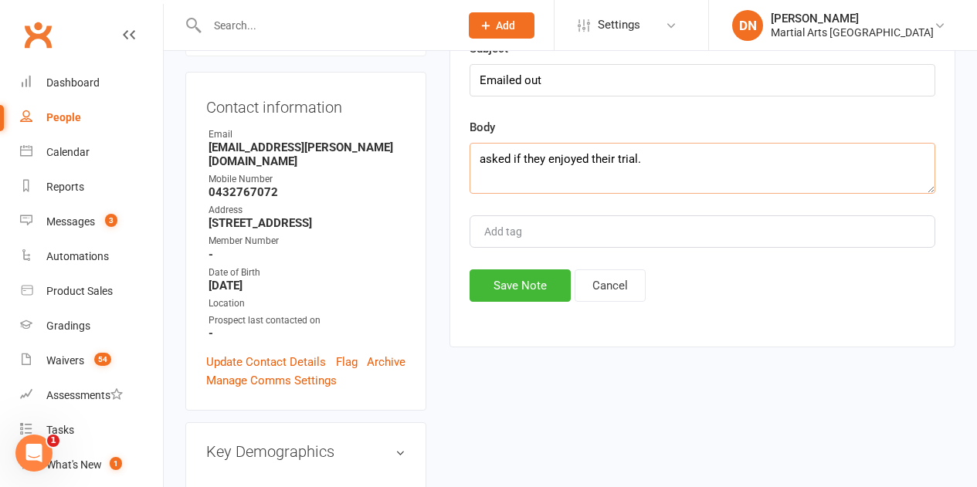
type textarea "asked if they enjoyed their trial."
click at [534, 279] on button "Save Note" at bounding box center [519, 285] width 101 height 32
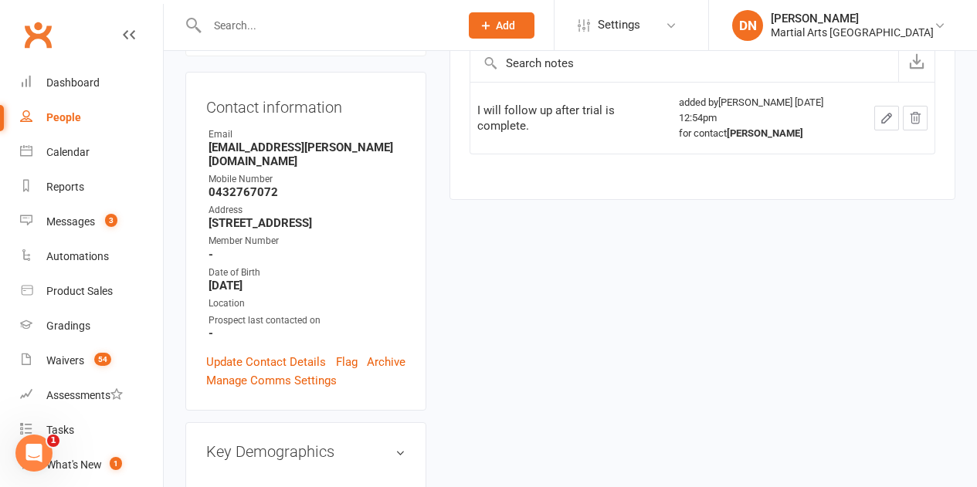
scroll to position [0, 0]
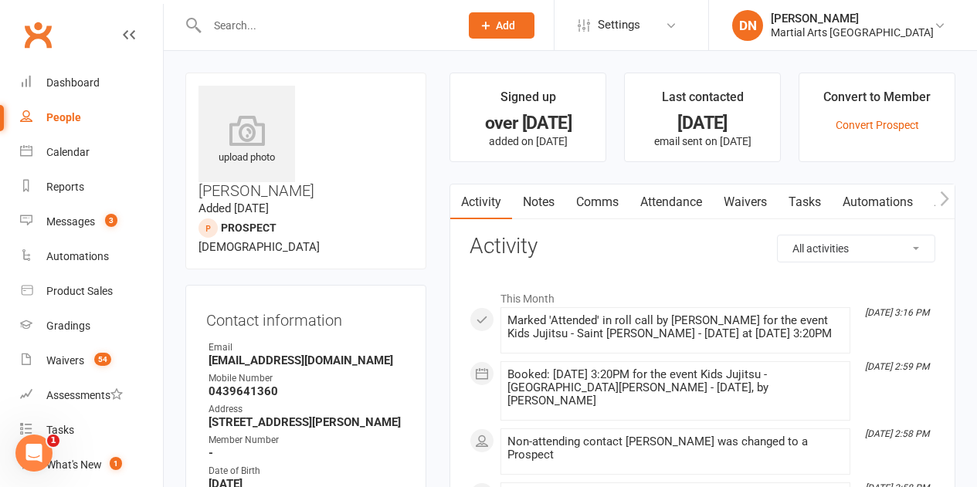
drag, startPoint x: 536, startPoint y: 202, endPoint x: 544, endPoint y: 209, distance: 11.5
click at [537, 202] on link "Notes" at bounding box center [538, 203] width 53 height 36
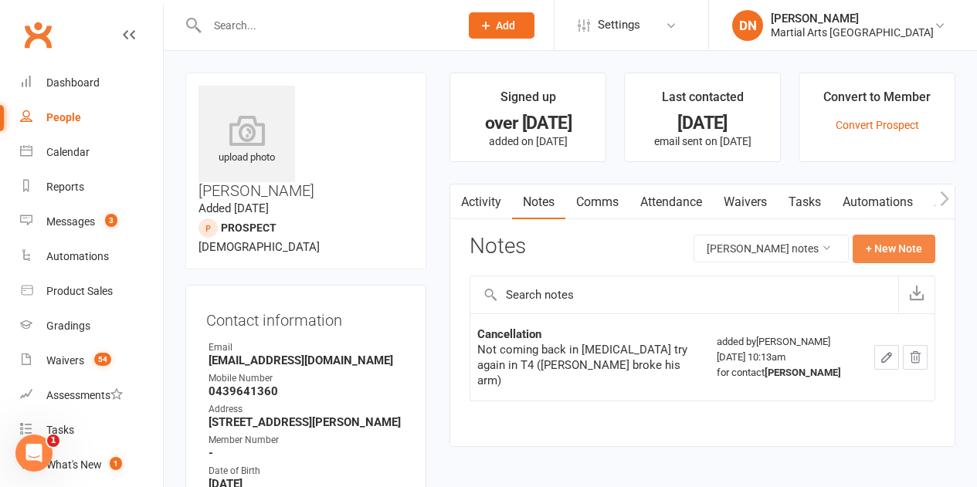
click at [874, 252] on button "+ New Note" at bounding box center [893, 249] width 83 height 28
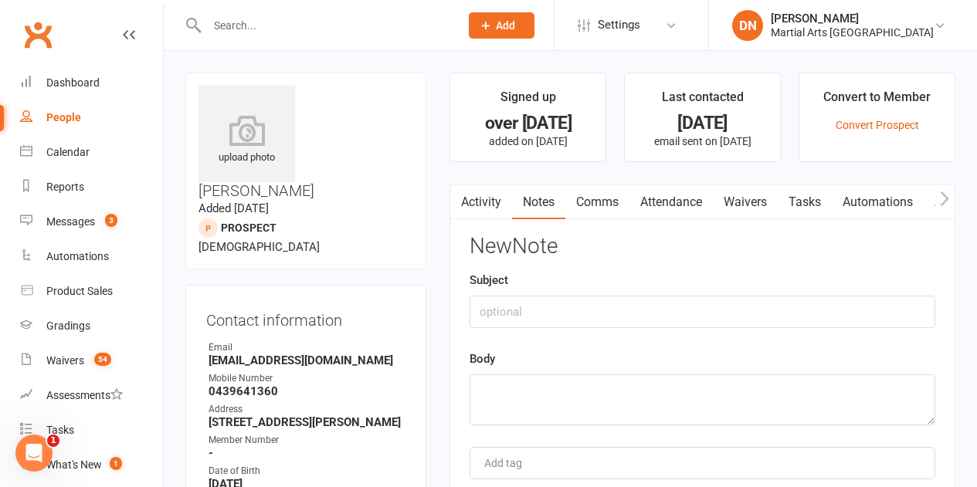
click at [477, 362] on label "Body" at bounding box center [481, 359] width 25 height 19
click at [494, 387] on textarea at bounding box center [702, 399] width 466 height 51
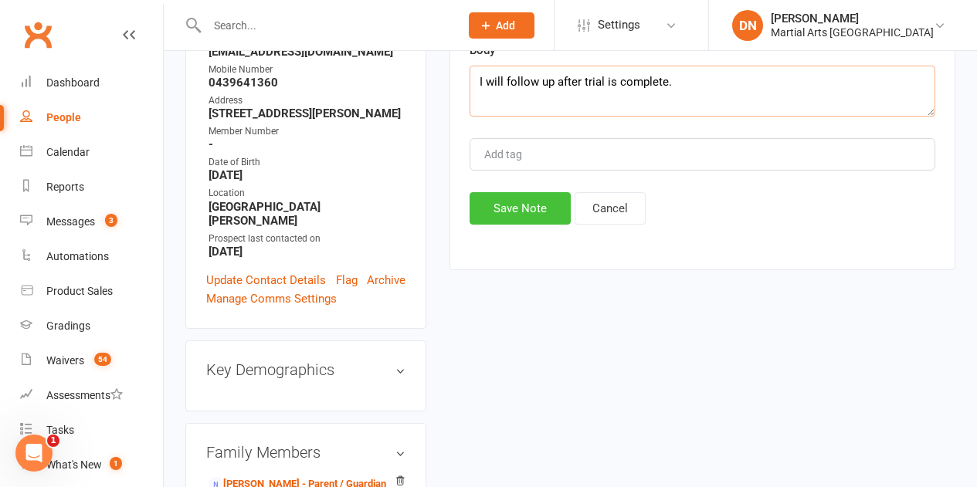
type textarea "I will follow up after trial is complete."
click at [518, 201] on button "Save Note" at bounding box center [519, 208] width 101 height 32
